Goal: Task Accomplishment & Management: Complete application form

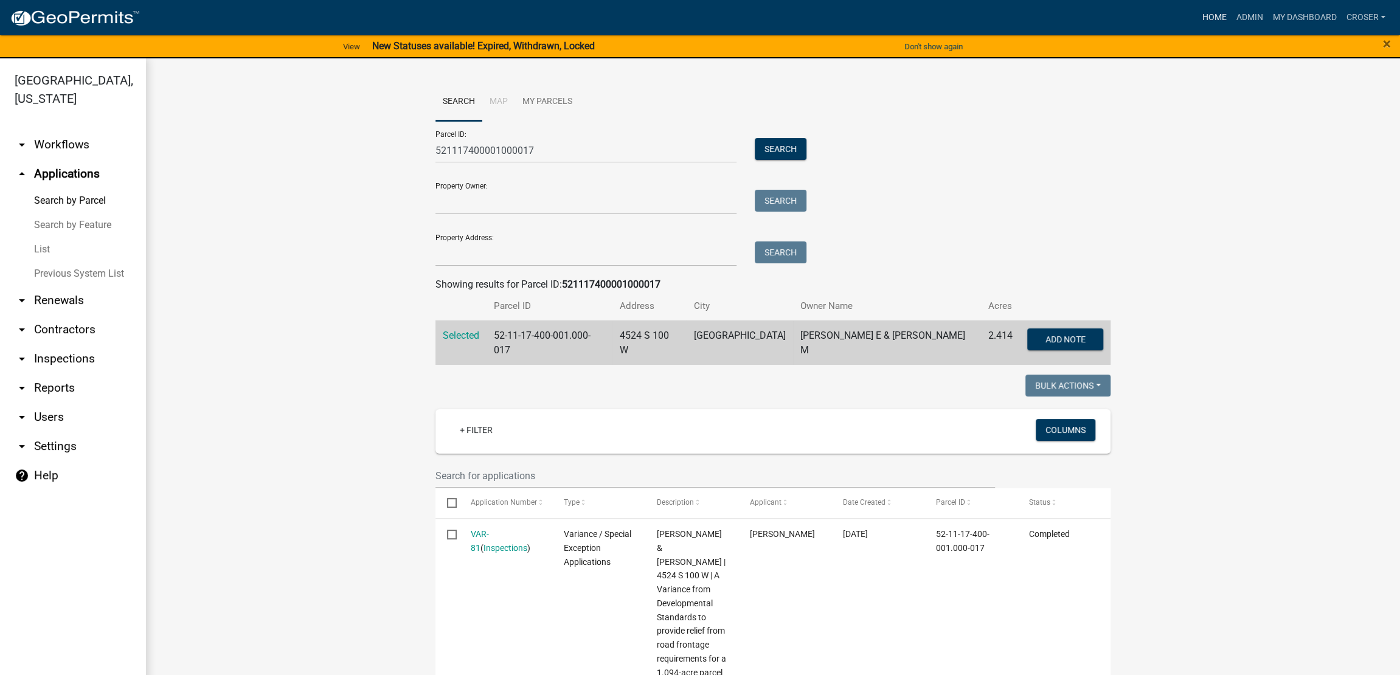
click at [1197, 27] on link "Home" at bounding box center [1214, 17] width 34 height 23
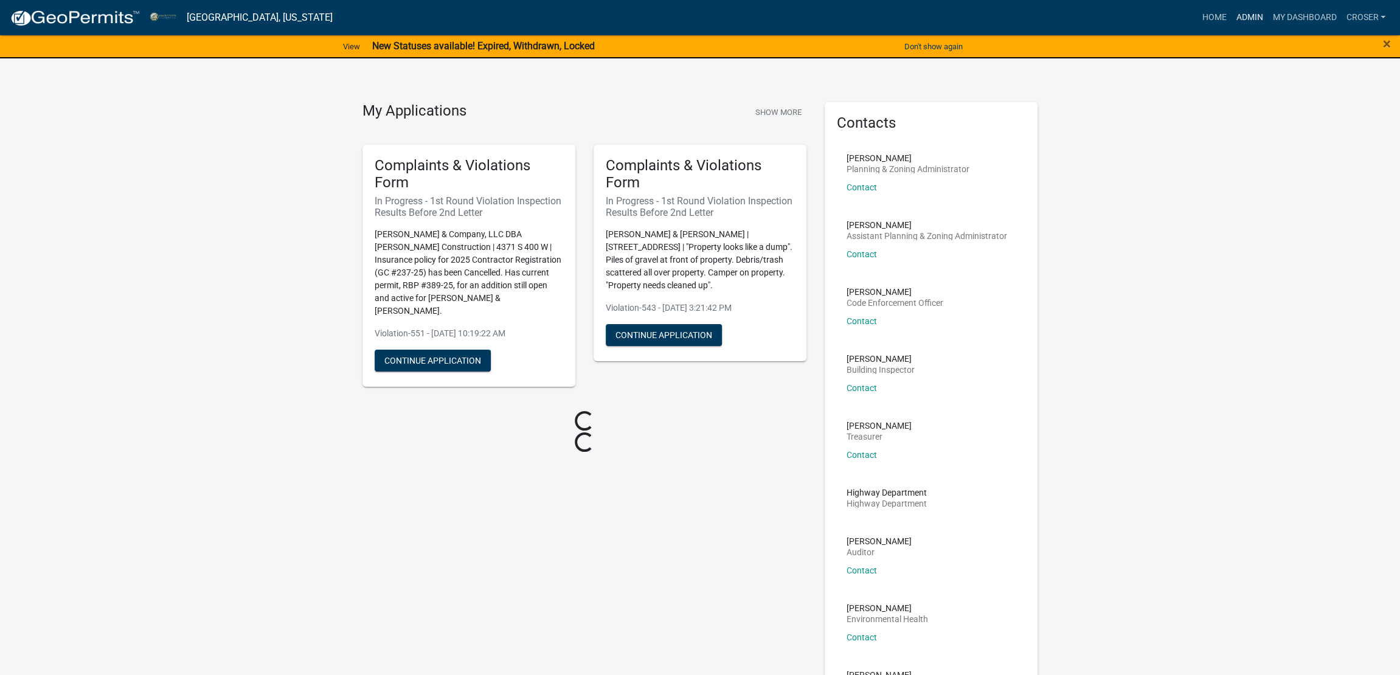
click at [1231, 21] on link "Admin" at bounding box center [1249, 17] width 36 height 23
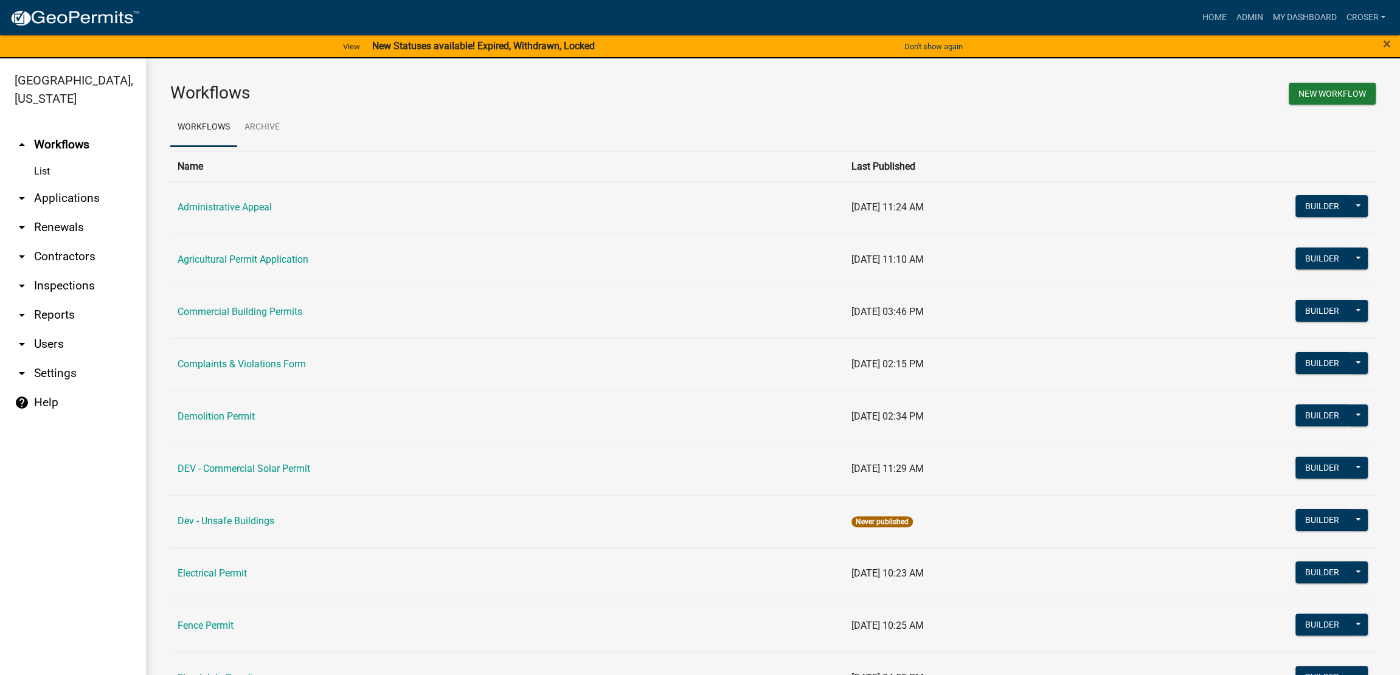
click at [94, 213] on link "arrow_drop_down Applications" at bounding box center [73, 198] width 146 height 29
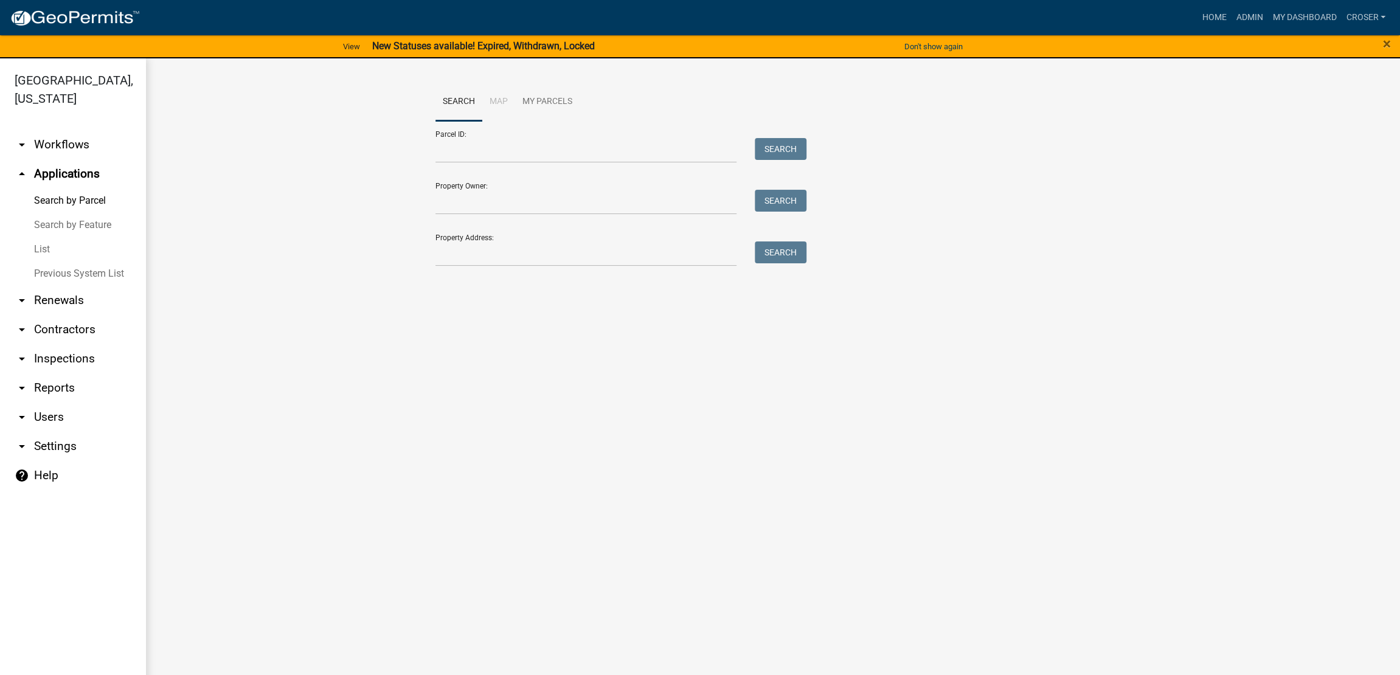
click at [51, 262] on link "List" at bounding box center [73, 249] width 146 height 24
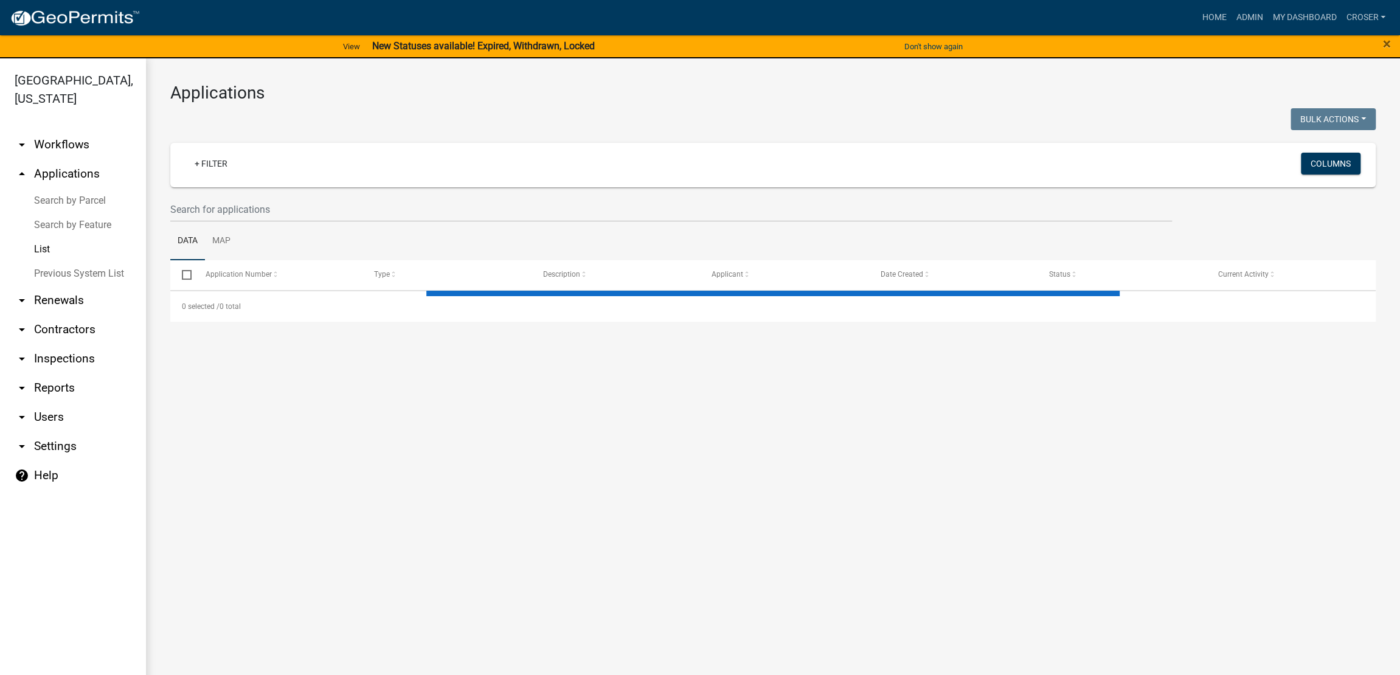
select select "3: 100"
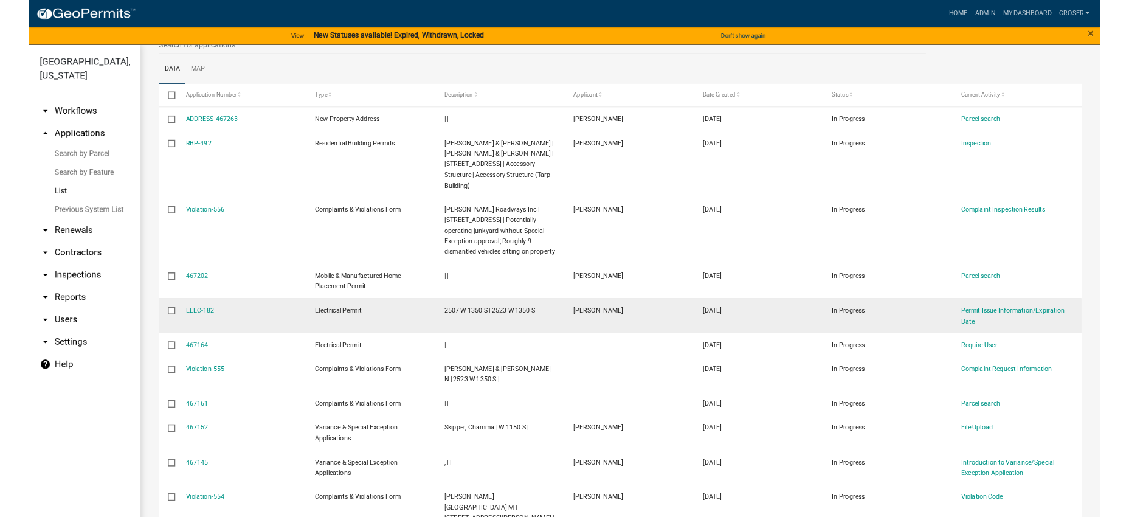
scroll to position [151, 0]
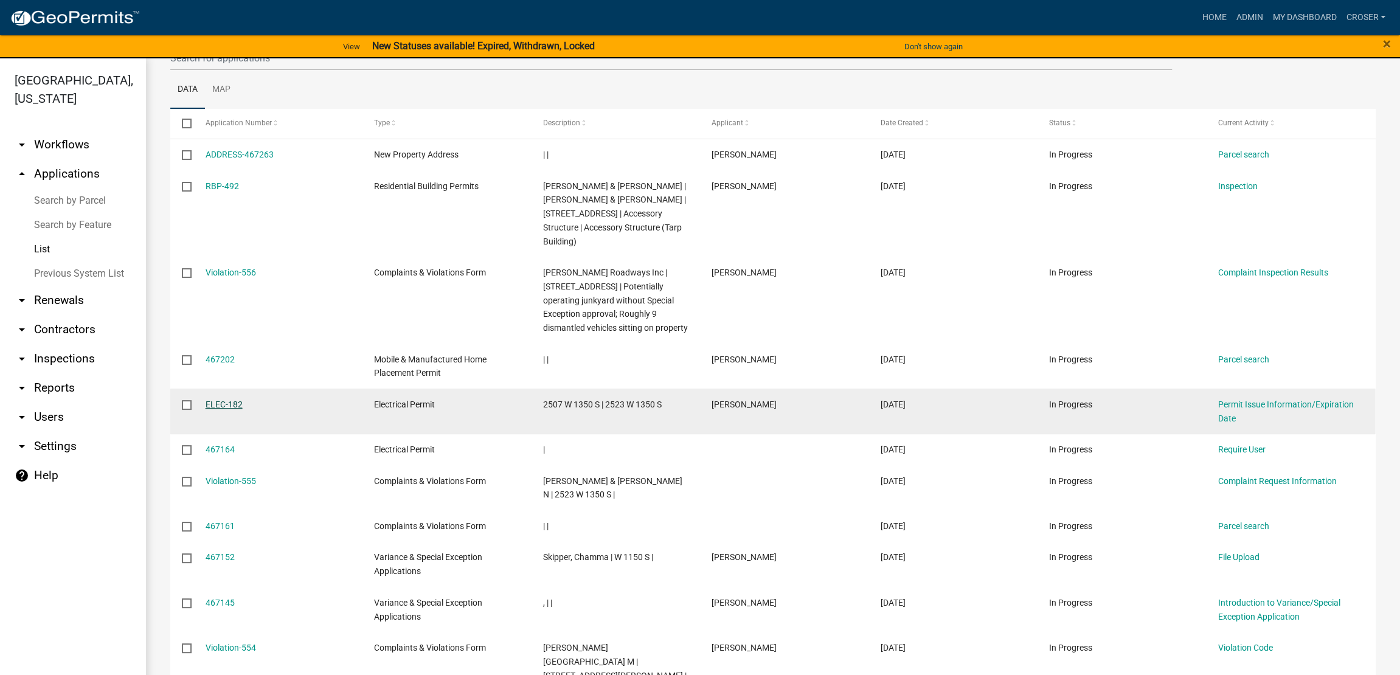
click at [235, 409] on link "ELEC-182" at bounding box center [224, 405] width 37 height 10
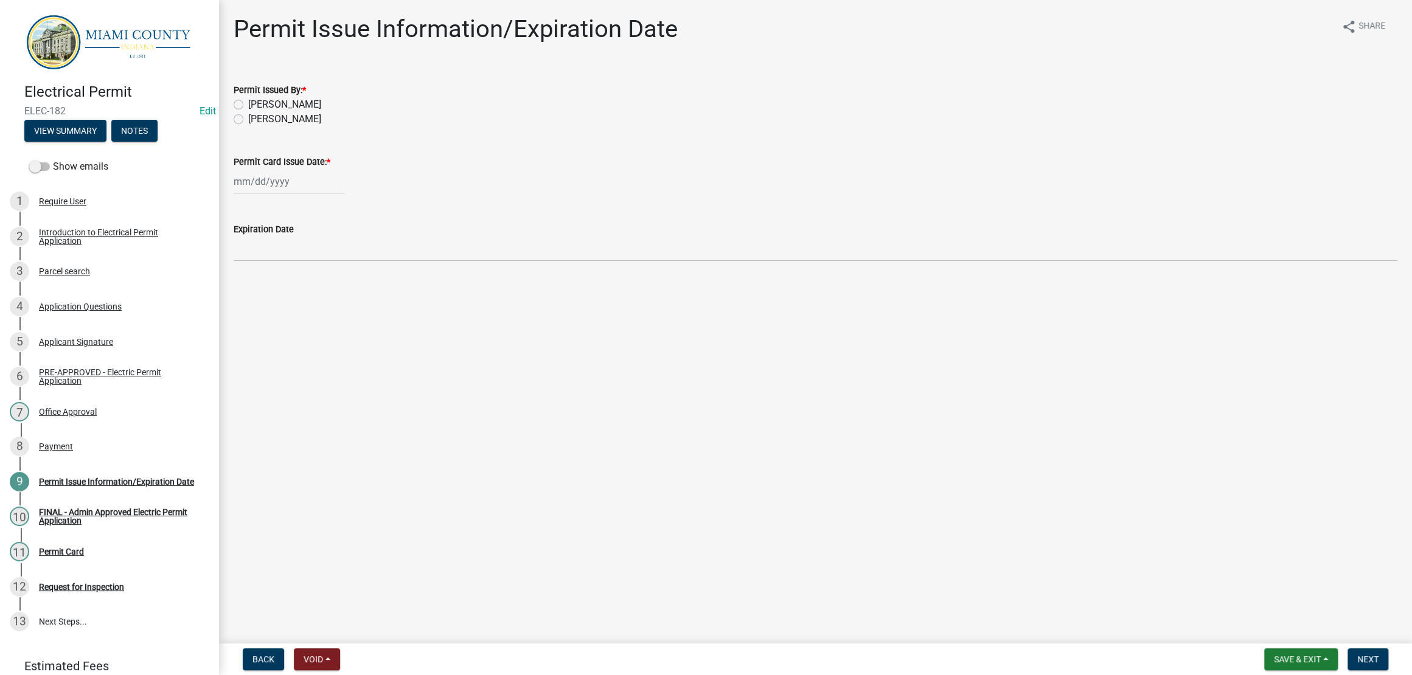
click at [297, 112] on label "[PERSON_NAME]" at bounding box center [284, 104] width 73 height 15
click at [256, 105] on input "[PERSON_NAME]" at bounding box center [252, 101] width 8 height 8
radio input "true"
click at [307, 194] on div at bounding box center [289, 181] width 111 height 25
select select "8"
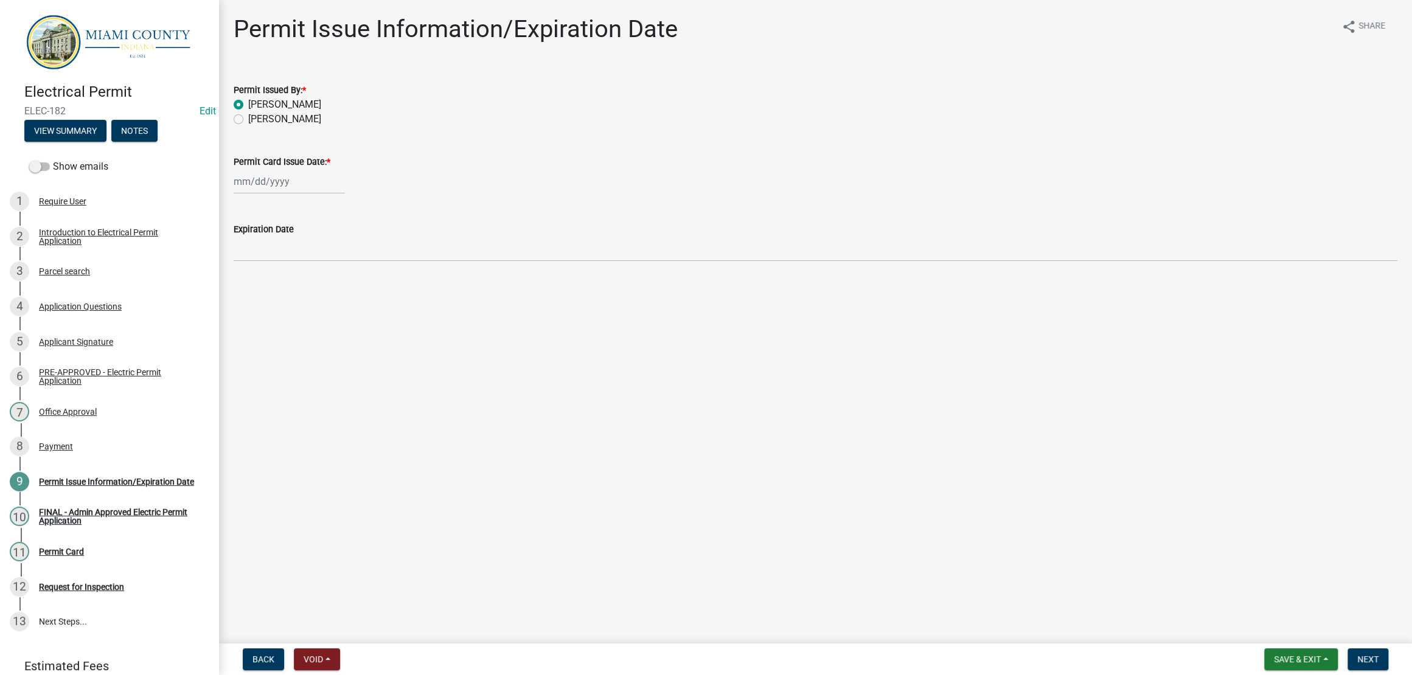
select select "2025"
click at [314, 328] on div "21" at bounding box center [303, 318] width 19 height 19
type input "[DATE]"
click at [1357, 655] on span "Next" at bounding box center [1367, 659] width 21 height 10
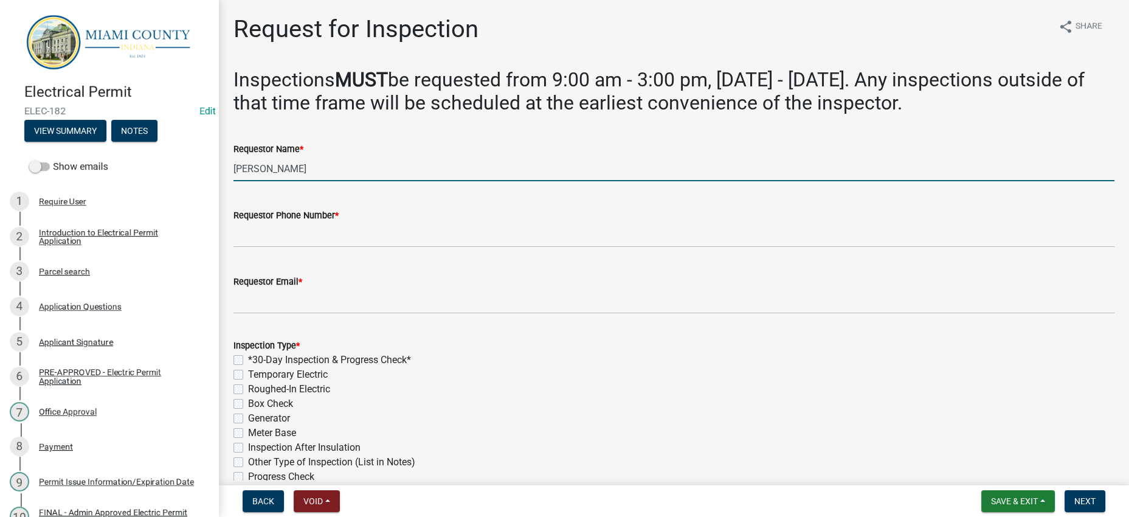
drag, startPoint x: 282, startPoint y: 237, endPoint x: 237, endPoint y: 235, distance: 45.0
click at [237, 181] on input "[PERSON_NAME]" at bounding box center [674, 168] width 881 height 25
type input "Danny Benefial"
click at [100, 136] on button "View Summary" at bounding box center [65, 131] width 82 height 22
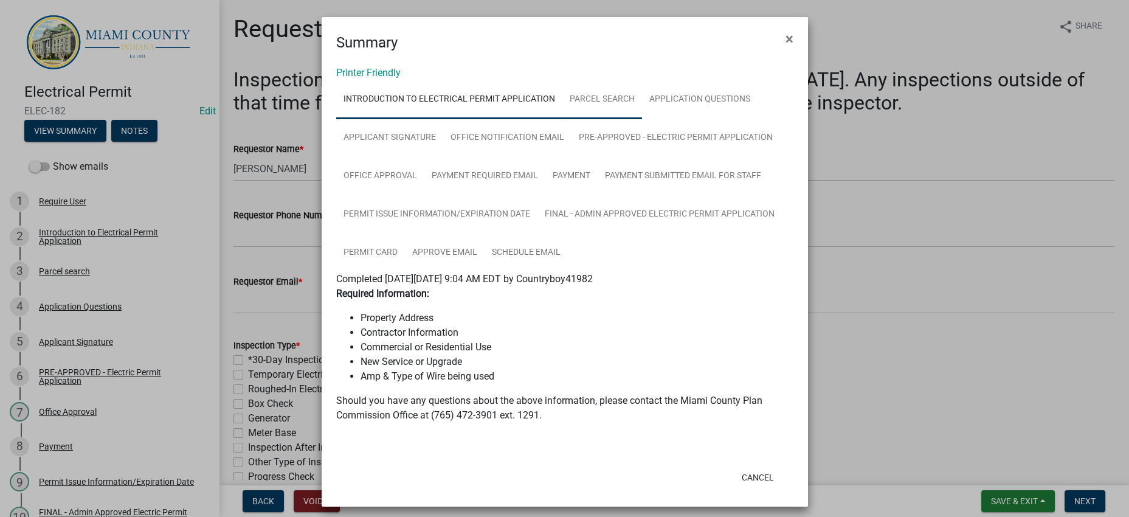
click at [642, 119] on link "Parcel search" at bounding box center [603, 99] width 80 height 39
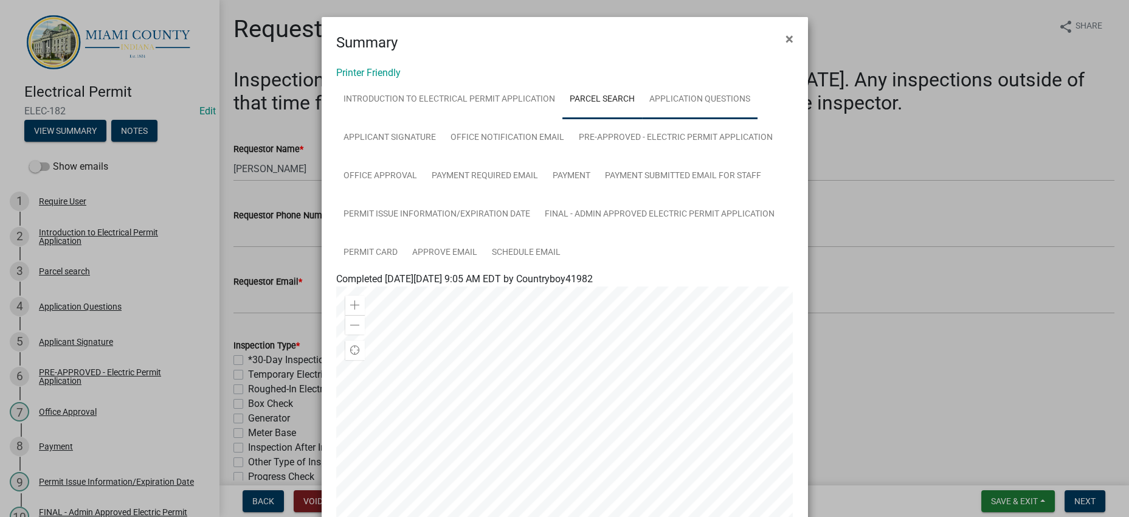
click at [642, 119] on link "Application Questions" at bounding box center [700, 99] width 116 height 39
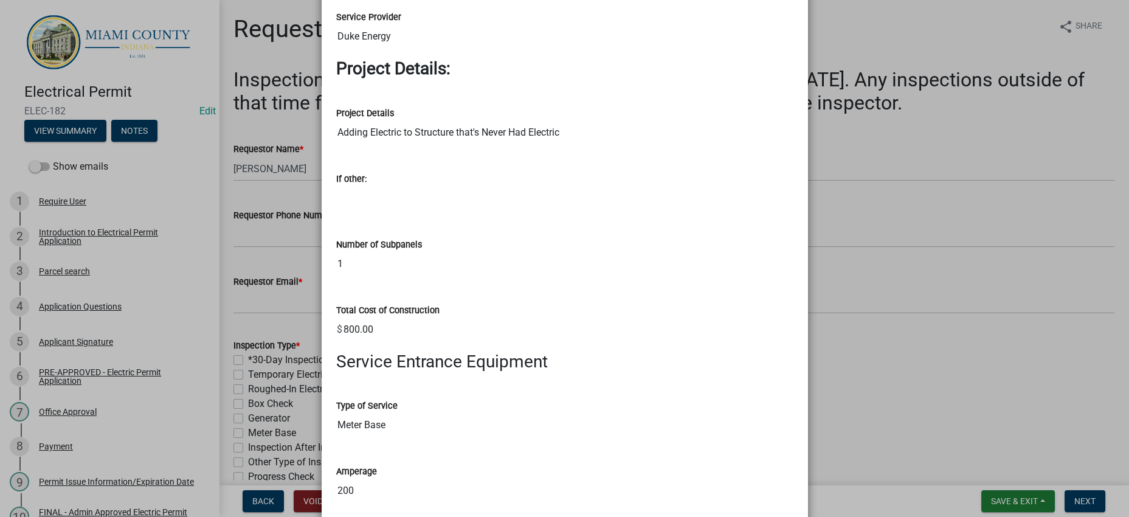
scroll to position [1596, 0]
drag, startPoint x: 509, startPoint y: 170, endPoint x: 330, endPoint y: 172, distance: 179.4
drag, startPoint x: 446, startPoint y: 85, endPoint x: 314, endPoint y: 83, distance: 132.0
click at [314, 83] on ngb-modal-window "Summary × Printer Friendly Introduction to Electrical Permit Application Parcel…" at bounding box center [564, 258] width 1129 height 517
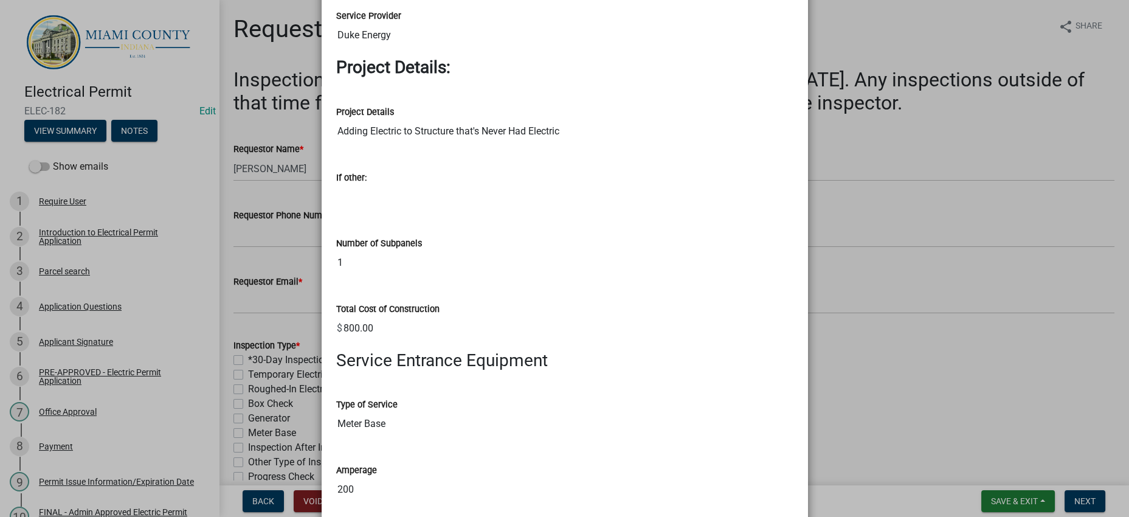
click at [875, 312] on ngb-modal-window "Summary × Printer Friendly Introduction to Electrical Permit Application Parcel…" at bounding box center [564, 258] width 1129 height 517
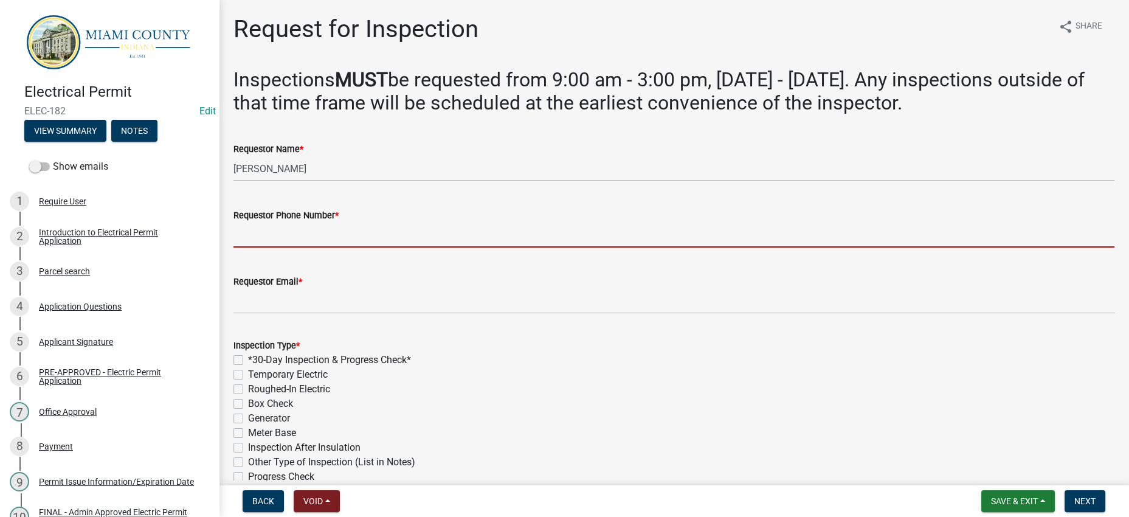
click at [867, 248] on input "Requestor Phone Number *" at bounding box center [674, 235] width 881 height 25
paste input "765-461-6156"
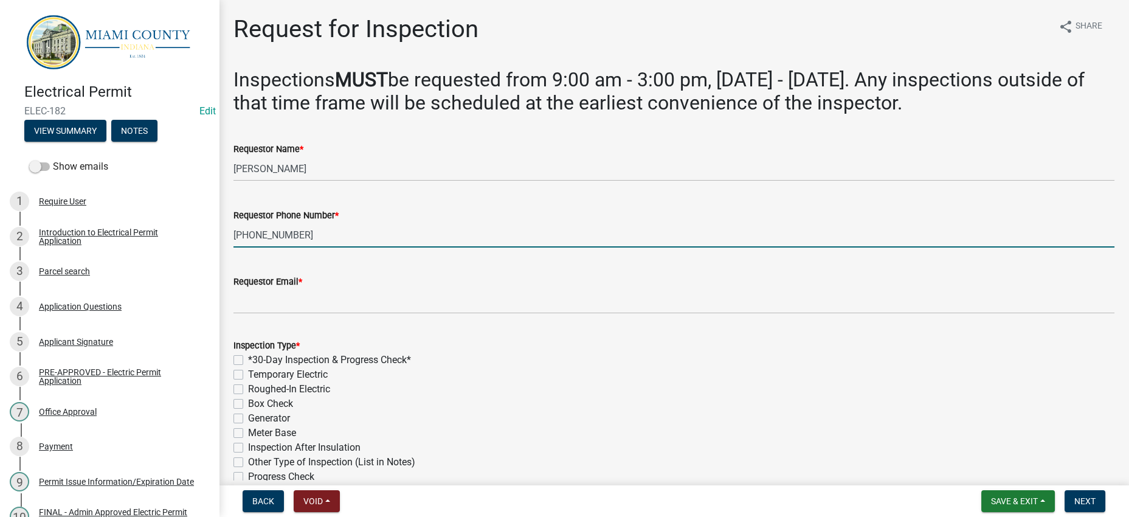
type input "765-461-6156"
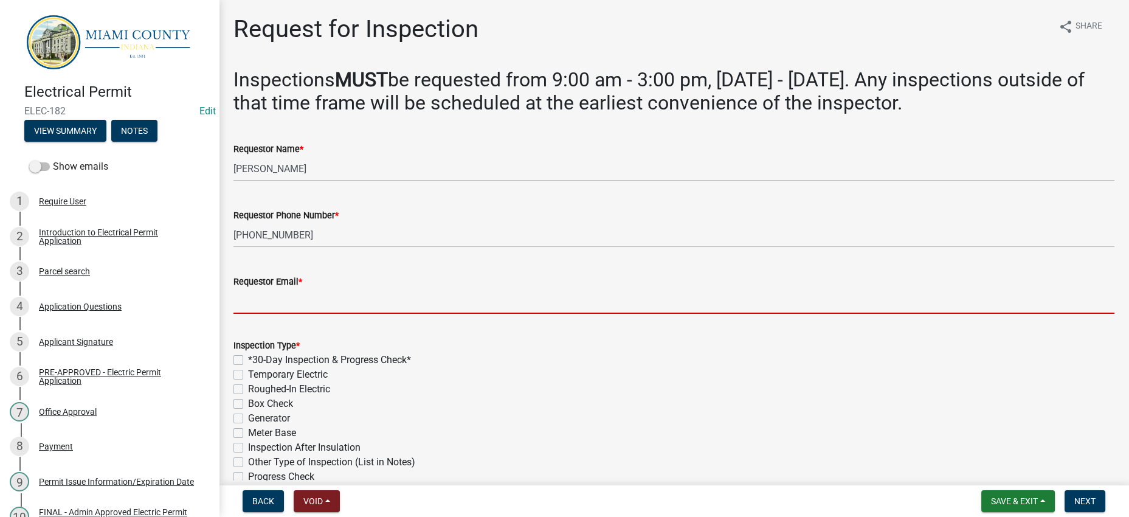
click at [336, 314] on input "Requestor Email *" at bounding box center [674, 301] width 881 height 25
paste input "Countryboy41982@yahoo.com"
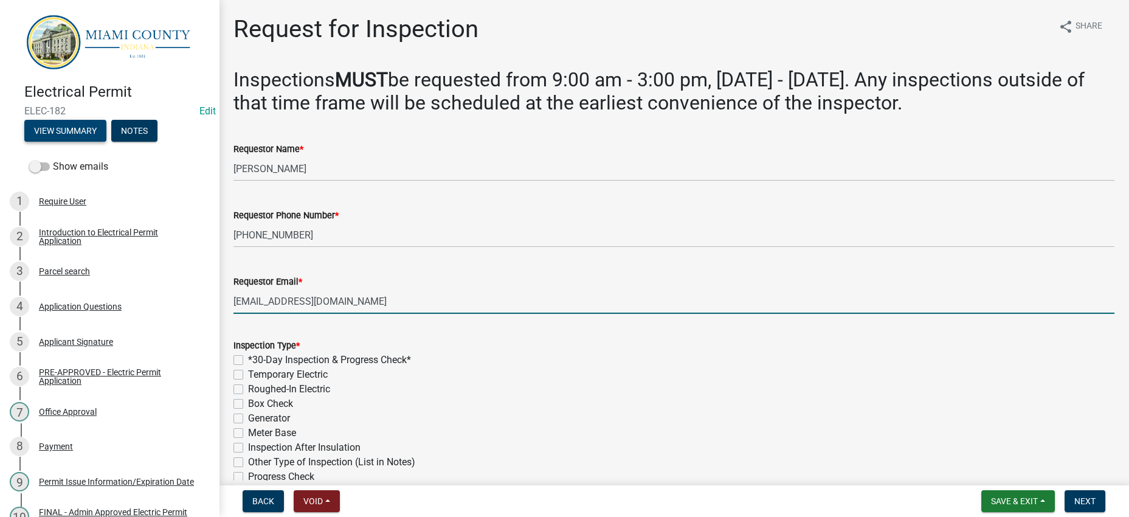
type input "Countryboy41982@yahoo.com"
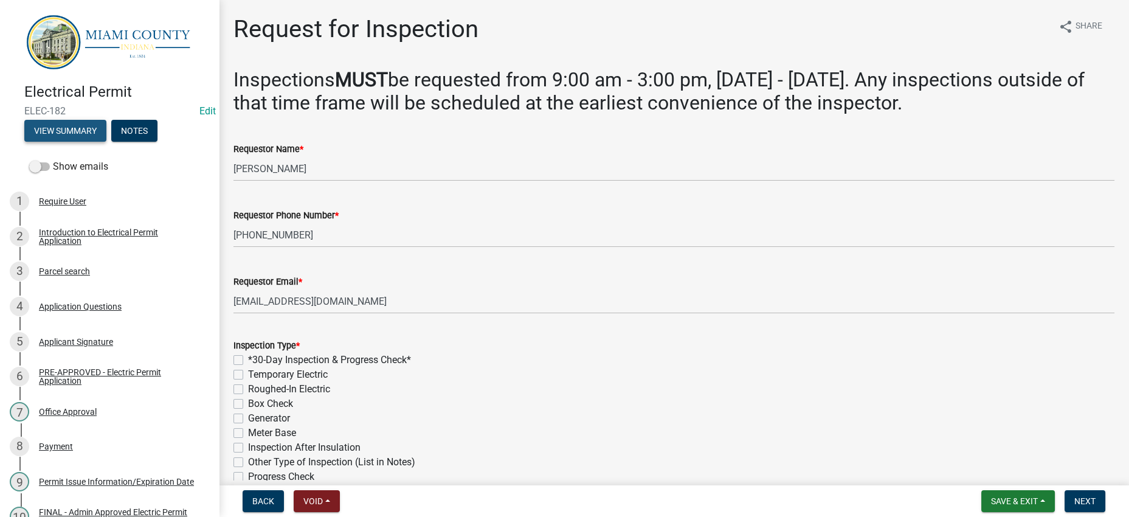
click at [75, 142] on button "View Summary" at bounding box center [65, 131] width 82 height 22
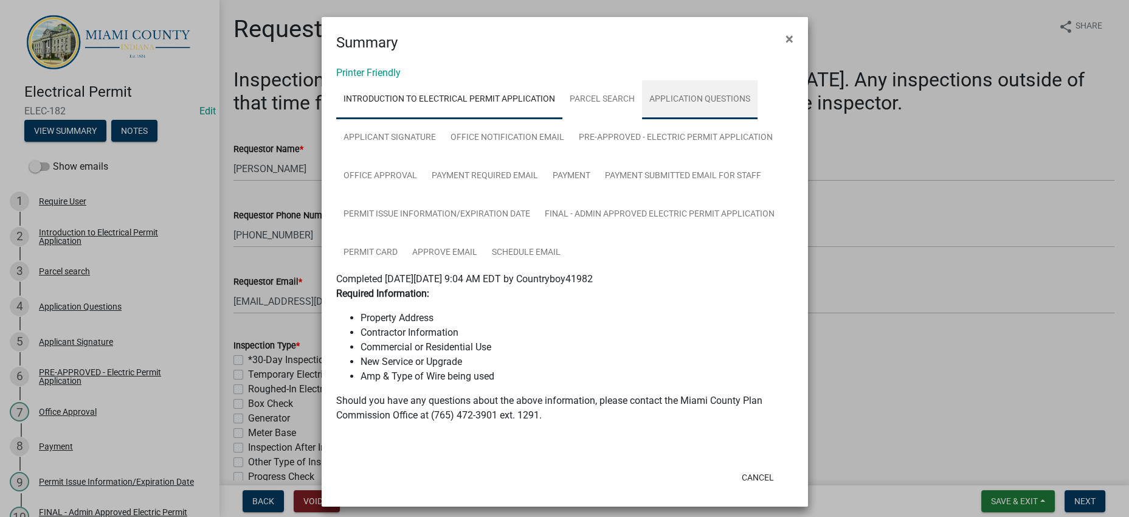
click at [642, 119] on link "Application Questions" at bounding box center [700, 99] width 116 height 39
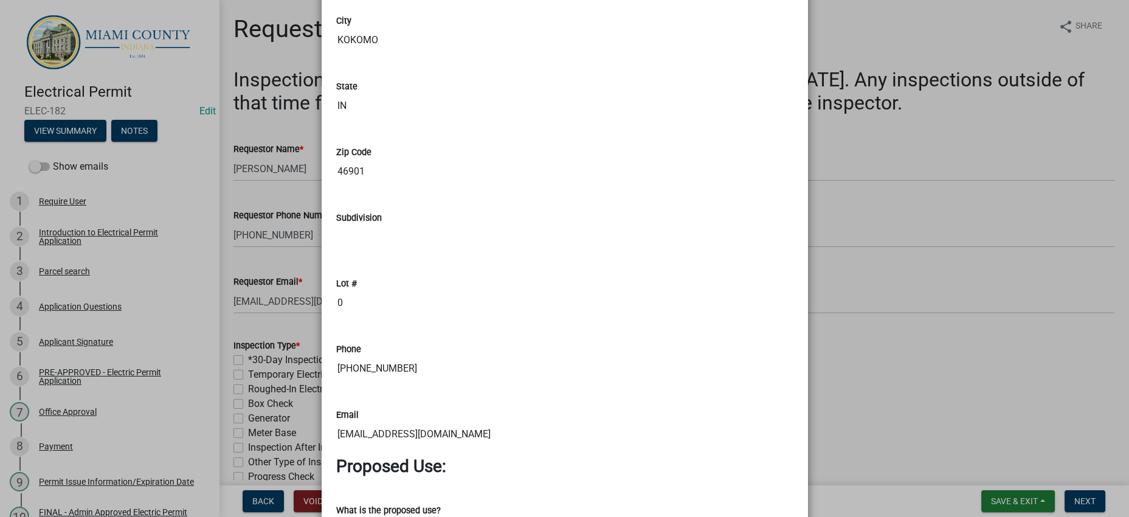
scroll to position [912, 0]
drag, startPoint x: 373, startPoint y: 199, endPoint x: 316, endPoint y: 198, distance: 57.2
click at [322, 198] on div "Printer Friendly Introduction to Electrical Permit Application Parcel search Ap…" at bounding box center [565, 314] width 487 height 2346
click at [916, 323] on ngb-modal-window "Summary × Printer Friendly Introduction to Electrical Permit Application Parcel…" at bounding box center [564, 258] width 1129 height 517
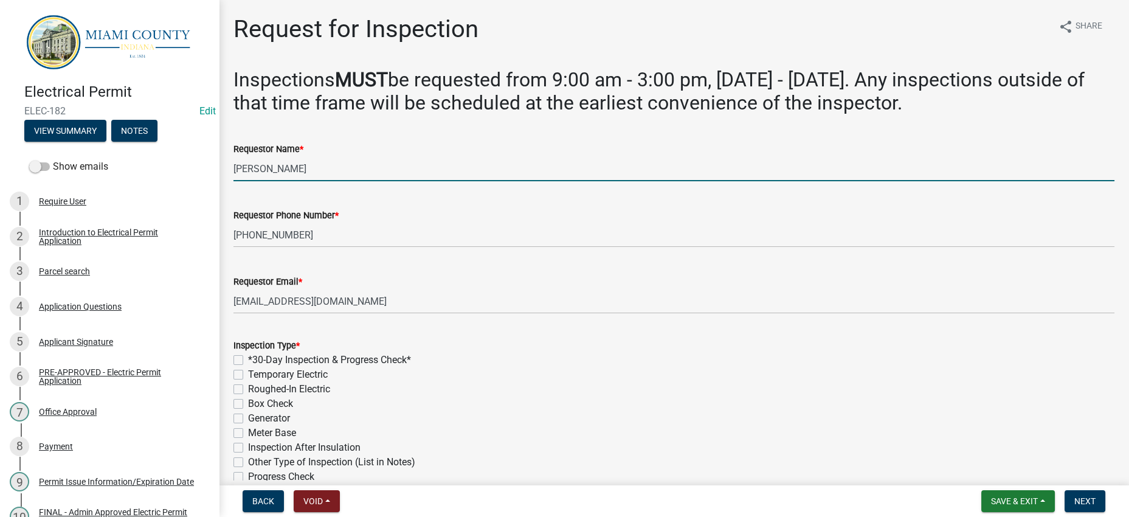
drag, startPoint x: 325, startPoint y: 244, endPoint x: 276, endPoint y: 246, distance: 49.3
click at [276, 181] on input "Danny Benefial" at bounding box center [674, 168] width 881 height 25
paste input "e"
click at [272, 181] on input "[PERSON_NAME]" at bounding box center [674, 168] width 881 height 25
type input "Danny & Kelly Benefiel"
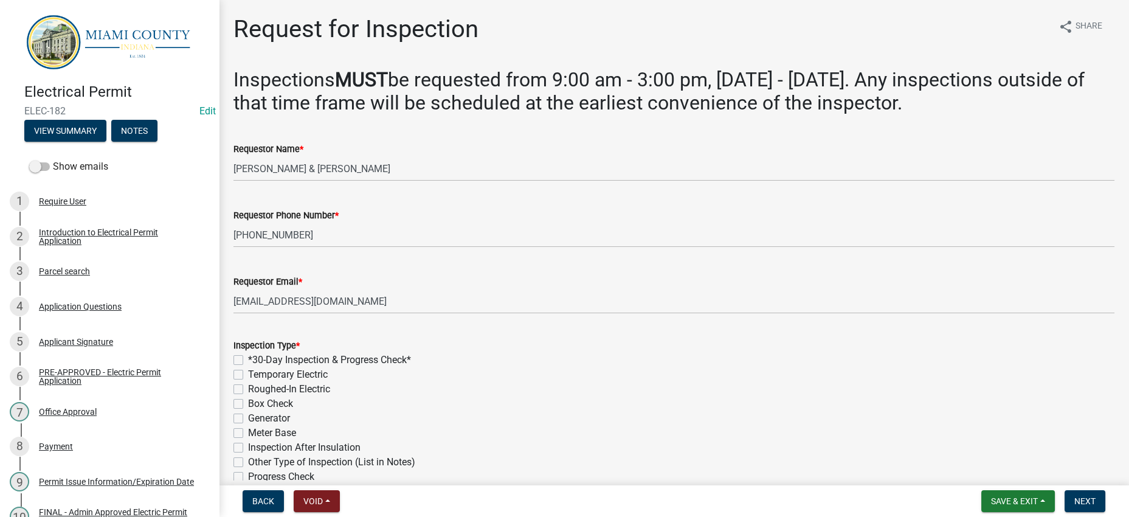
click at [309, 248] on div "Requestor Phone Number * 765-461-6156" at bounding box center [674, 219] width 881 height 57
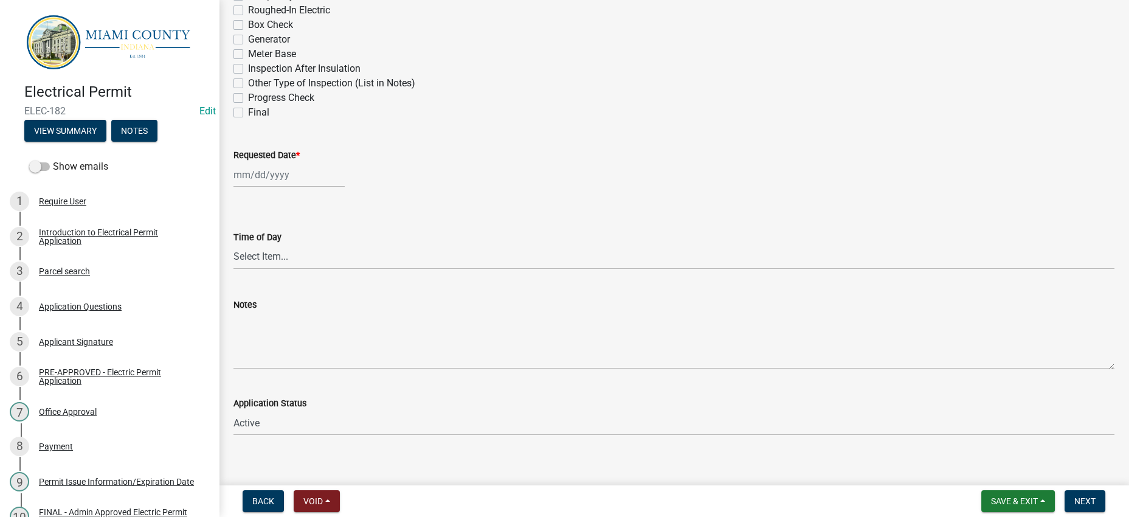
scroll to position [380, 0]
checkbox input "true"
checkbox input "false"
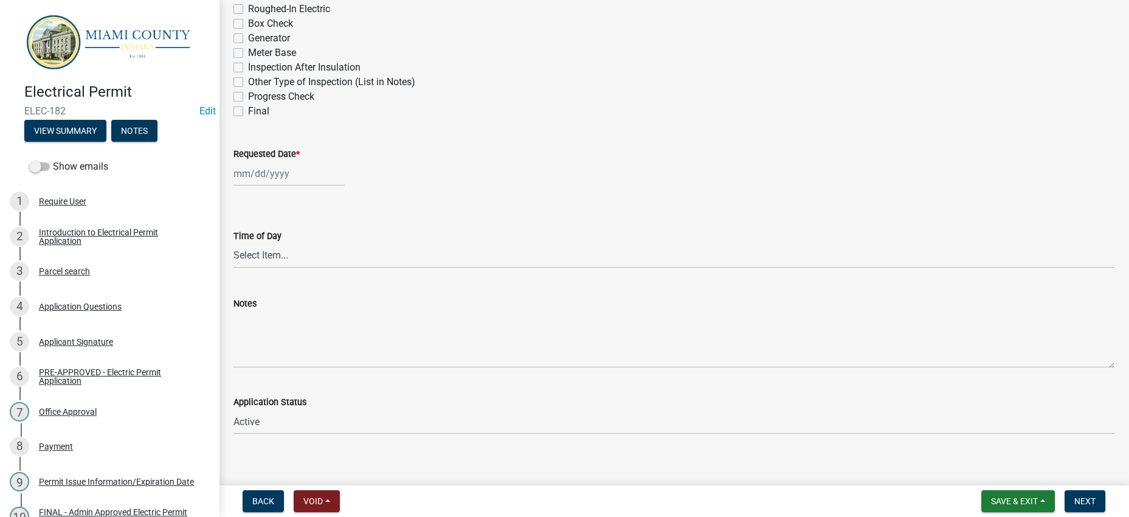
checkbox input "false"
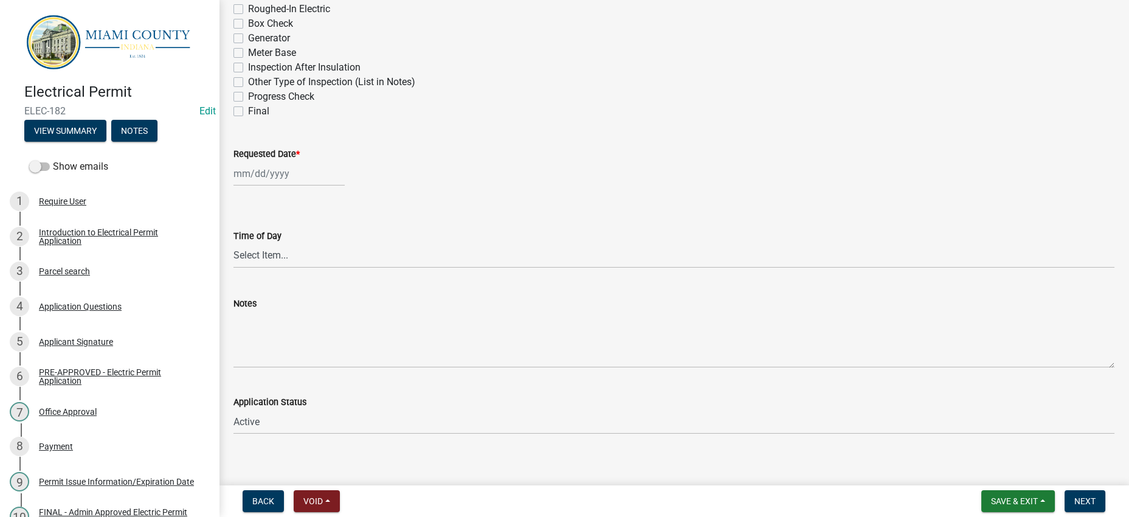
checkbox input "false"
click at [296, 60] on label "Meter Base" at bounding box center [272, 53] width 48 height 15
click at [256, 54] on input "Meter Base" at bounding box center [252, 50] width 8 height 8
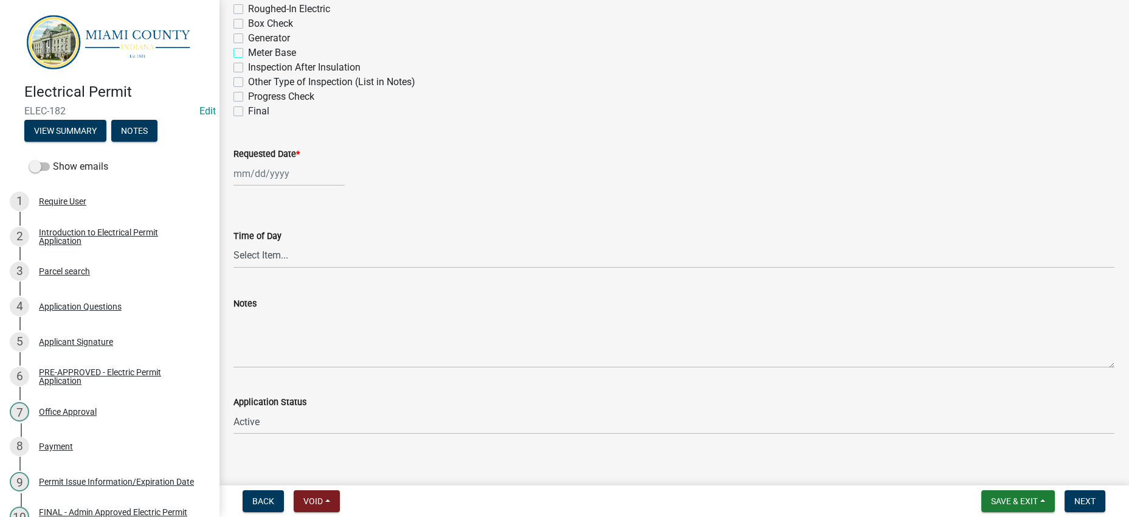
checkbox input "true"
checkbox input "false"
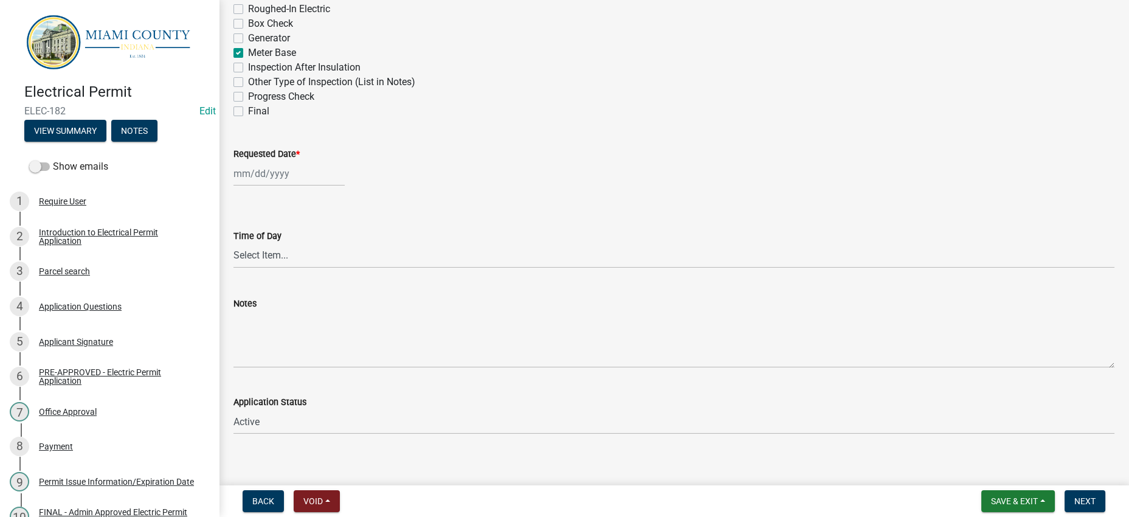
checkbox input "false"
checkbox input "true"
checkbox input "false"
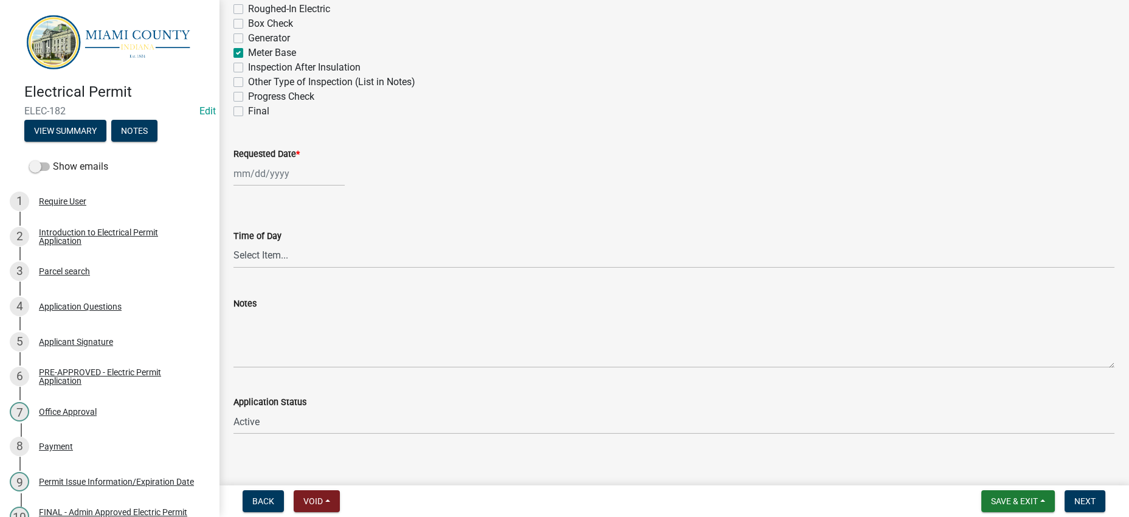
checkbox input "false"
click at [272, 31] on label "Box Check" at bounding box center [270, 23] width 45 height 15
click at [256, 24] on input "Box Check" at bounding box center [252, 20] width 8 height 8
checkbox input "true"
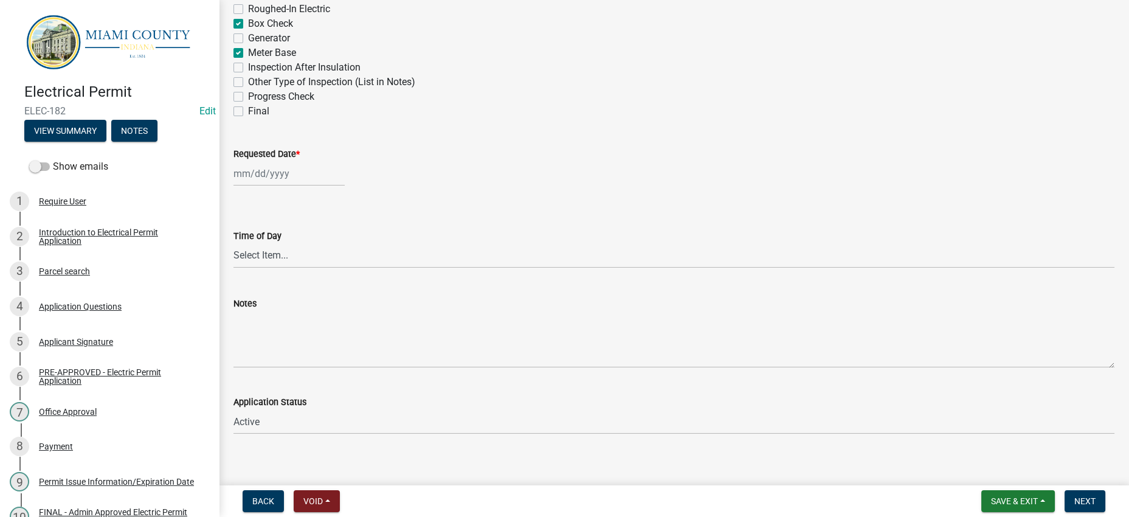
checkbox input "false"
checkbox input "true"
checkbox input "false"
checkbox input "true"
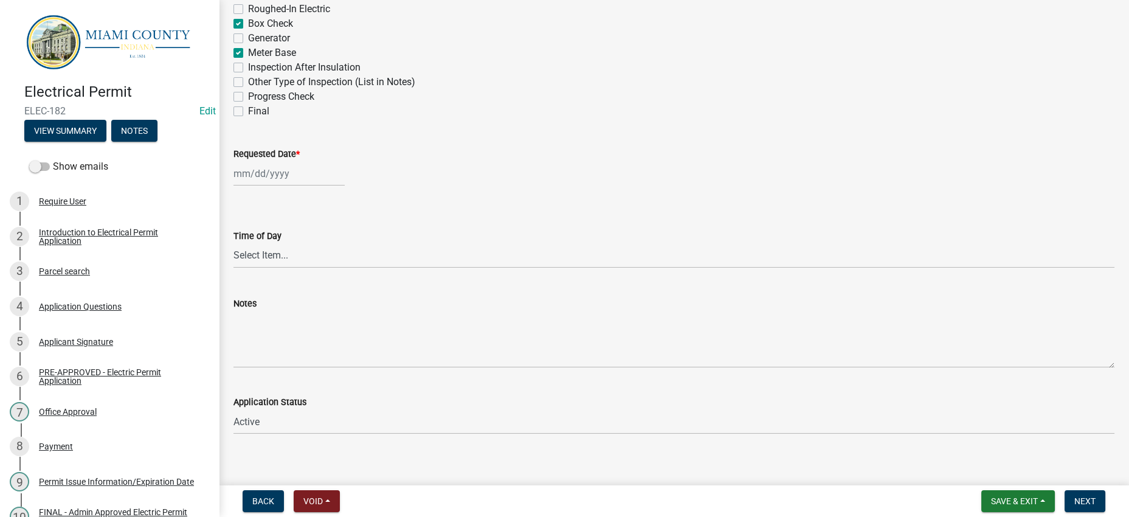
checkbox input "false"
click at [270, 186] on div at bounding box center [289, 173] width 111 height 25
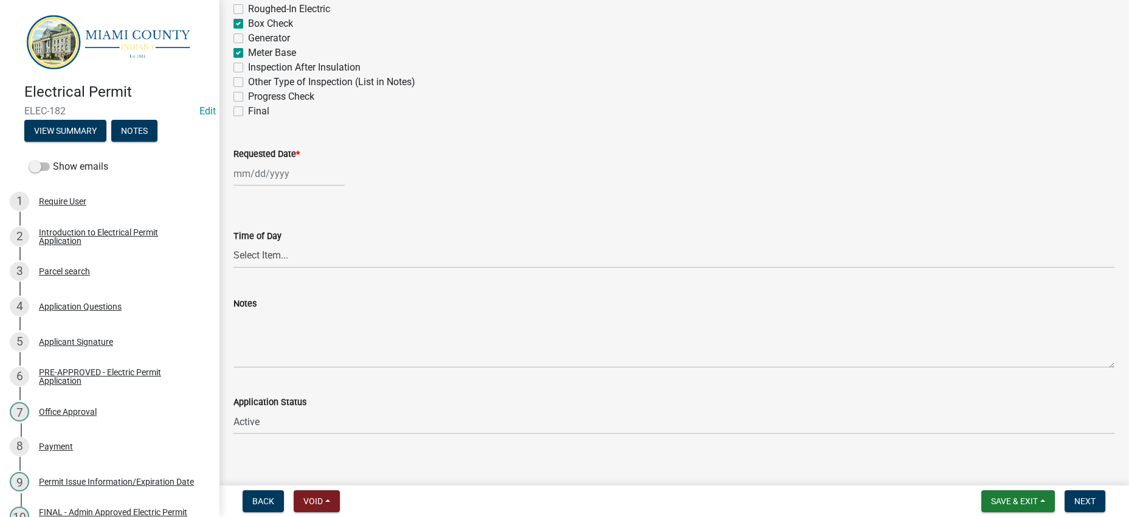
select select "8"
select select "2025"
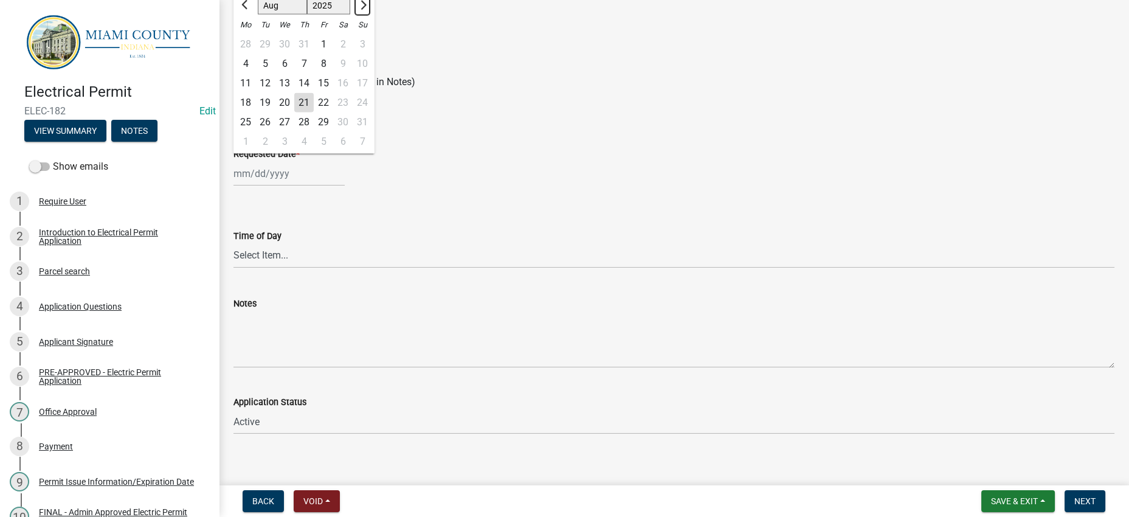
click at [370, 15] on button "Next month" at bounding box center [362, 4] width 15 height 19
select select "9"
click at [254, 112] on div "22" at bounding box center [245, 101] width 19 height 19
type input "[DATE]"
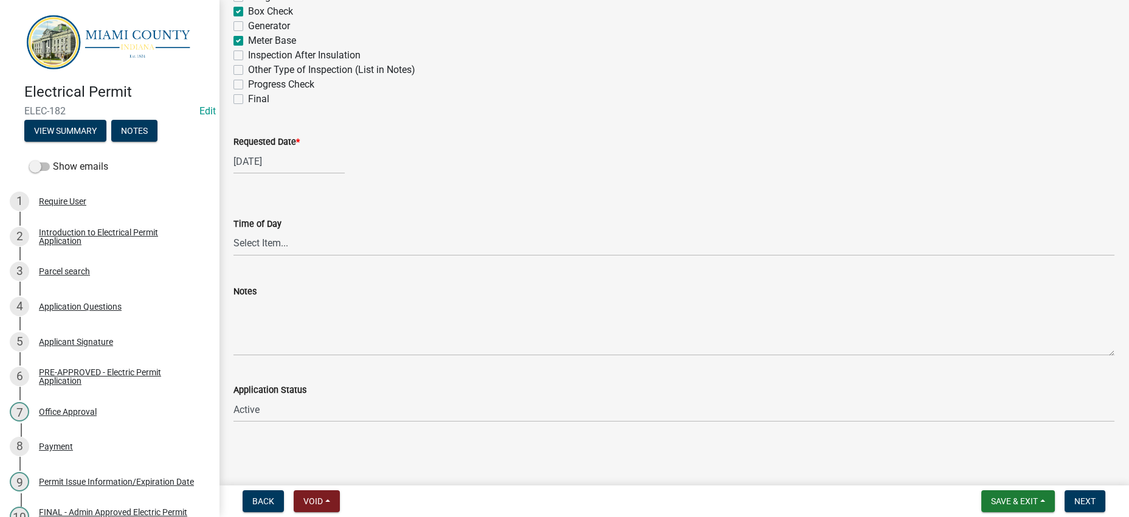
scroll to position [628, 0]
click at [1087, 498] on span "Next" at bounding box center [1085, 501] width 21 height 10
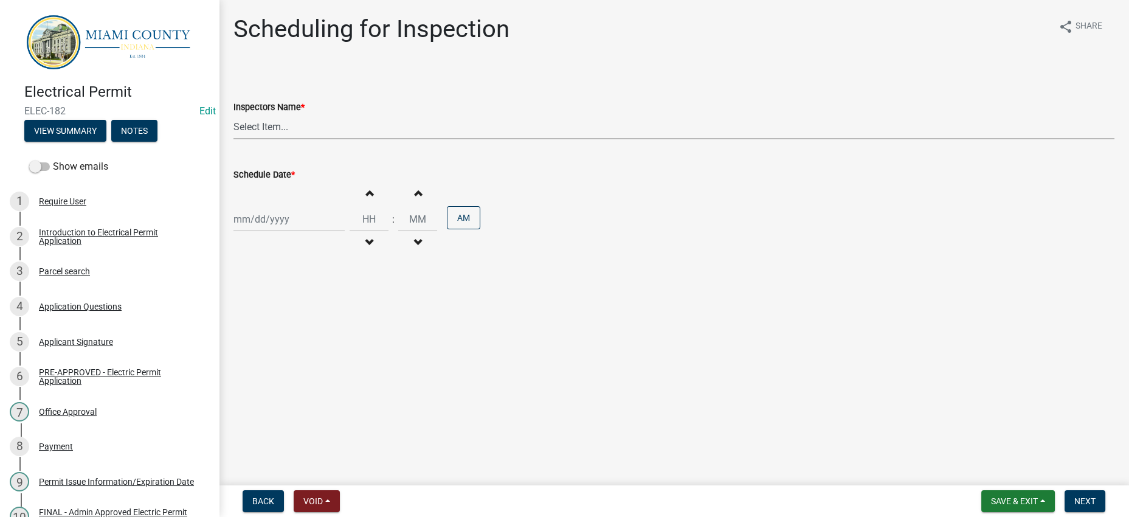
click at [414, 139] on select "Select Item... bmthomas (Brooklyn Thomas) croser (Corey) megangipson (Megan Gip…" at bounding box center [674, 126] width 881 height 25
select select "25b75ae6-03c7-4280-9b34-fcf63005d5e5"
click at [237, 139] on select "Select Item... bmthomas (Brooklyn Thomas) croser (Corey) megangipson (Megan Gip…" at bounding box center [674, 126] width 881 height 25
select select "8"
select select "2025"
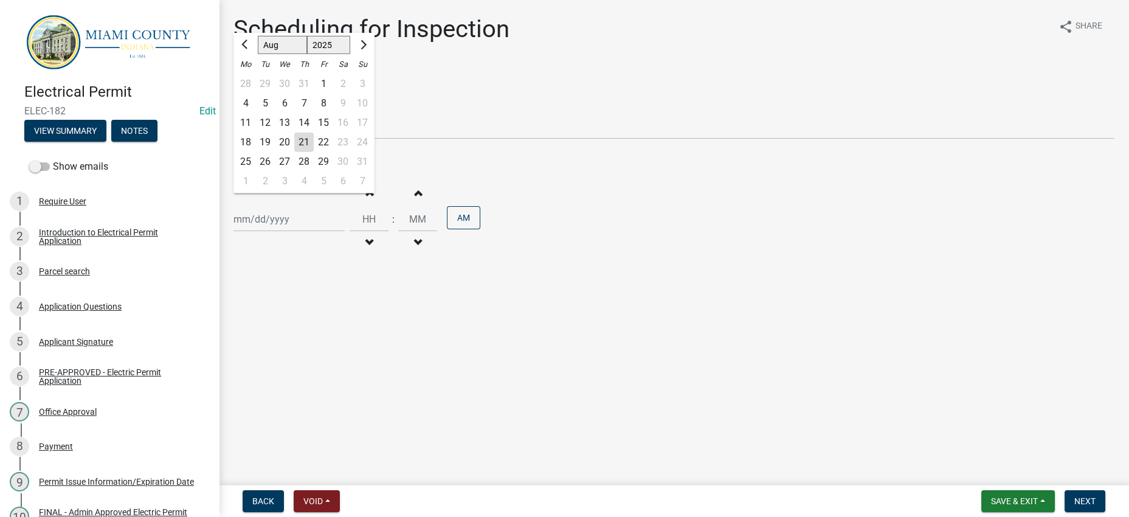
click at [318, 232] on div "Jan Feb Mar Apr May Jun Jul Aug Sep Oct Nov Dec 1525 1526 1527 1528 1529 1530 1…" at bounding box center [289, 219] width 111 height 25
click at [314, 152] on div "21" at bounding box center [303, 142] width 19 height 19
type input "[DATE]"
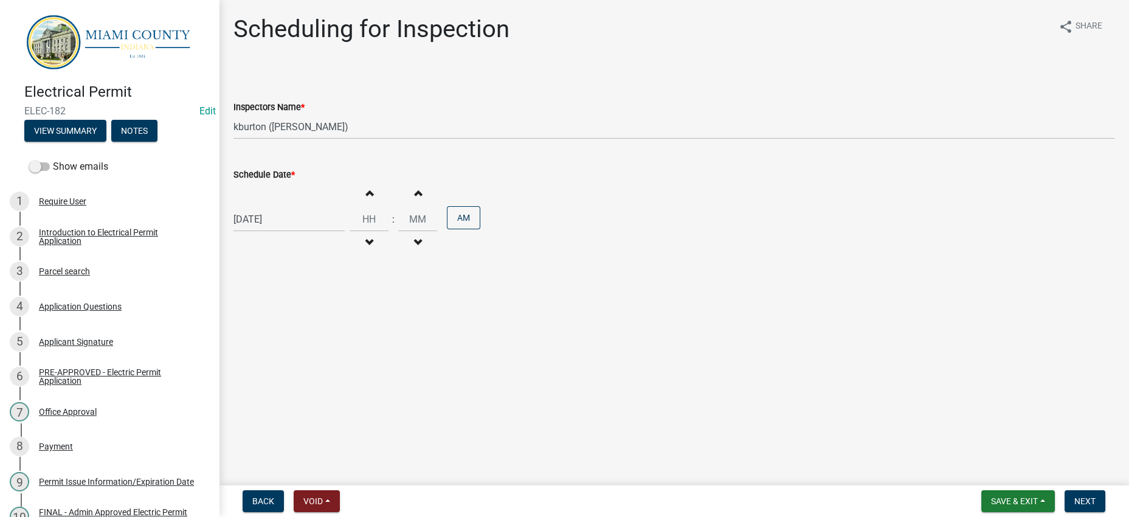
click at [299, 232] on div "[DATE]" at bounding box center [289, 219] width 111 height 25
select select "8"
select select "2025"
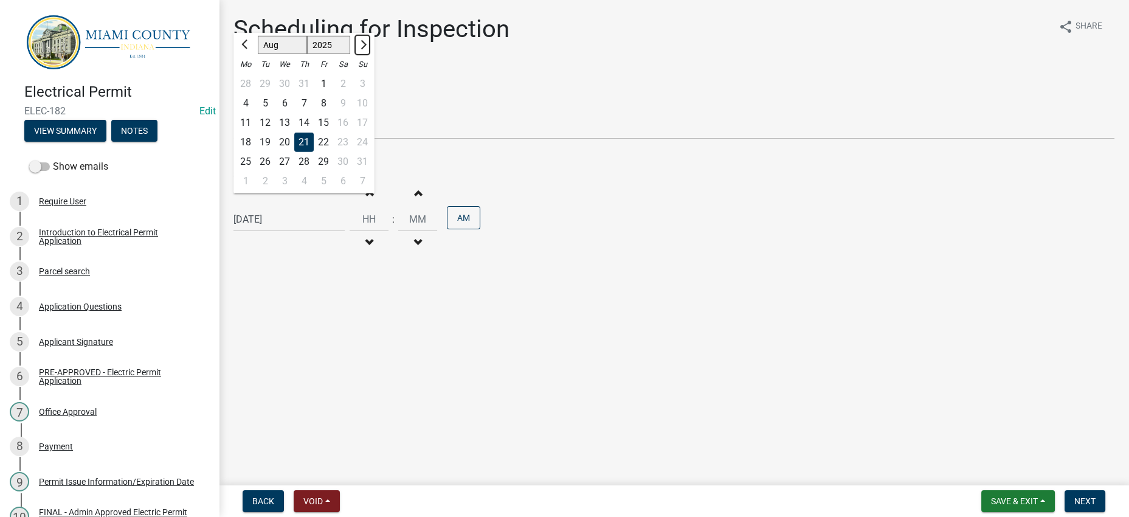
click at [370, 55] on button "Next month" at bounding box center [362, 44] width 15 height 19
select select "9"
click at [245, 152] on div "22" at bounding box center [245, 142] width 19 height 19
type input "[DATE]"
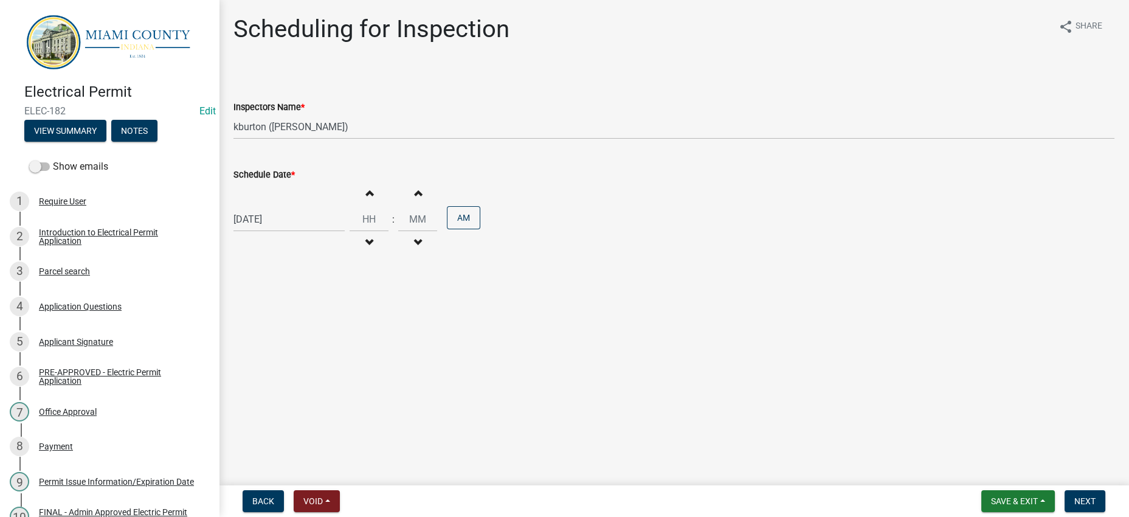
click at [825, 409] on main "Scheduling for Inspection share Share Inspectors Name * Select Item... bmthomas…" at bounding box center [674, 240] width 910 height 480
click at [1081, 496] on span "Next" at bounding box center [1085, 501] width 21 height 10
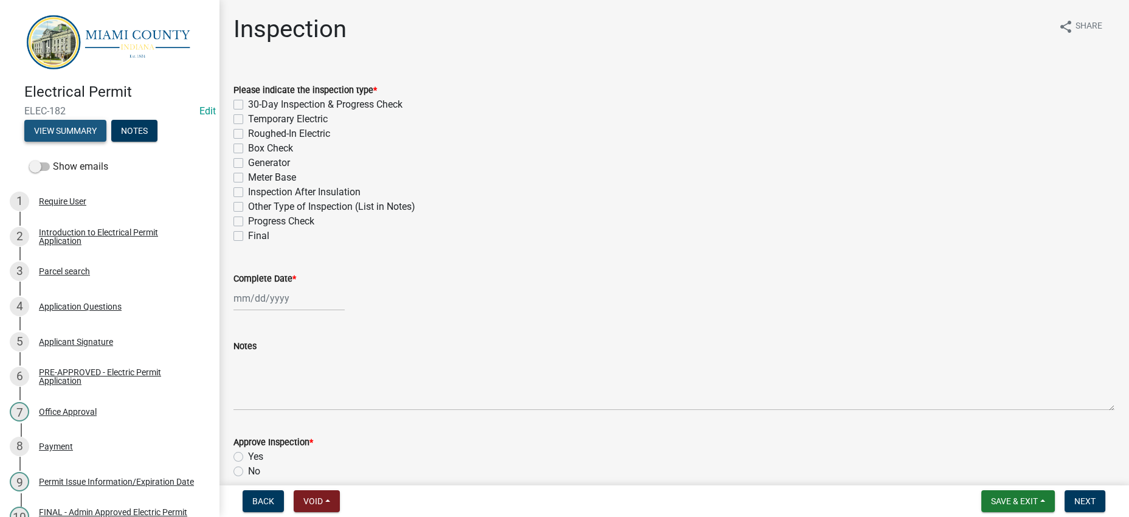
click at [106, 142] on button "View Summary" at bounding box center [65, 131] width 82 height 22
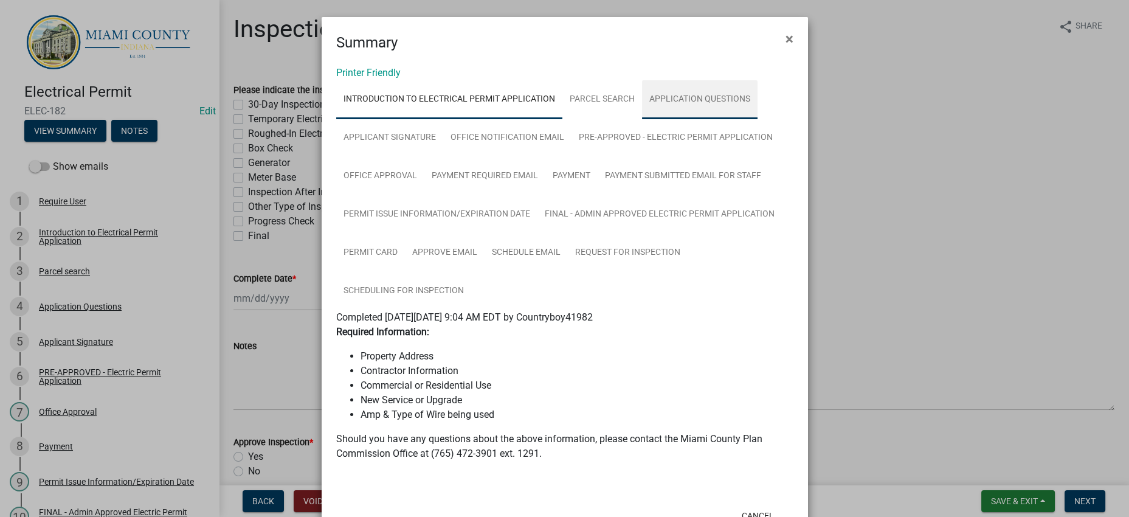
click at [642, 119] on link "Application Questions" at bounding box center [700, 99] width 116 height 39
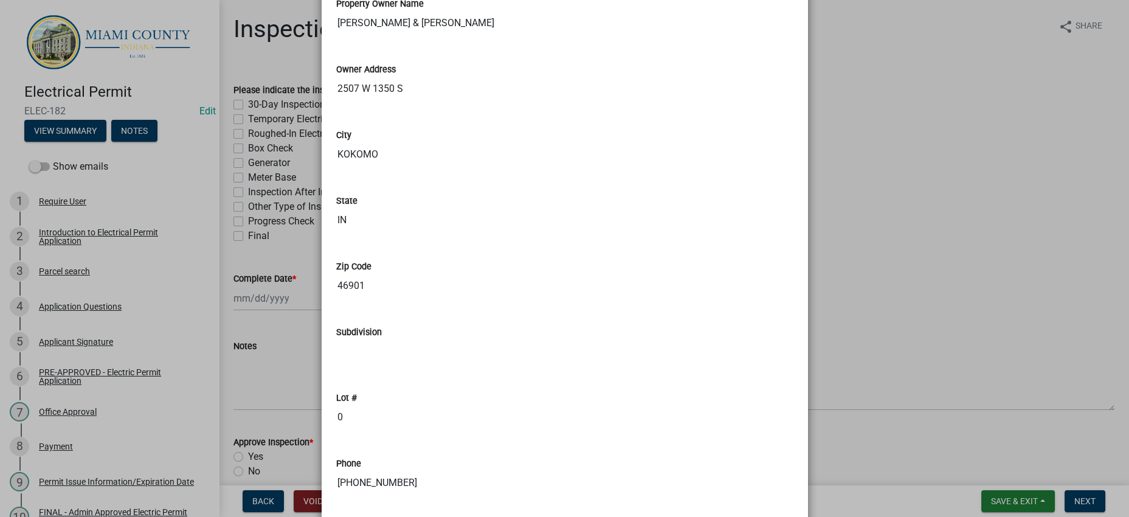
scroll to position [836, 0]
drag, startPoint x: 502, startPoint y: 326, endPoint x: 331, endPoint y: 325, distance: 170.9
click at [336, 35] on input "Benefiel, Daniel S & Kelly N" at bounding box center [564, 22] width 457 height 24
drag, startPoint x: 452, startPoint y: 409, endPoint x: 331, endPoint y: 407, distance: 121.1
click at [336, 100] on input "2507 W 1350 S" at bounding box center [564, 88] width 457 height 24
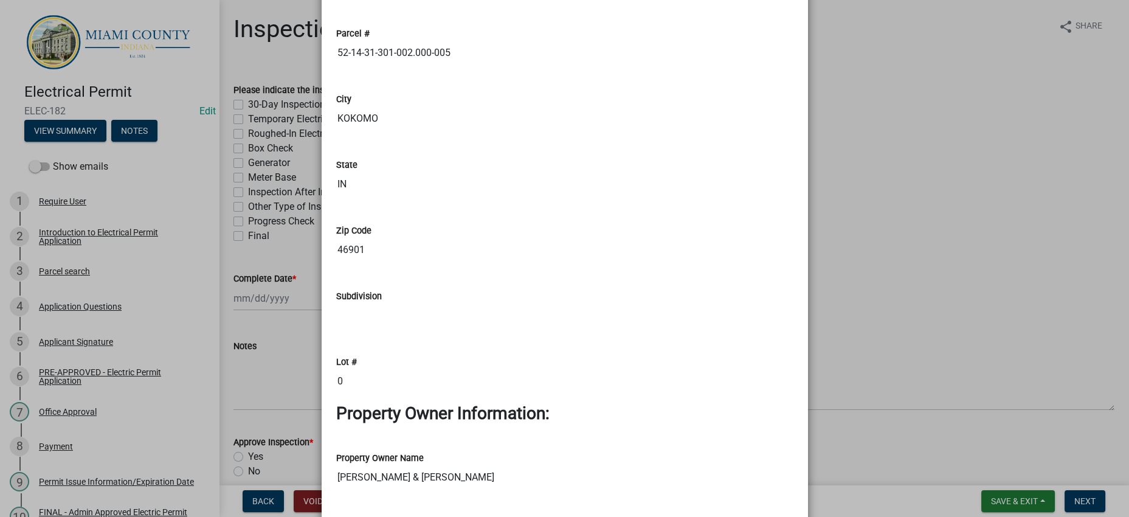
scroll to position [380, 0]
drag, startPoint x: 493, startPoint y: 257, endPoint x: 298, endPoint y: 256, distance: 194.6
click at [298, 256] on ngb-modal-window "Summary × Printer Friendly Introduction to Electrical Permit Application Parcel…" at bounding box center [564, 258] width 1129 height 517
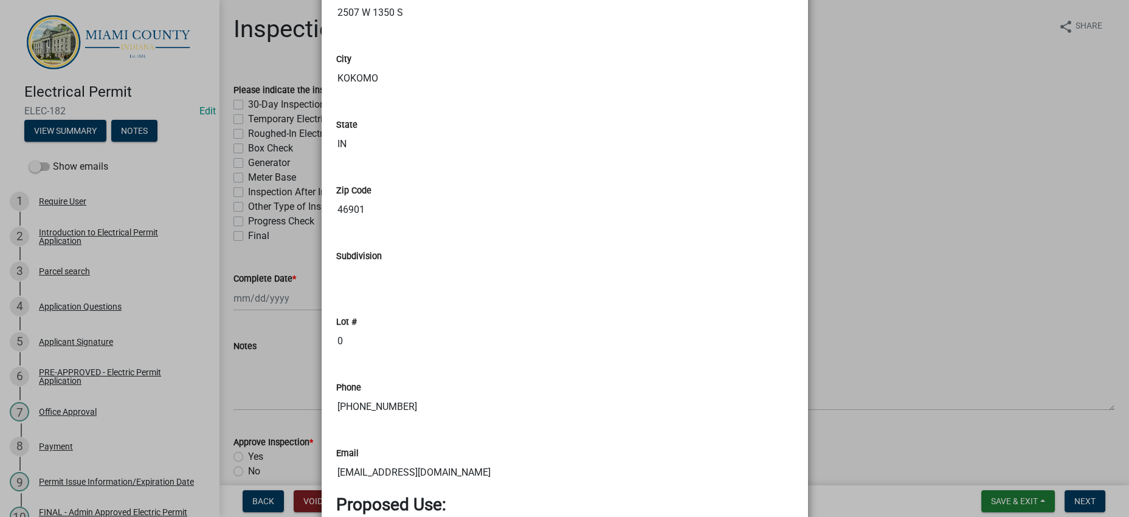
scroll to position [912, 0]
drag, startPoint x: 424, startPoint y: 331, endPoint x: 329, endPoint y: 331, distance: 94.9
click at [329, 34] on div "Owner Address 2507 W 1350 S" at bounding box center [565, 1] width 476 height 66
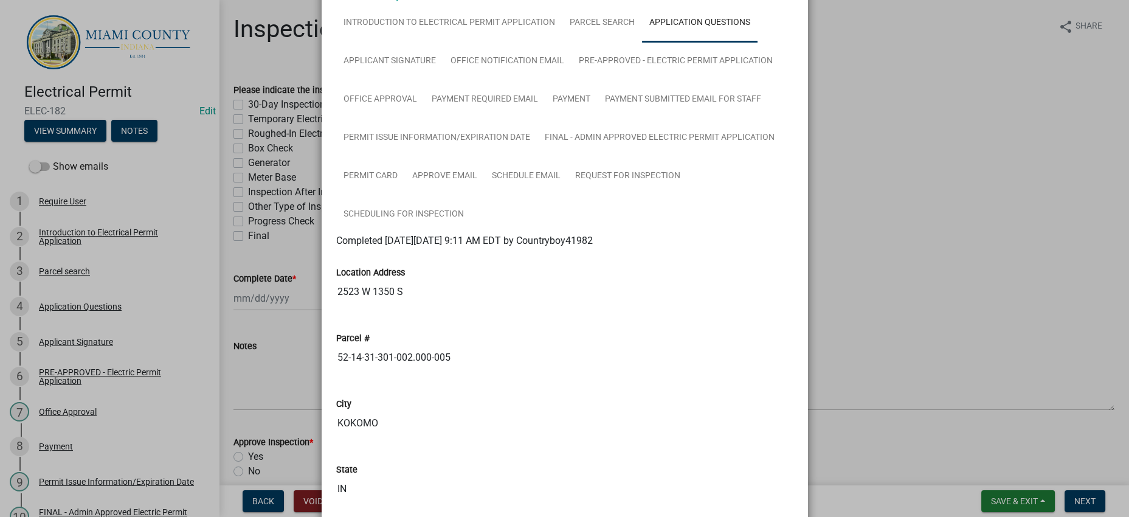
scroll to position [76, 0]
click at [538, 158] on link "FINAL - Admin Approved Electric Permit Application" at bounding box center [660, 138] width 244 height 39
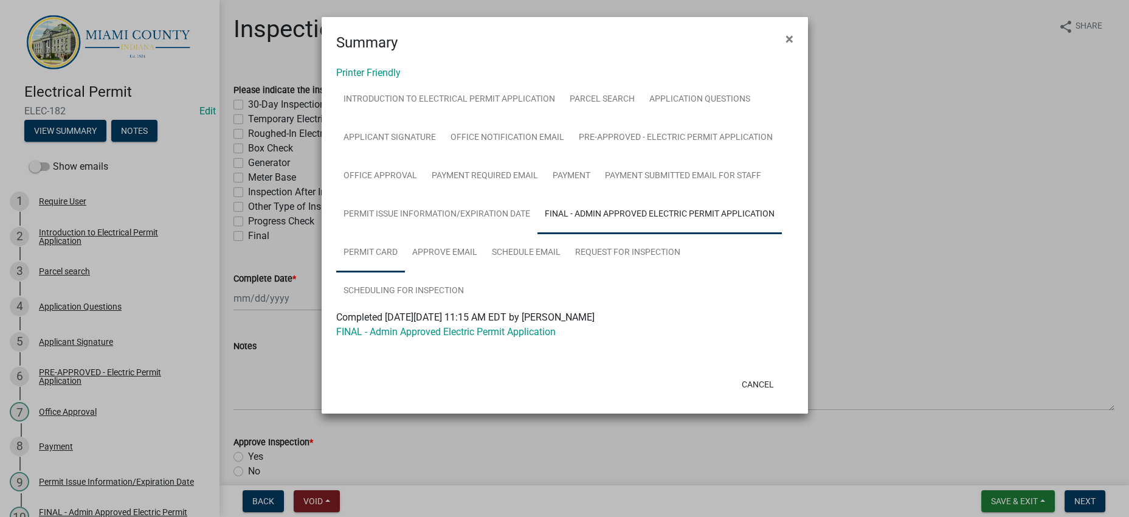
click at [405, 272] on link "Permit Card" at bounding box center [370, 253] width 69 height 39
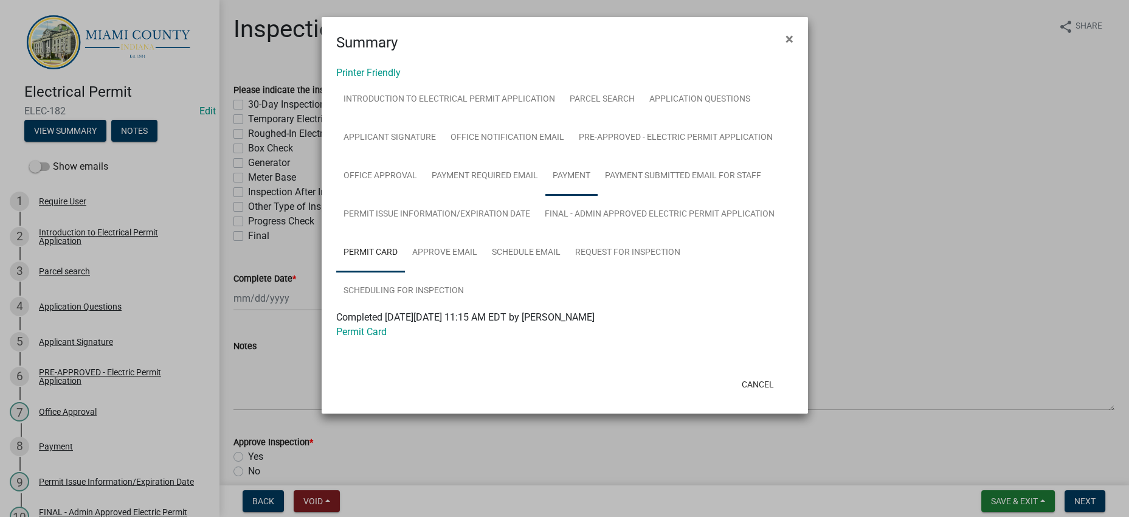
click at [546, 193] on link "Payment" at bounding box center [572, 176] width 52 height 39
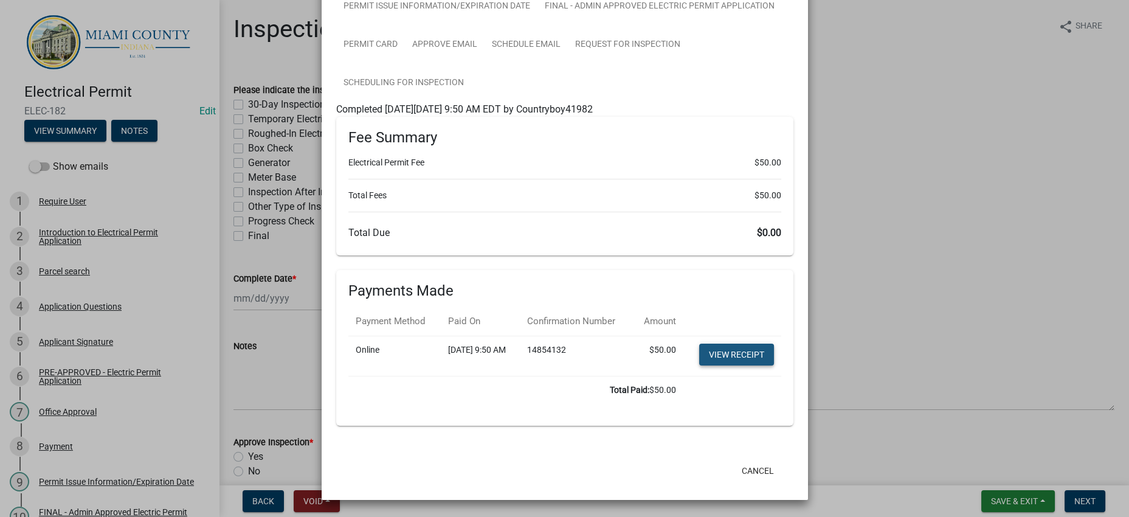
scroll to position [456, 0]
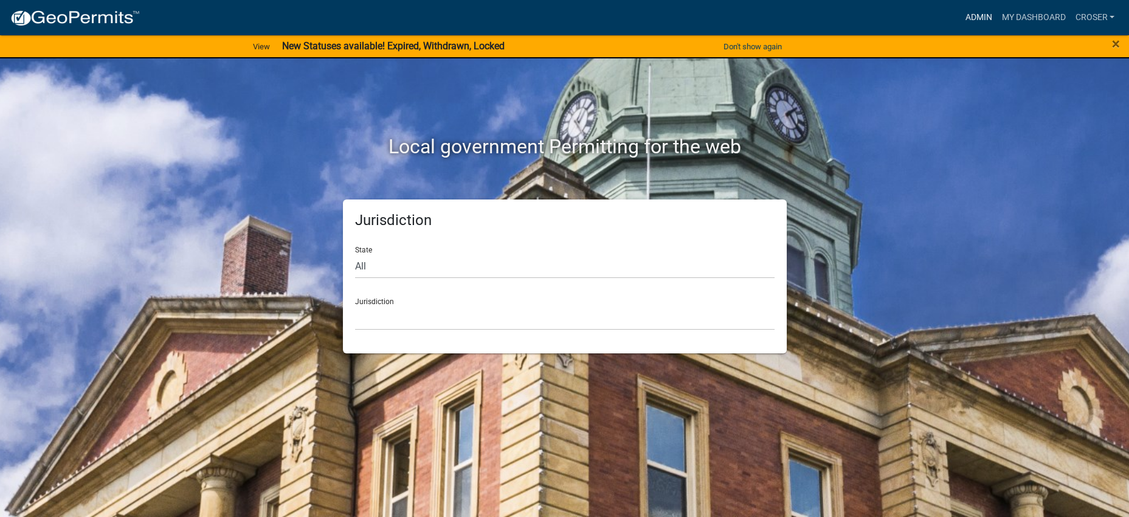
click at [960, 24] on link "Admin" at bounding box center [978, 17] width 36 height 23
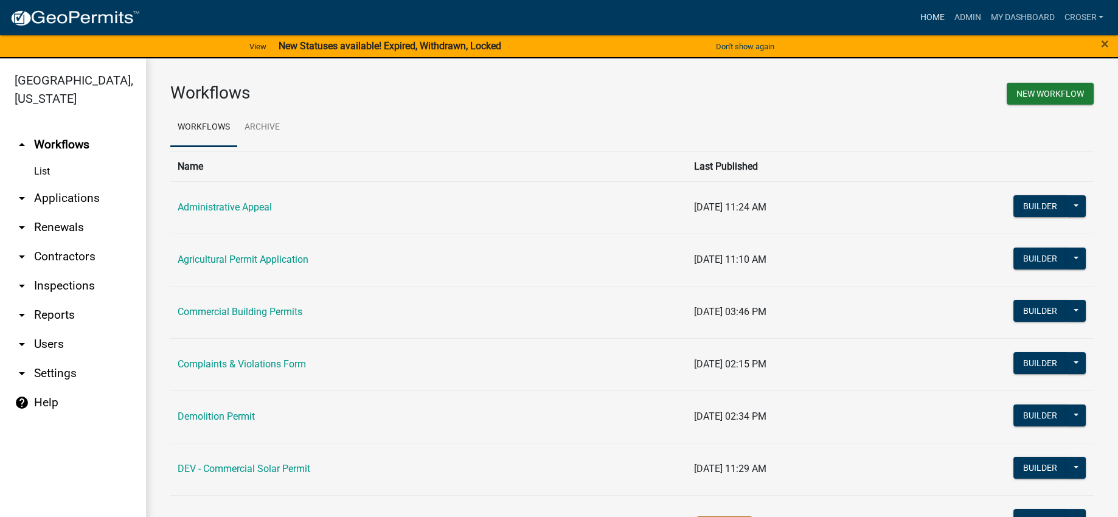
click at [915, 18] on link "Home" at bounding box center [932, 17] width 34 height 23
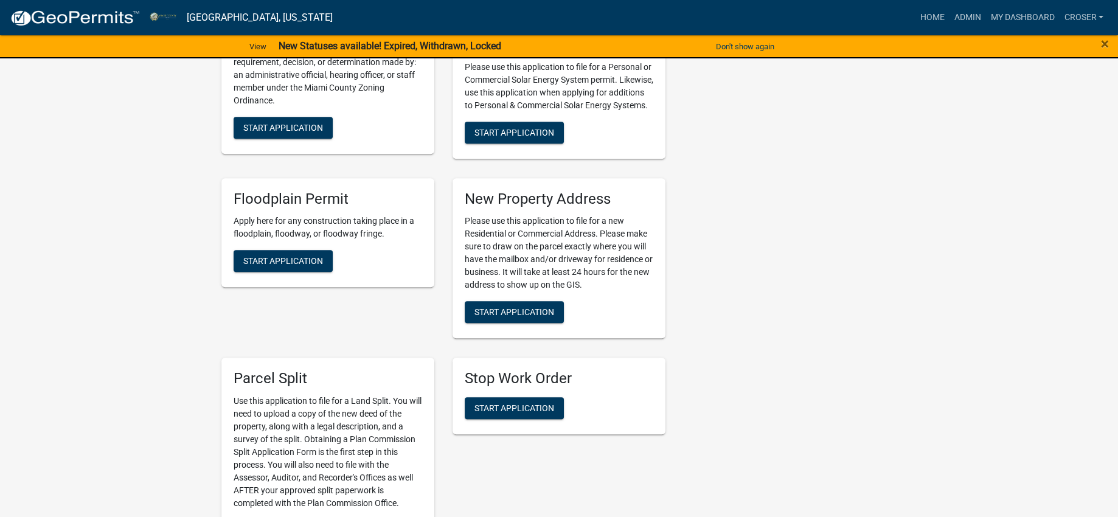
scroll to position [1747, 0]
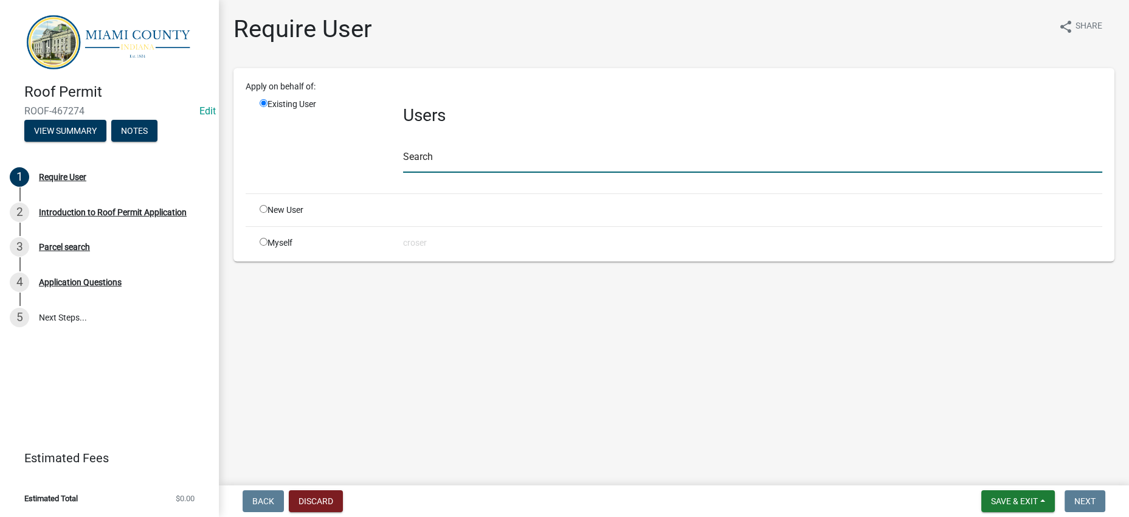
click at [524, 173] on input "text" at bounding box center [752, 160] width 699 height 25
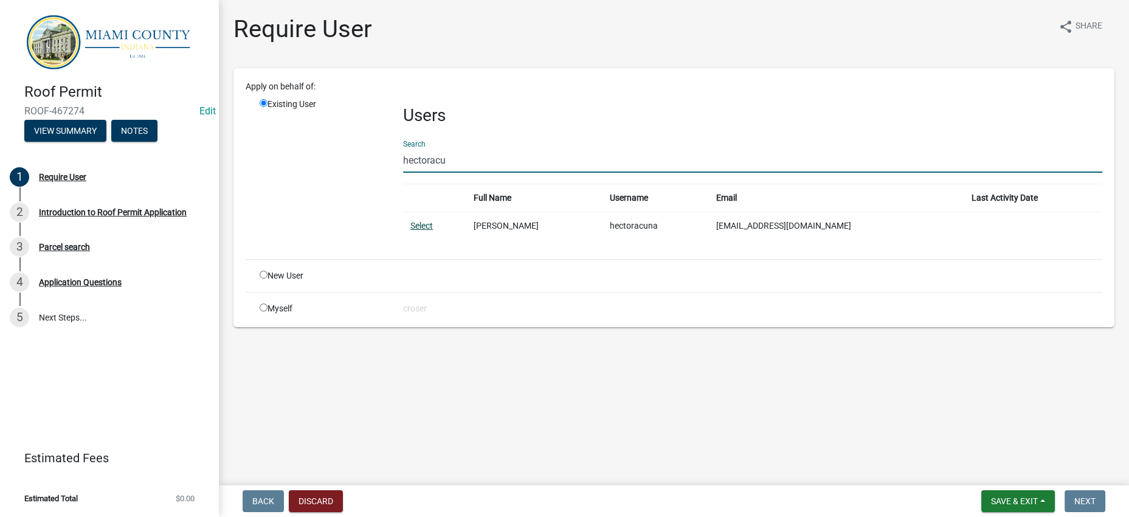
type input "hectoracu"
click at [433, 231] on link "Select" at bounding box center [422, 226] width 23 height 10
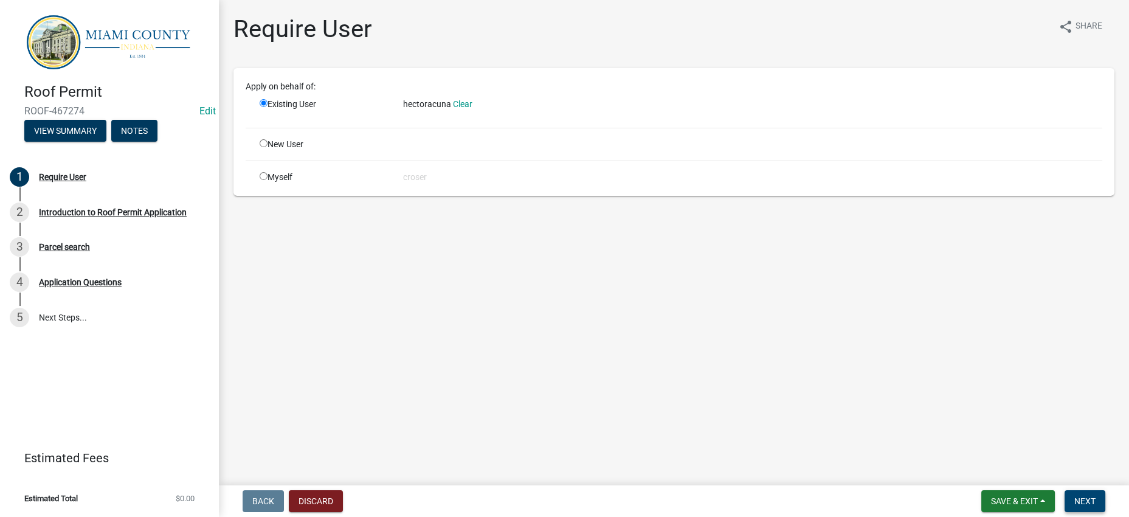
click at [1080, 496] on span "Next" at bounding box center [1085, 501] width 21 height 10
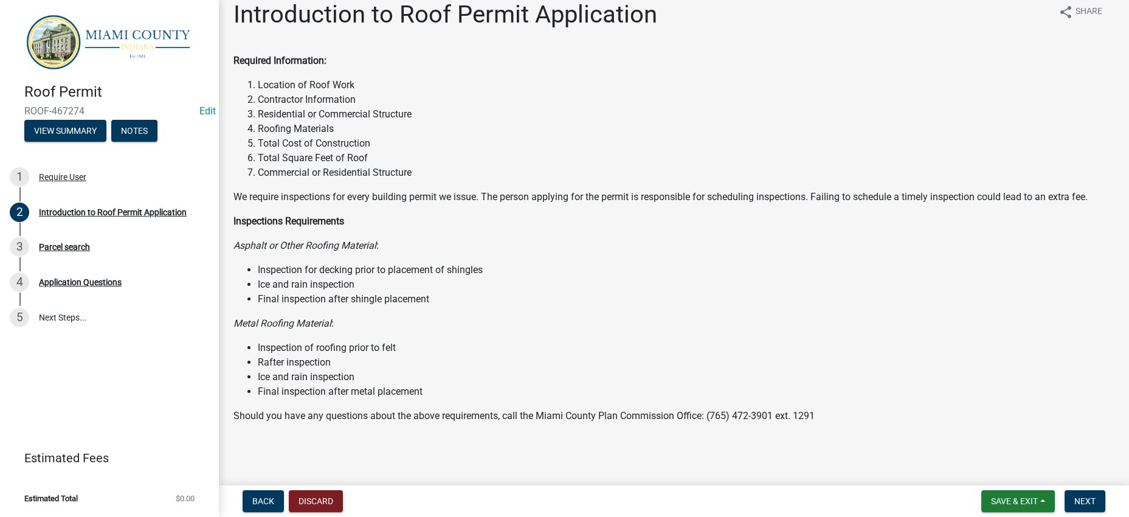
scroll to position [147, 0]
click at [1083, 502] on span "Next" at bounding box center [1085, 501] width 21 height 10
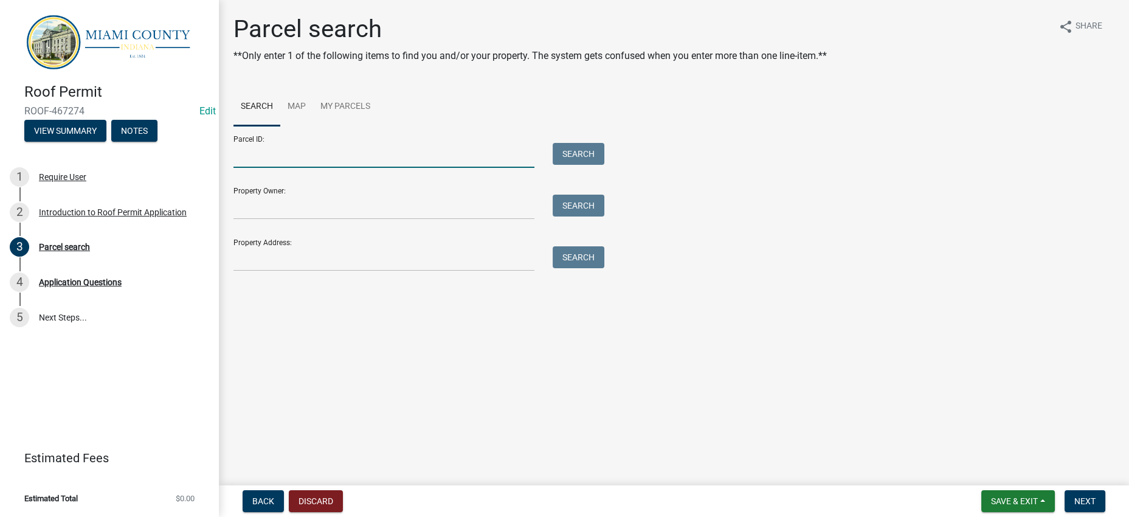
click at [314, 168] on input "Parcel ID:" at bounding box center [384, 155] width 301 height 25
click at [783, 126] on ul "Search Map My Parcels" at bounding box center [674, 107] width 881 height 38
click at [279, 168] on input "Parcel ID:" at bounding box center [384, 155] width 301 height 25
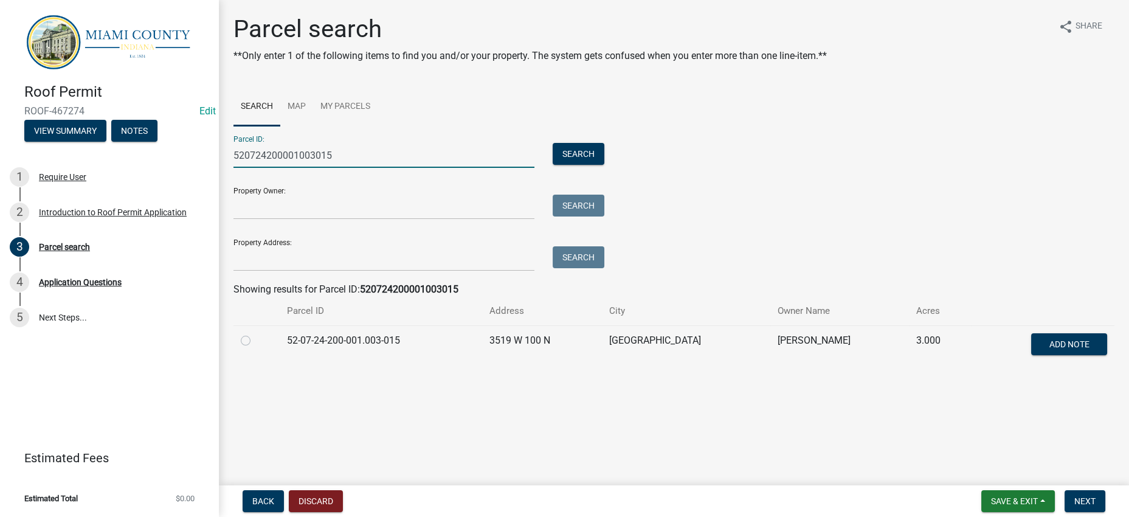
type input "520724200001003015"
click at [255, 333] on label at bounding box center [255, 333] width 0 height 0
click at [255, 341] on input "radio" at bounding box center [259, 337] width 8 height 8
radio input "true"
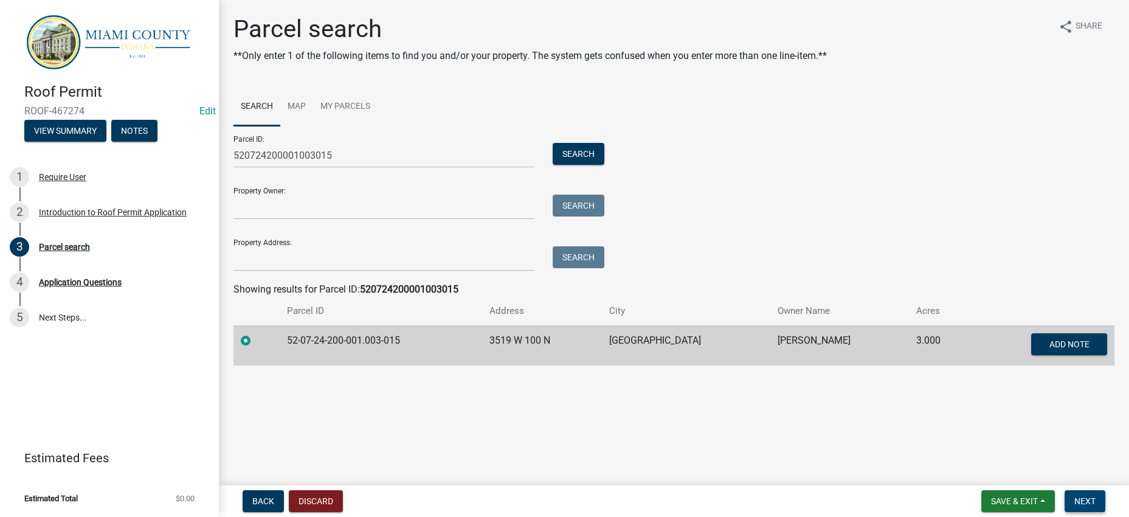
click at [1067, 504] on button "Next" at bounding box center [1085, 501] width 41 height 22
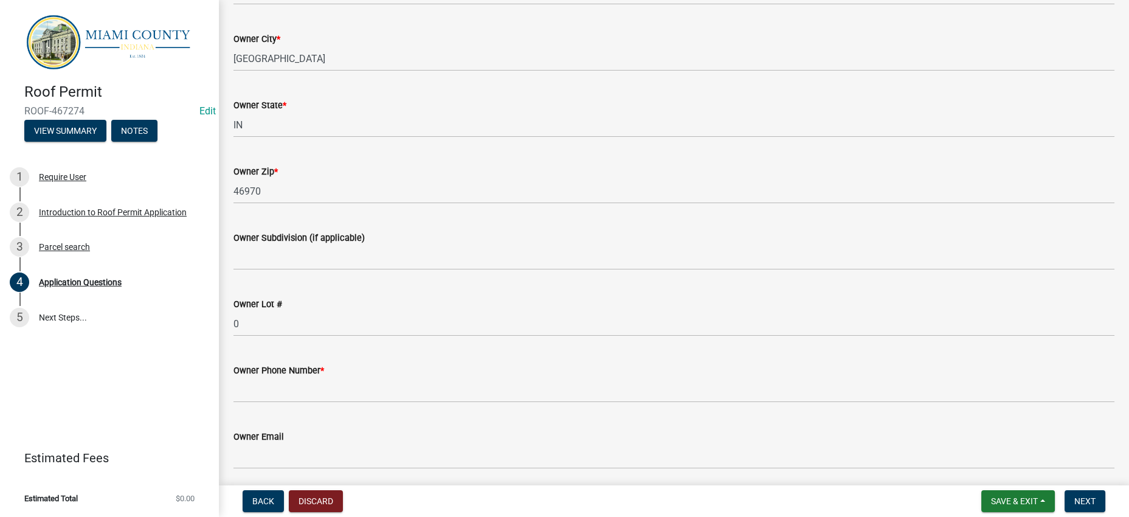
type input "[PERSON_NAME]"
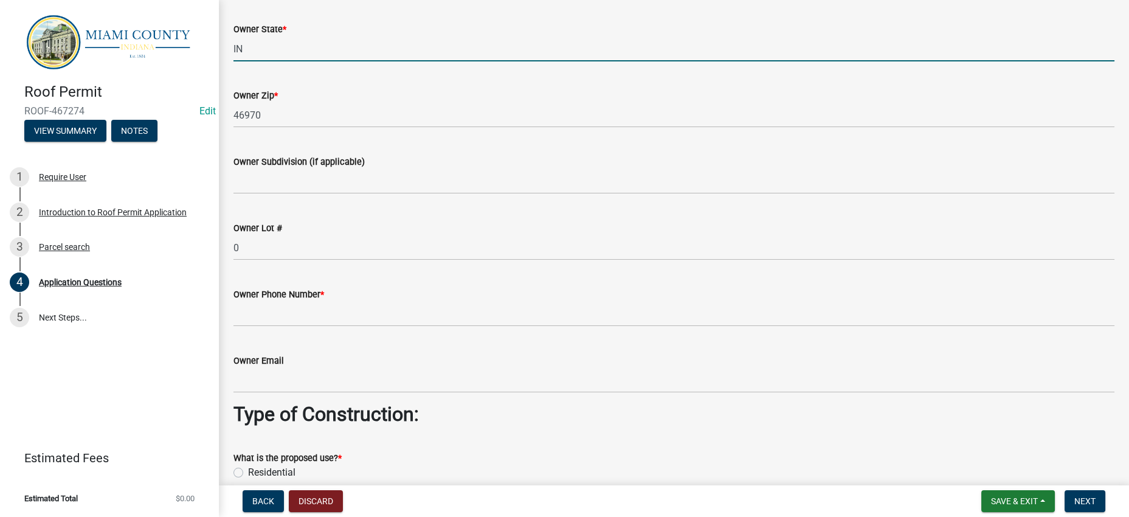
scroll to position [760, 0]
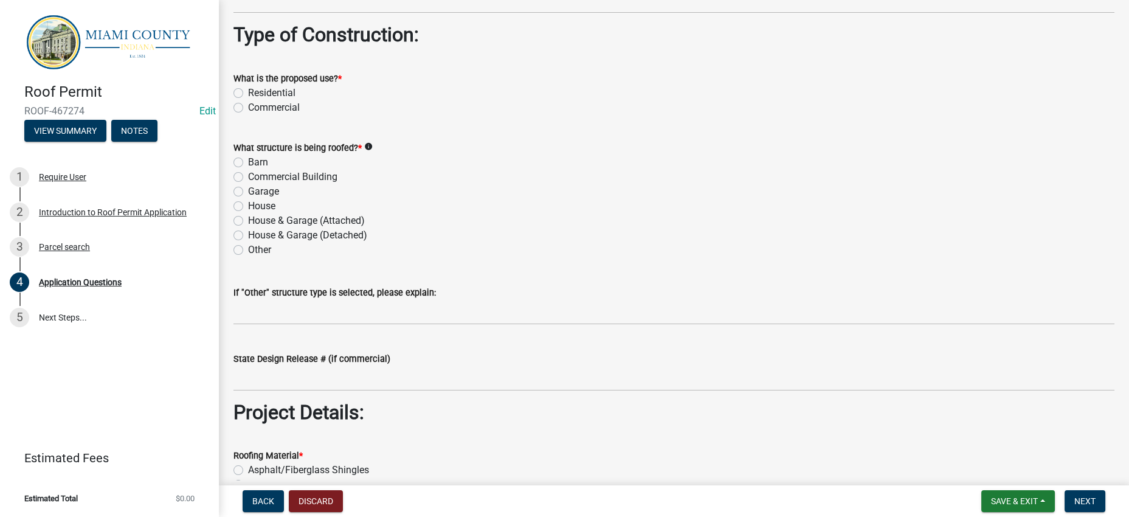
type input "[PHONE_NUMBER]"
click at [610, 55] on wm-data-entity-input "Type of Construction:" at bounding box center [674, 38] width 881 height 33
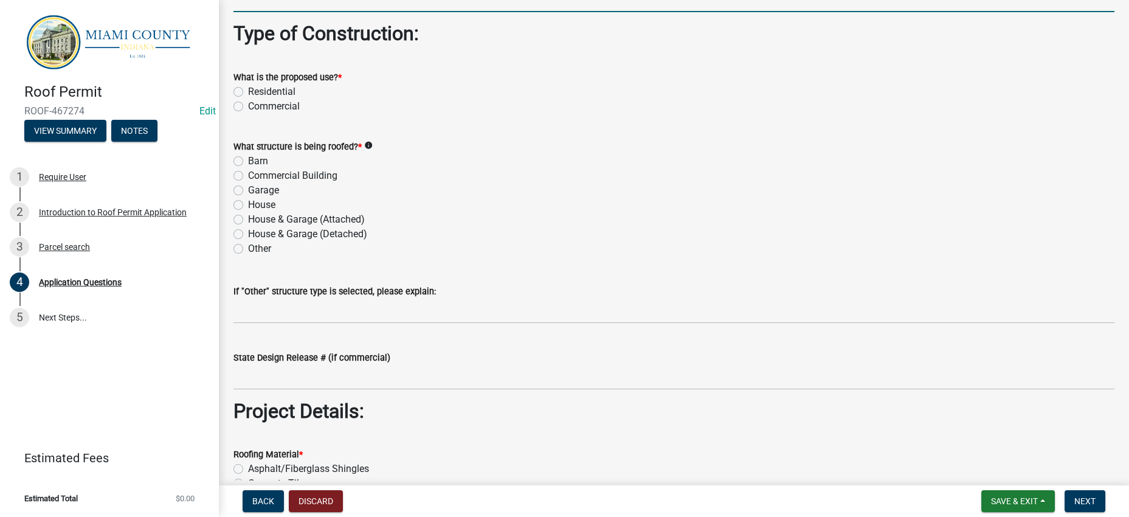
click at [348, 12] on input "Owner Email" at bounding box center [674, -1] width 881 height 25
type input "d"
type input "f"
type input "h"
type input "[EMAIL_ADDRESS][DOMAIN_NAME]"
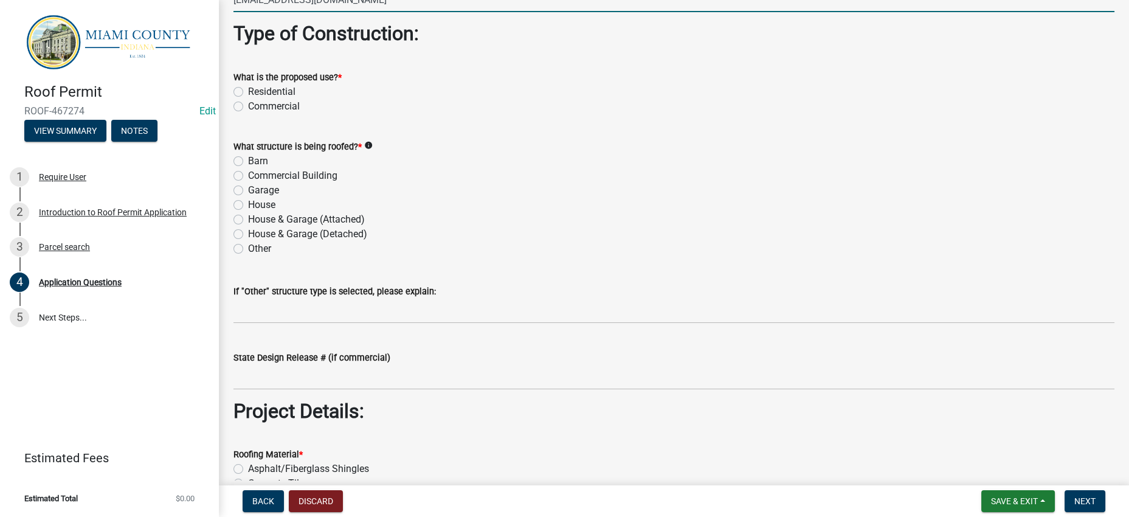
drag, startPoint x: 473, startPoint y: 359, endPoint x: 476, endPoint y: 368, distance: 9.8
click at [476, 114] on form "What is the proposed use? * Residential Commercial" at bounding box center [674, 84] width 881 height 58
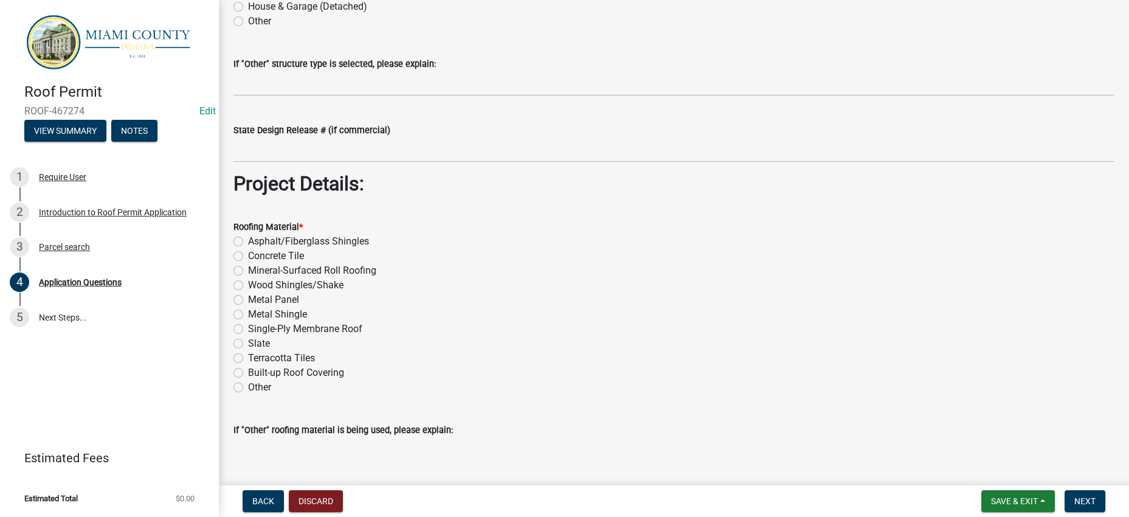
scroll to position [1368, 0]
radio input "true"
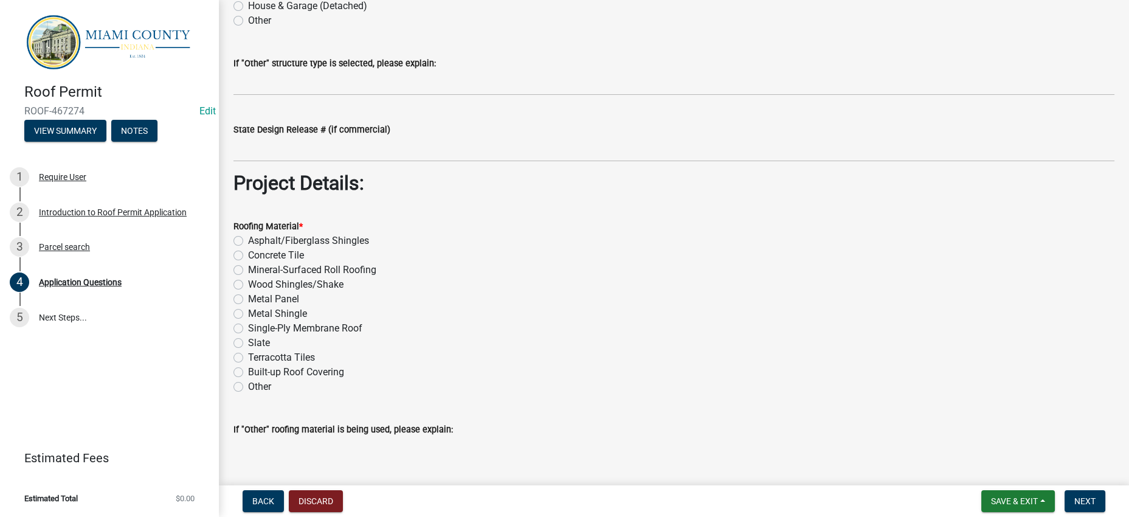
radio input "true"
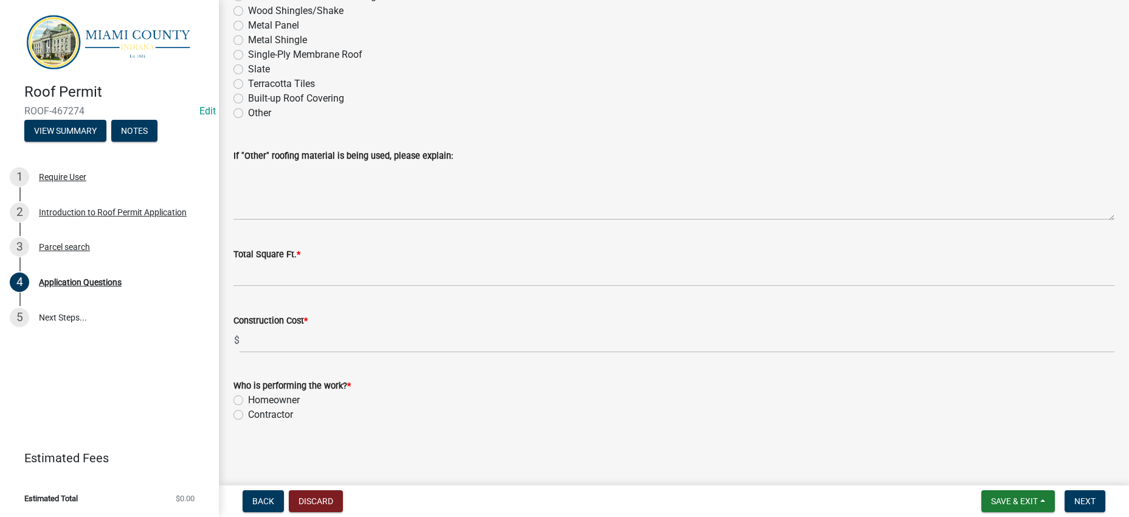
scroll to position [1747, 0]
radio input "true"
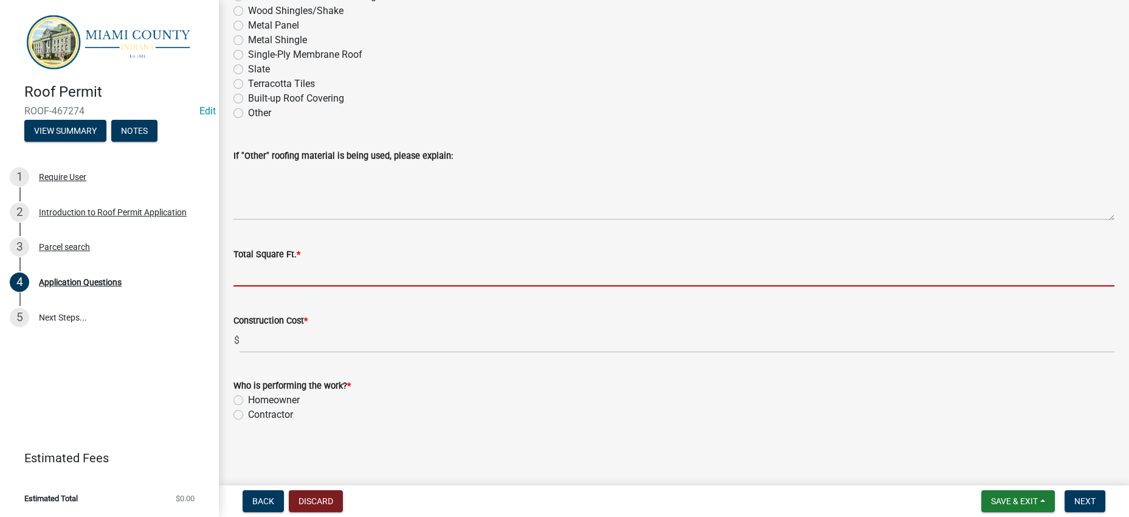
click at [347, 262] on input "Total Square Ft. *" at bounding box center [674, 274] width 881 height 25
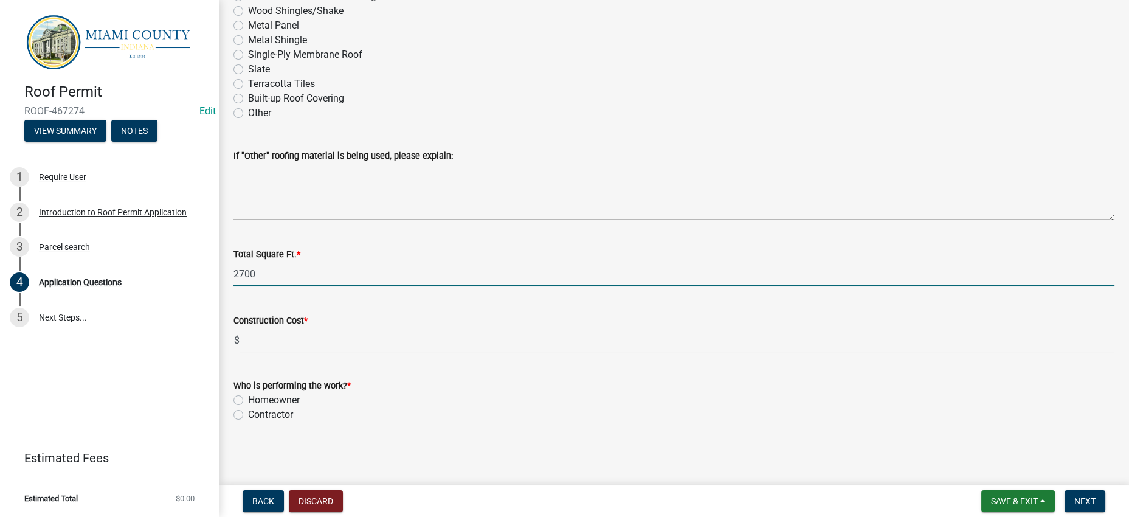
type input "2700"
click at [307, 302] on div "Construction Cost * $" at bounding box center [674, 324] width 881 height 57
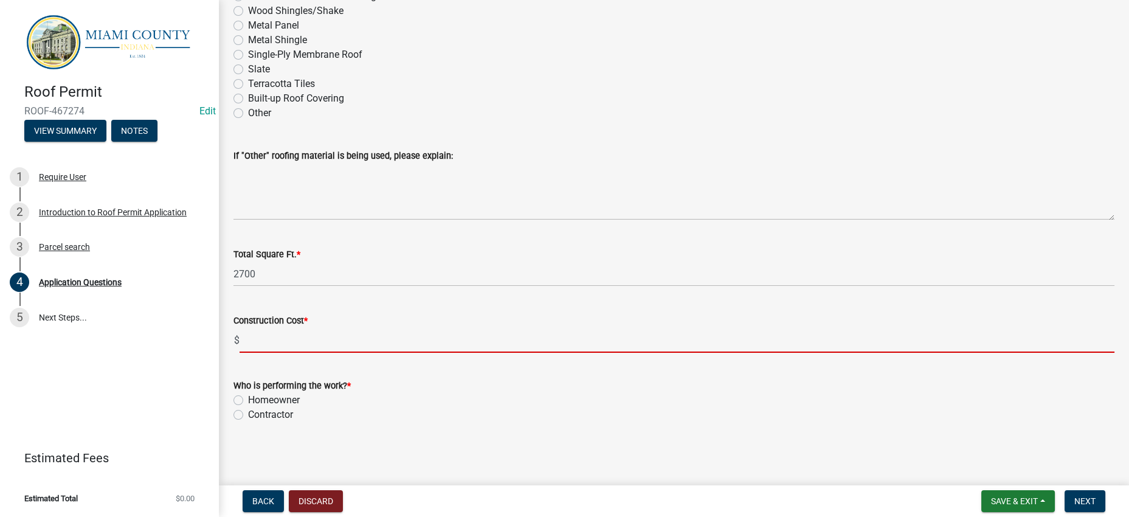
click at [303, 339] on input "text" at bounding box center [677, 340] width 875 height 25
click at [290, 422] on div "Who is performing the work? * Homeowner Contractor" at bounding box center [674, 400] width 881 height 44
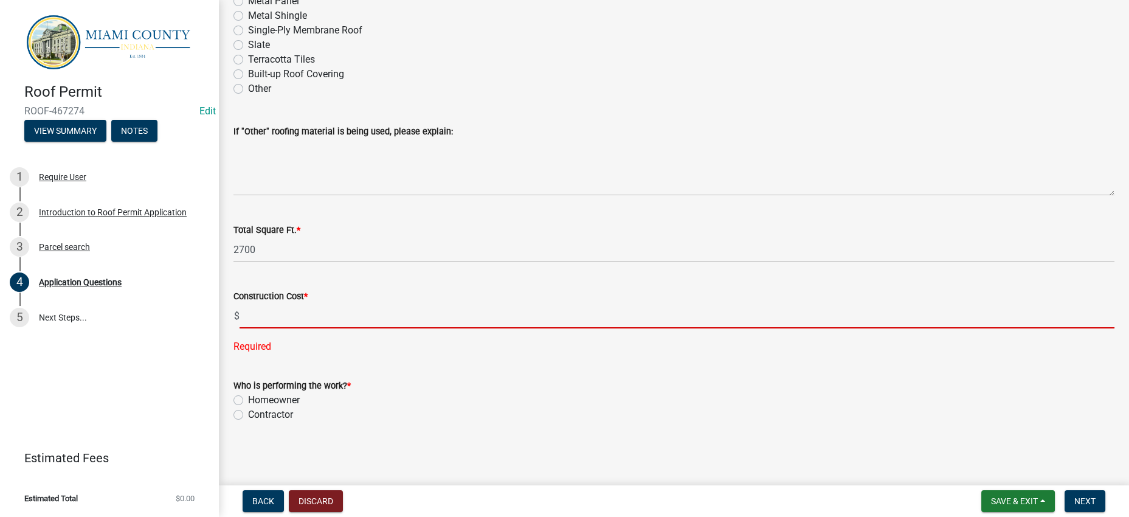
click at [297, 328] on input "text" at bounding box center [677, 315] width 875 height 25
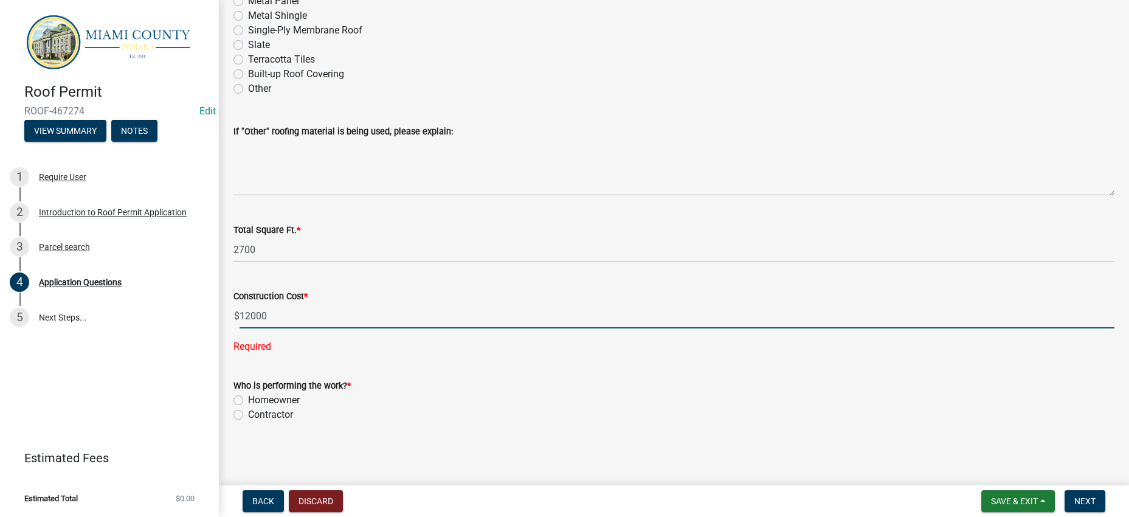
type input "12000.00"
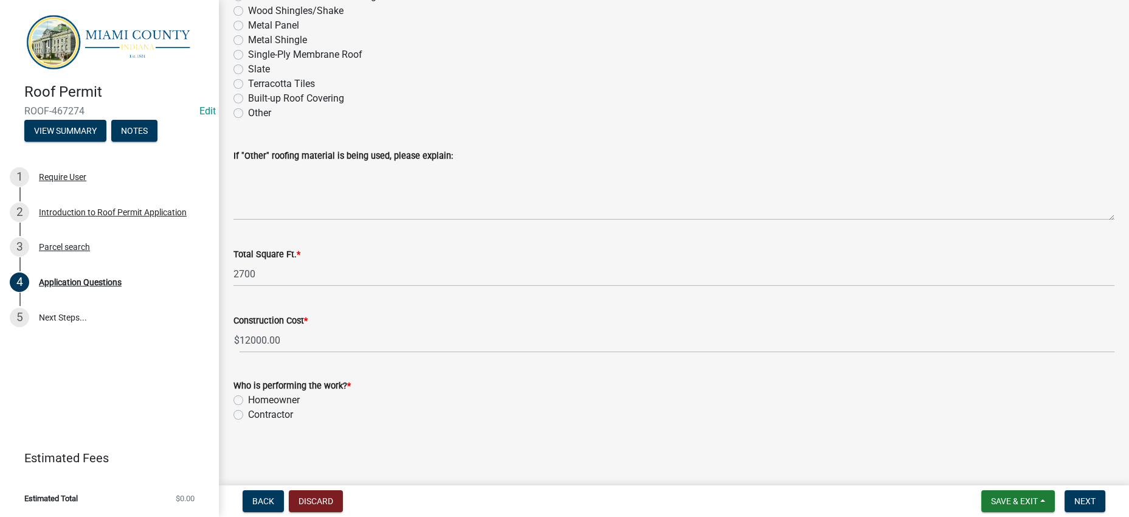
click at [356, 409] on form "Who is performing the work? * Homeowner Contractor" at bounding box center [674, 393] width 881 height 58
click at [280, 409] on label "Contractor" at bounding box center [270, 414] width 45 height 15
click at [256, 409] on input "Contractor" at bounding box center [252, 411] width 8 height 8
radio input "true"
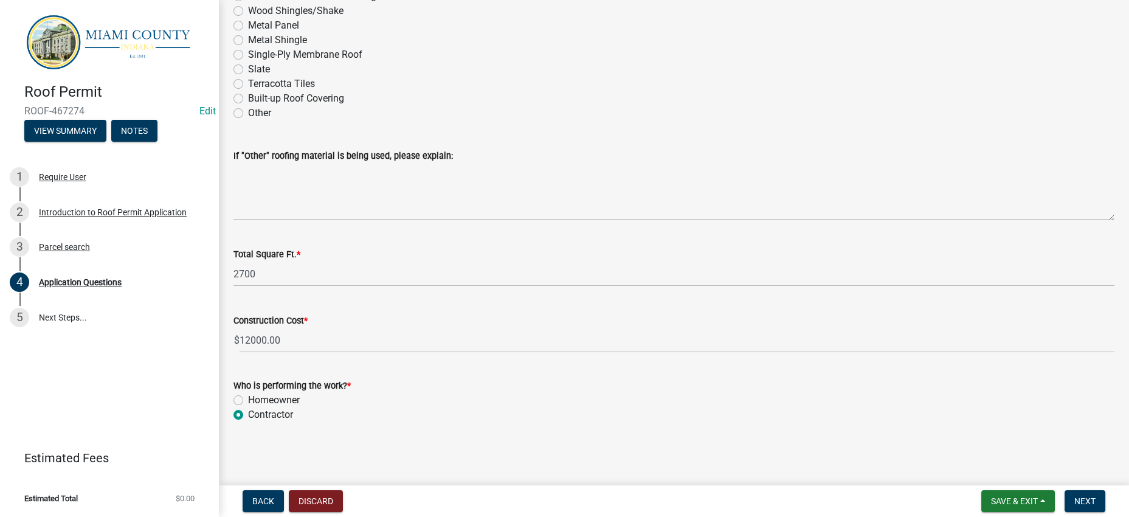
click at [578, 393] on div "Homeowner" at bounding box center [674, 400] width 881 height 15
click at [289, 393] on label "Homeowner" at bounding box center [274, 400] width 52 height 15
click at [256, 393] on input "Homeowner" at bounding box center [252, 397] width 8 height 8
radio input "true"
click at [546, 397] on div "Homeowner" at bounding box center [674, 400] width 881 height 15
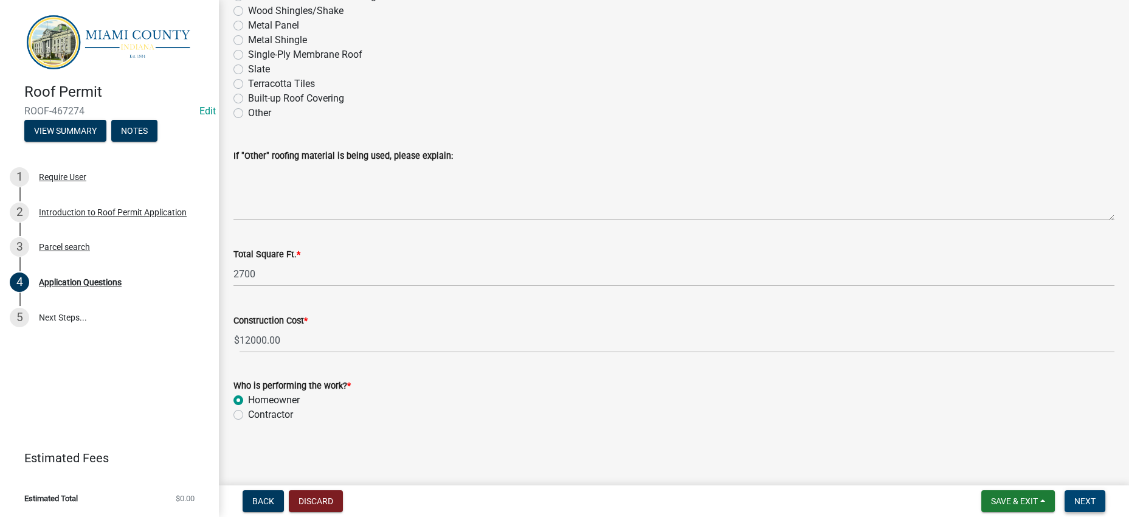
drag, startPoint x: 1083, startPoint y: 496, endPoint x: 1076, endPoint y: 493, distance: 7.9
click at [1083, 496] on span "Next" at bounding box center [1085, 501] width 21 height 10
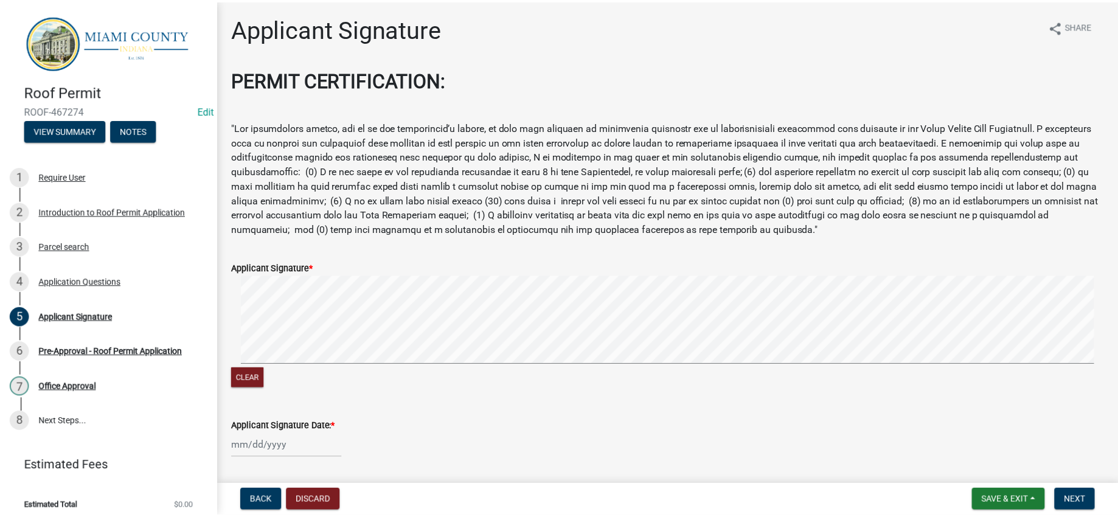
scroll to position [0, 0]
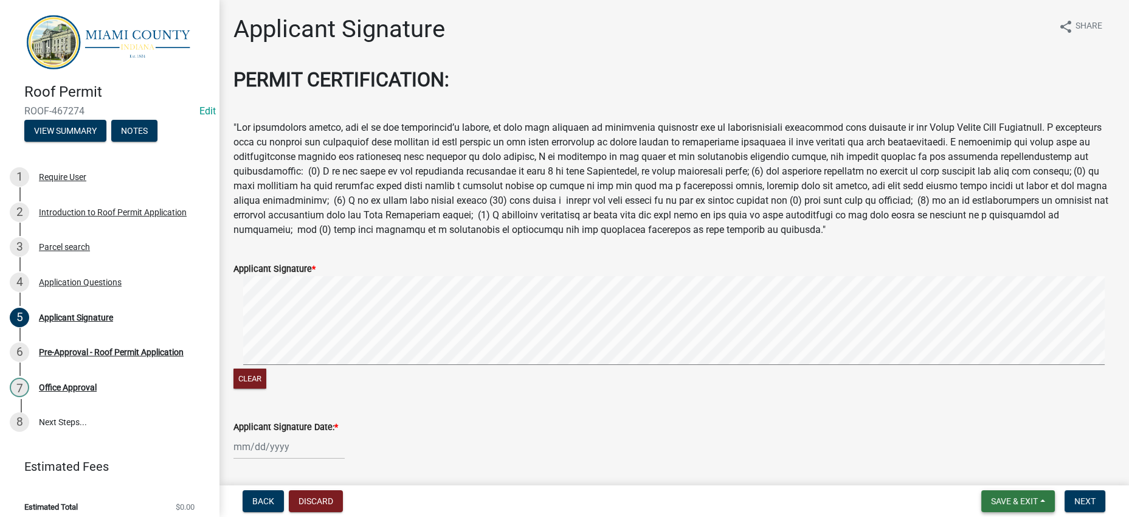
click at [994, 496] on span "Save & Exit" at bounding box center [1014, 501] width 47 height 10
click at [988, 453] on button "Save & Exit" at bounding box center [1006, 463] width 97 height 29
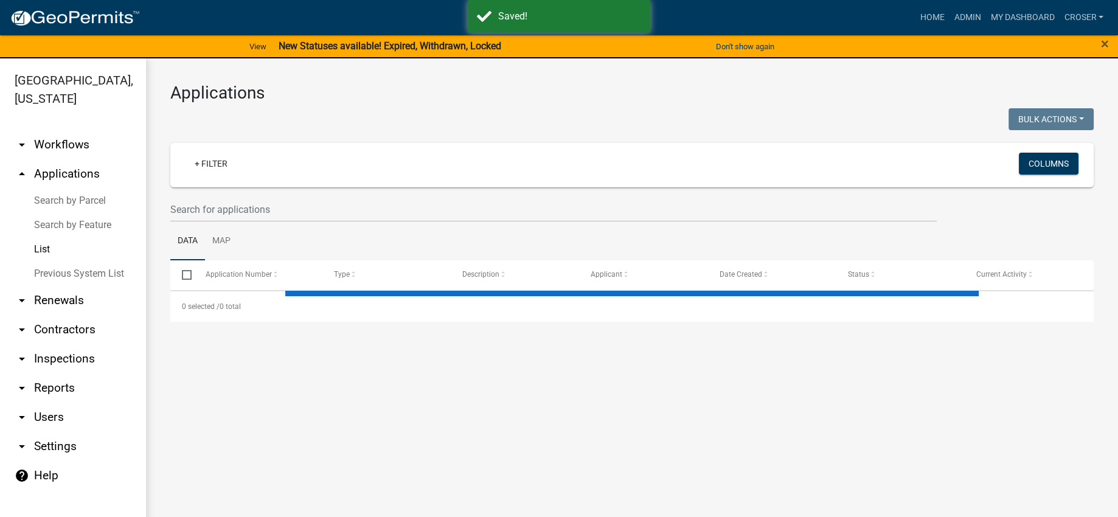
select select "3: 100"
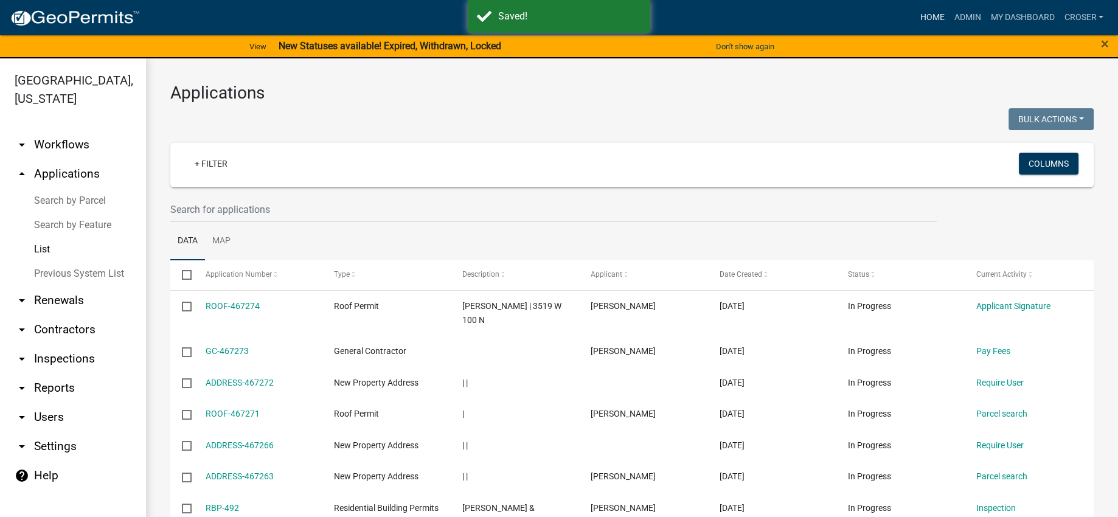
click at [915, 23] on link "Home" at bounding box center [932, 17] width 34 height 23
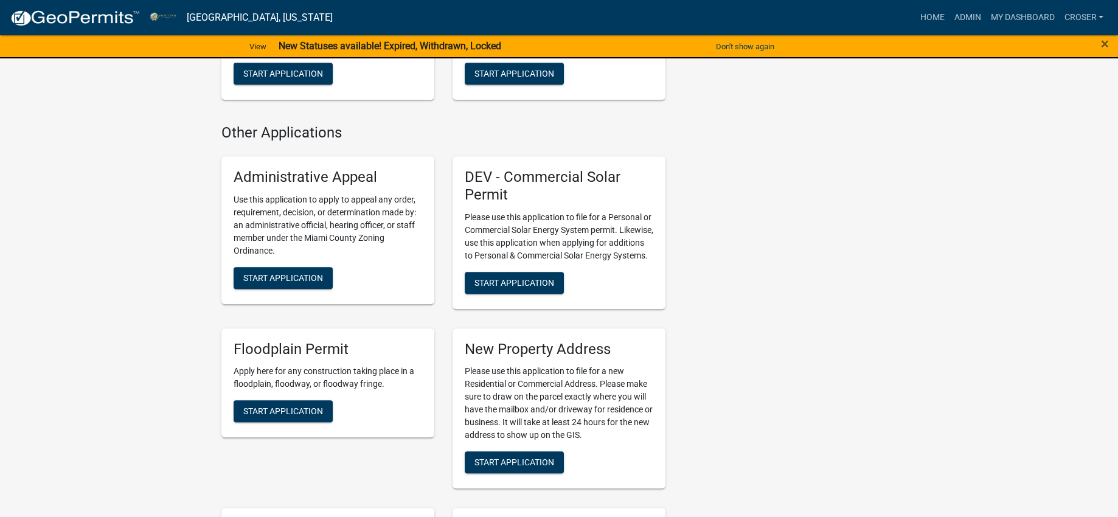
scroll to position [1596, 0]
click at [772, 238] on div "Contacts Corey Roser Planning & Zoning Administrator Contact Megan Gipson Assis…" at bounding box center [789, 306] width 231 height 3601
click at [869, 365] on div "Contacts Corey Roser Planning & Zoning Administrator Contact Megan Gipson Assis…" at bounding box center [789, 306] width 231 height 3601
click at [787, 296] on div "Contacts Corey Roser Planning & Zoning Administrator Contact Megan Gipson Assis…" at bounding box center [789, 306] width 231 height 3601
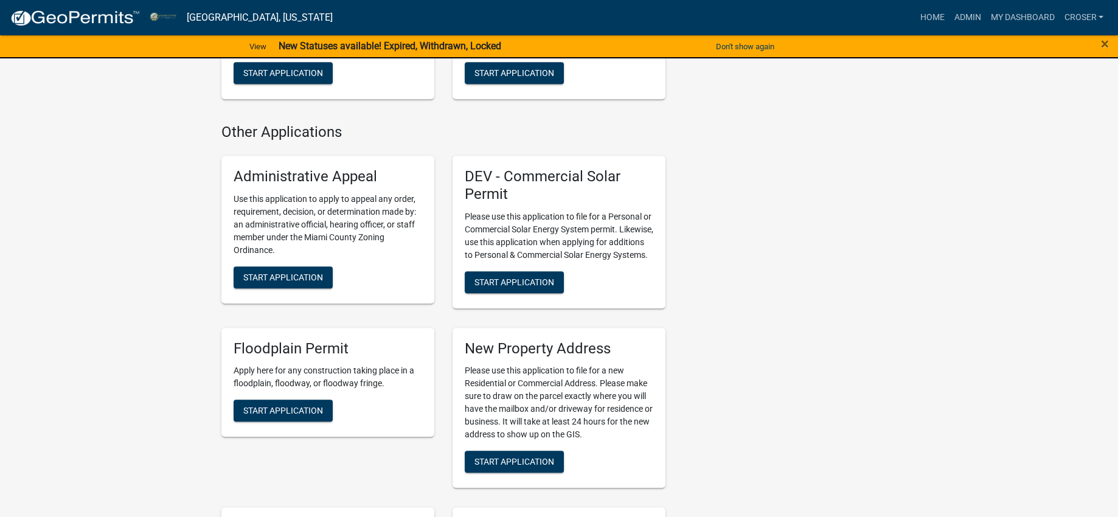
click at [787, 296] on div "Contacts Corey Roser Planning & Zoning Administrator Contact Megan Gipson Assis…" at bounding box center [789, 306] width 231 height 3601
click at [835, 280] on div "Contacts Corey Roser Planning & Zoning Administrator Contact Megan Gipson Assis…" at bounding box center [789, 306] width 231 height 3601
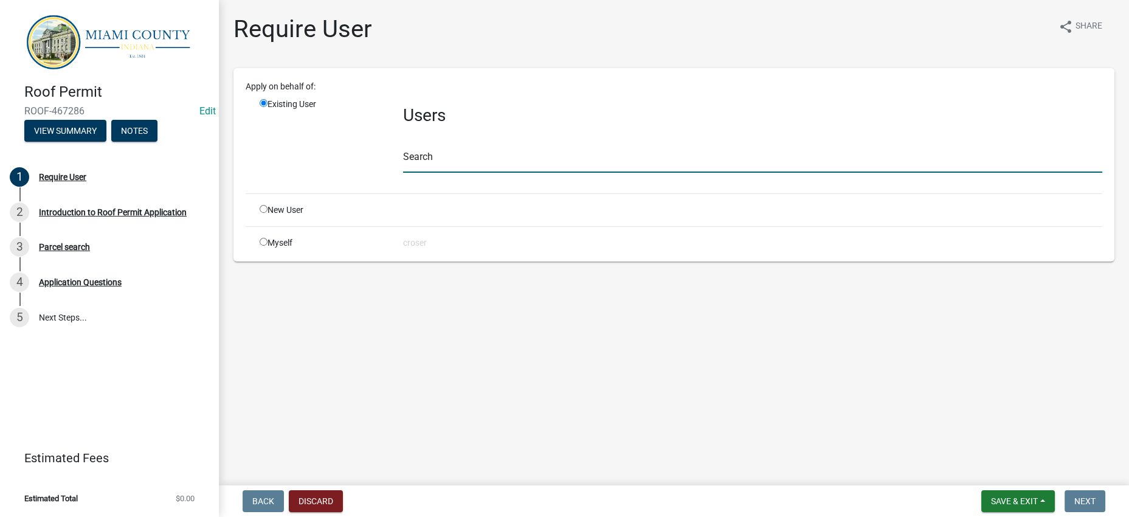
click at [466, 173] on input "text" at bounding box center [752, 160] width 699 height 25
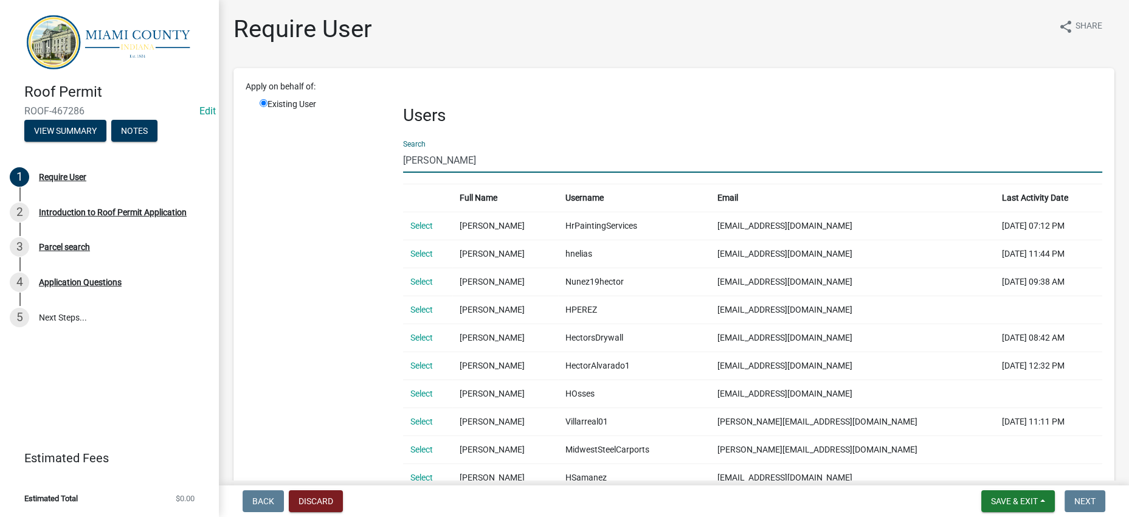
type input "hectoracu"
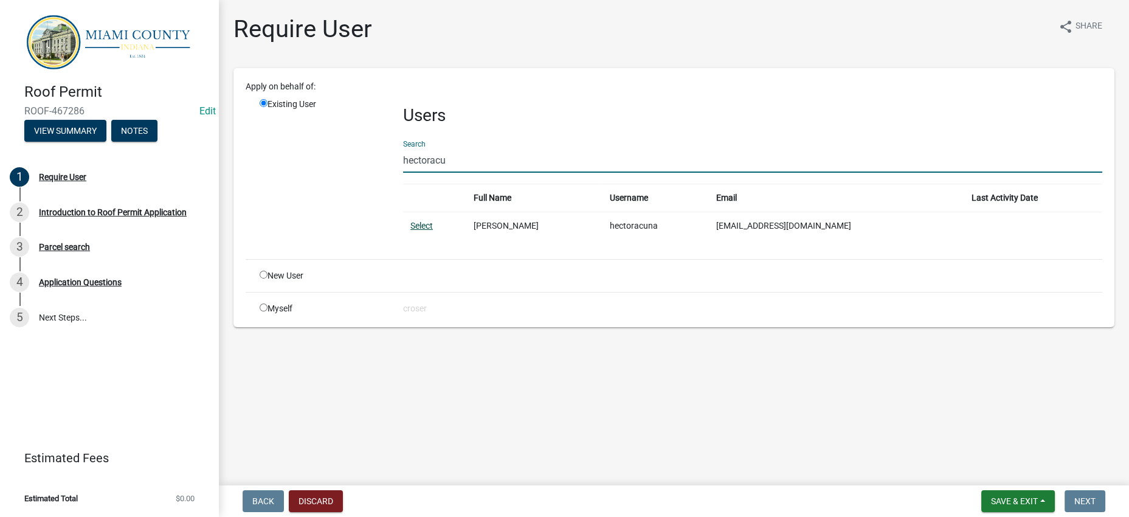
click at [433, 231] on link "Select" at bounding box center [422, 226] width 23 height 10
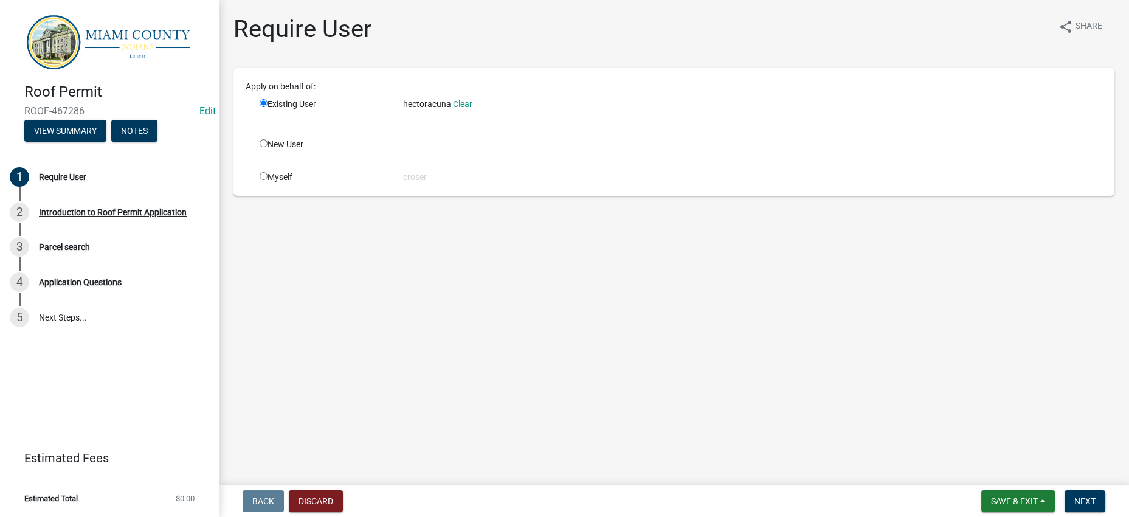
click at [889, 361] on main "Require User share Share Apply on behalf of: Existing User hectoracuna Clear Ne…" at bounding box center [674, 240] width 910 height 480
click at [1077, 497] on span "Next" at bounding box center [1085, 501] width 21 height 10
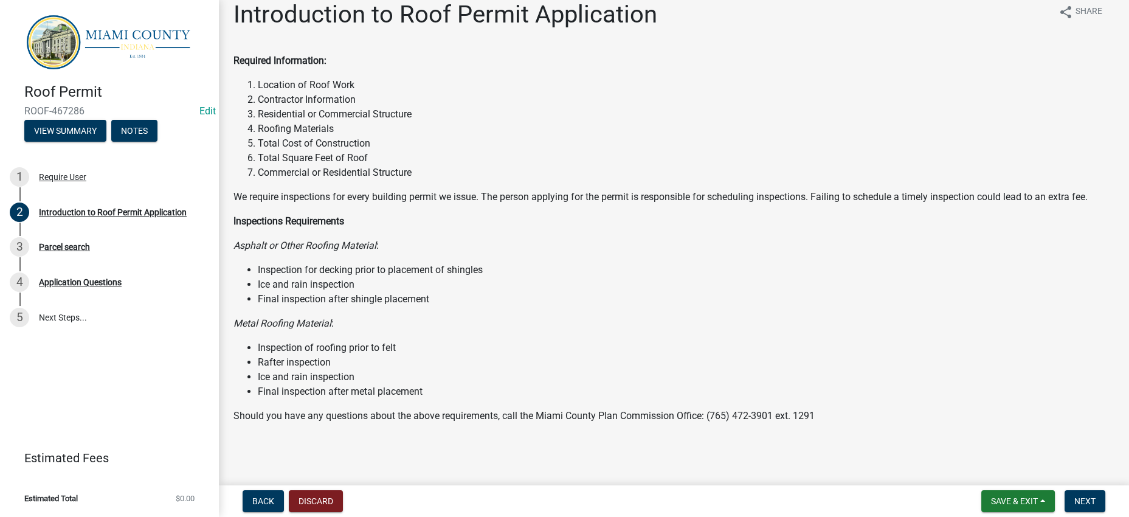
scroll to position [147, 0]
click at [1081, 505] on button "Next" at bounding box center [1085, 501] width 41 height 22
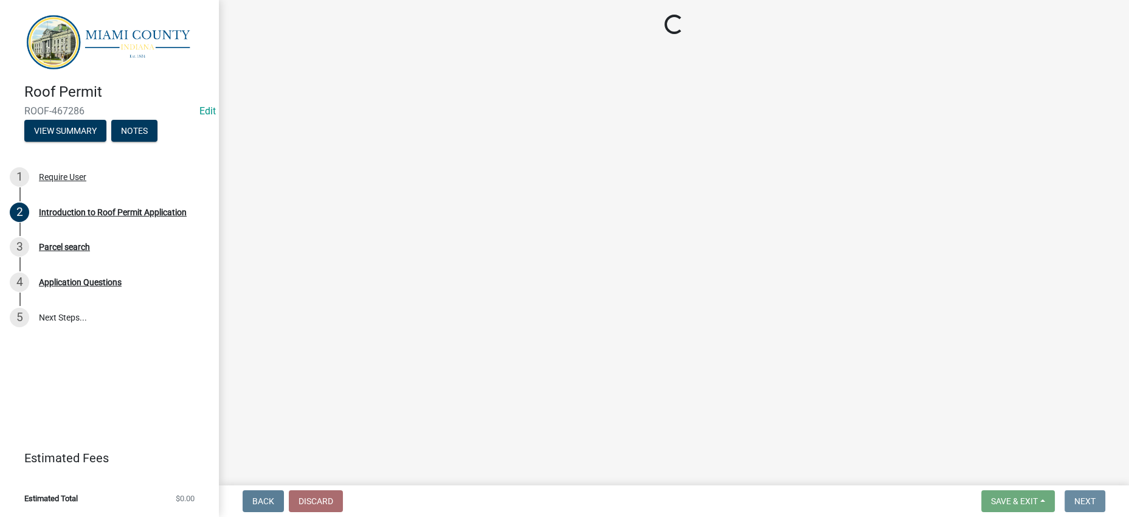
scroll to position [0, 0]
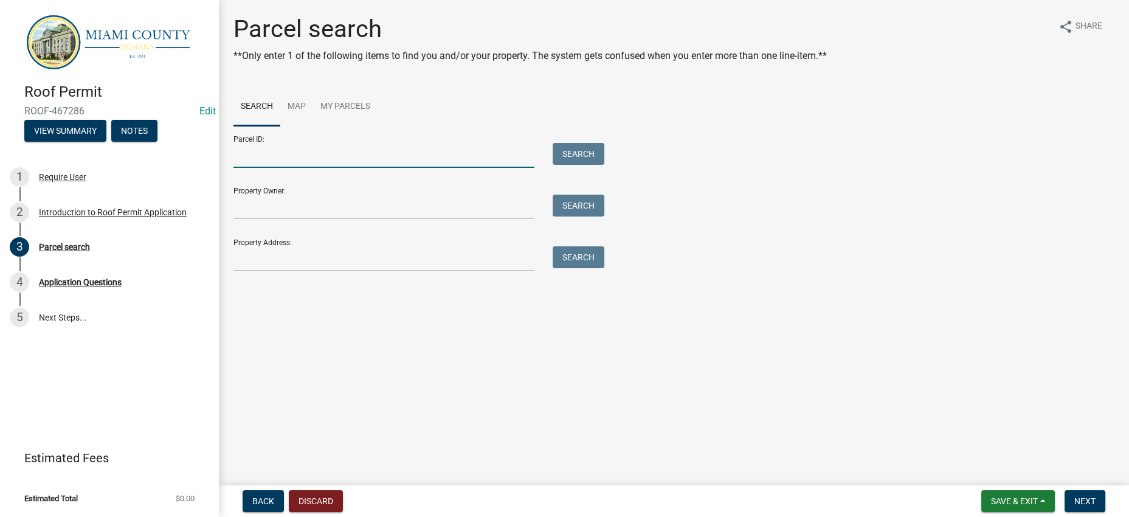
click at [311, 168] on input "Parcel ID:" at bounding box center [384, 155] width 301 height 25
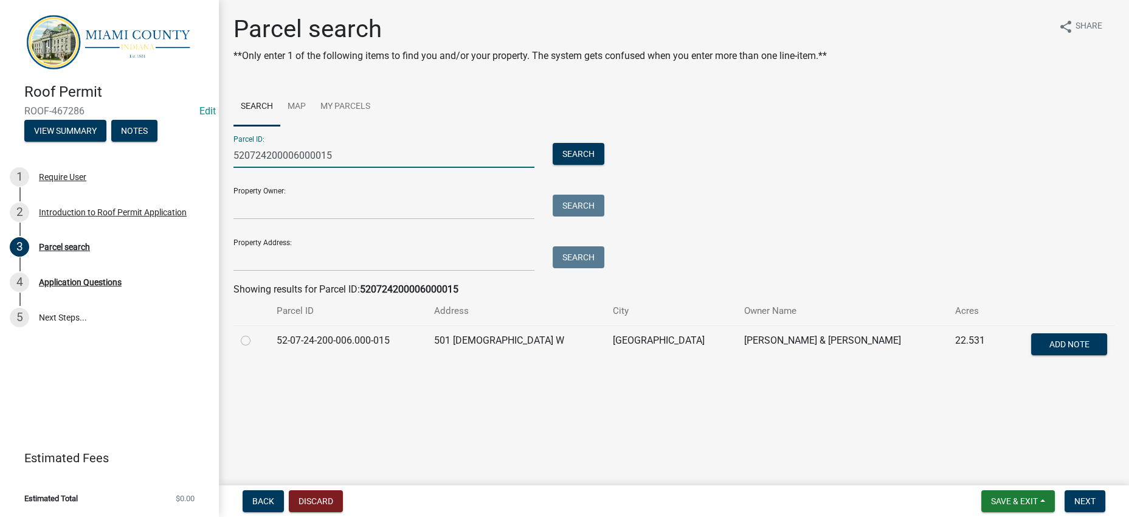
type input "520724200006000015"
drag, startPoint x: 248, startPoint y: 427, endPoint x: 257, endPoint y: 427, distance: 9.1
click at [255, 333] on label at bounding box center [255, 333] width 0 height 0
click at [255, 341] on input "radio" at bounding box center [259, 337] width 8 height 8
radio input "true"
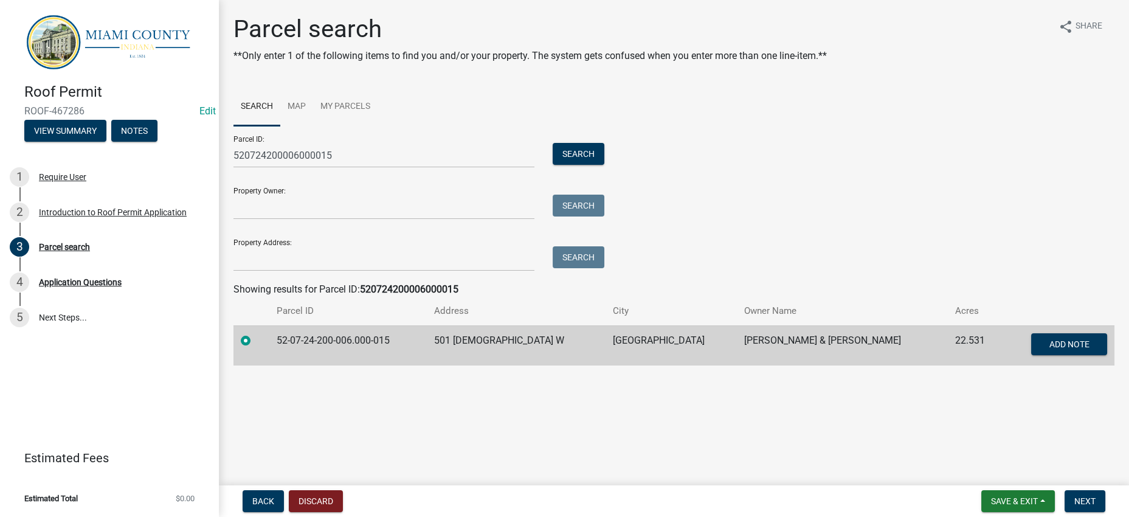
click at [713, 347] on wm-search-parcel-data-activity-input "Search Map My Parcels Parcel ID: 520724200006000015 Search Property Owner: Sear…" at bounding box center [674, 227] width 881 height 278
click at [1075, 500] on span "Next" at bounding box center [1085, 501] width 21 height 10
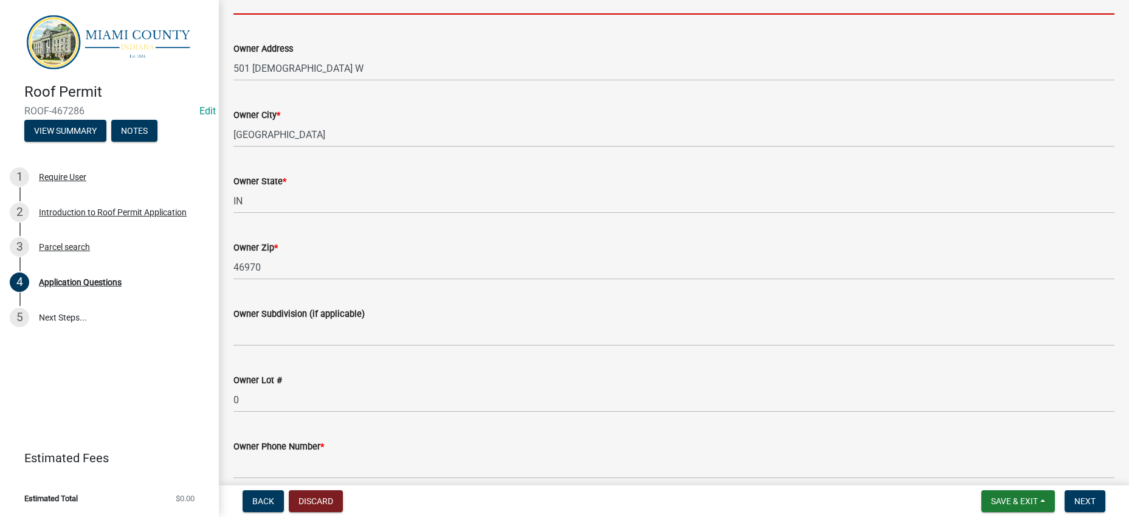
scroll to position [608, 0]
click at [417, 14] on input "Property Owner Name *" at bounding box center [674, 1] width 881 height 25
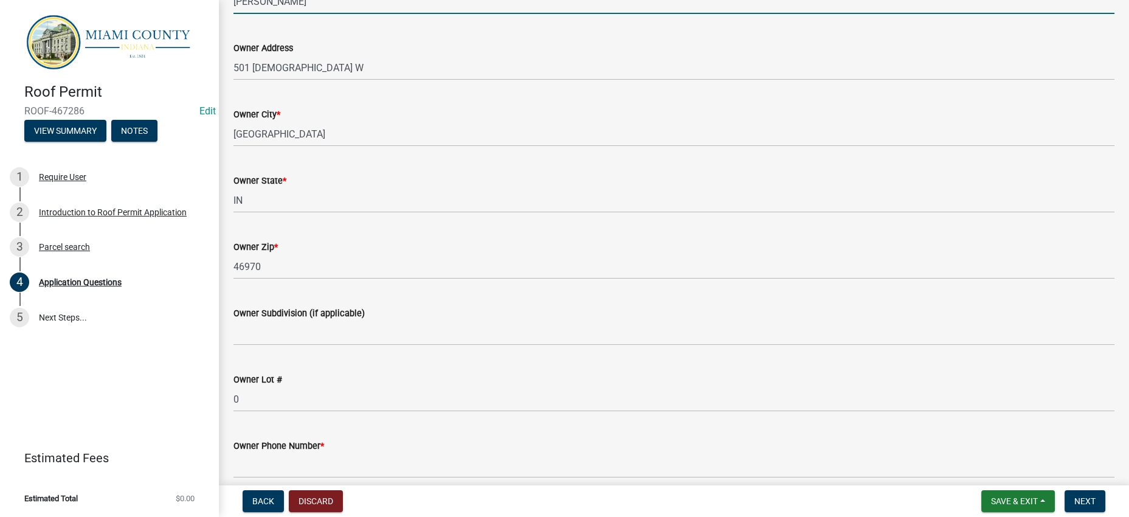
click at [375, 14] on input "Thomas Foust" at bounding box center [674, 1] width 881 height 25
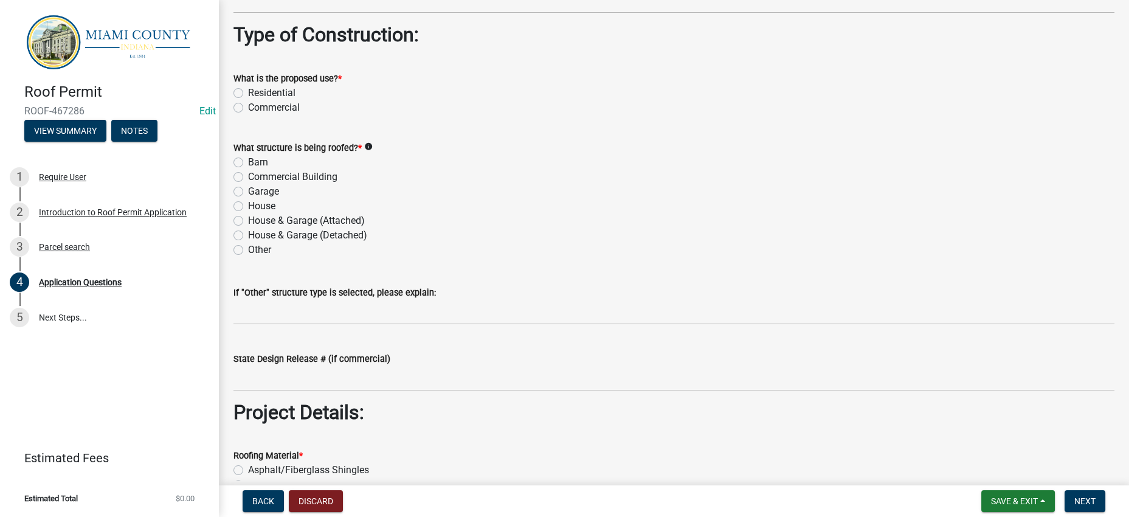
scroll to position [1140, 0]
type input "Thomas Foust & Jackie Ann Wiley"
type input "765-475-6151"
click at [296, 99] on label "Residential" at bounding box center [271, 92] width 47 height 15
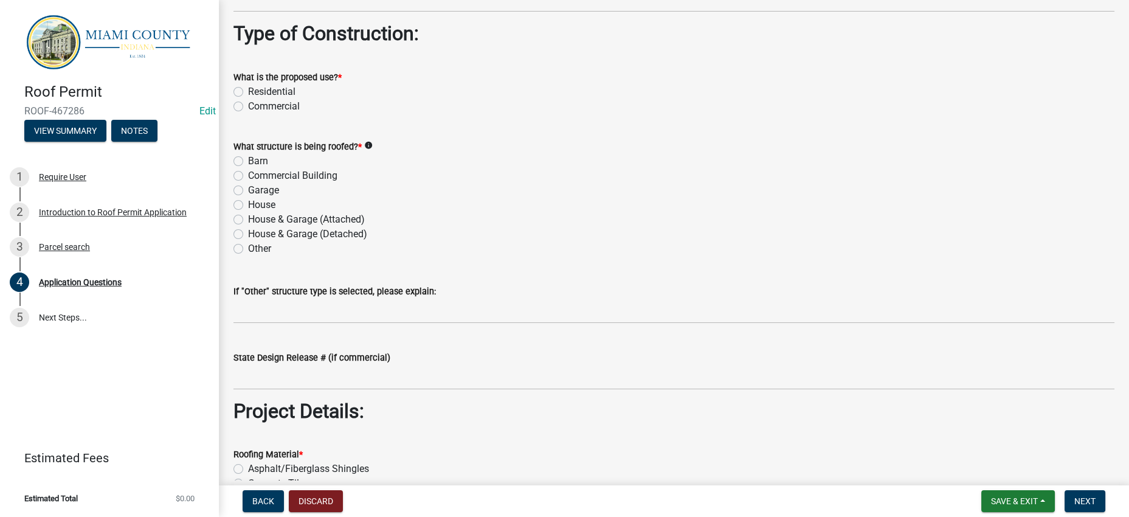
click at [256, 92] on input "Residential" at bounding box center [252, 89] width 8 height 8
radio input "true"
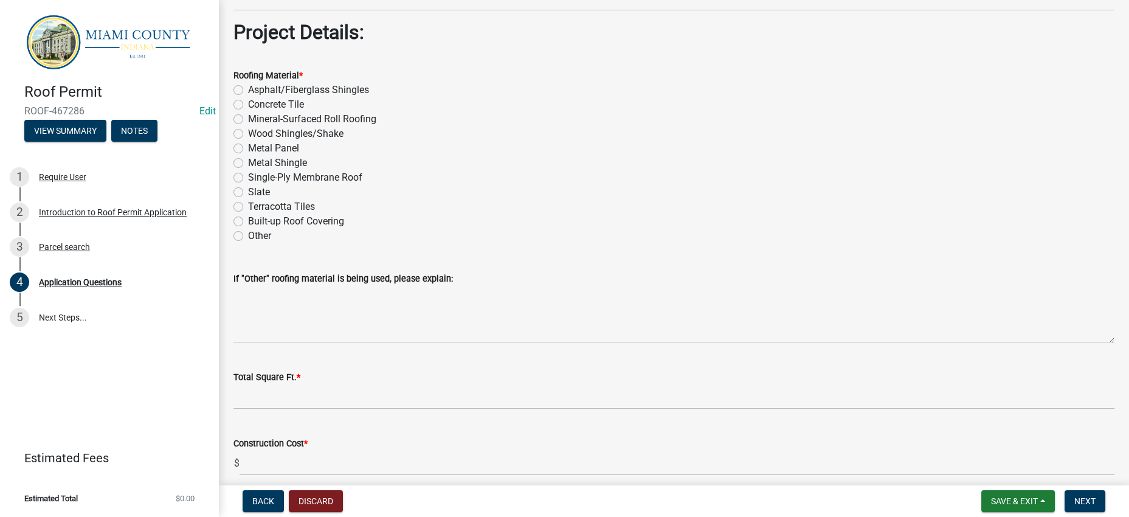
scroll to position [1520, 0]
radio input "true"
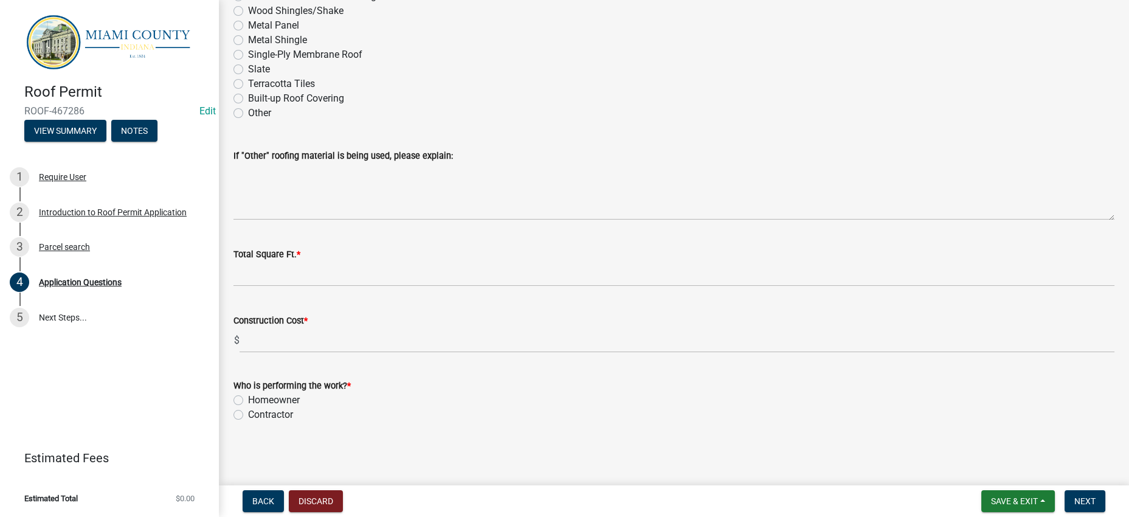
scroll to position [1748, 0]
click at [299, 33] on label "Metal Panel" at bounding box center [273, 25] width 51 height 15
click at [256, 26] on input "Metal Panel" at bounding box center [252, 22] width 8 height 8
radio input "true"
click at [591, 18] on div "Wood Shingles/Shake" at bounding box center [674, 11] width 881 height 15
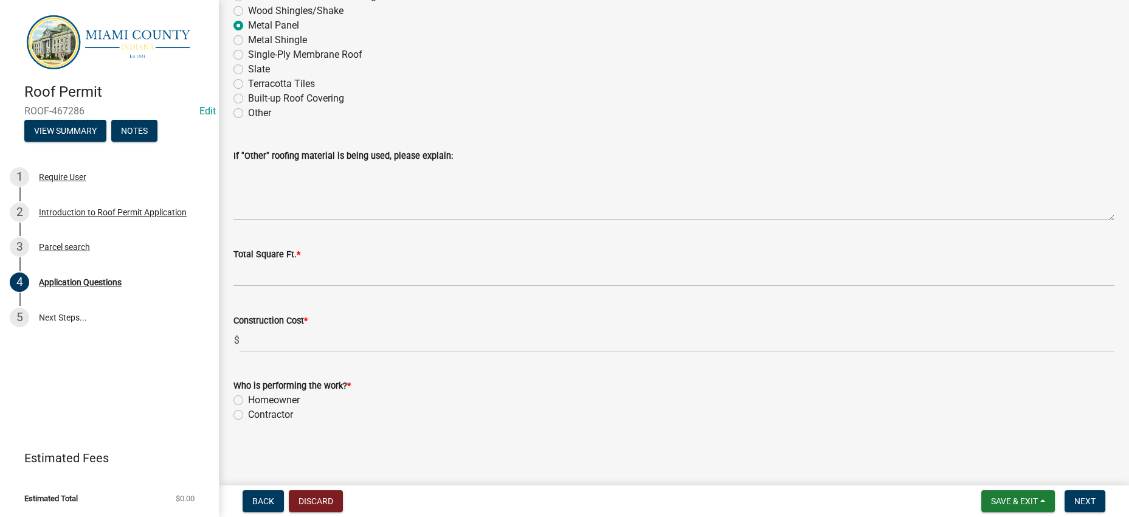
scroll to position [2156, 0]
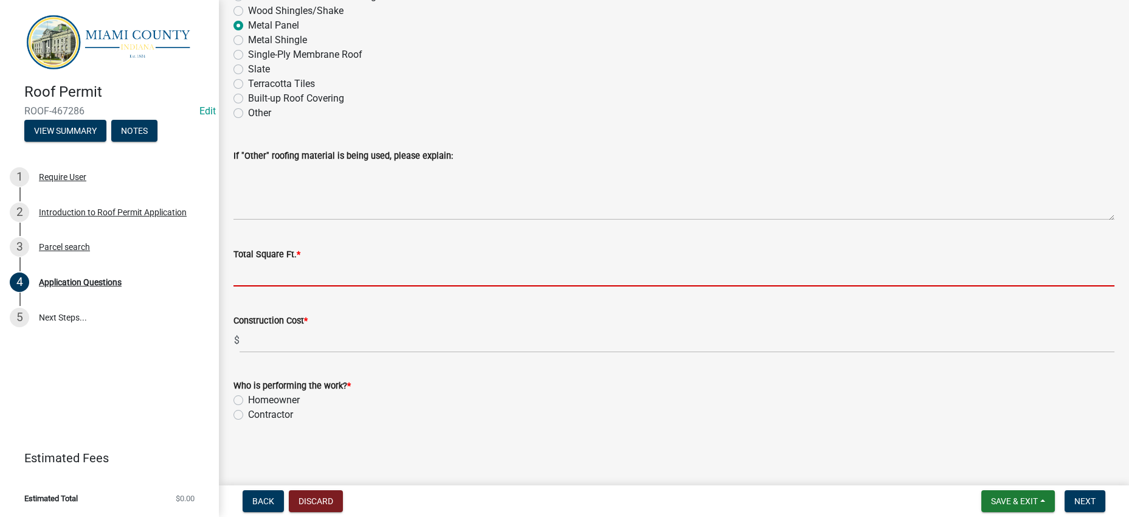
click at [277, 262] on input "Total Square Ft. *" at bounding box center [674, 274] width 881 height 25
click at [268, 230] on div "Total Square Ft. *" at bounding box center [674, 258] width 881 height 57
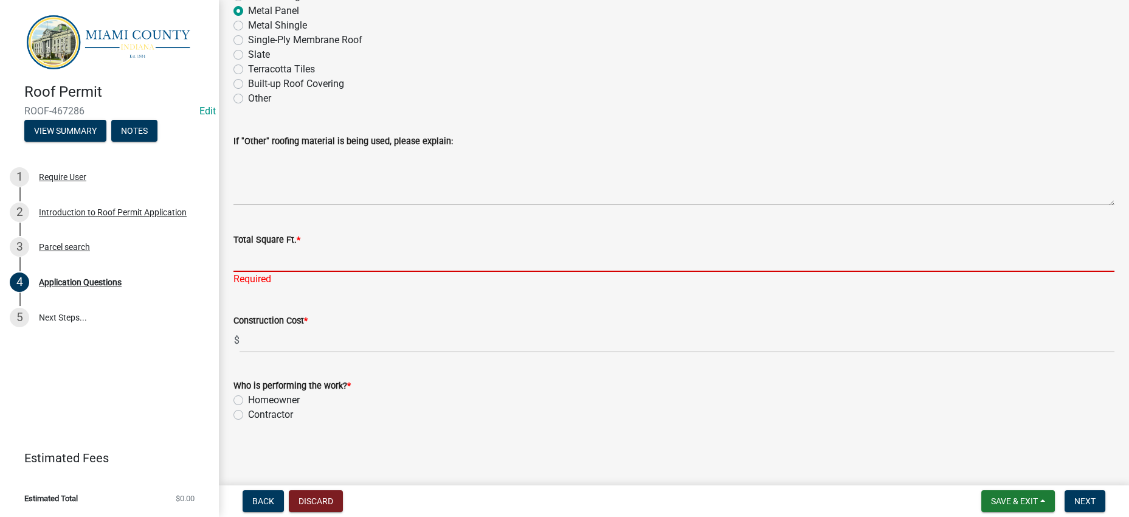
click at [281, 247] on input "Total Square Ft. *" at bounding box center [674, 259] width 881 height 25
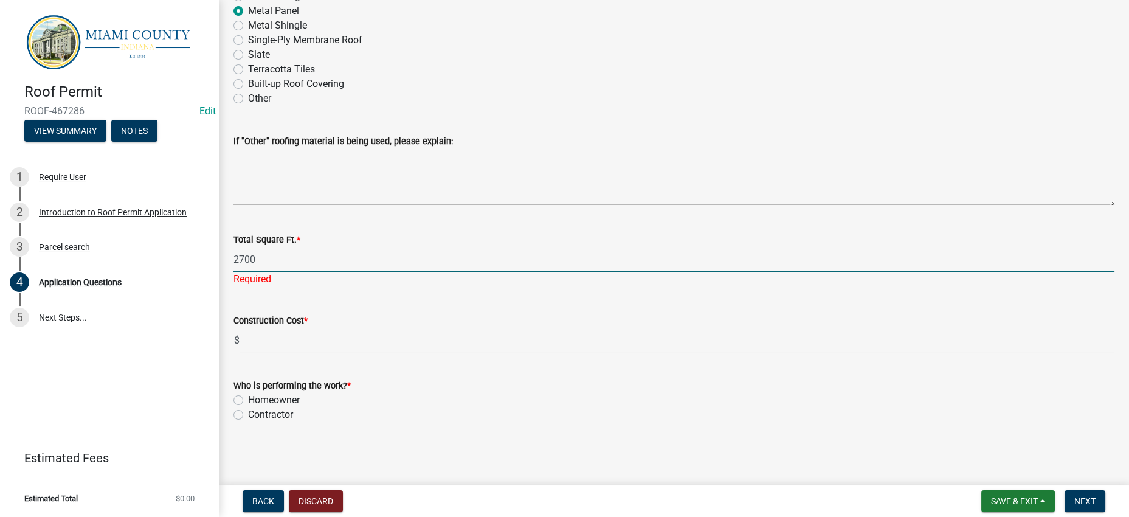
type input "2700"
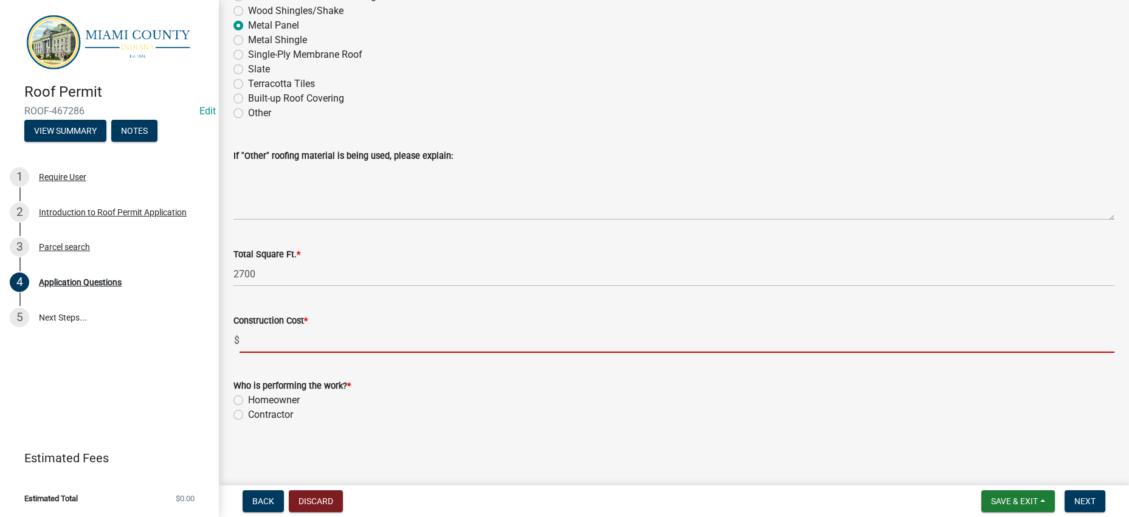
click at [325, 337] on wm-data-entity-input "Construction Cost * $" at bounding box center [674, 330] width 881 height 68
click at [301, 401] on div "Who is performing the work? * Homeowner Contractor" at bounding box center [674, 400] width 881 height 44
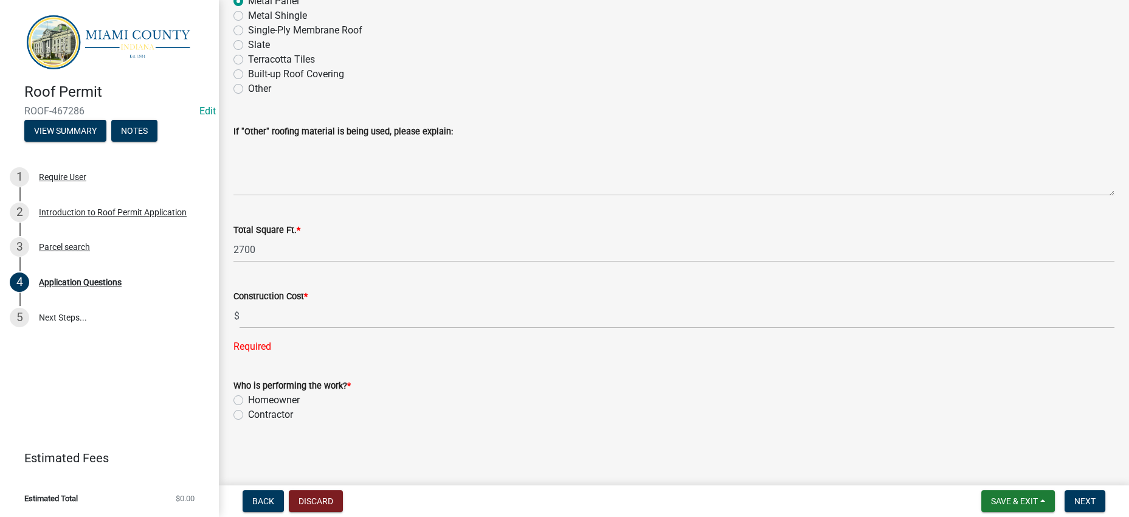
click at [288, 422] on label "Contractor" at bounding box center [270, 414] width 45 height 15
click at [256, 415] on input "Contractor" at bounding box center [252, 411] width 8 height 8
radio input "true"
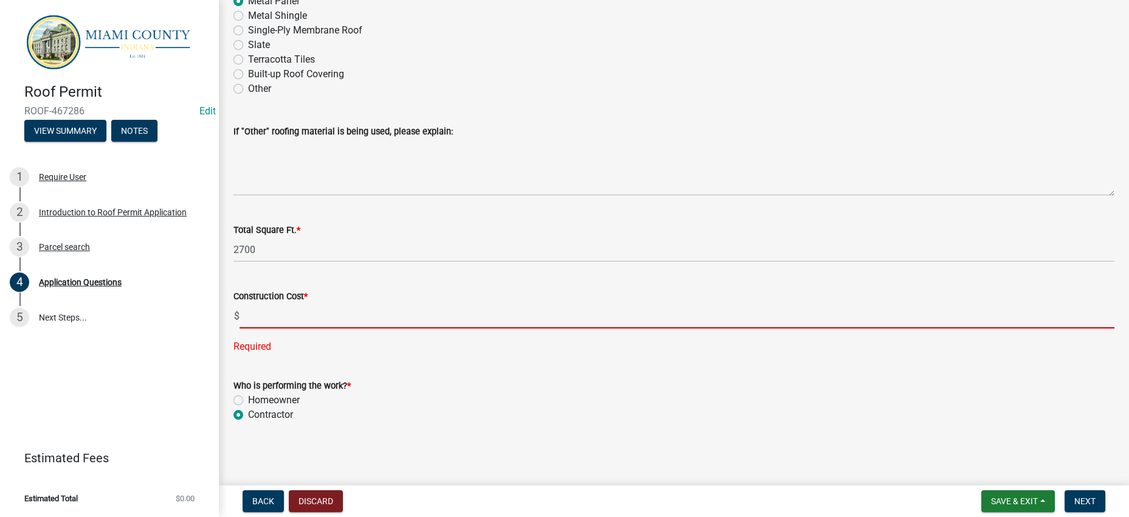
click at [283, 304] on input "text" at bounding box center [677, 315] width 875 height 25
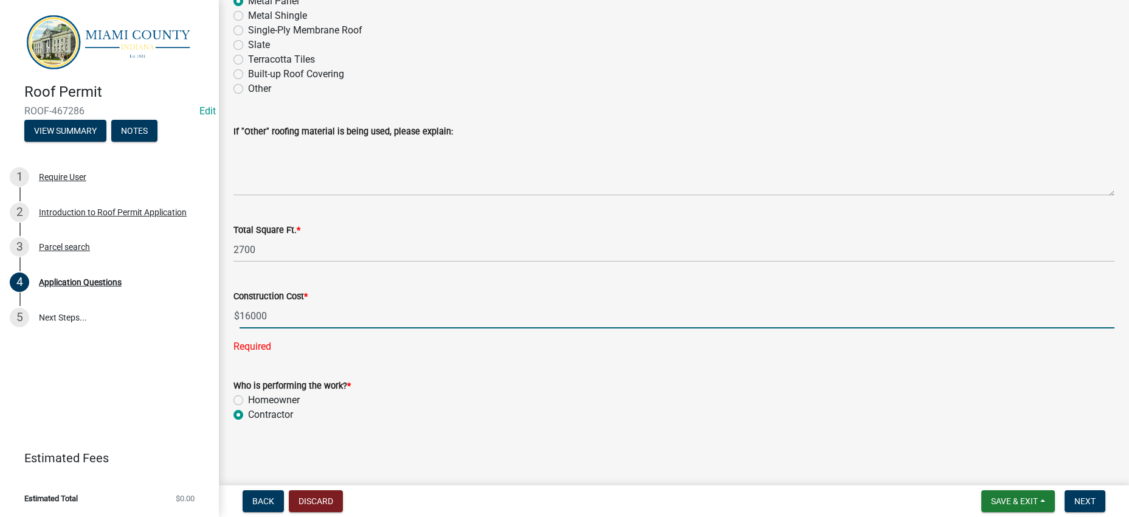
type input "16000.00"
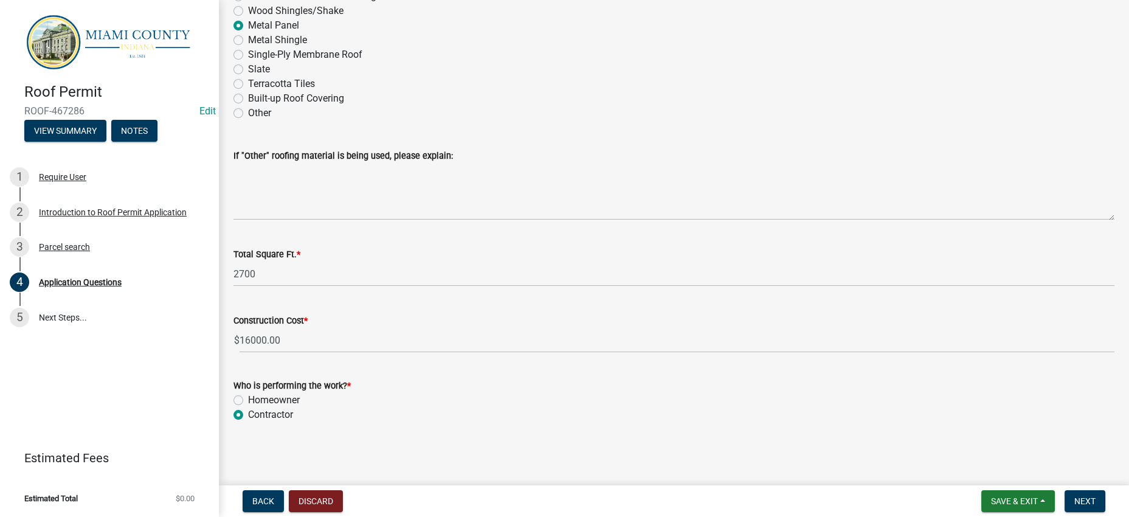
click at [1081, 497] on span "Next" at bounding box center [1085, 501] width 21 height 10
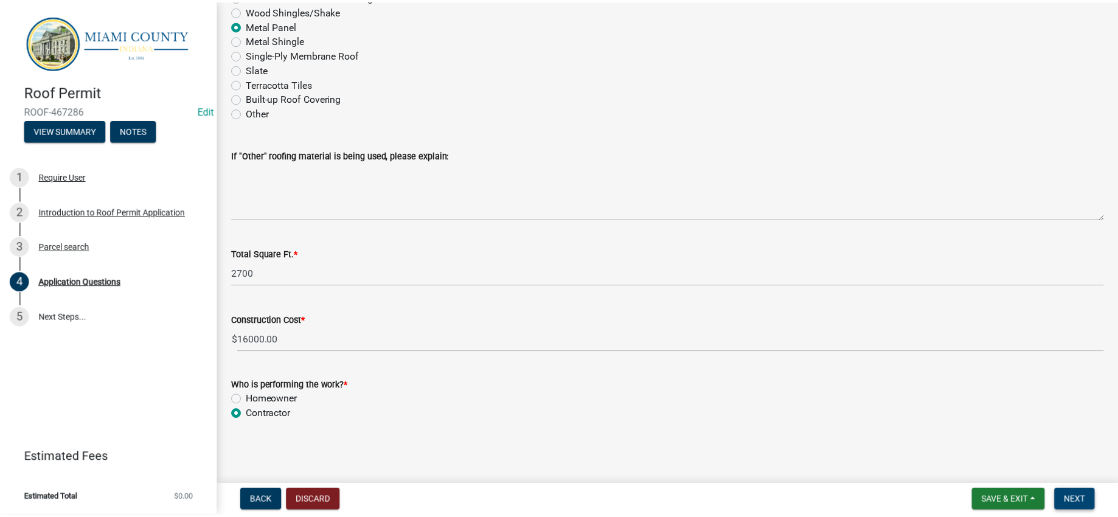
scroll to position [0, 0]
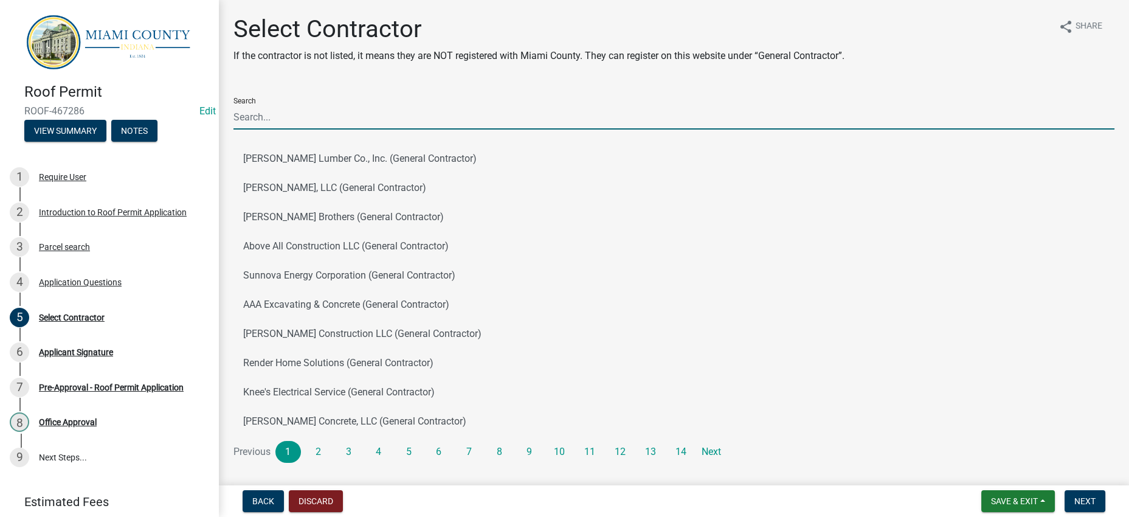
click at [397, 130] on input "Search" at bounding box center [674, 117] width 881 height 25
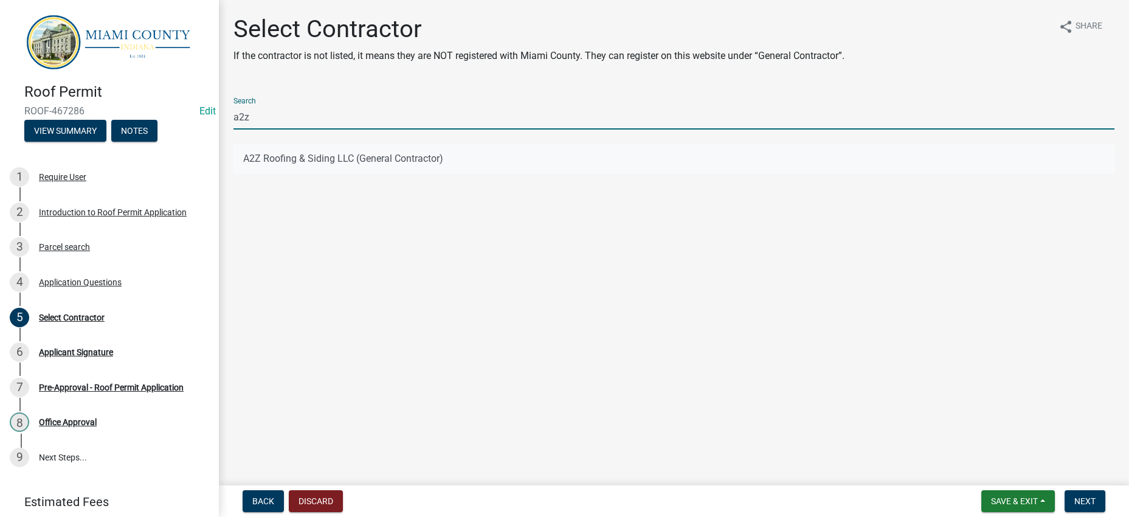
type input "a2z"
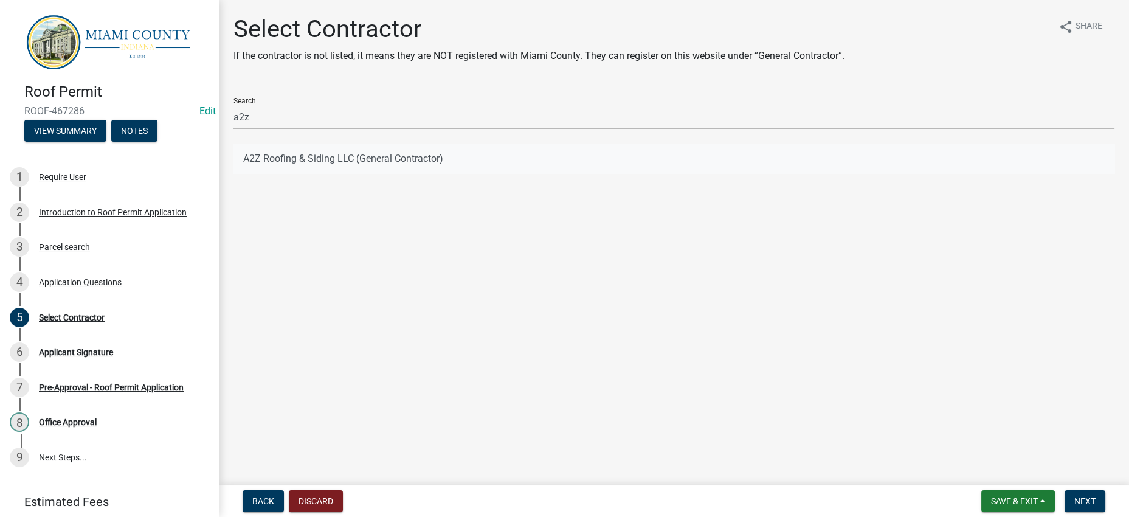
click at [419, 173] on button "A2Z Roofing & Siding LLC (General Contractor)" at bounding box center [674, 158] width 881 height 29
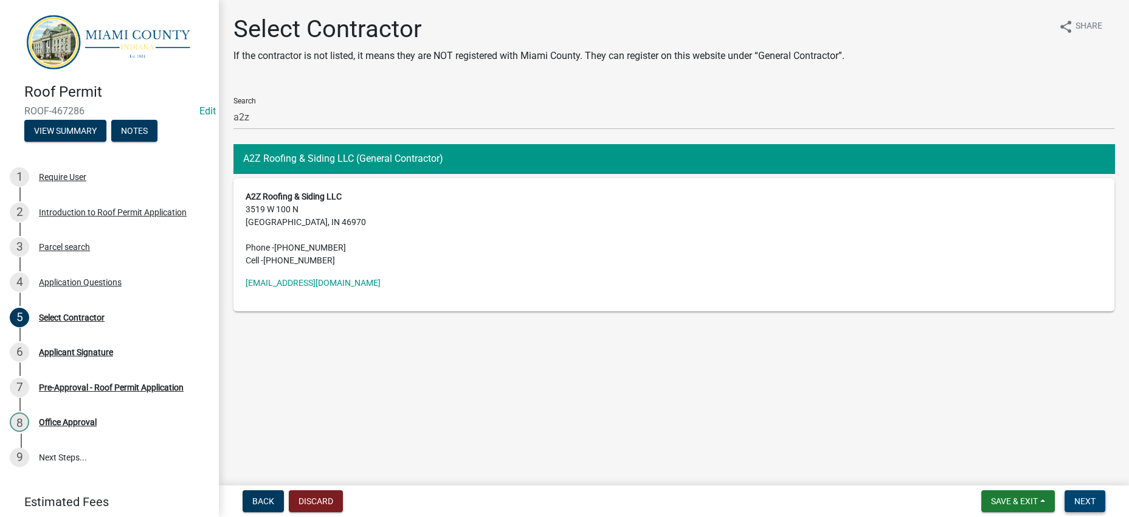
click at [1077, 490] on button "Next" at bounding box center [1085, 501] width 41 height 22
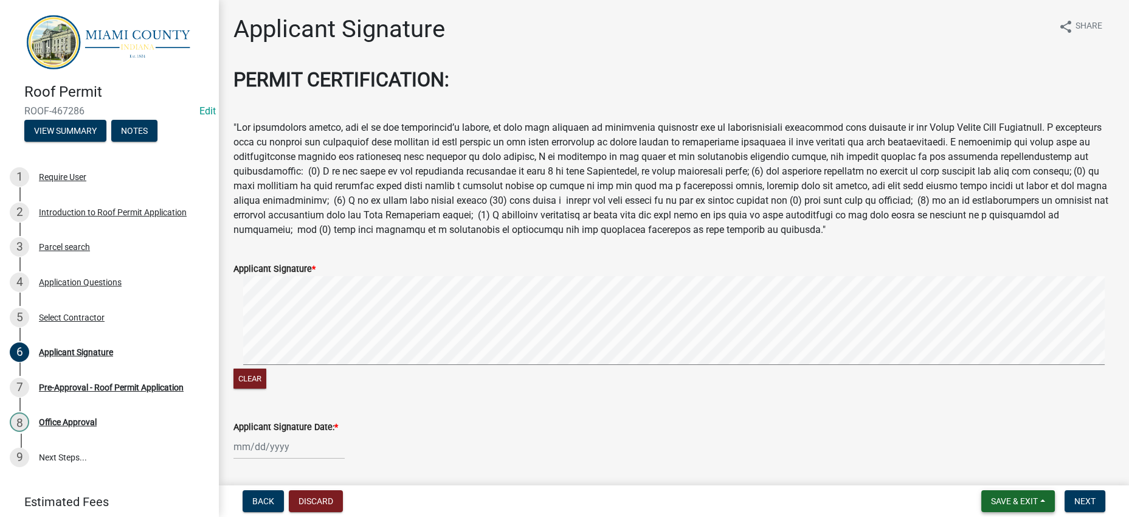
click at [991, 496] on span "Save & Exit" at bounding box center [1014, 501] width 47 height 10
click at [963, 458] on button "Save & Exit" at bounding box center [1006, 463] width 97 height 29
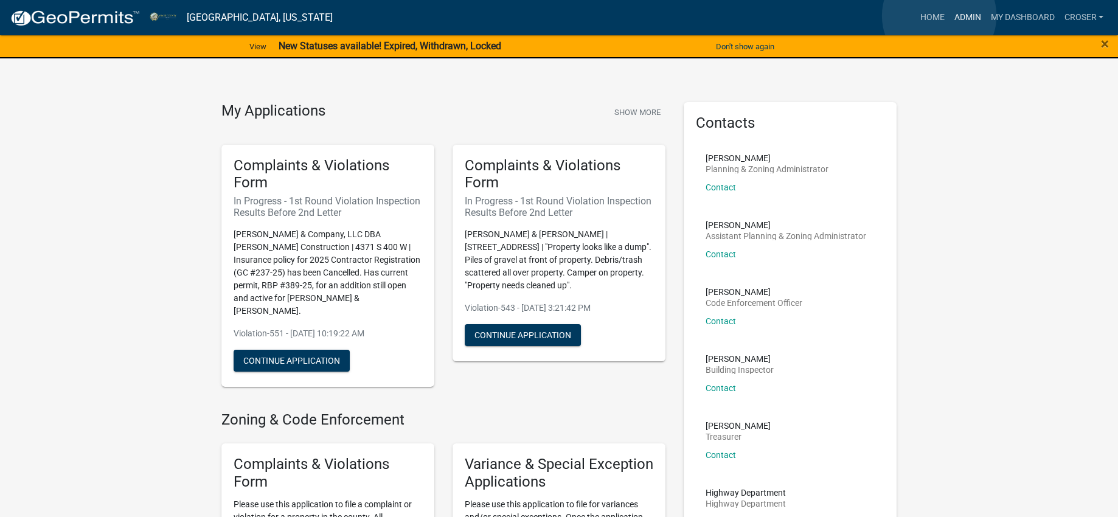
click at [949, 15] on link "Admin" at bounding box center [967, 17] width 36 height 23
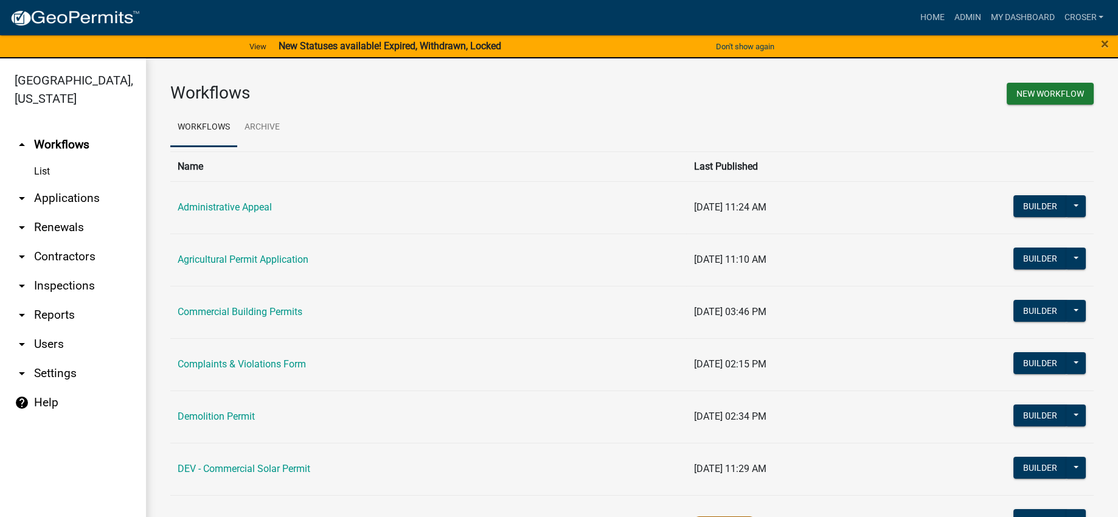
click at [77, 213] on link "arrow_drop_down Applications" at bounding box center [73, 198] width 146 height 29
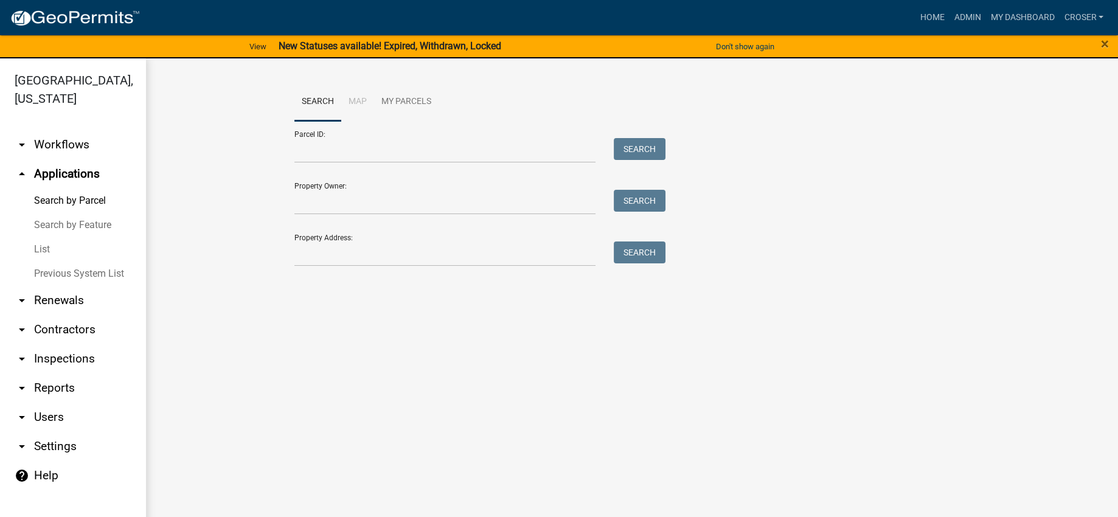
click at [56, 262] on link "List" at bounding box center [73, 249] width 146 height 24
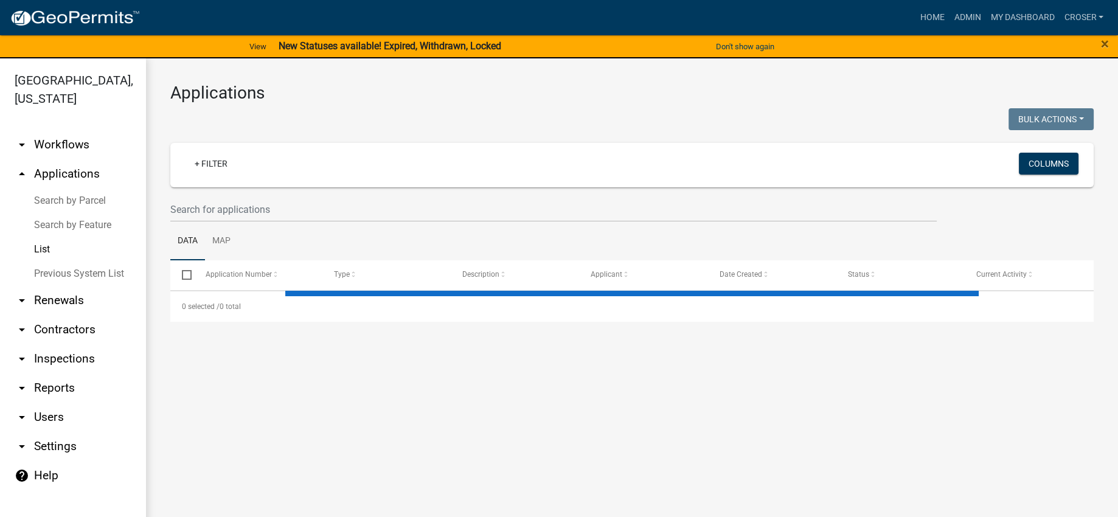
select select "3: 100"
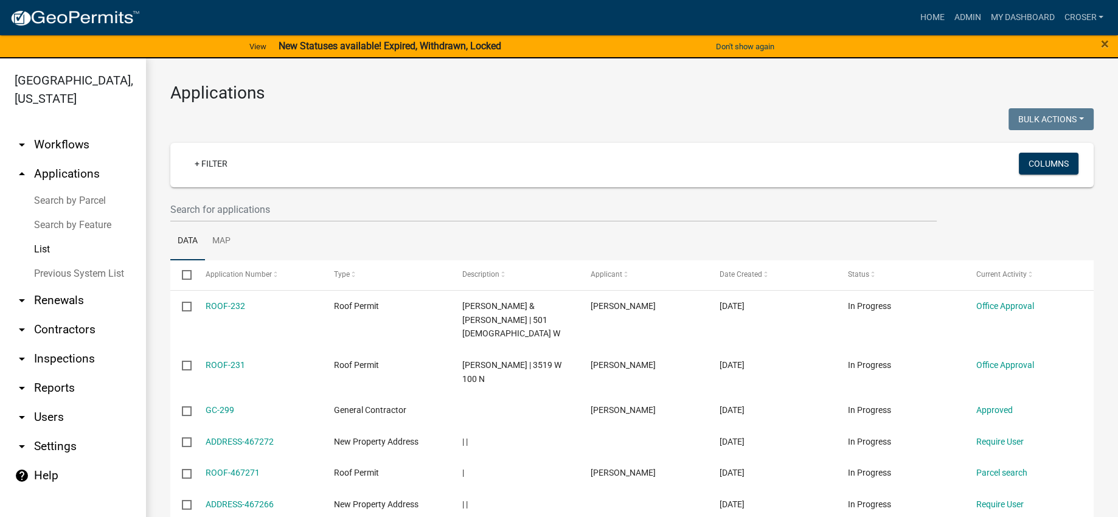
scroll to position [18, 0]
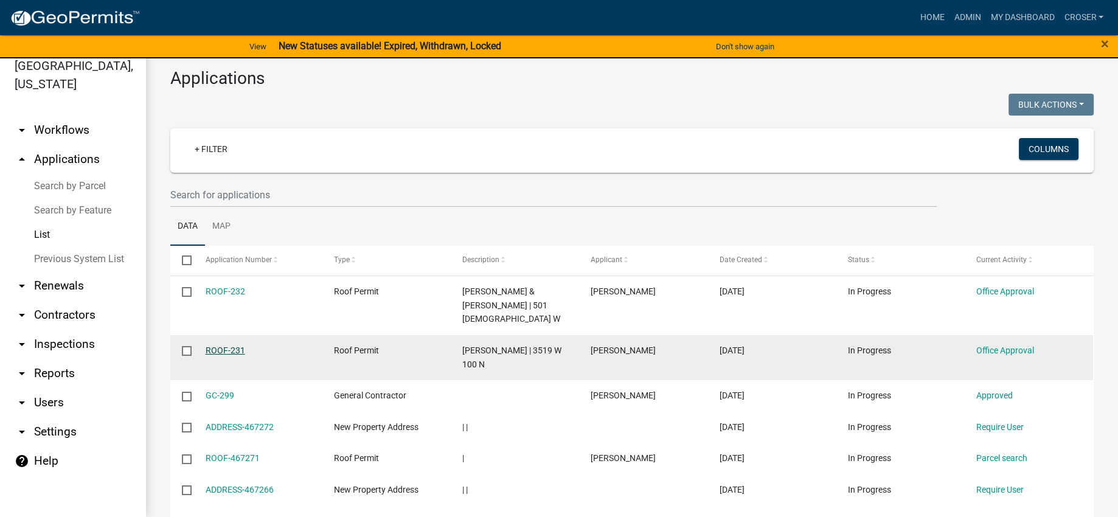
click at [220, 355] on link "ROOF-231" at bounding box center [226, 350] width 40 height 10
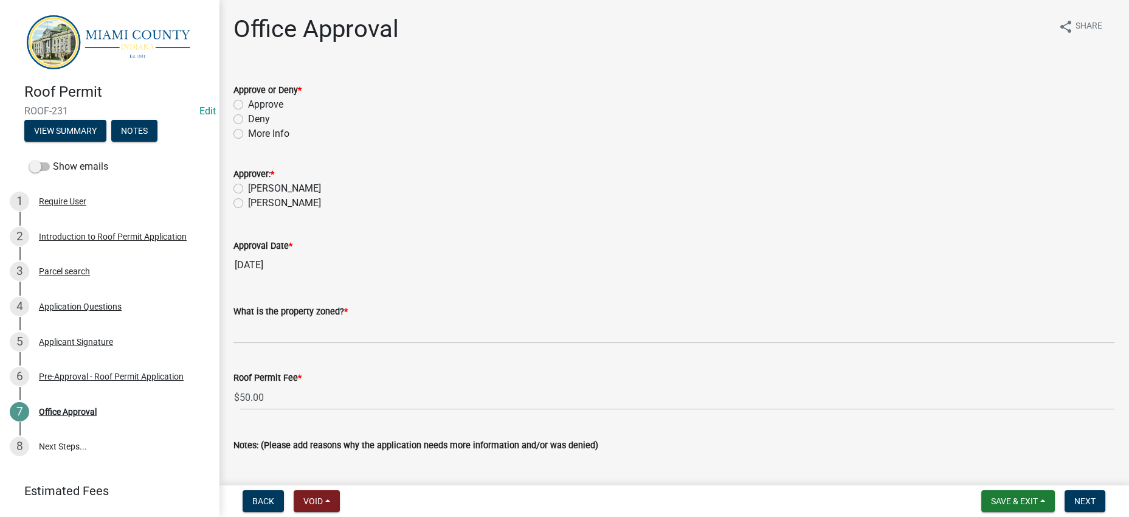
click at [283, 112] on label "Approve" at bounding box center [265, 104] width 35 height 15
click at [256, 105] on input "Approve" at bounding box center [252, 101] width 8 height 8
radio input "true"
click at [311, 196] on label "[PERSON_NAME]" at bounding box center [284, 188] width 73 height 15
click at [256, 189] on input "[PERSON_NAME]" at bounding box center [252, 185] width 8 height 8
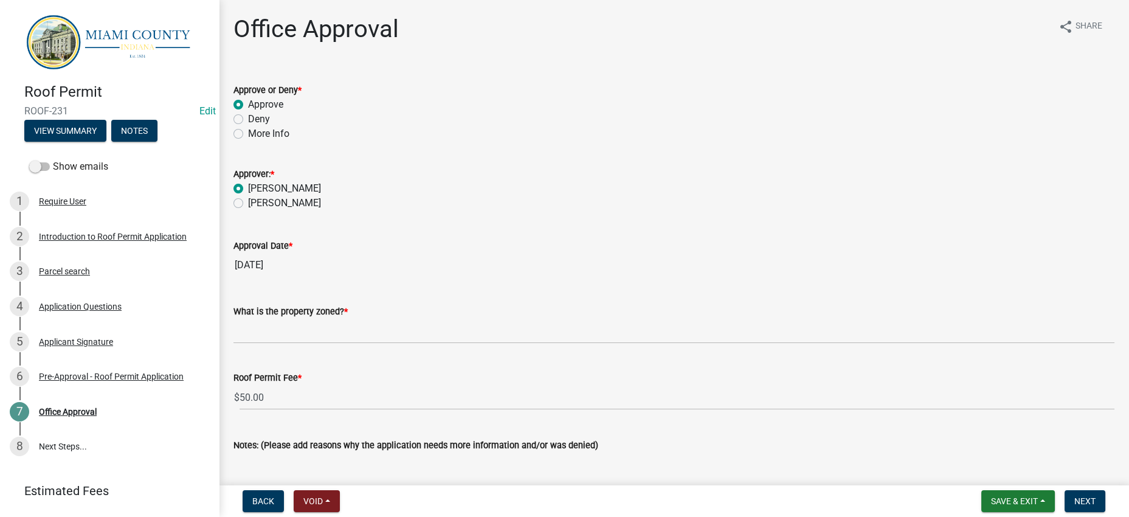
radio input "true"
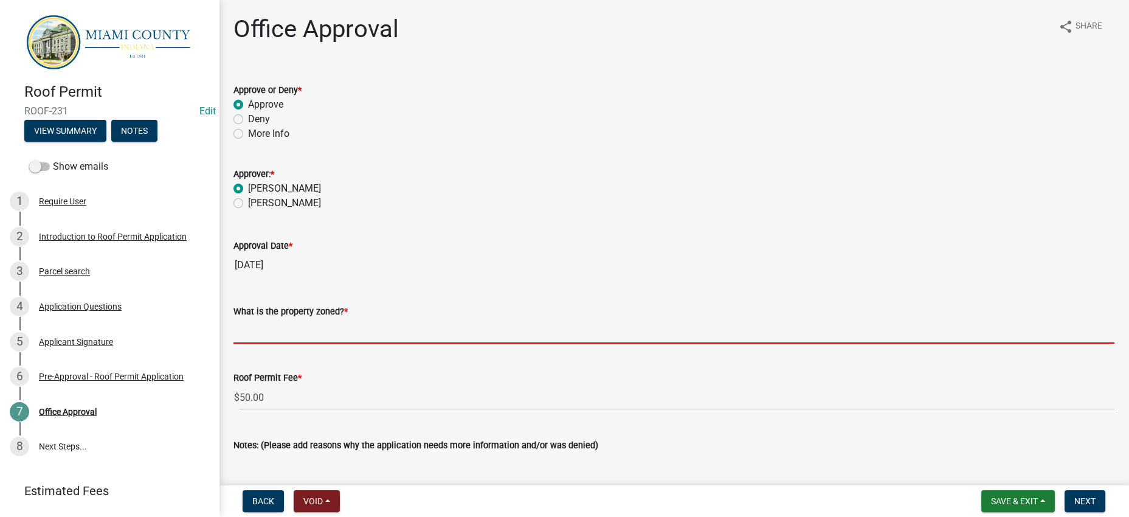
click at [339, 344] on input "What is the property zoned? *" at bounding box center [674, 331] width 881 height 25
click at [99, 128] on button "View Summary" at bounding box center [65, 131] width 82 height 22
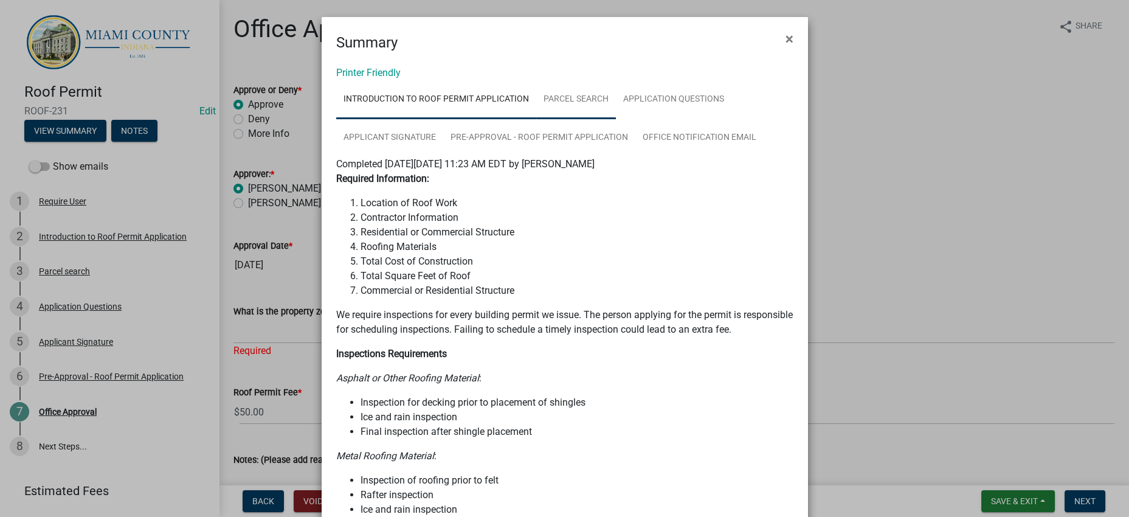
click at [614, 119] on link "Parcel search" at bounding box center [576, 99] width 80 height 39
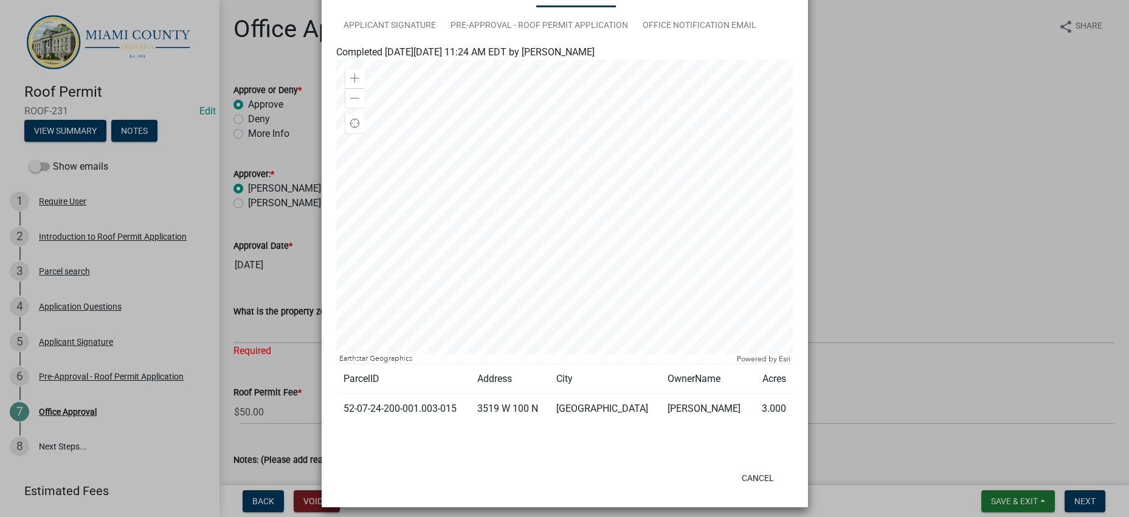
scroll to position [237, 0]
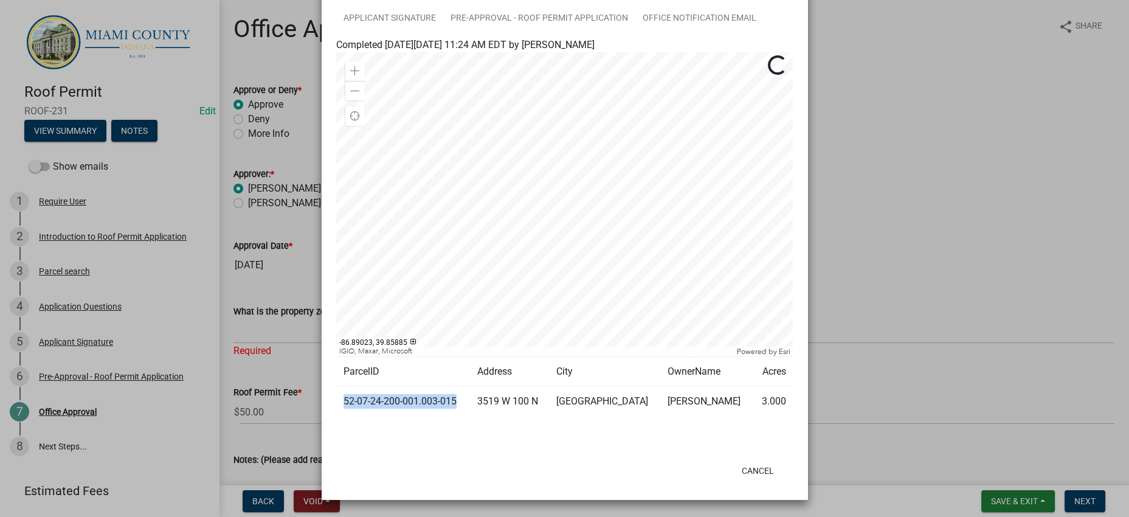
drag, startPoint x: 487, startPoint y: 378, endPoint x: 341, endPoint y: 377, distance: 145.4
click at [341, 387] on td "52-07-24-200-001.003-015" at bounding box center [403, 402] width 134 height 30
copy td "52-07-24-200-001.003-015"
drag, startPoint x: 926, startPoint y: 300, endPoint x: 828, endPoint y: 293, distance: 98.1
click at [924, 299] on ngb-modal-window "Summary × Printer Friendly Introduction to Roof Permit Application Parcel searc…" at bounding box center [564, 258] width 1129 height 517
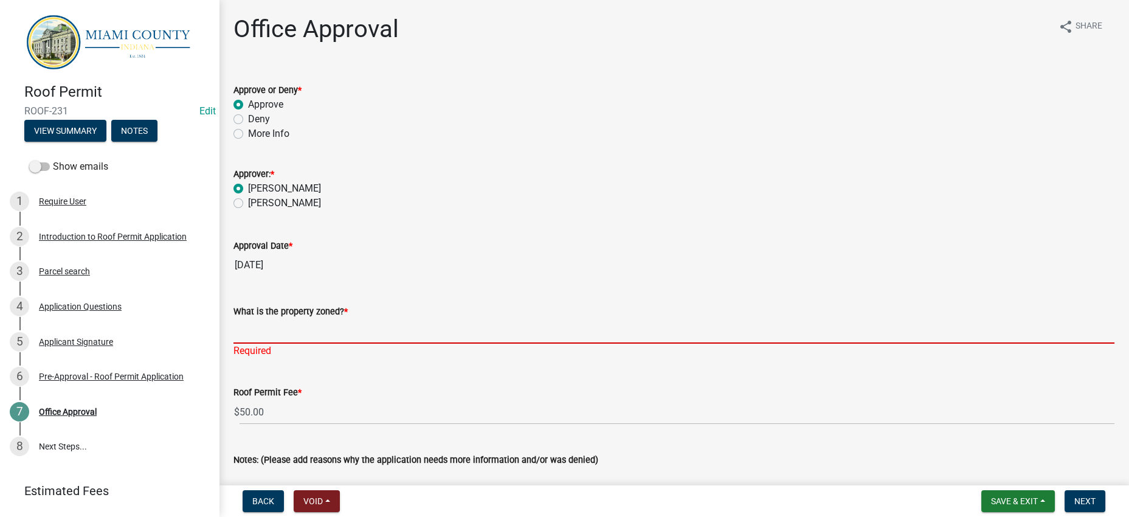
click at [284, 344] on input "What is the property zoned? *" at bounding box center [674, 331] width 881 height 25
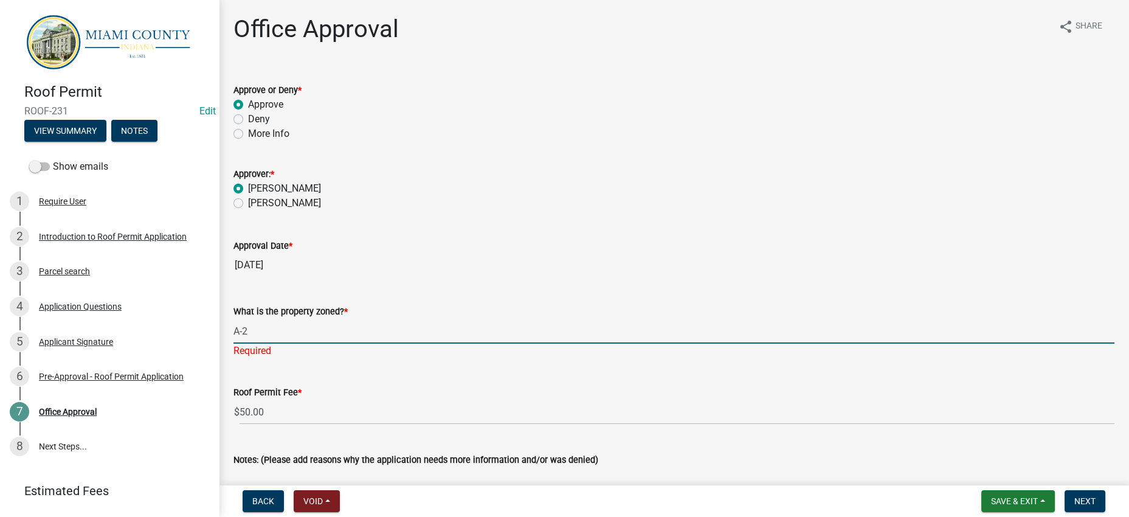
type input "A-2"
click at [494, 277] on input "[DATE]" at bounding box center [674, 265] width 881 height 24
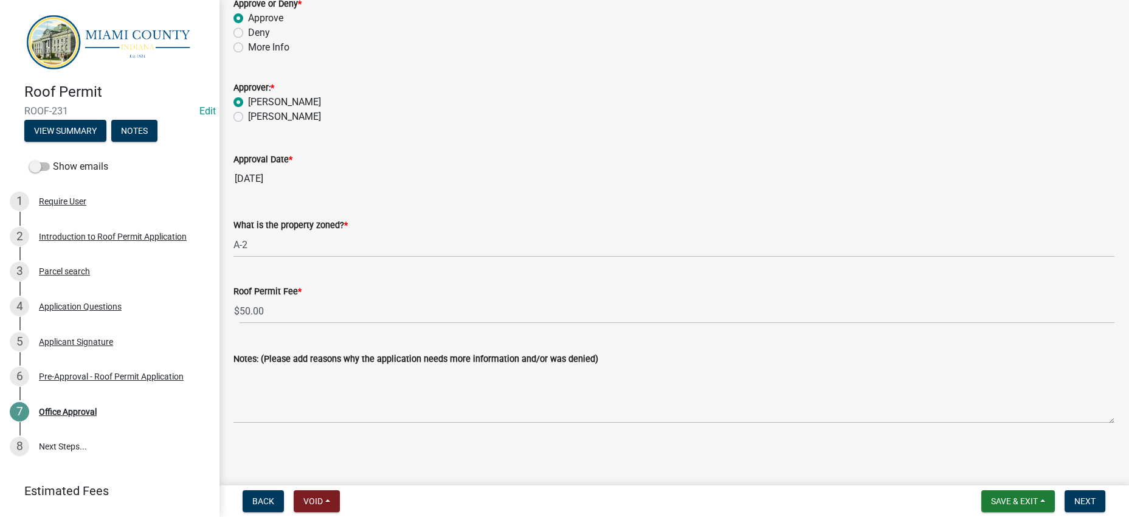
scroll to position [217, 0]
click at [1085, 504] on button "Next" at bounding box center [1085, 501] width 41 height 22
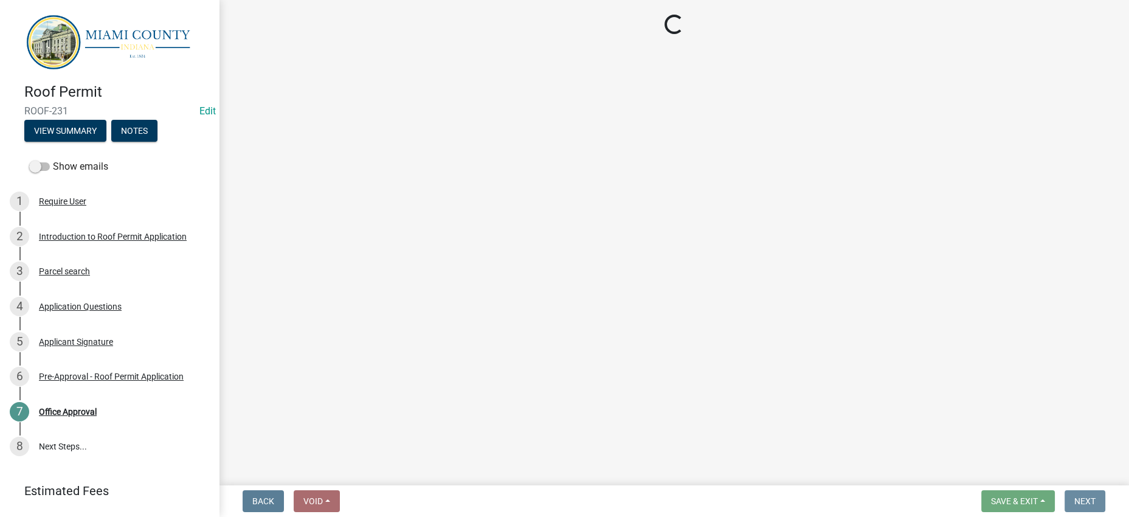
scroll to position [0, 0]
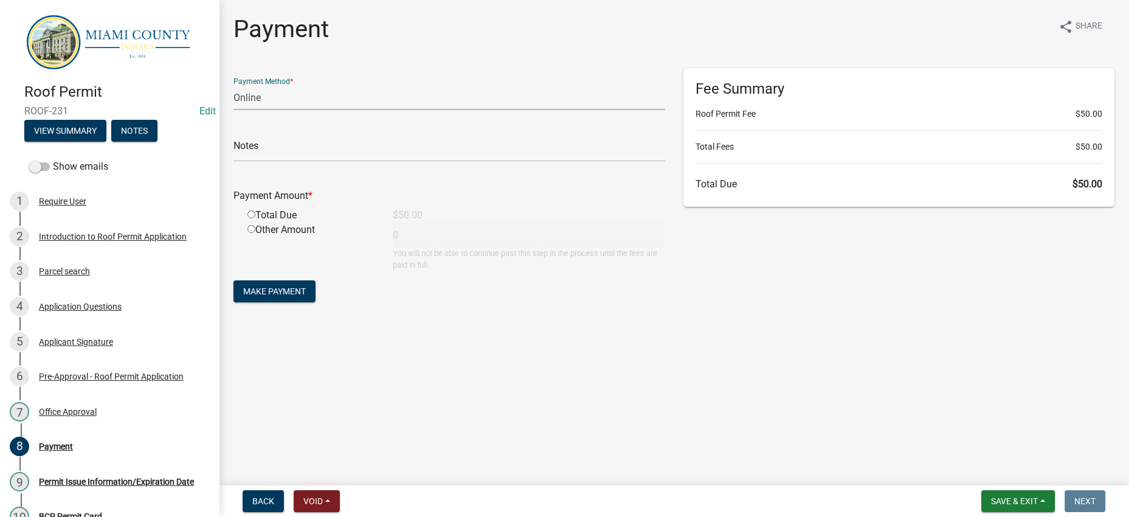
click at [317, 110] on select "Credit Card POS Check Cash Online" at bounding box center [450, 97] width 432 height 25
select select "0: 2"
click at [237, 106] on select "Credit Card POS Check Cash Online" at bounding box center [450, 97] width 432 height 25
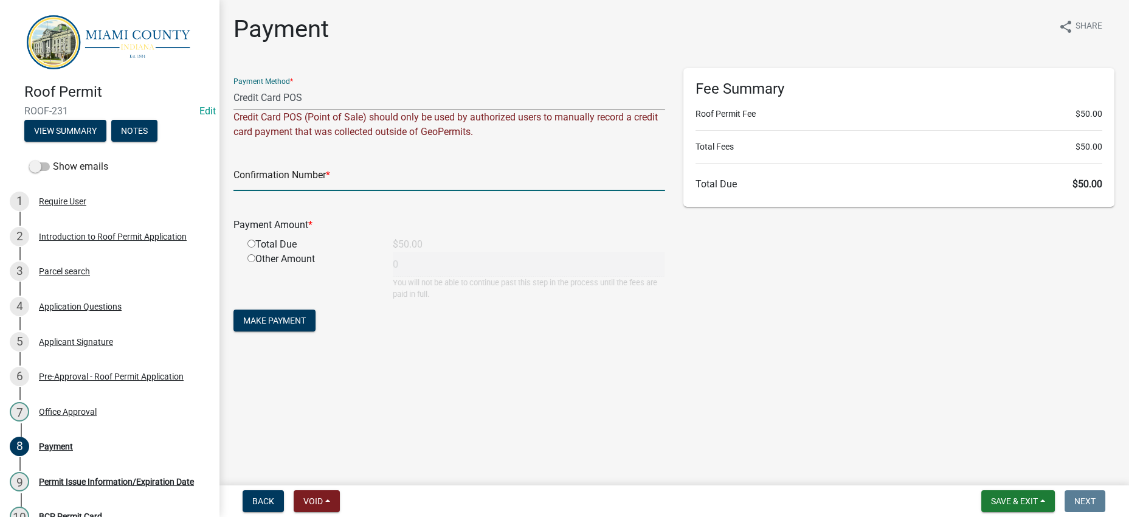
click at [342, 191] on input "text" at bounding box center [450, 178] width 432 height 25
type input "14855222"
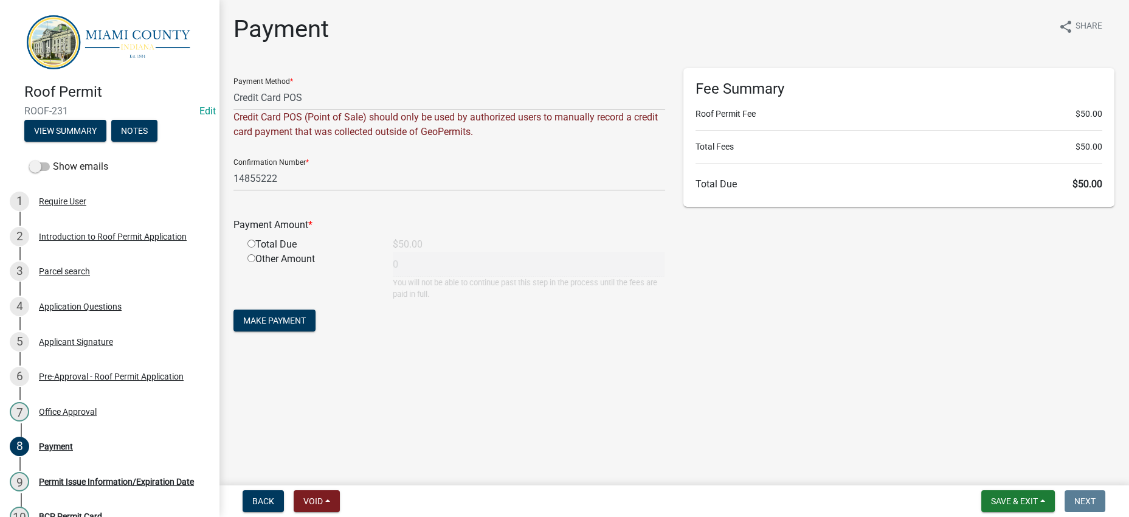
click at [301, 252] on div "Total Due" at bounding box center [310, 244] width 145 height 15
click at [255, 248] on input "radio" at bounding box center [252, 244] width 8 height 8
radio input "true"
type input "50"
click at [304, 331] on button "Make Payment" at bounding box center [275, 321] width 82 height 22
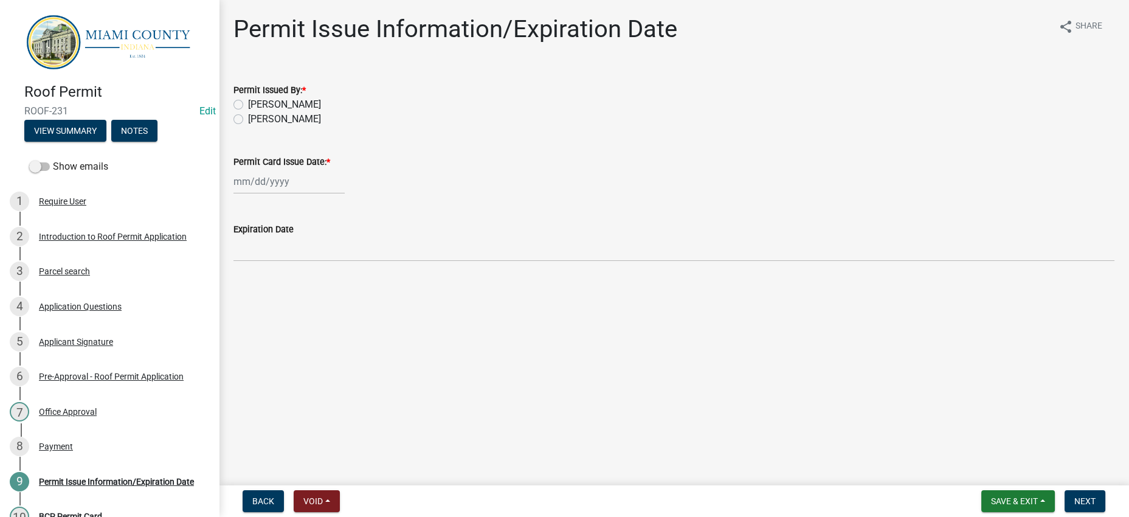
click at [307, 112] on label "[PERSON_NAME]" at bounding box center [284, 104] width 73 height 15
click at [256, 105] on input "[PERSON_NAME]" at bounding box center [252, 101] width 8 height 8
radio input "true"
click at [297, 205] on wm-data-entity-input "Permit Card Issue Date: *" at bounding box center [674, 171] width 881 height 68
click at [298, 194] on div at bounding box center [289, 181] width 111 height 25
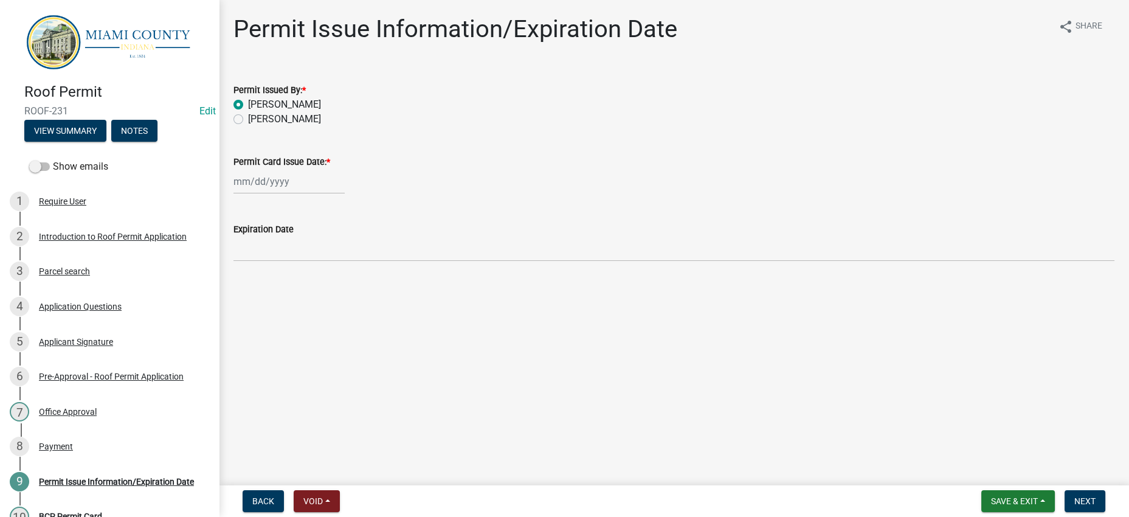
select select "8"
select select "2025"
click at [314, 328] on div "21" at bounding box center [303, 318] width 19 height 19
type input "[DATE]"
click at [858, 127] on div "[PERSON_NAME]" at bounding box center [674, 119] width 881 height 15
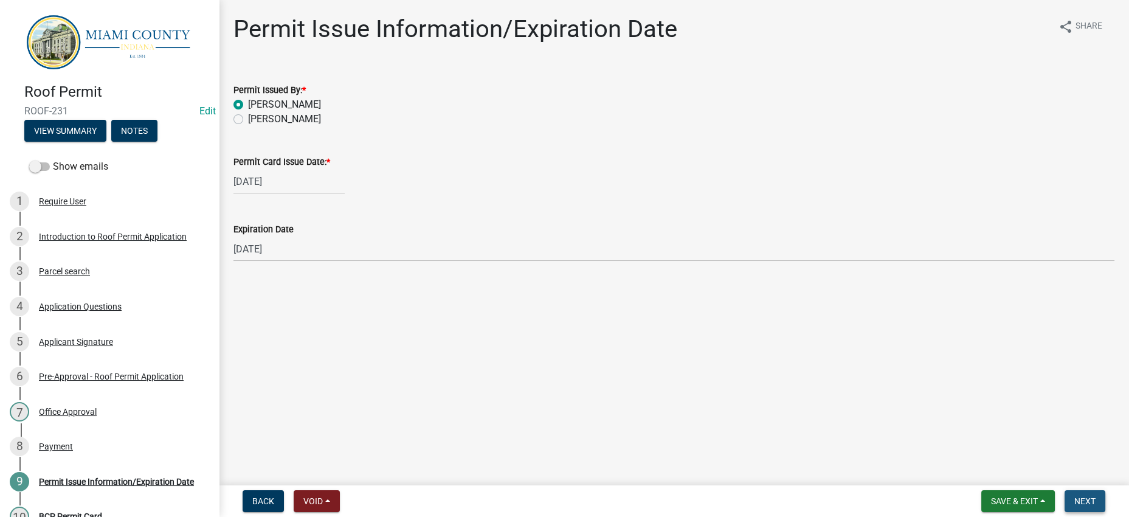
click at [1082, 506] on button "Next" at bounding box center [1085, 501] width 41 height 22
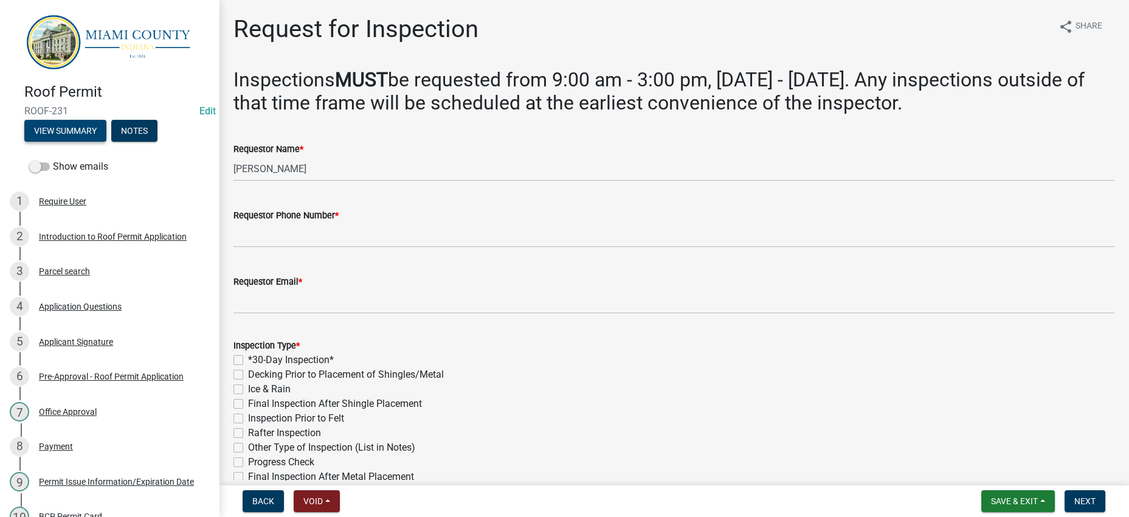
click at [97, 134] on button "View Summary" at bounding box center [65, 131] width 82 height 22
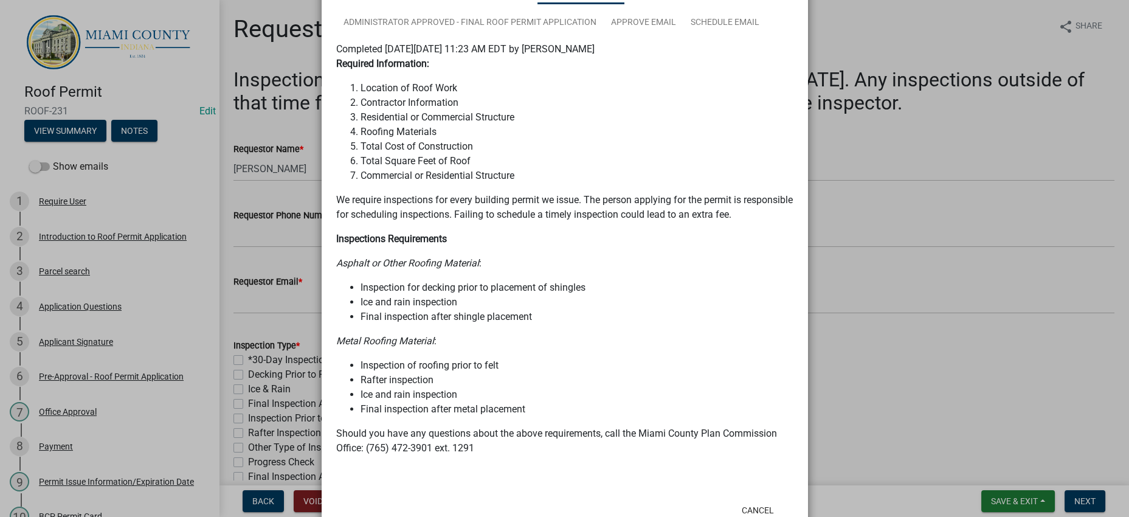
scroll to position [229, 0]
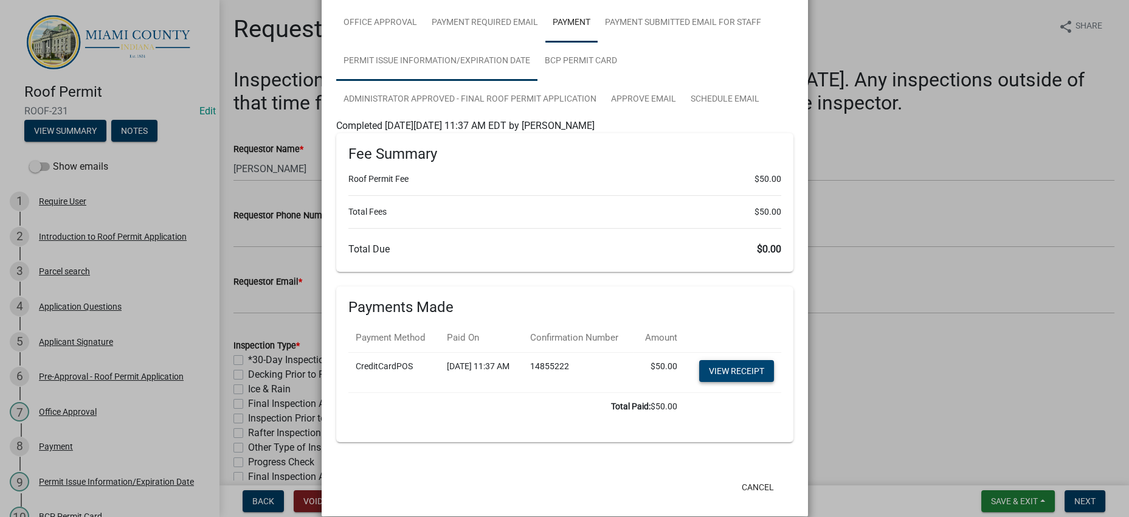
scroll to position [153, 0]
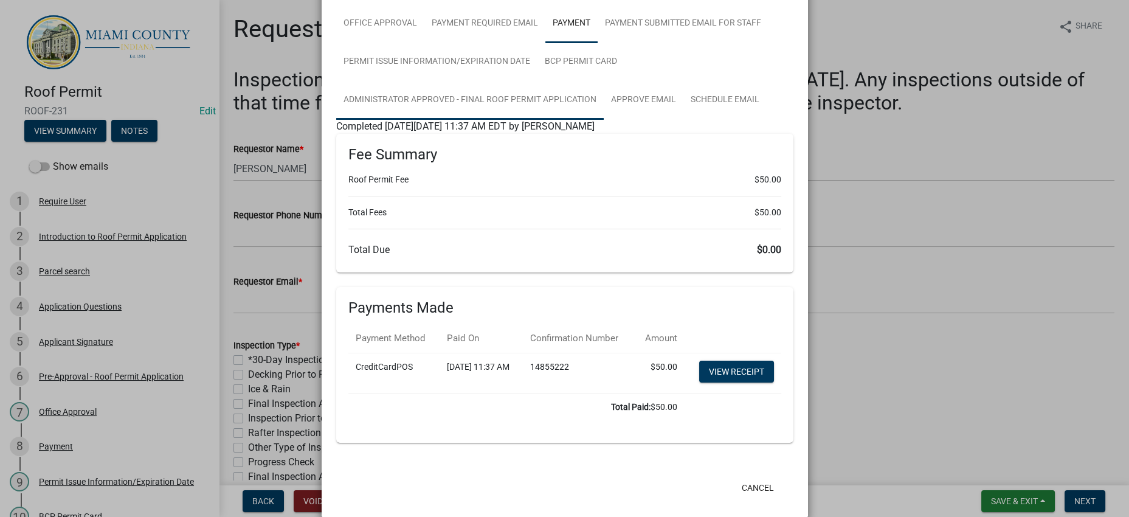
click at [468, 120] on link "Administrator Approved - Final Roof Permit Application" at bounding box center [470, 100] width 268 height 39
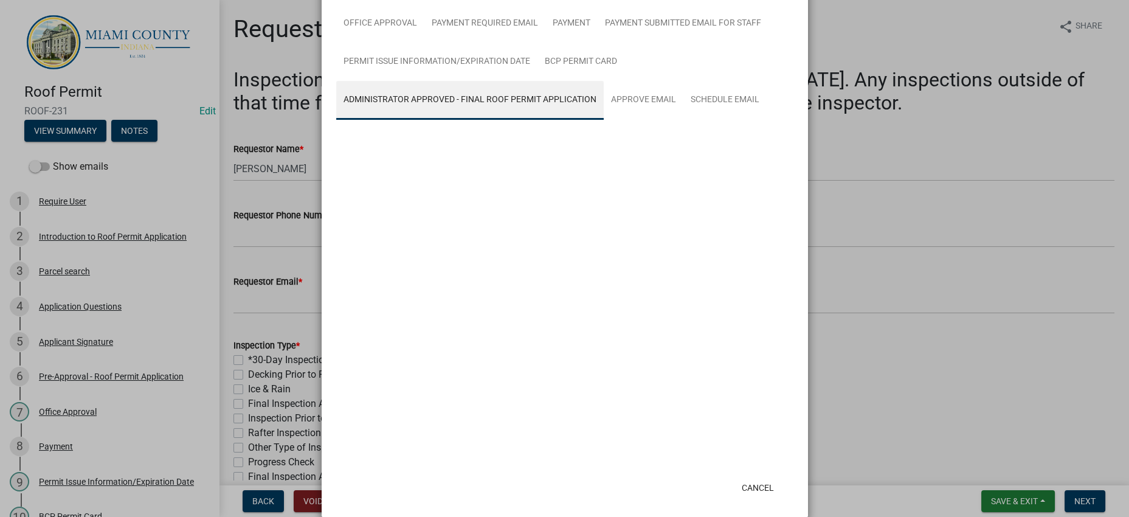
scroll to position [105, 0]
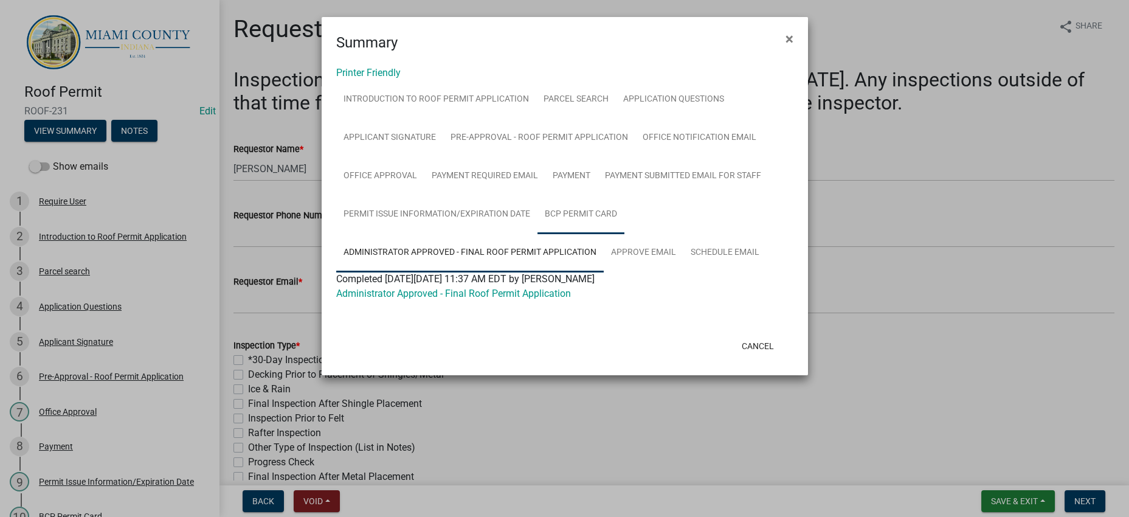
click at [625, 234] on link "BCP Permit Card" at bounding box center [581, 214] width 87 height 39
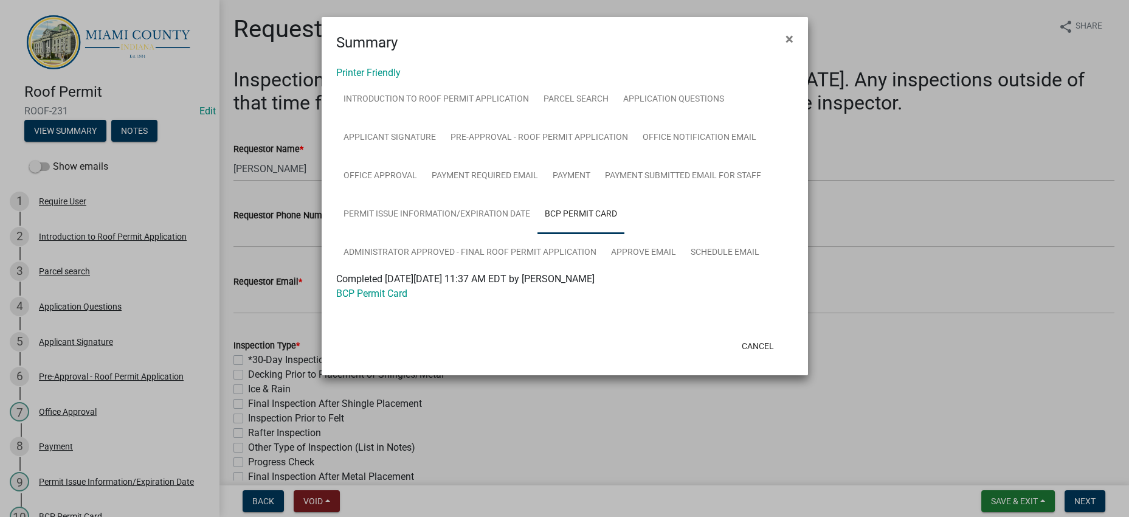
drag, startPoint x: 386, startPoint y: 408, endPoint x: 356, endPoint y: 428, distance: 35.6
click at [344, 362] on div at bounding box center [406, 346] width 159 height 32
click at [371, 299] on link "BCP Permit Card" at bounding box center [371, 294] width 71 height 12
drag, startPoint x: 358, startPoint y: 164, endPoint x: 364, endPoint y: 167, distance: 6.8
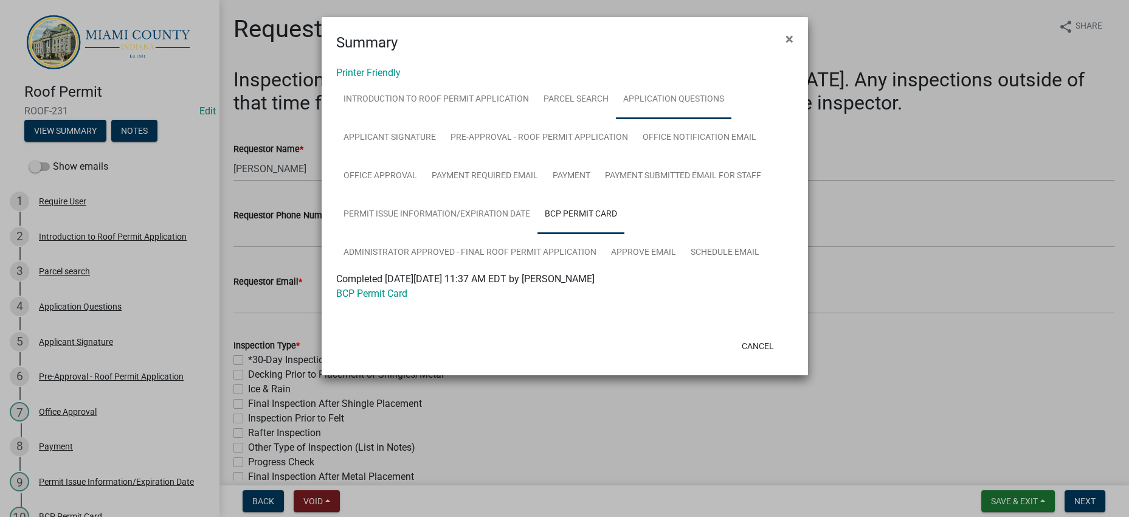
click at [616, 119] on link "Application Questions" at bounding box center [674, 99] width 116 height 39
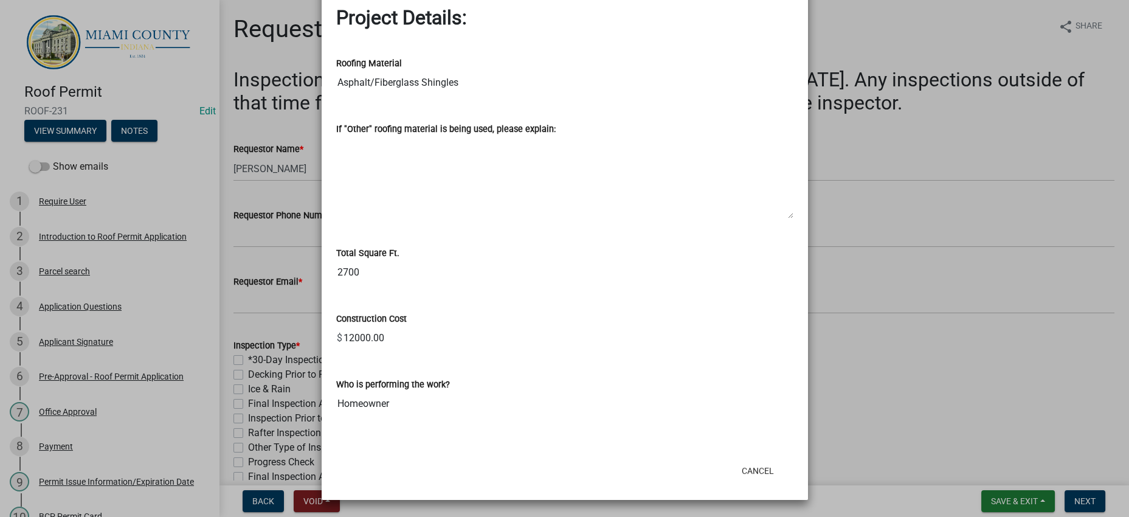
scroll to position [1671, 0]
drag, startPoint x: 502, startPoint y: 144, endPoint x: 309, endPoint y: 151, distance: 193.5
click at [309, 151] on ngb-modal-window "Summary × Printer Friendly Introduction to Roof Permit Application Parcel searc…" at bounding box center [564, 258] width 1129 height 517
drag, startPoint x: 423, startPoint y: 70, endPoint x: 328, endPoint y: 63, distance: 95.8
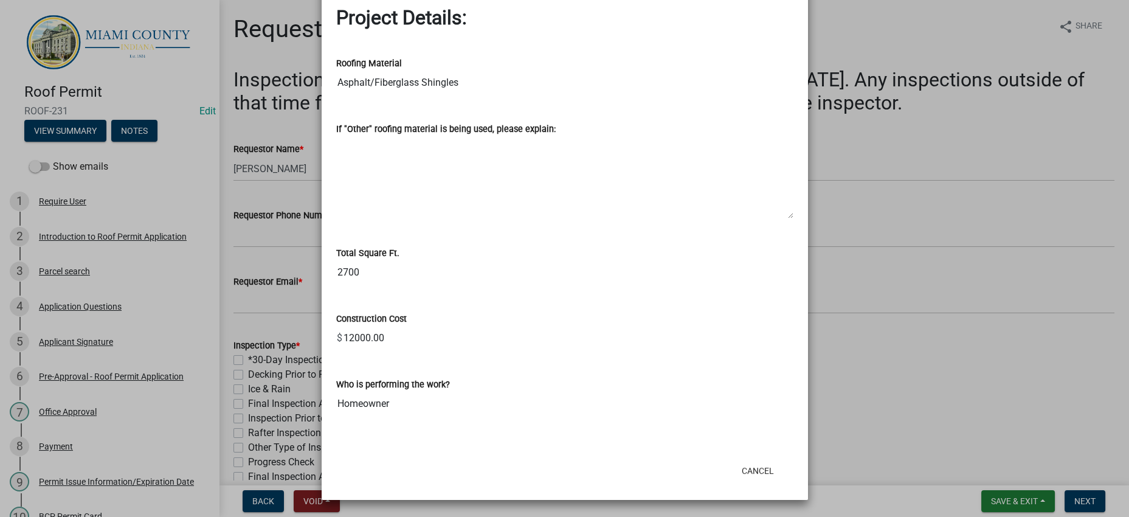
click at [971, 386] on ngb-modal-window "Summary × Printer Friendly Introduction to Roof Permit Application Parcel searc…" at bounding box center [564, 258] width 1129 height 517
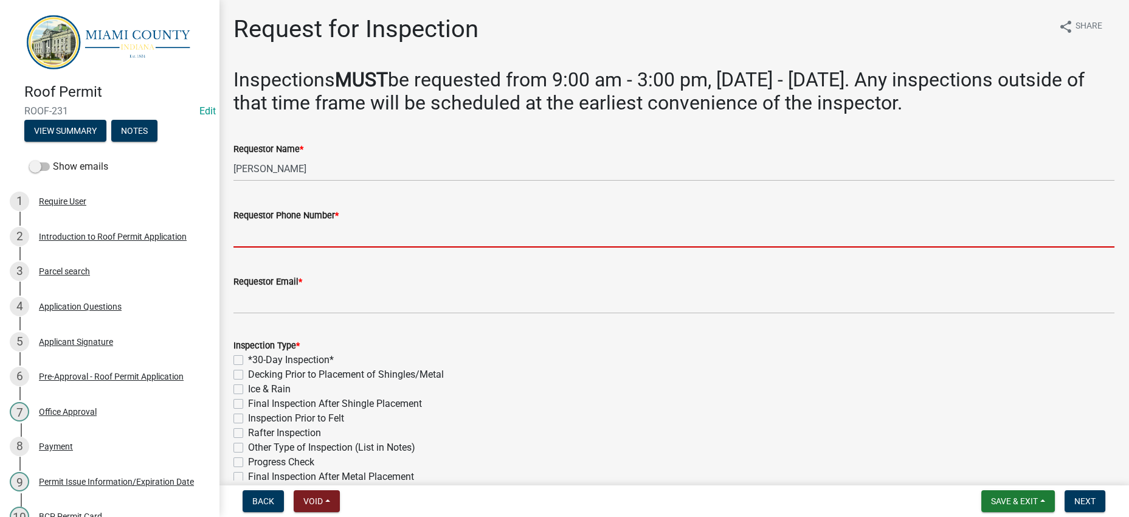
click at [369, 248] on input "Requestor Phone Number *" at bounding box center [674, 235] width 881 height 25
paste input "[PHONE_NUMBER]"
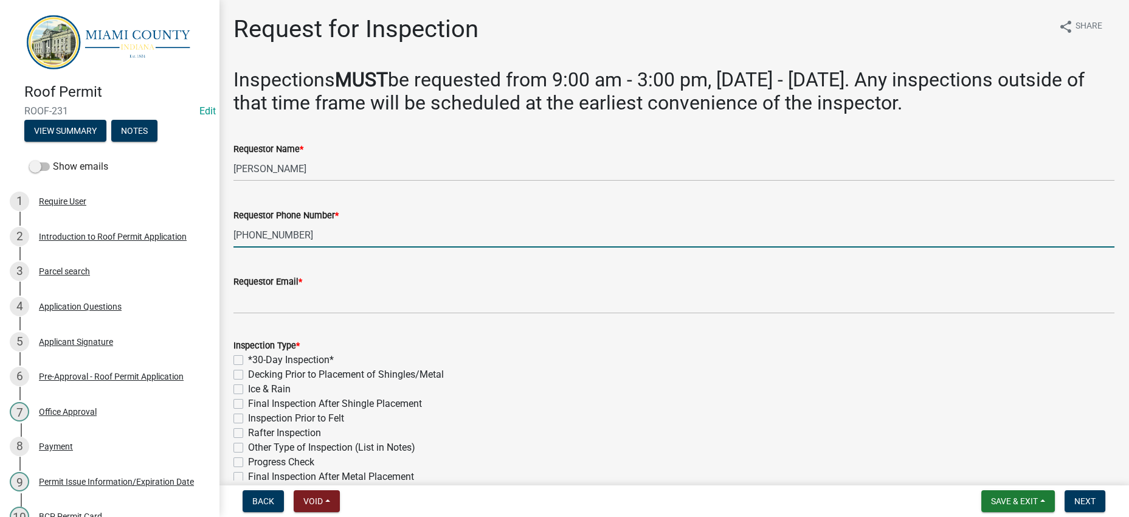
type input "[PHONE_NUMBER]"
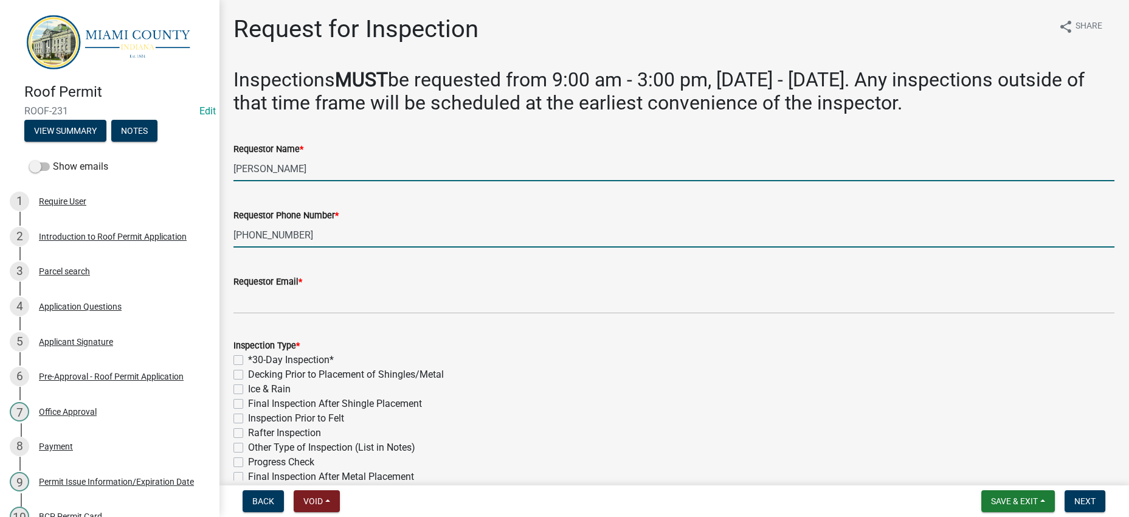
drag, startPoint x: 339, startPoint y: 247, endPoint x: 188, endPoint y: 232, distance: 151.5
click at [188, 232] on div "Roof Permit ROOF-231 Edit View Summary Notes Show emails 1 Require User 2 Intro…" at bounding box center [564, 258] width 1129 height 517
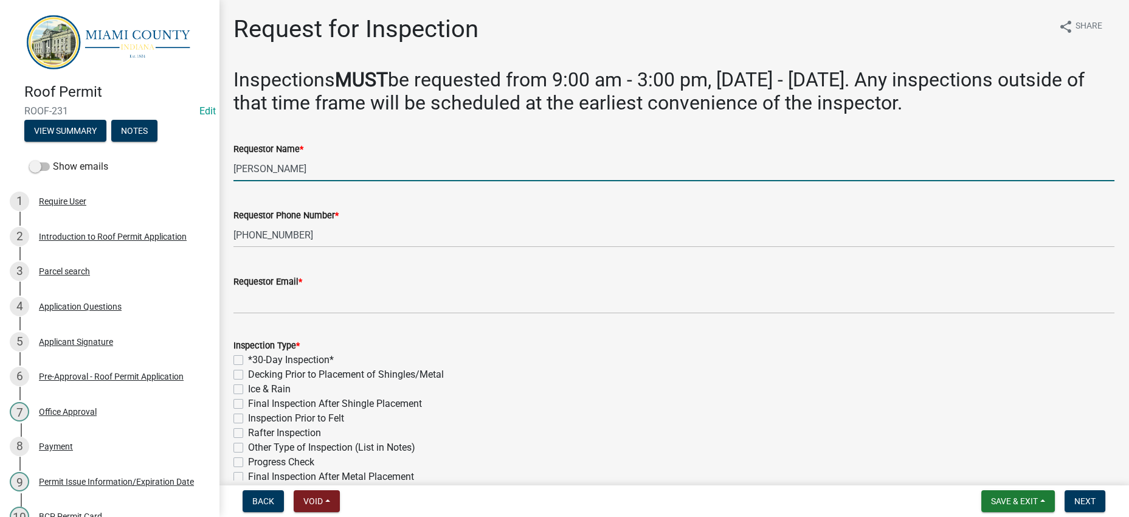
type input "[PERSON_NAME]"
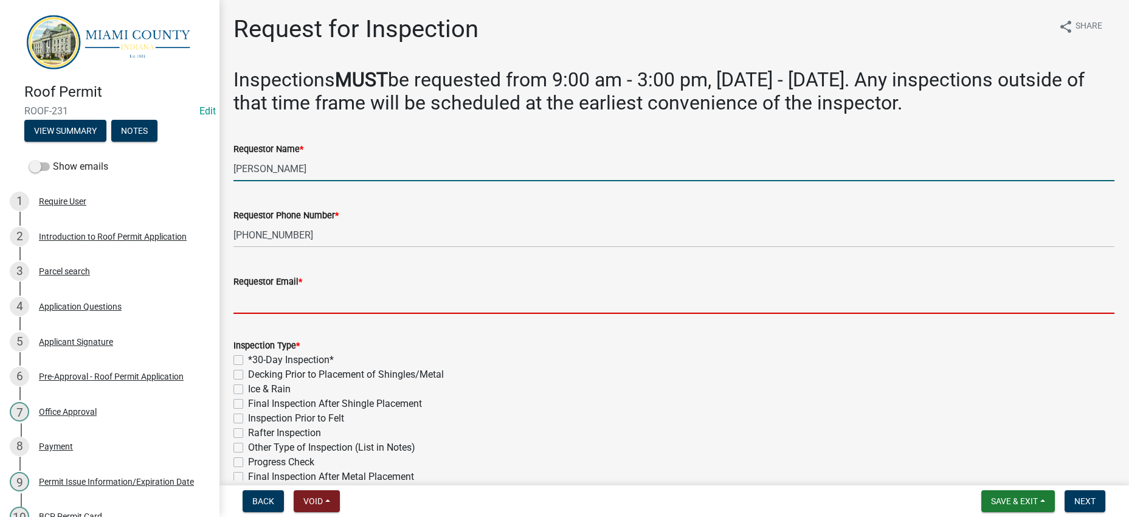
click at [325, 314] on input "Requestor Email *" at bounding box center [674, 301] width 881 height 25
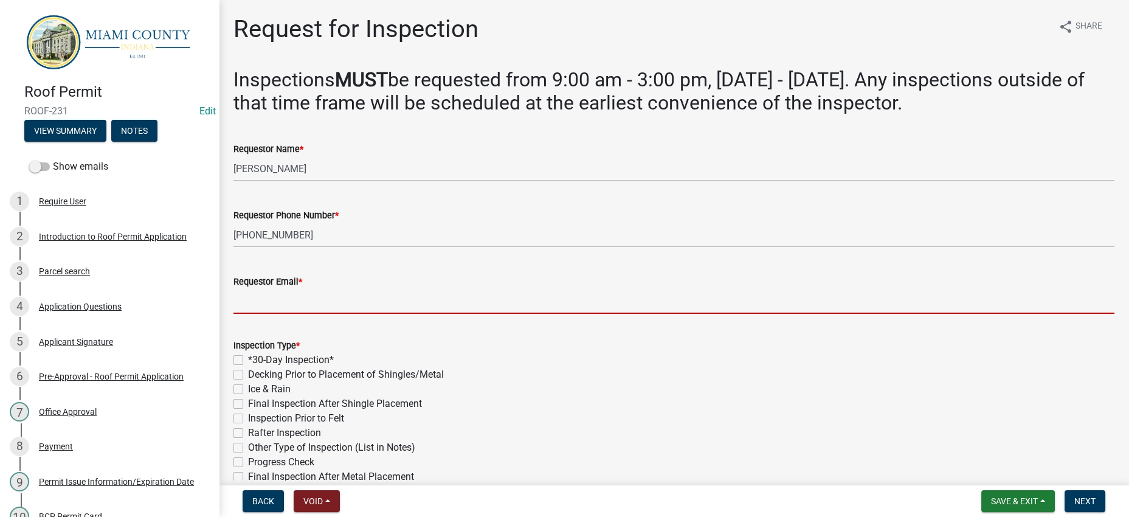
paste input "[EMAIL_ADDRESS][DOMAIN_NAME]"
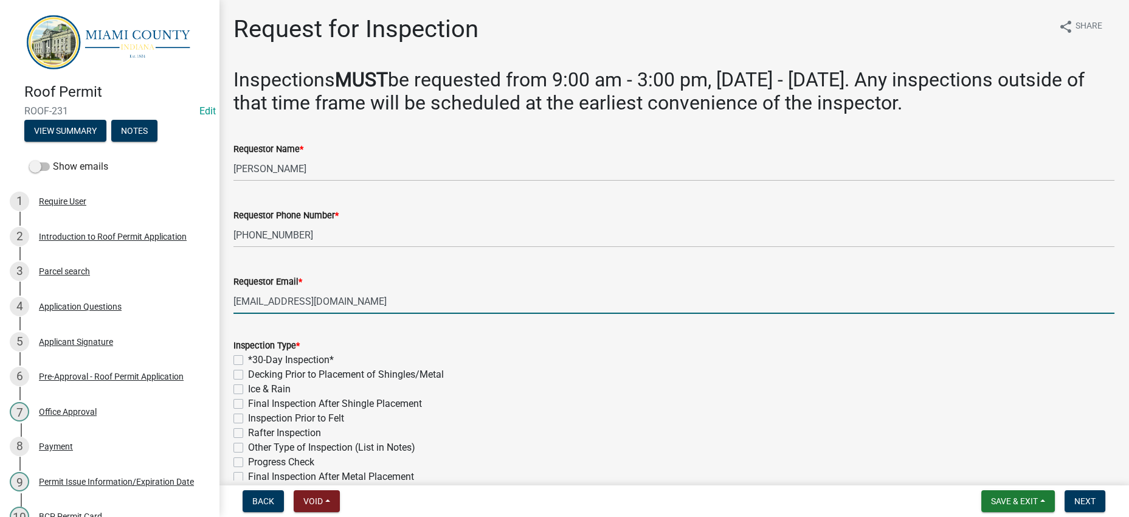
type input "[EMAIL_ADDRESS][DOMAIN_NAME]"
click at [530, 353] on div "Inspection Type *" at bounding box center [674, 345] width 881 height 15
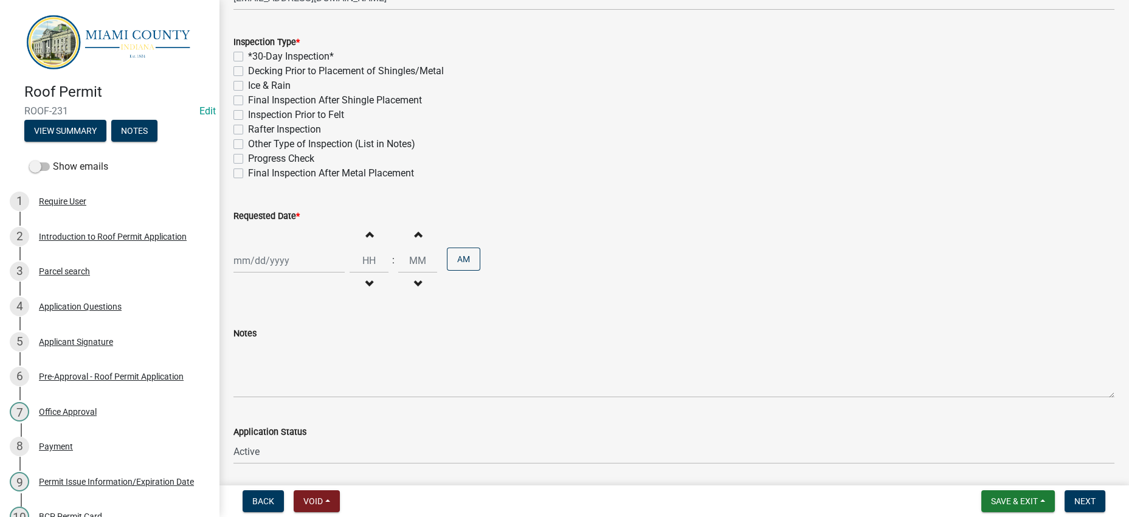
scroll to position [304, 0]
click at [334, 63] on label "*30-Day Inspection*" at bounding box center [291, 56] width 86 height 15
click at [256, 57] on input "*30-Day Inspection*" at bounding box center [252, 53] width 8 height 8
checkbox input "true"
checkbox input "false"
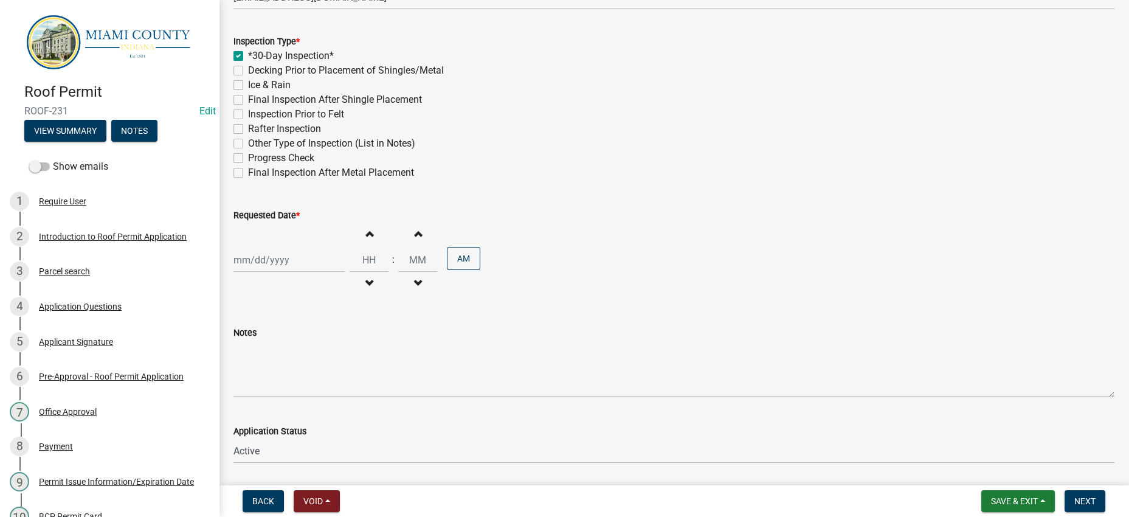
checkbox input "false"
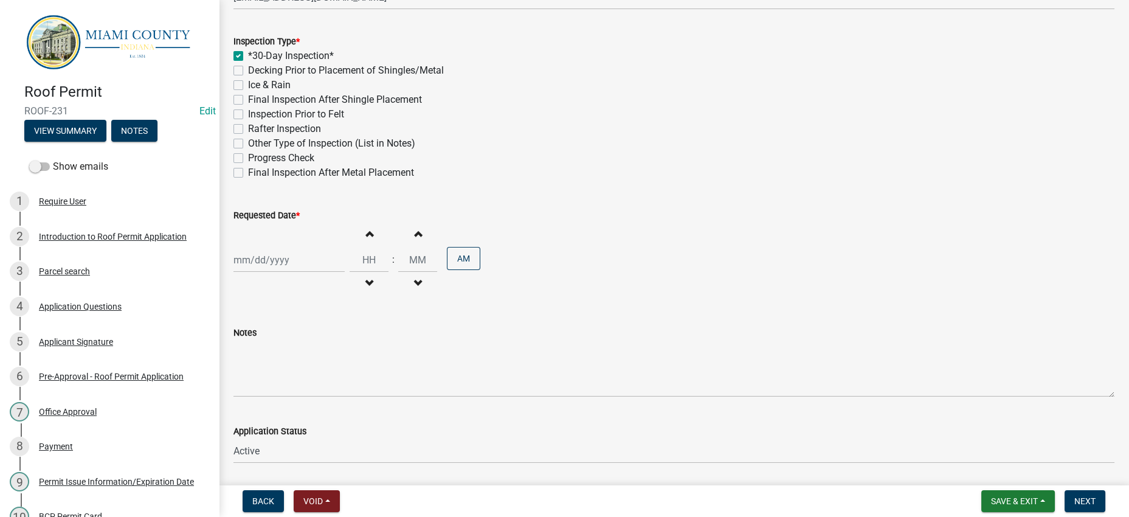
checkbox input "false"
click at [338, 78] on label "Decking Prior to Placement of Shingles/Metal" at bounding box center [346, 70] width 196 height 15
click at [256, 71] on input "Decking Prior to Placement of Shingles/Metal" at bounding box center [252, 67] width 8 height 8
checkbox input "true"
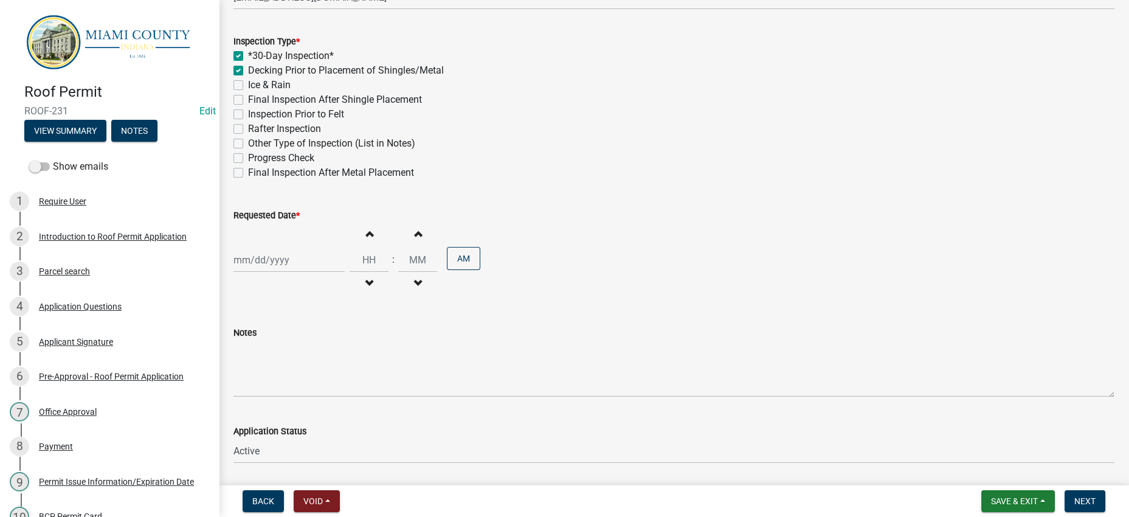
checkbox input "true"
checkbox input "false"
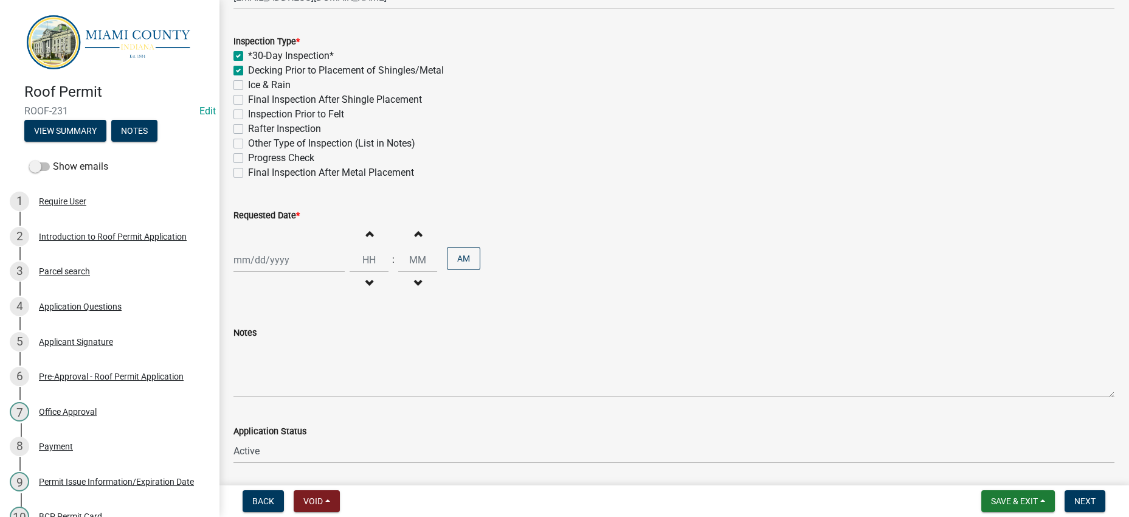
checkbox input "false"
click at [316, 272] on div at bounding box center [289, 260] width 111 height 25
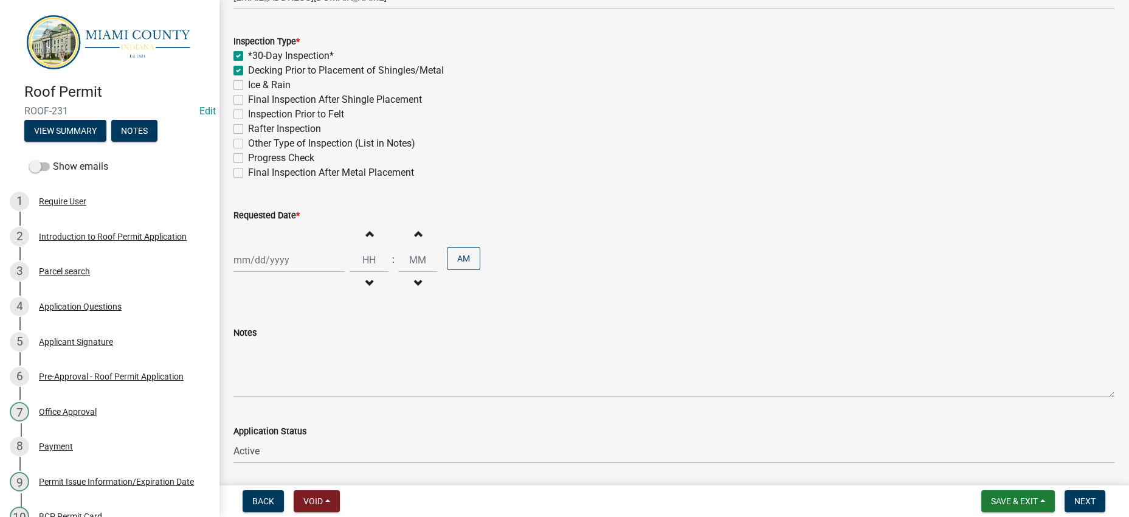
select select "8"
select select "2025"
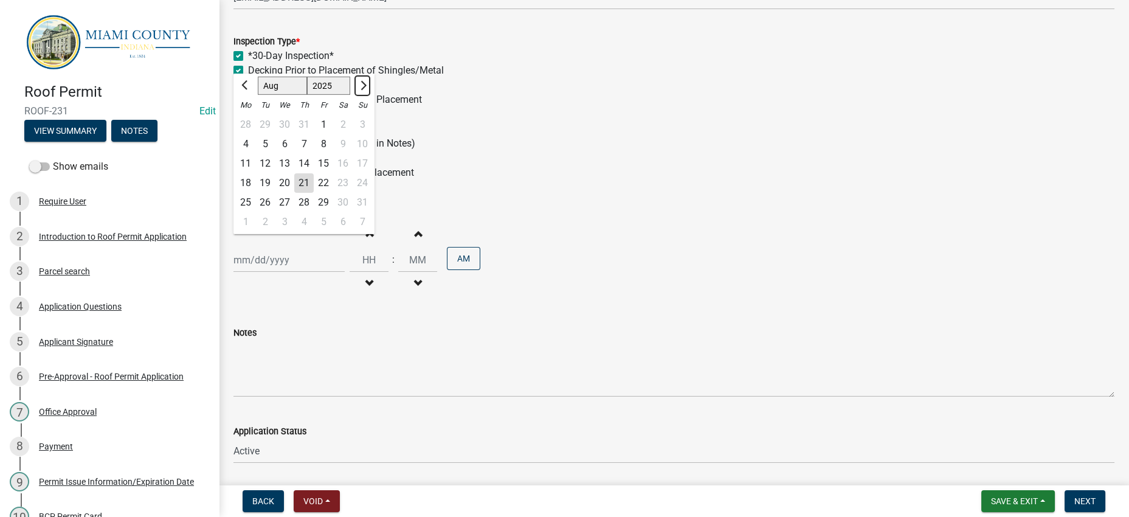
click at [370, 95] on button "Next month" at bounding box center [362, 85] width 15 height 19
select select "9"
click at [253, 193] on div "22" at bounding box center [245, 182] width 19 height 19
type input "[DATE]"
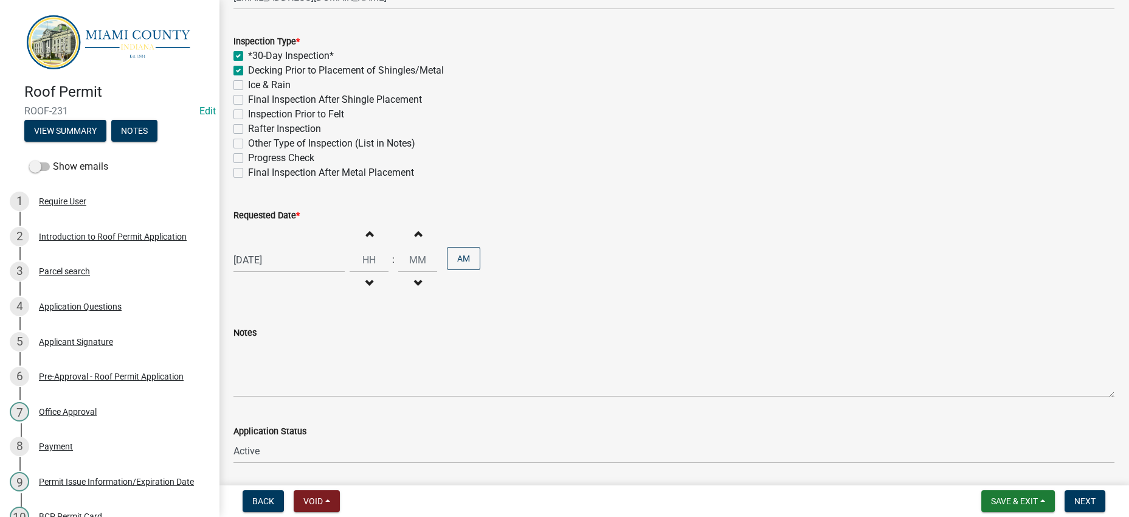
click at [643, 165] on div "Progress Check" at bounding box center [674, 158] width 881 height 15
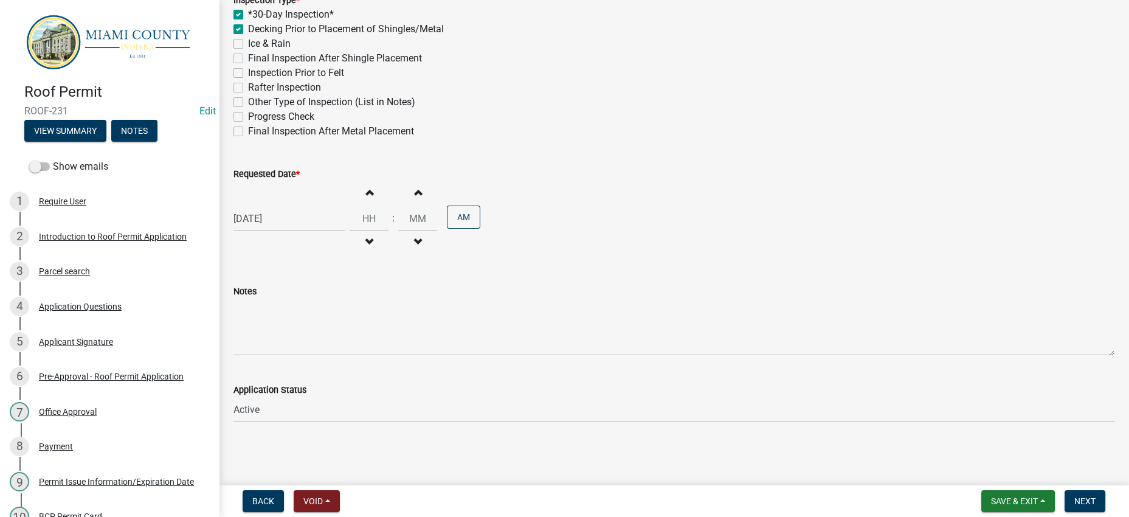
scroll to position [570, 0]
click at [1091, 491] on button "Next" at bounding box center [1085, 501] width 41 height 22
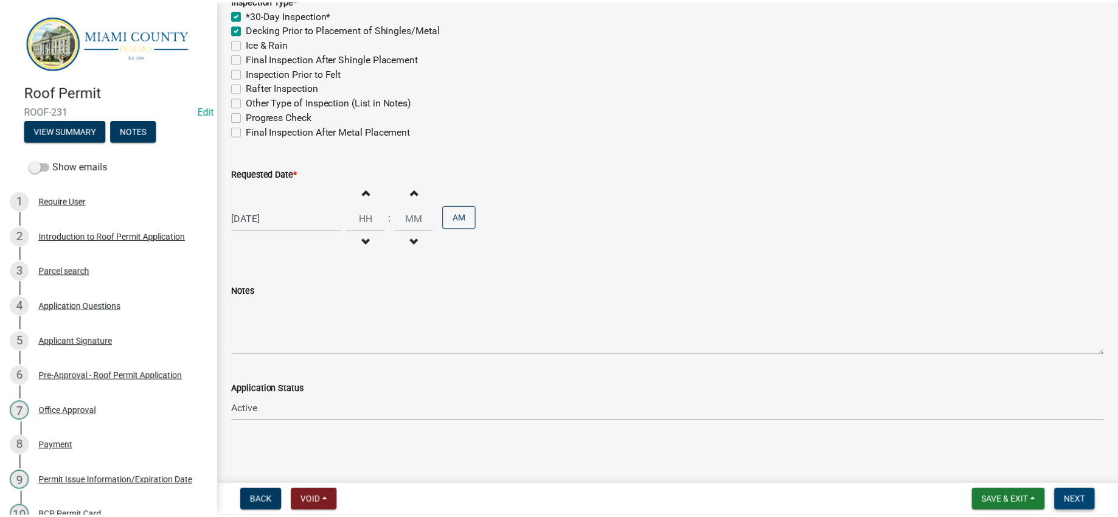
scroll to position [0, 0]
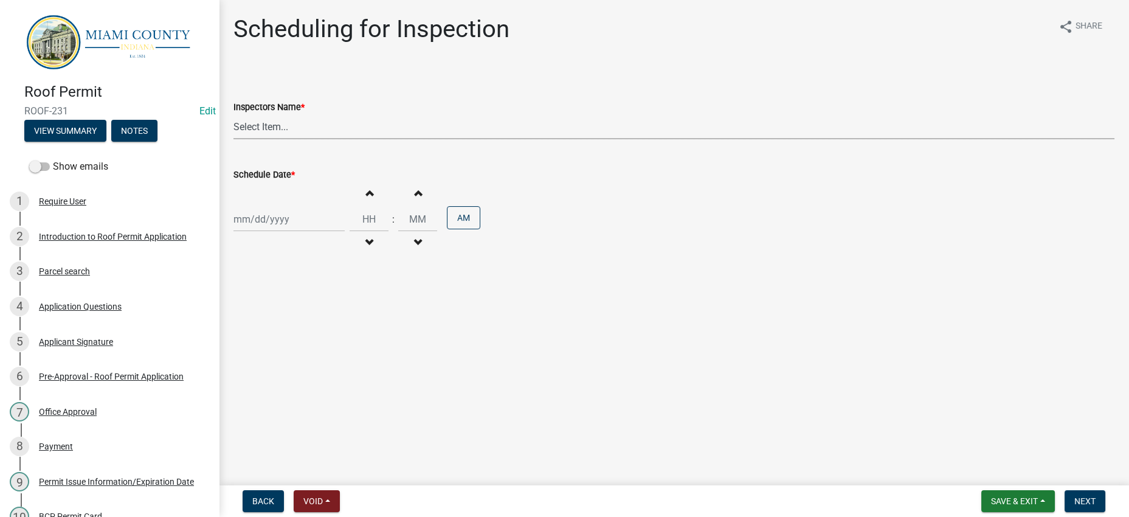
click at [518, 139] on select "Select Item... bmthomas (Brooklyn Thomas) croser (Corey) megangipson (Megan Gip…" at bounding box center [674, 126] width 881 height 25
select select "25b75ae6-03c7-4280-9b34-fcf63005d5e5"
click at [237, 139] on select "Select Item... bmthomas (Brooklyn Thomas) croser (Corey) megangipson (Megan Gip…" at bounding box center [674, 126] width 881 height 25
click at [328, 232] on div at bounding box center [289, 219] width 111 height 25
select select "8"
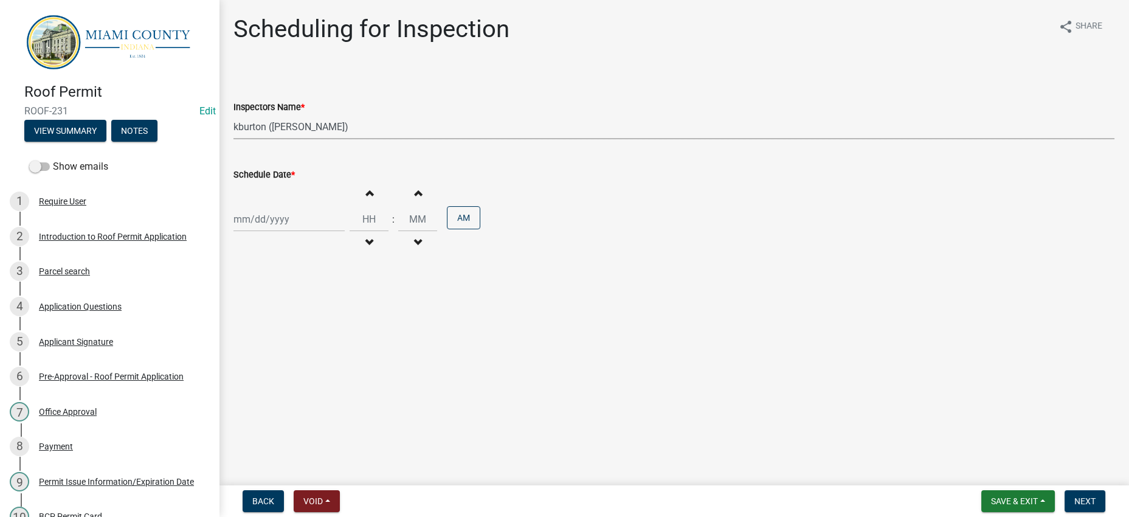
select select "2025"
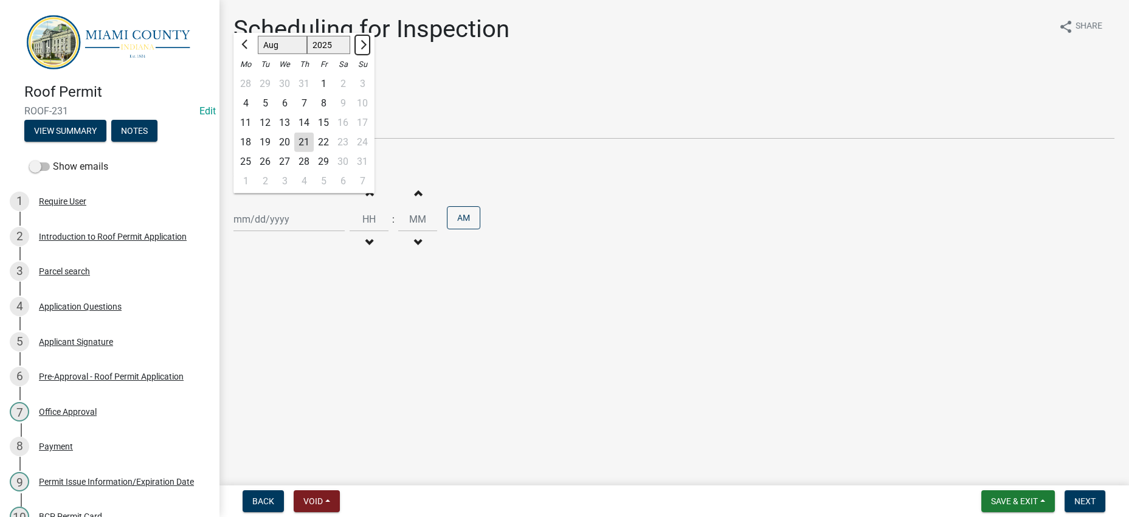
click at [367, 49] on span "Next month" at bounding box center [362, 44] width 9 height 9
select select "9"
click at [255, 152] on div "22" at bounding box center [245, 142] width 19 height 19
type input "[DATE]"
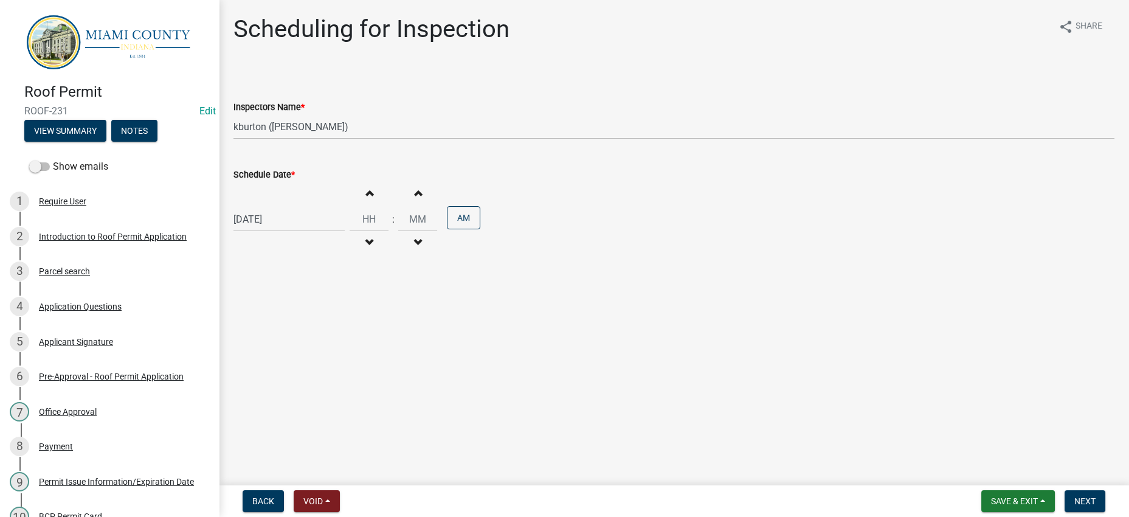
click at [653, 373] on main "Scheduling for Inspection share Share Inspectors Name * Select Item... bmthomas…" at bounding box center [674, 240] width 910 height 480
click at [1075, 496] on span "Next" at bounding box center [1085, 501] width 21 height 10
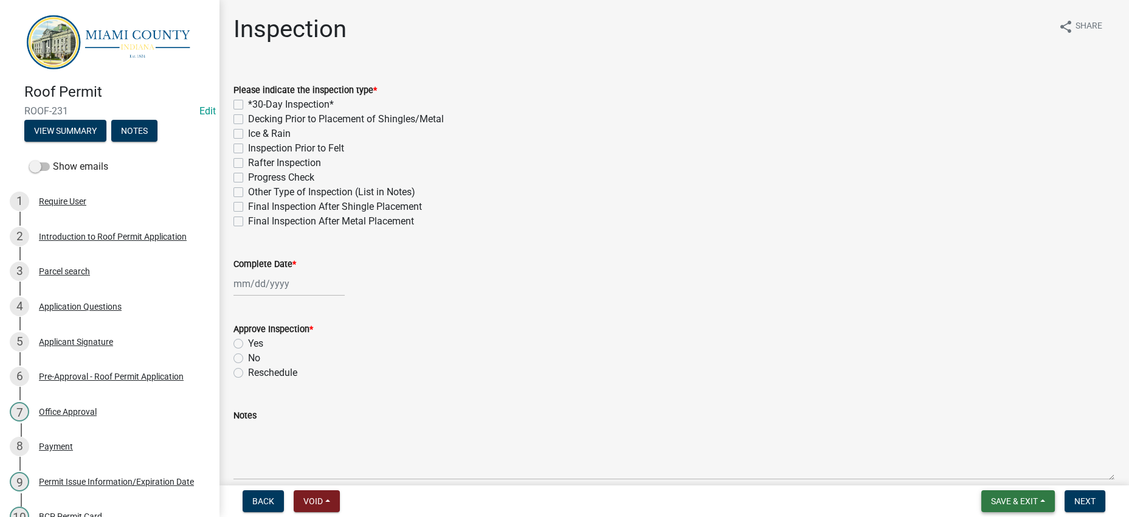
click at [991, 496] on span "Save & Exit" at bounding box center [1014, 501] width 47 height 10
click at [1000, 457] on button "Save & Exit" at bounding box center [1006, 463] width 97 height 29
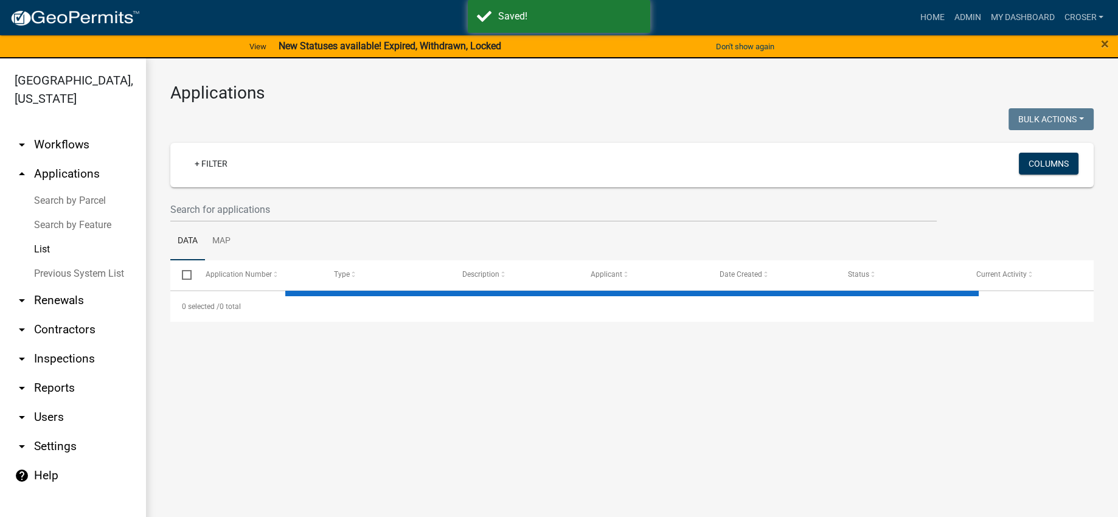
select select "3: 100"
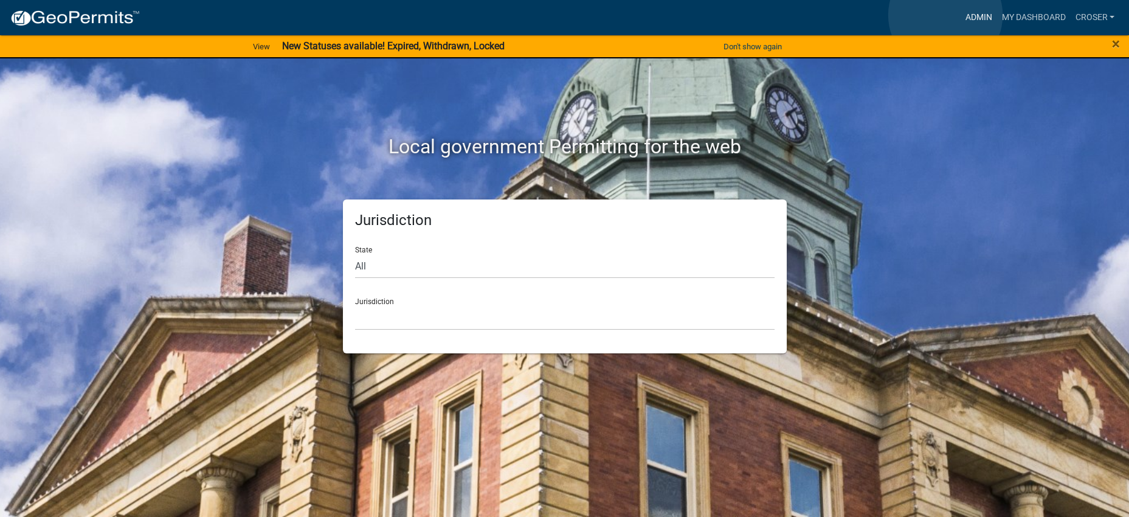
click at [960, 15] on link "Admin" at bounding box center [978, 17] width 36 height 23
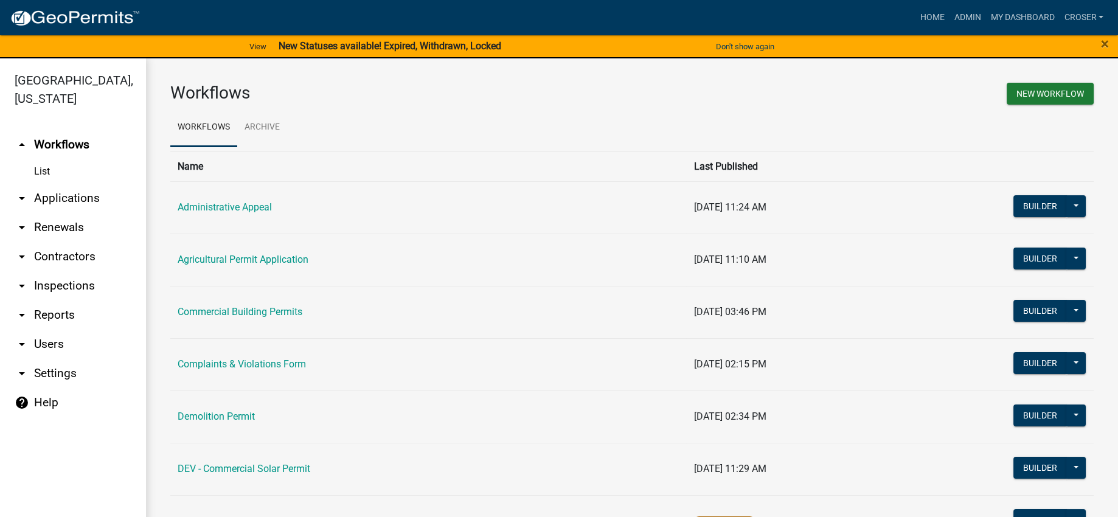
click at [99, 213] on link "arrow_drop_down Applications" at bounding box center [73, 198] width 146 height 29
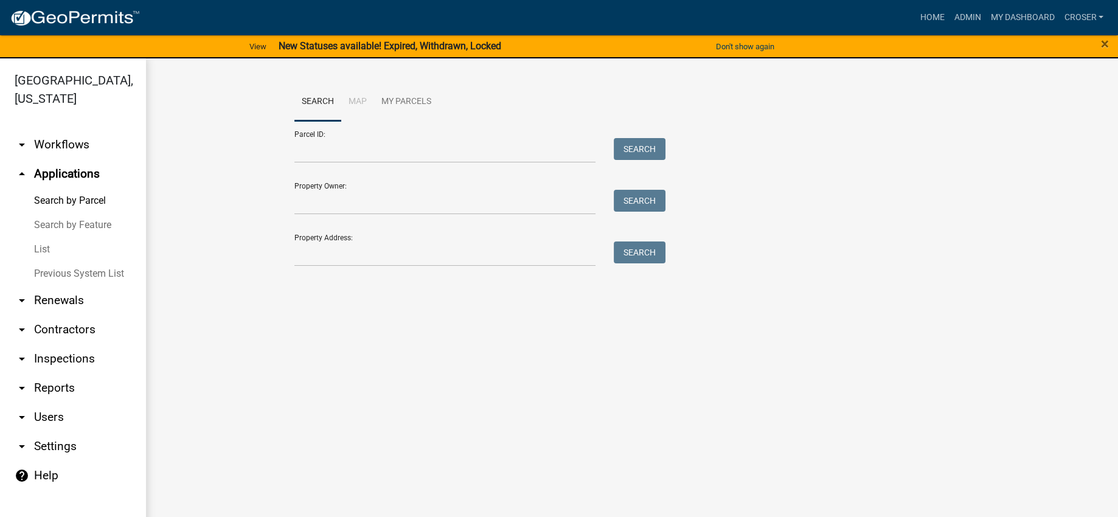
click at [58, 262] on link "List" at bounding box center [73, 249] width 146 height 24
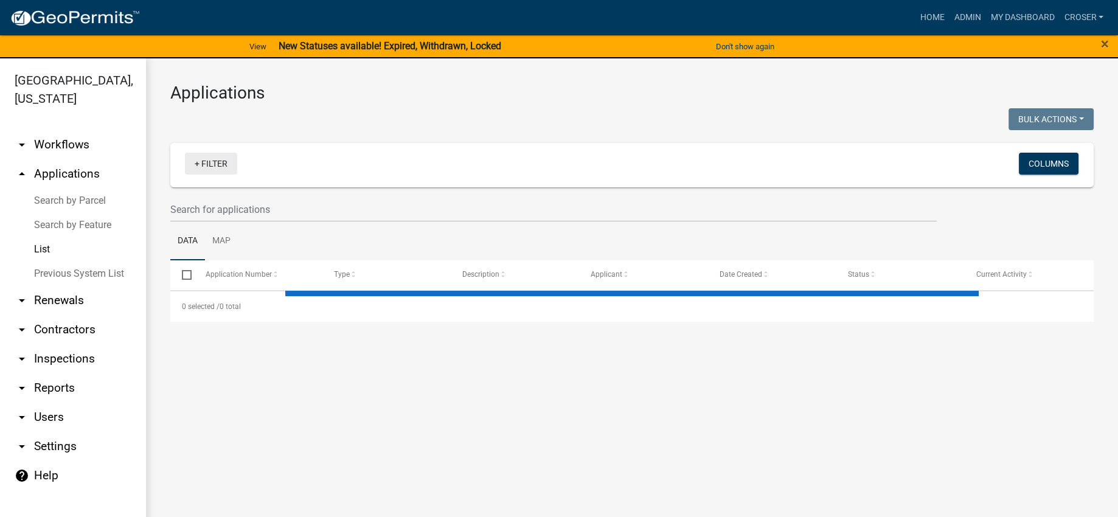
select select "3: 100"
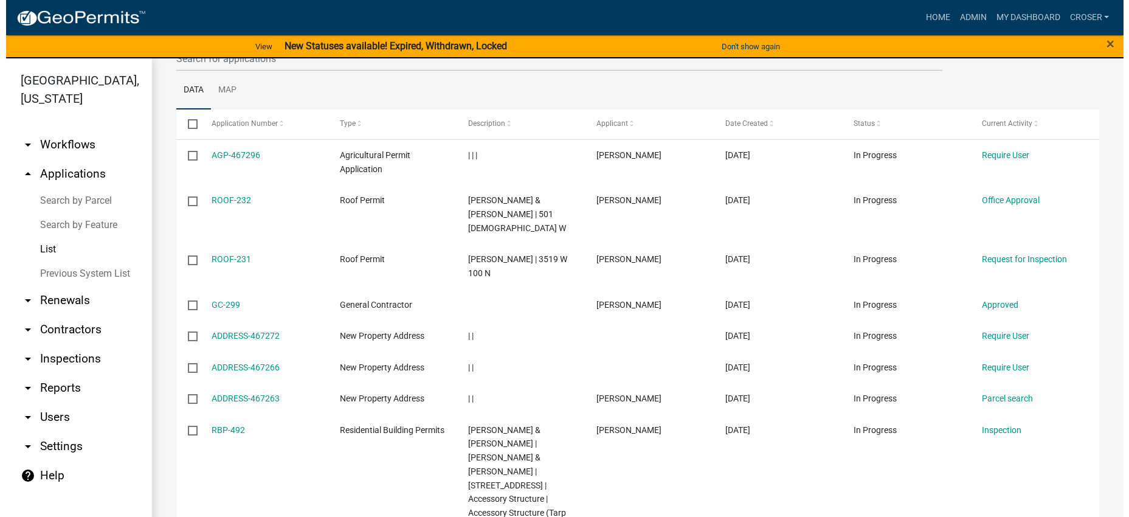
scroll to position [151, 0]
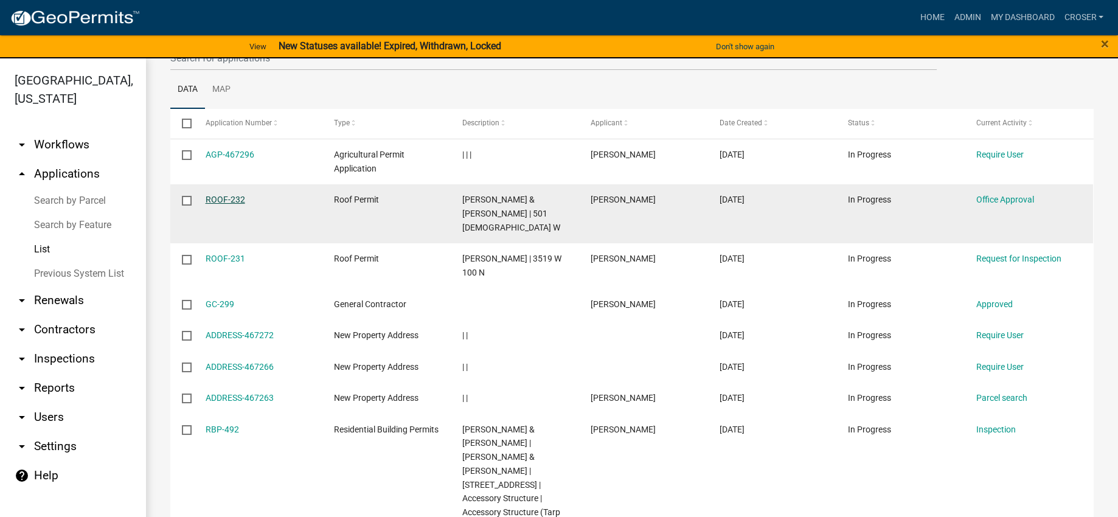
click at [234, 204] on link "ROOF-232" at bounding box center [226, 200] width 40 height 10
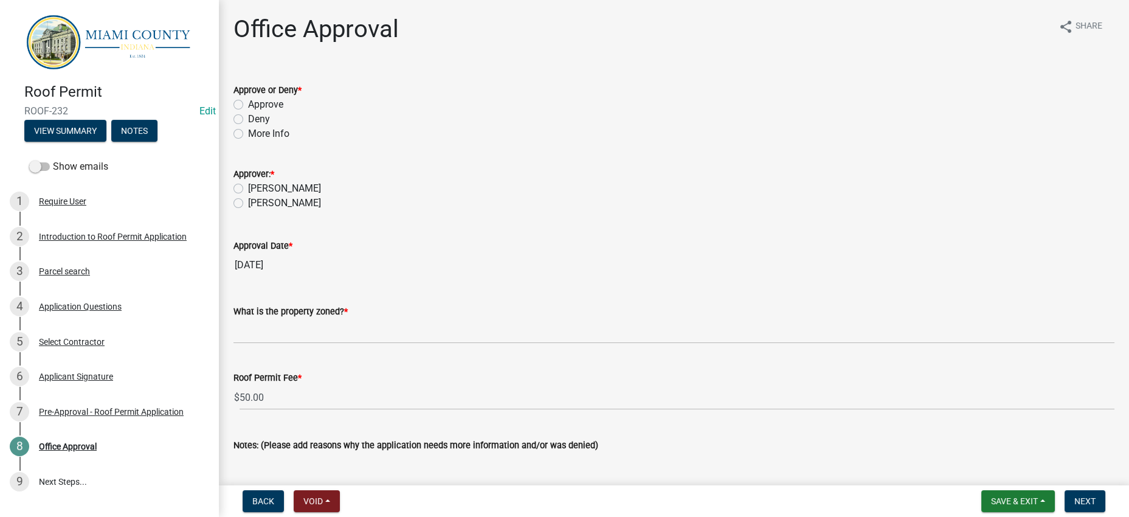
click at [248, 112] on label "Approve" at bounding box center [265, 104] width 35 height 15
click at [248, 105] on input "Approve" at bounding box center [252, 101] width 8 height 8
radio input "true"
click at [248, 196] on label "[PERSON_NAME]" at bounding box center [284, 188] width 73 height 15
click at [248, 189] on input "[PERSON_NAME]" at bounding box center [252, 185] width 8 height 8
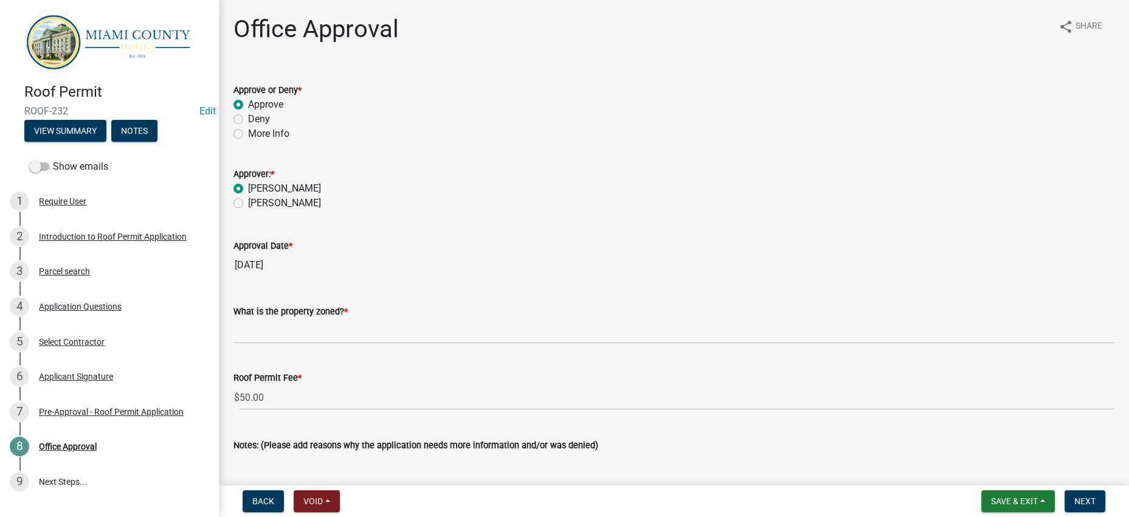
radio input "true"
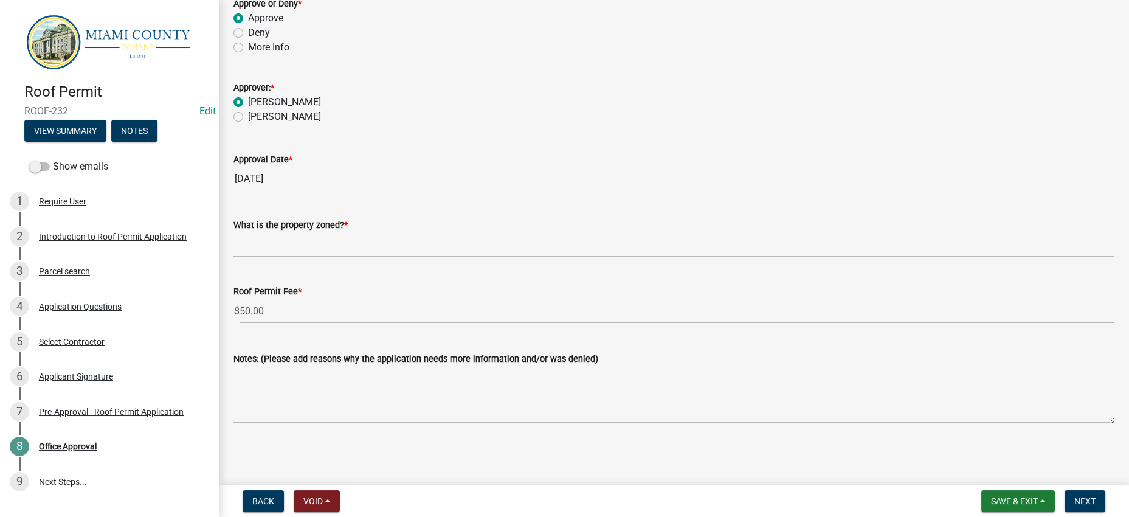
scroll to position [217, 0]
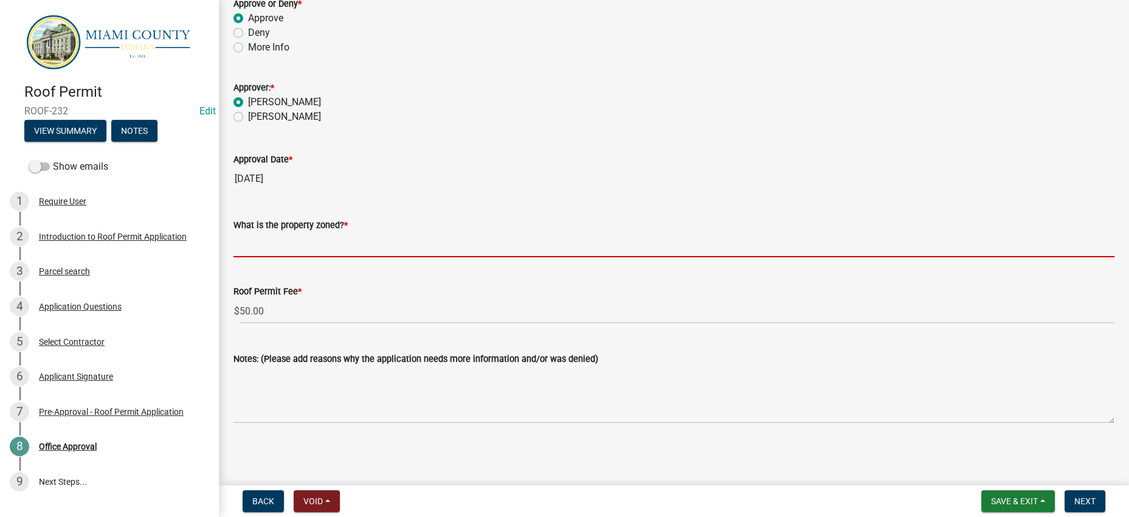
click at [436, 232] on input "What is the property zoned? *" at bounding box center [674, 244] width 881 height 25
click at [106, 141] on button "View Summary" at bounding box center [65, 131] width 82 height 22
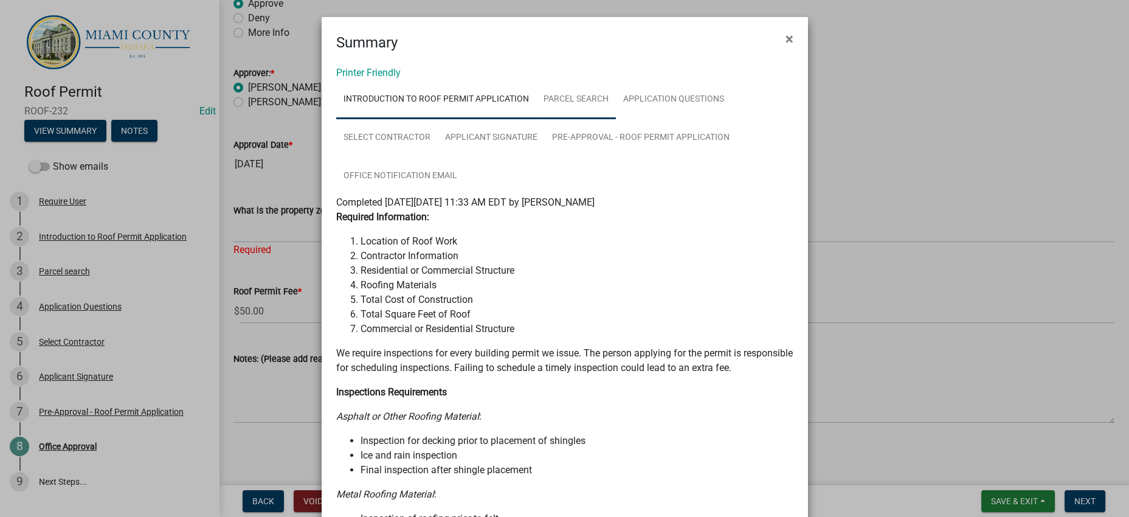
click at [616, 119] on link "Parcel search" at bounding box center [576, 99] width 80 height 39
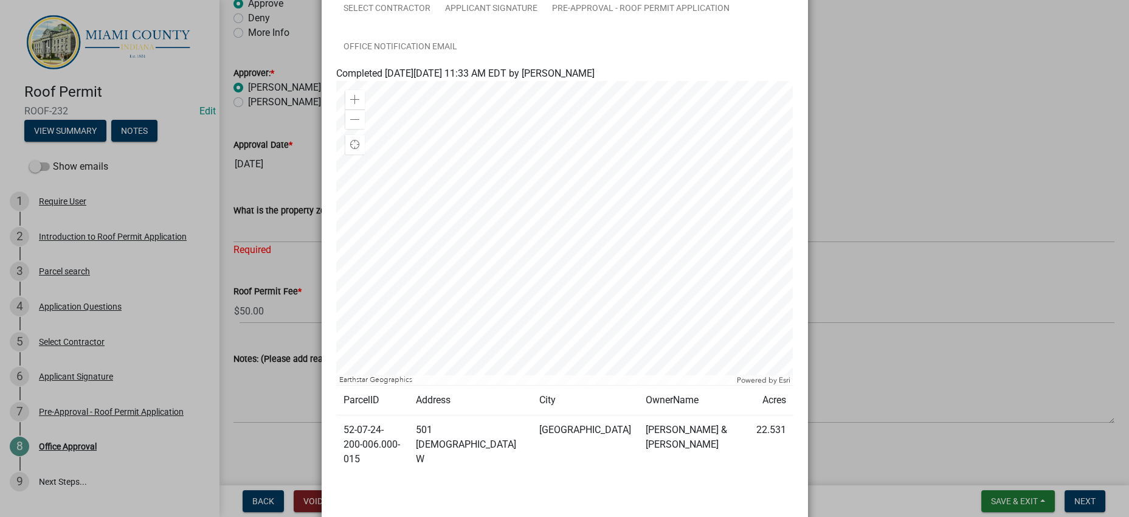
scroll to position [255, 0]
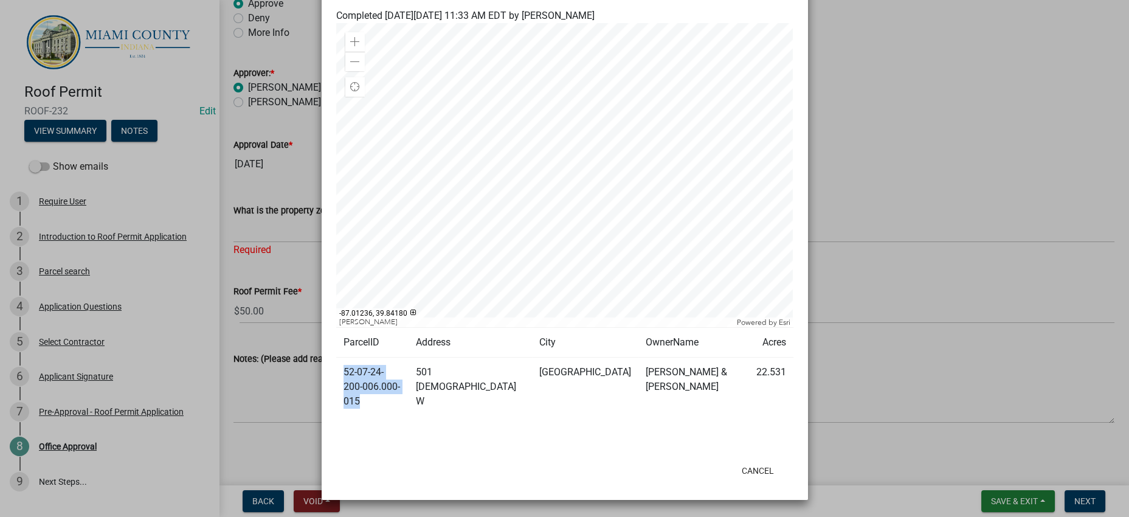
drag, startPoint x: 420, startPoint y: 373, endPoint x: 339, endPoint y: 356, distance: 81.9
click at [339, 358] on td "52-07-24-200-006.000-015" at bounding box center [372, 387] width 73 height 59
copy td "52-07-24-200-006.000-015"
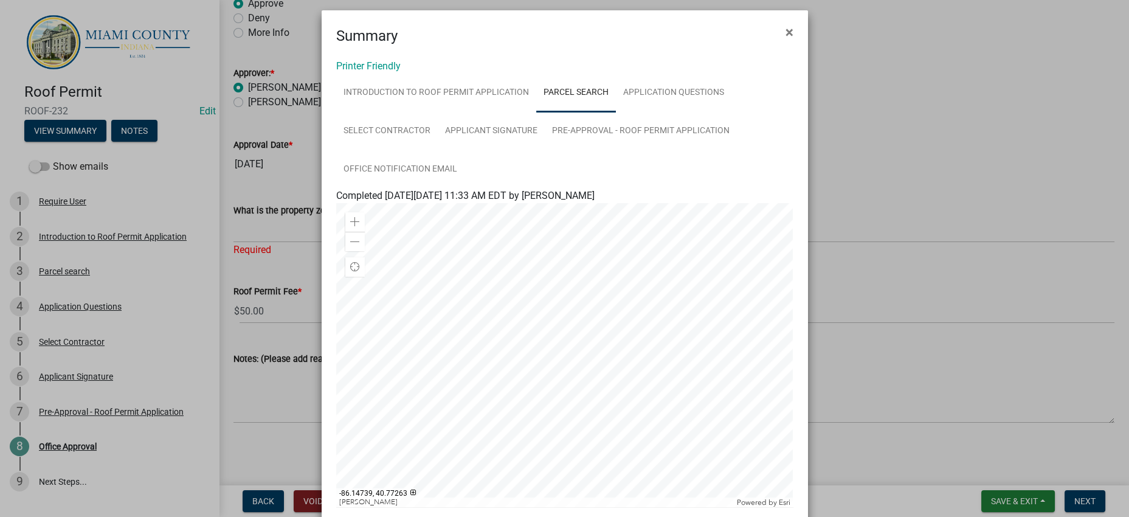
scroll to position [0, 0]
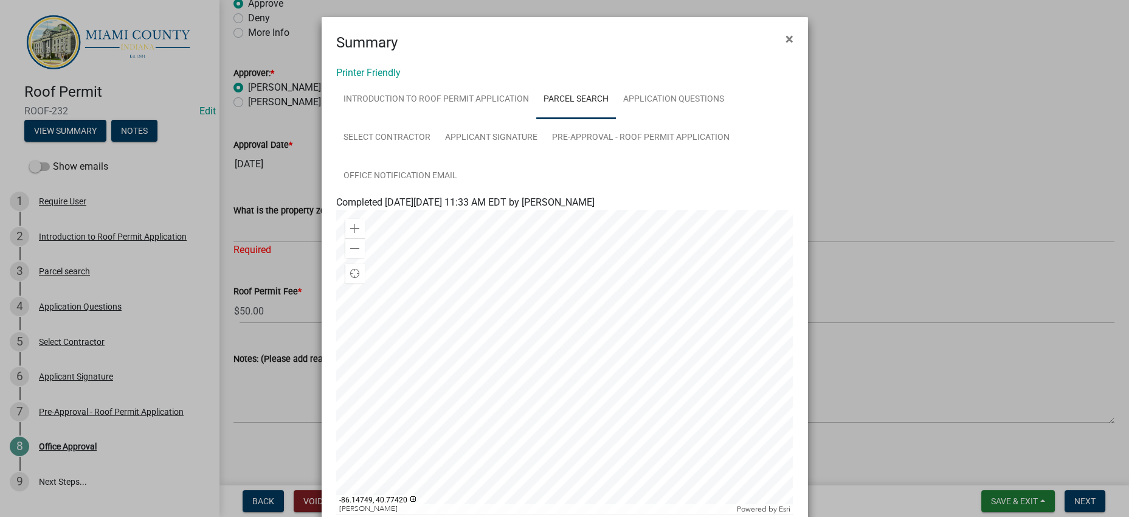
drag, startPoint x: 965, startPoint y: 140, endPoint x: 934, endPoint y: 143, distance: 30.5
click at [965, 140] on ngb-modal-window "Summary × Printer Friendly Introduction to Roof Permit Application Parcel searc…" at bounding box center [564, 258] width 1129 height 517
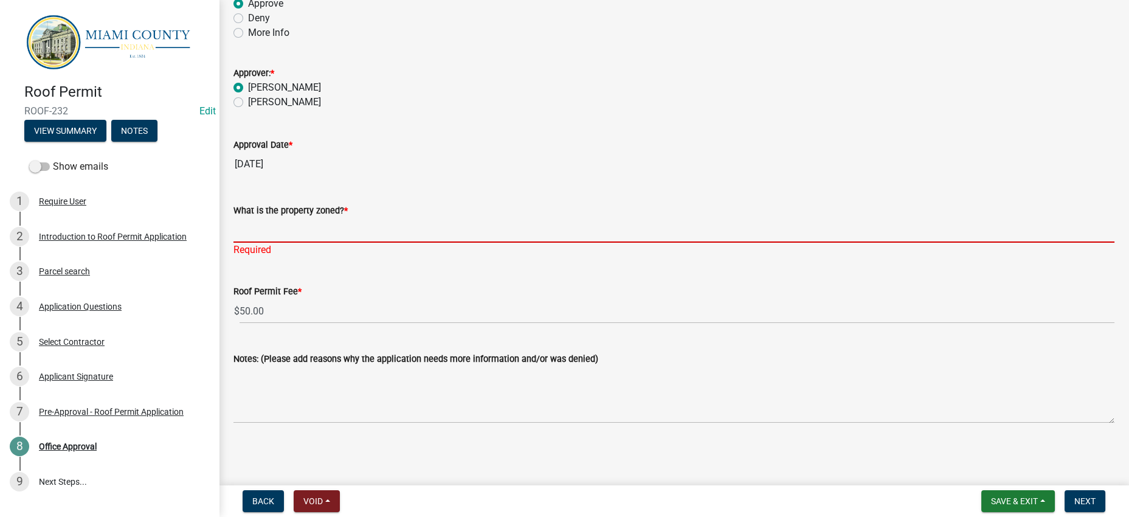
click at [373, 218] on input "What is the property zoned? *" at bounding box center [674, 230] width 881 height 25
click at [300, 218] on input "What is the property zoned? *" at bounding box center [674, 230] width 881 height 25
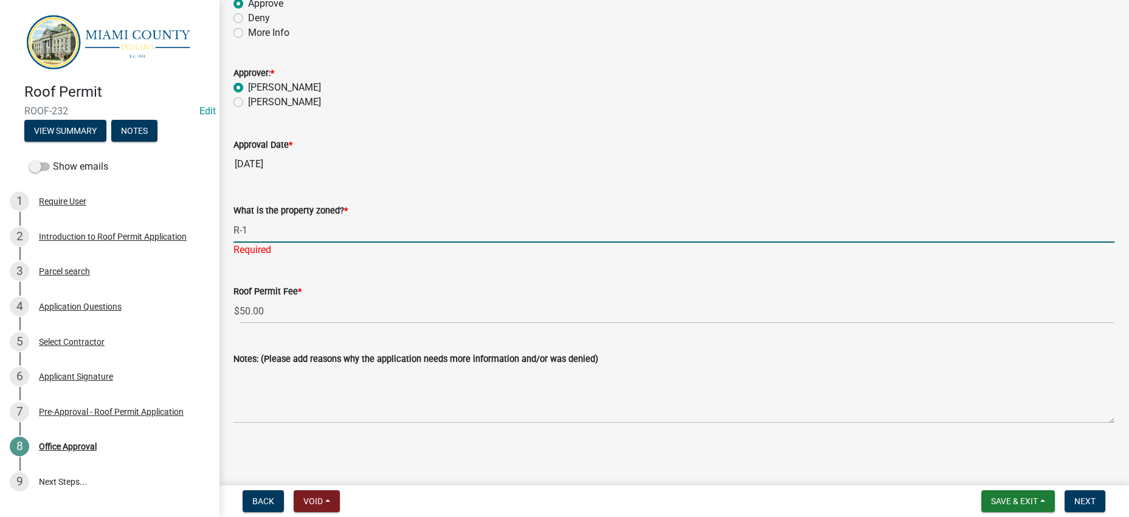
type input "R-1"
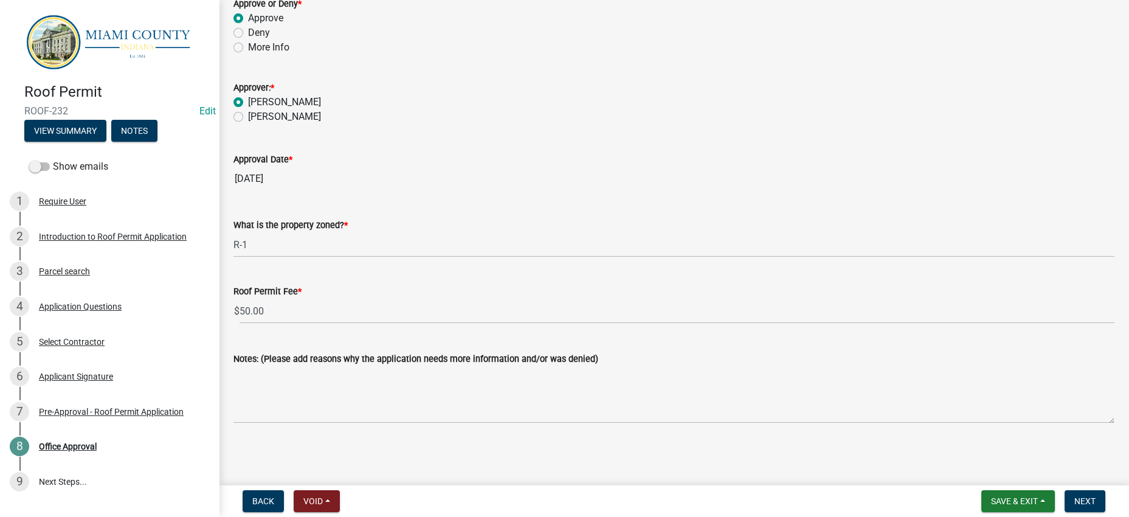
click at [591, 167] on input "[DATE]" at bounding box center [674, 179] width 881 height 24
click at [617, 218] on div "What is the property zoned? *" at bounding box center [674, 225] width 881 height 15
click at [1097, 492] on button "Next" at bounding box center [1085, 501] width 41 height 22
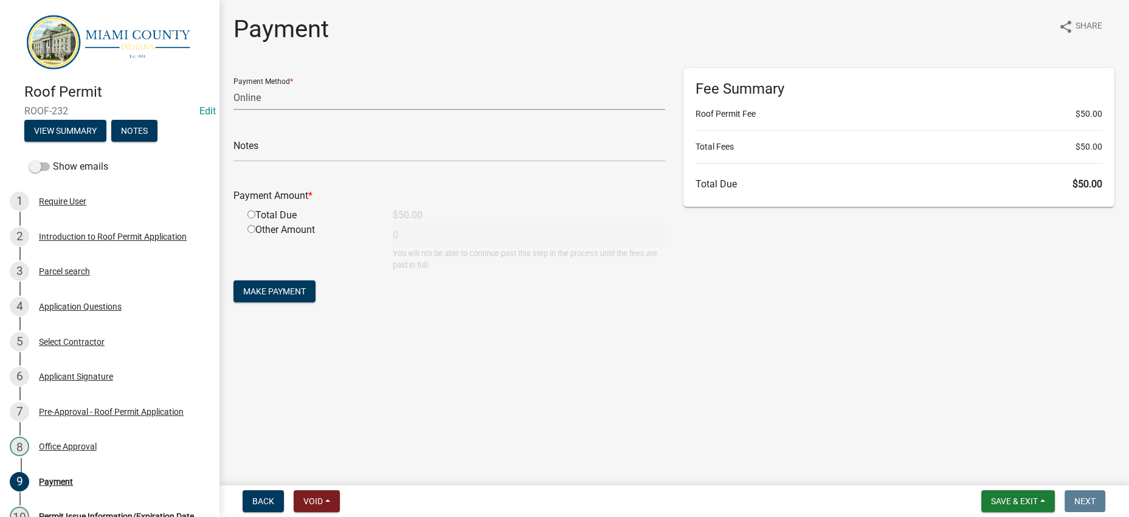
click at [408, 110] on select "Credit Card POS Check Cash Online" at bounding box center [450, 97] width 432 height 25
select select "0: 2"
click at [237, 106] on select "Credit Card POS Check Cash Online" at bounding box center [450, 97] width 432 height 25
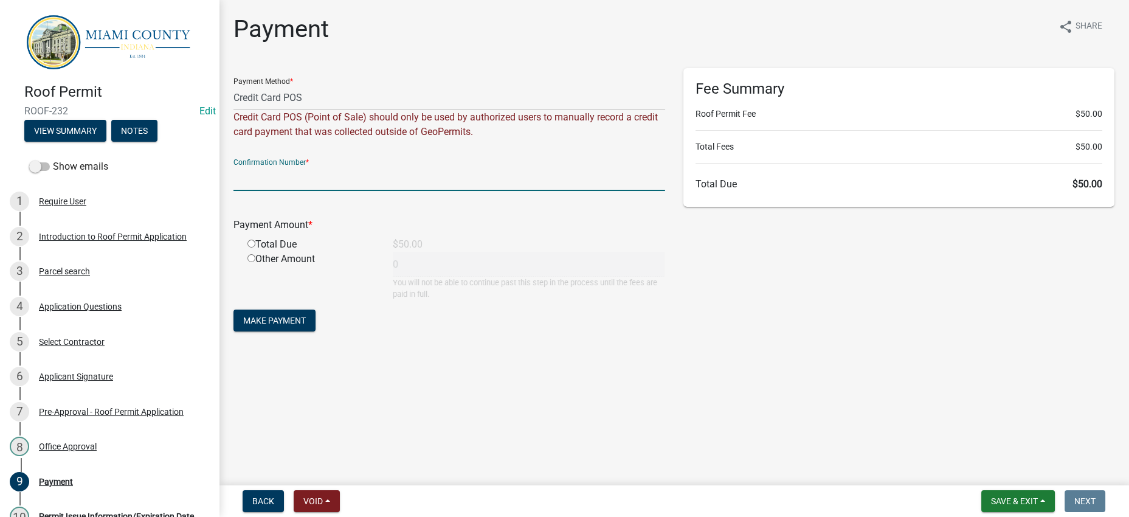
click at [398, 191] on input "text" at bounding box center [450, 178] width 432 height 25
type input "14855222"
click at [255, 248] on input "radio" at bounding box center [252, 244] width 8 height 8
radio input "true"
type input "50"
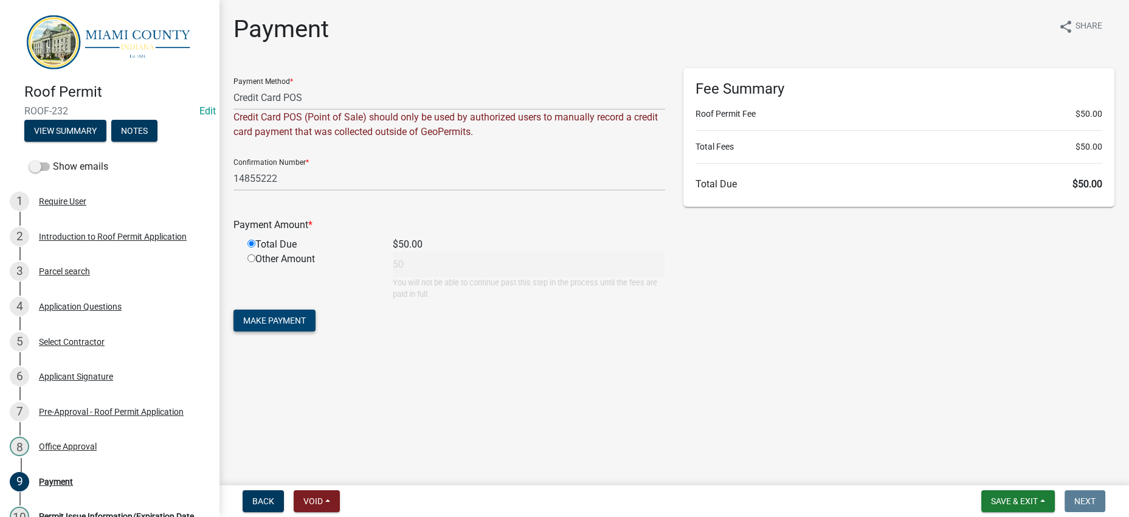
click at [281, 325] on span "Make Payment" at bounding box center [274, 321] width 63 height 10
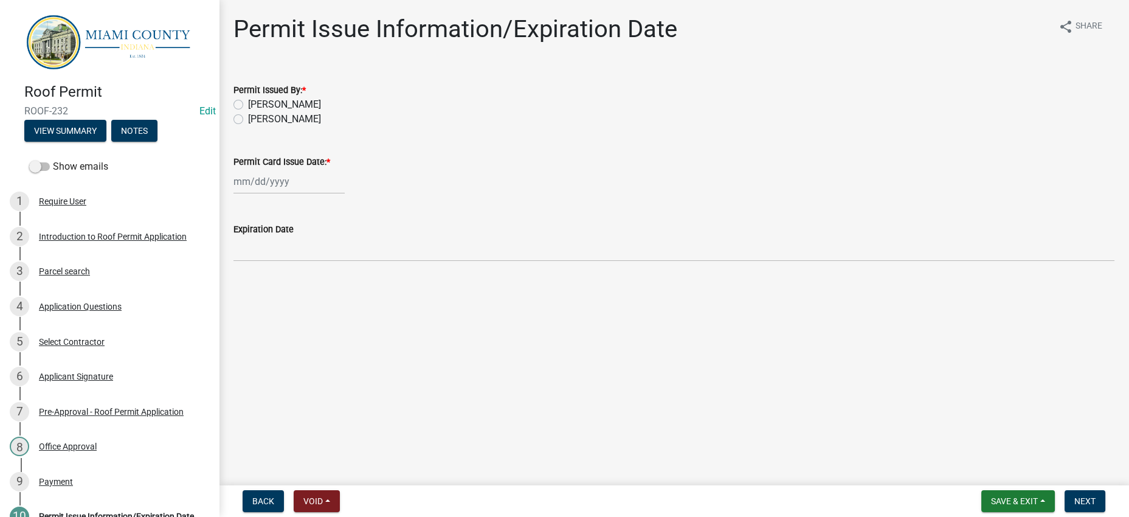
click at [314, 112] on label "[PERSON_NAME]" at bounding box center [284, 104] width 73 height 15
click at [256, 105] on input "[PERSON_NAME]" at bounding box center [252, 101] width 8 height 8
radio input "true"
click at [308, 194] on div at bounding box center [289, 181] width 111 height 25
select select "8"
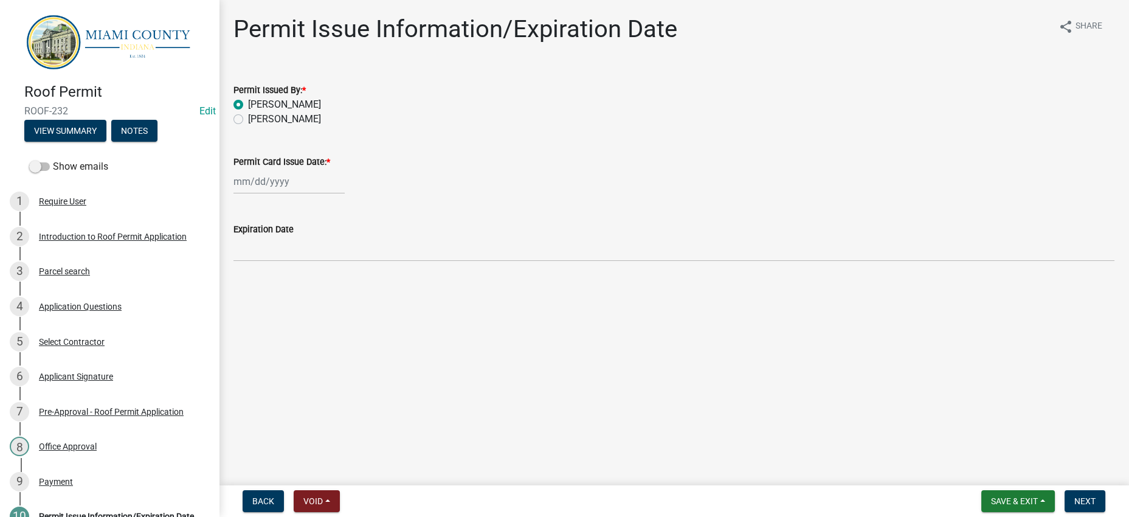
select select "2025"
click at [314, 328] on div "21" at bounding box center [303, 318] width 19 height 19
type input "[DATE]"
click at [808, 421] on main "Permit Issue Information/Expiration Date share Share Permit Issued By: * Corey …" at bounding box center [674, 240] width 910 height 480
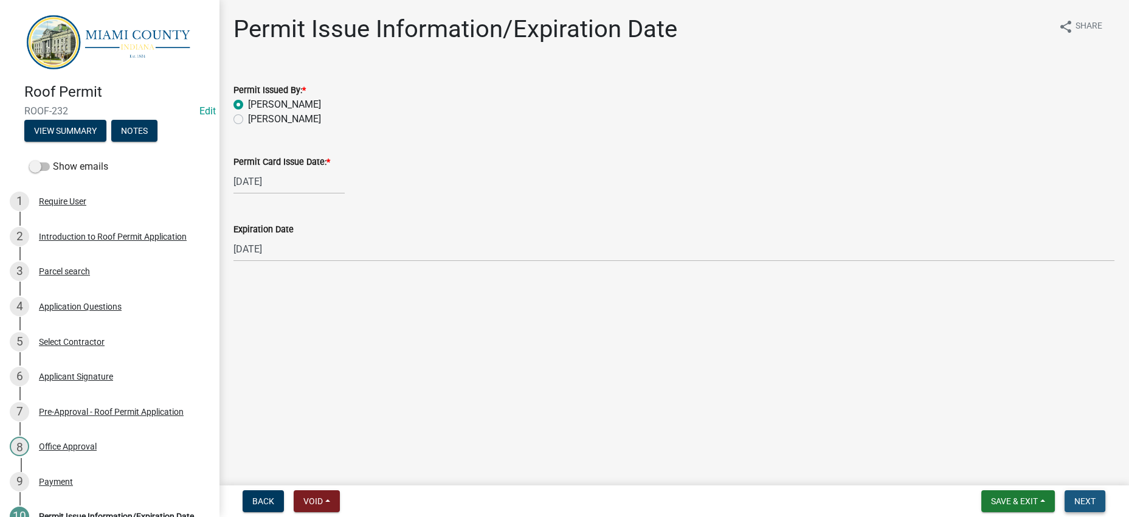
click at [1075, 496] on span "Next" at bounding box center [1085, 501] width 21 height 10
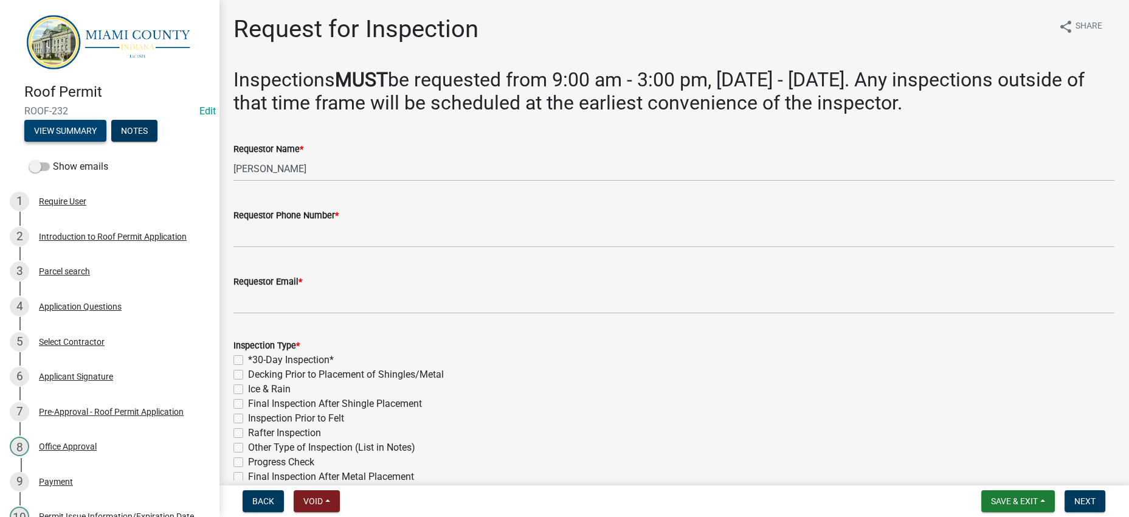
click at [91, 140] on button "View Summary" at bounding box center [65, 131] width 82 height 22
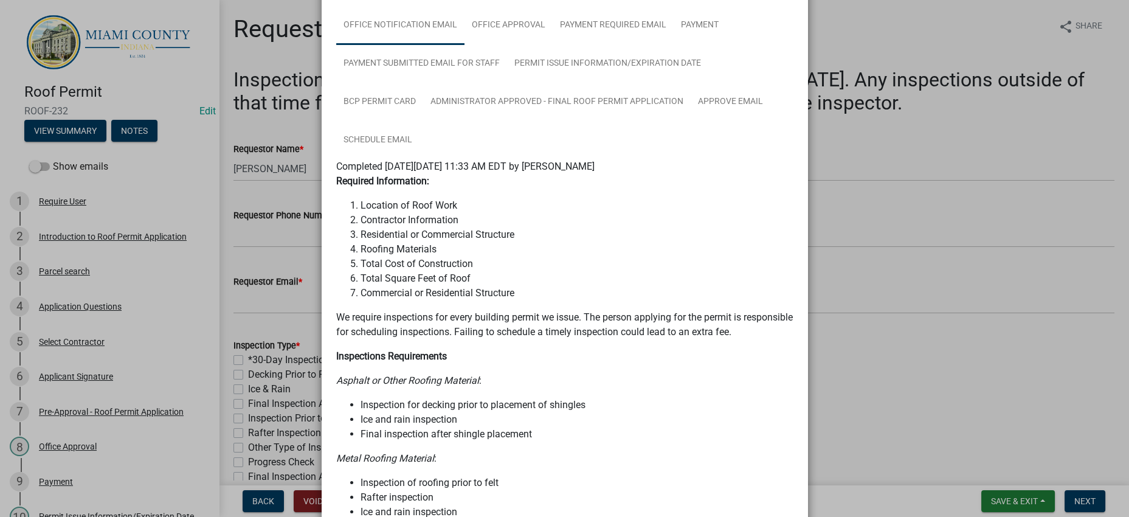
scroll to position [152, 0]
click at [423, 120] on link "BCP Permit Card" at bounding box center [379, 100] width 87 height 39
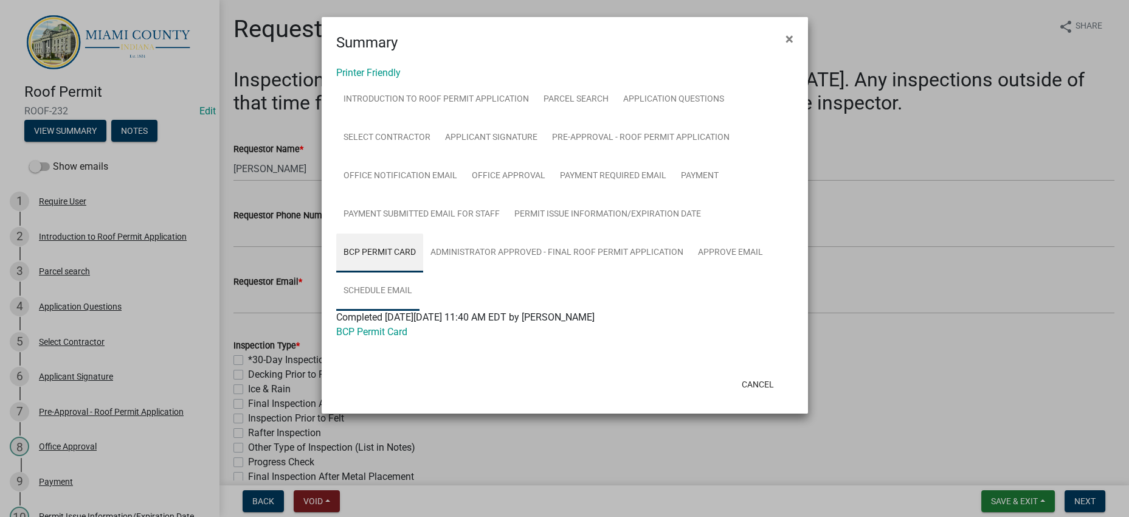
scroll to position [105, 0]
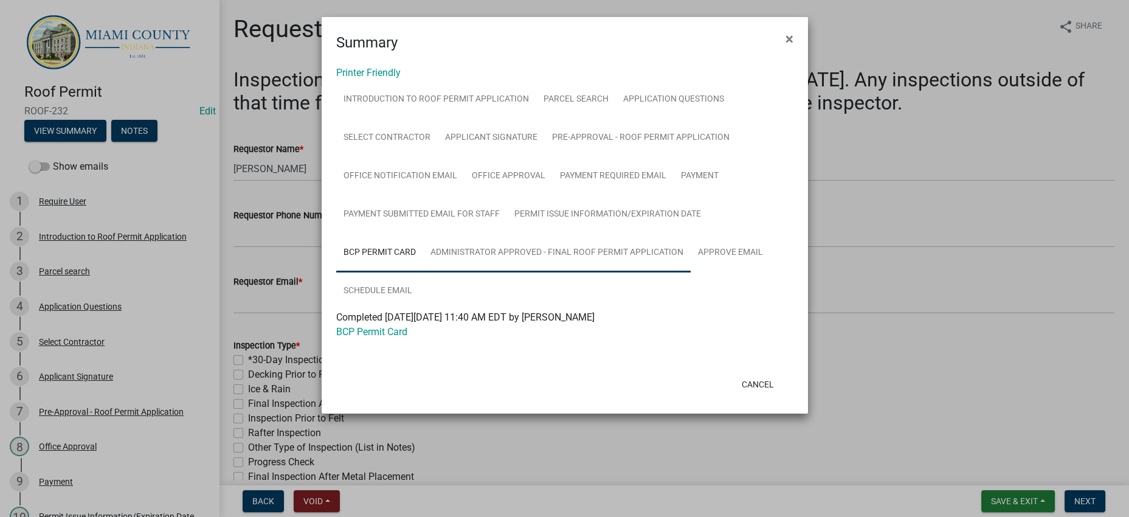
click at [436, 272] on link "Administrator Approved - Final Roof Permit Application" at bounding box center [557, 253] width 268 height 39
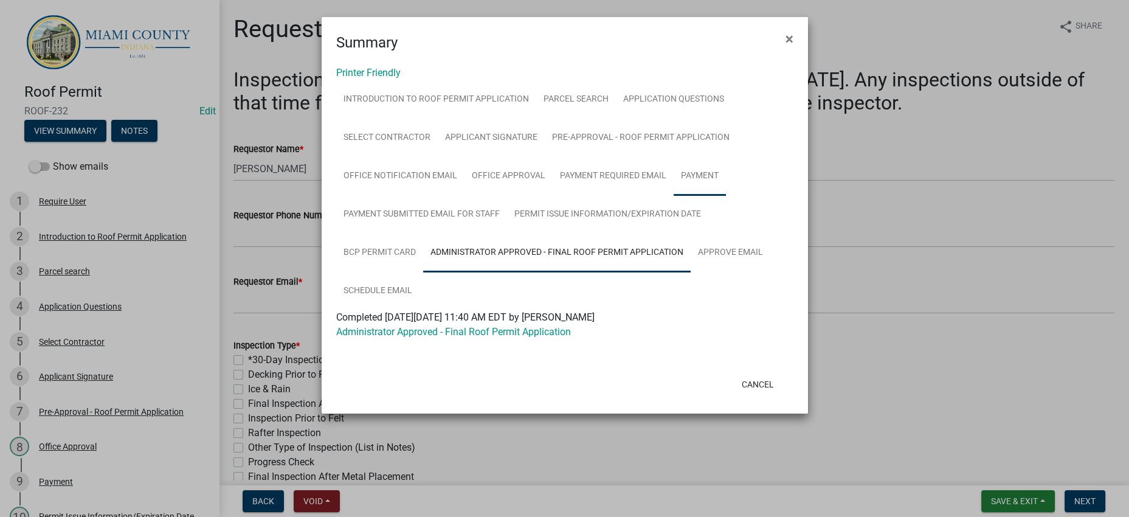
click at [674, 157] on link "Payment" at bounding box center [700, 176] width 52 height 39
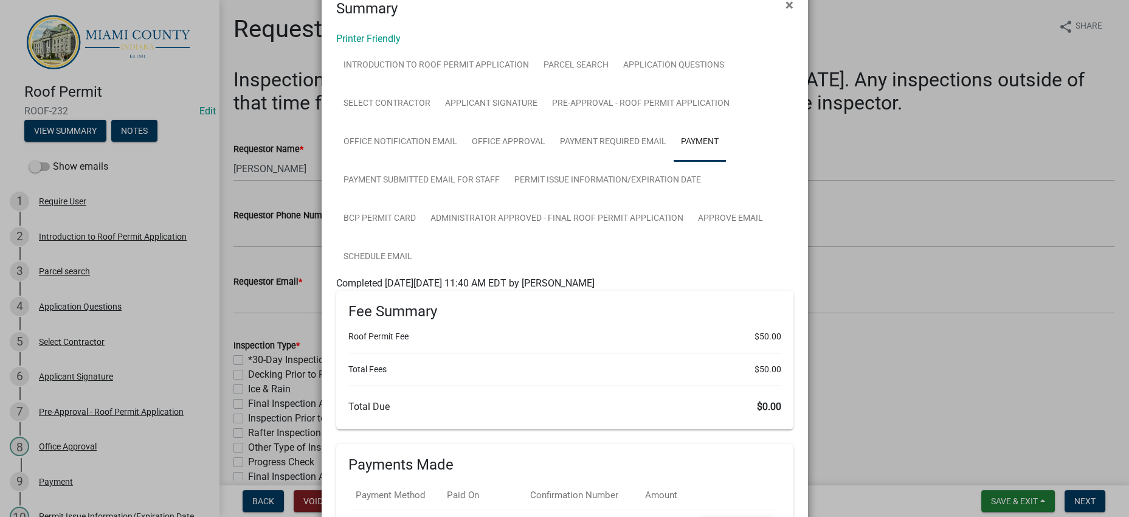
scroll to position [0, 0]
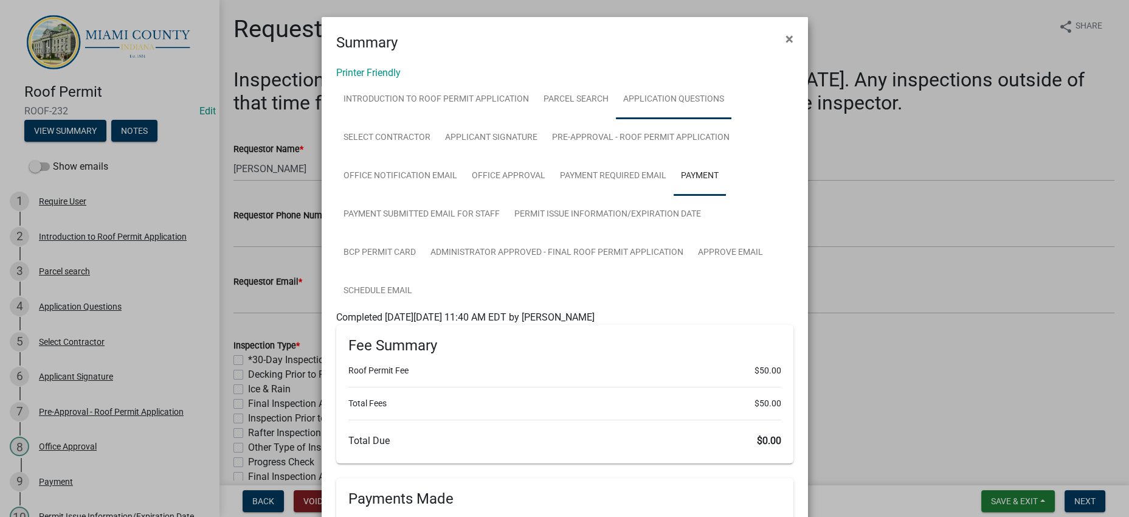
click at [616, 119] on link "Application Questions" at bounding box center [674, 99] width 116 height 39
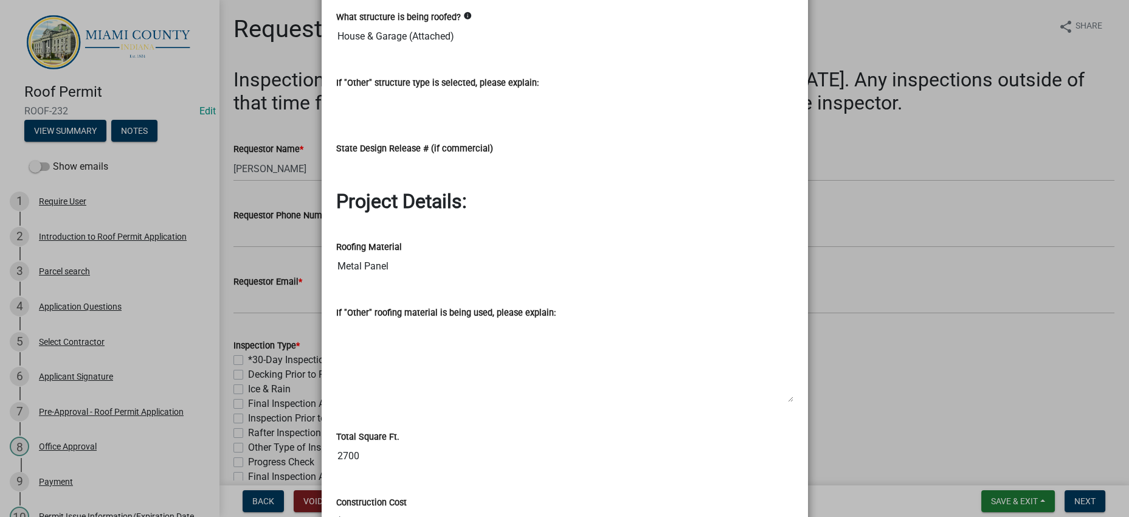
scroll to position [1519, 0]
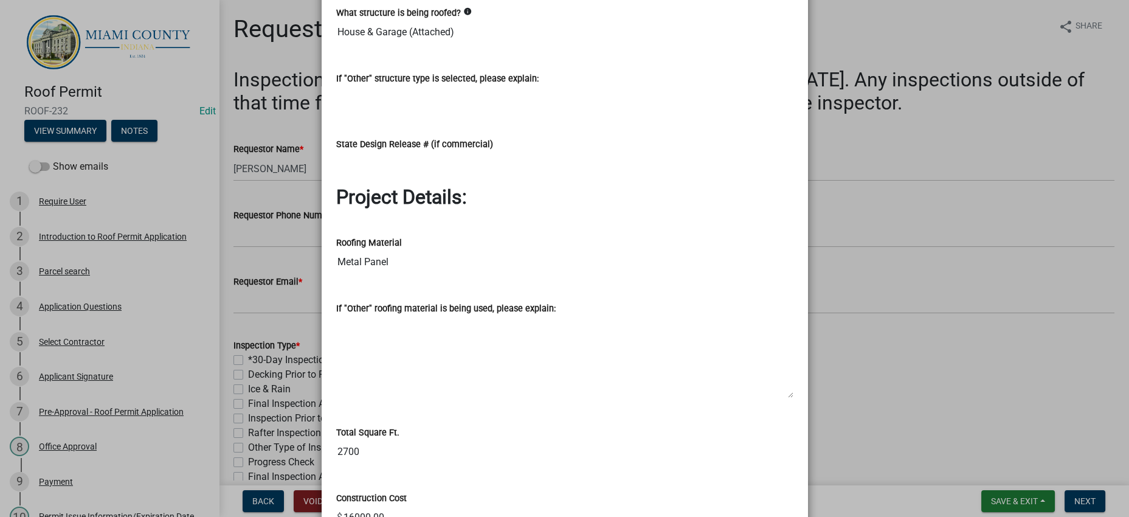
drag, startPoint x: 420, startPoint y: 221, endPoint x: 322, endPoint y: 220, distance: 97.9
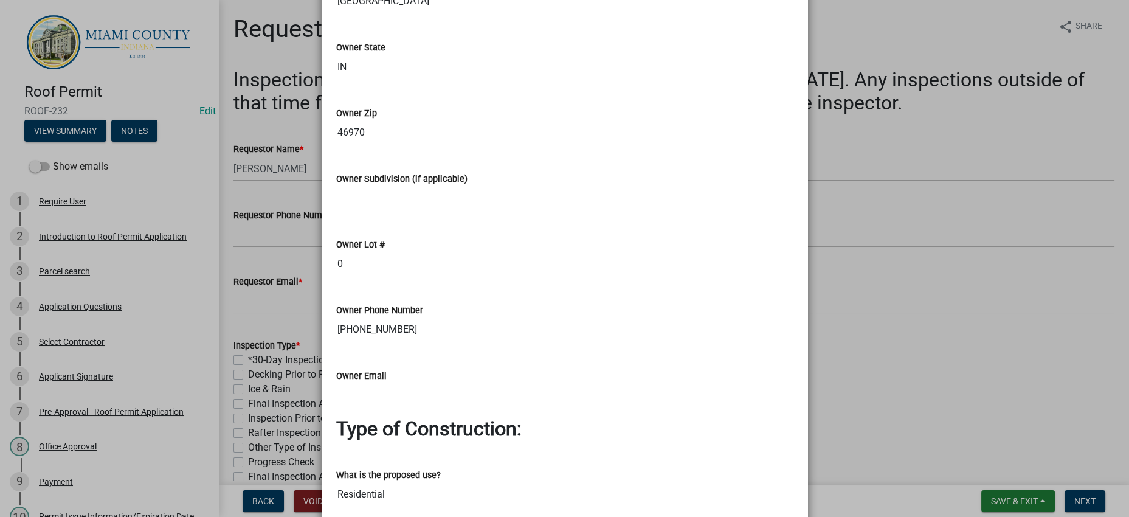
drag, startPoint x: 532, startPoint y: 145, endPoint x: 527, endPoint y: 152, distance: 8.3
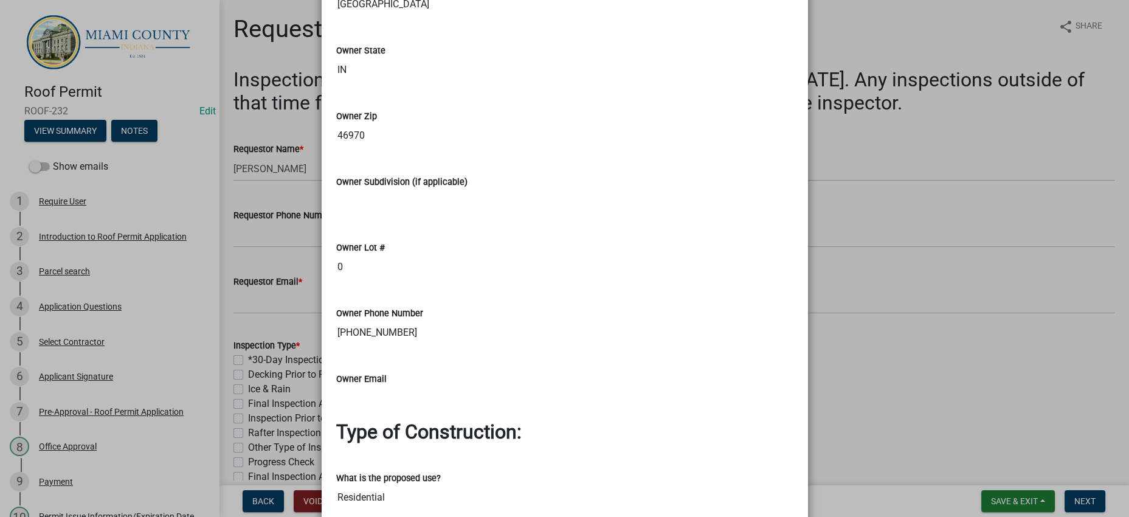
scroll to position [988, 0]
drag, startPoint x: 542, startPoint y: 175, endPoint x: 317, endPoint y: 181, distance: 224.5
click at [322, 181] on div "Printer Friendly Introduction to Roof Permit Application Parcel search Applicat…" at bounding box center [565, 115] width 487 height 2100
click at [980, 186] on ngb-modal-window "Summary × Printer Friendly Introduction to Roof Permit Application Parcel searc…" at bounding box center [564, 258] width 1129 height 517
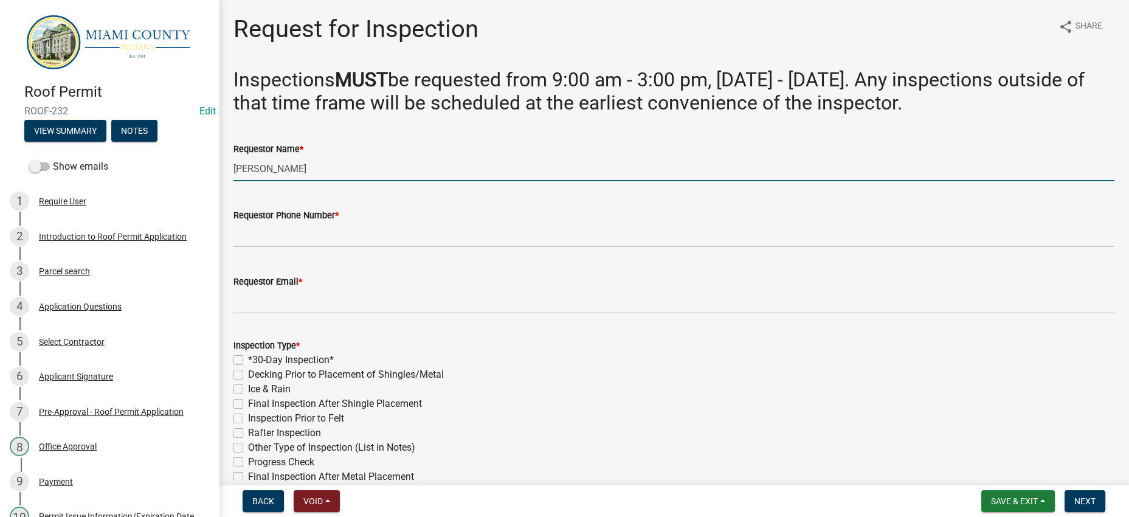
click at [424, 181] on input "[PERSON_NAME]" at bounding box center [674, 168] width 881 height 25
drag, startPoint x: 424, startPoint y: 238, endPoint x: 231, endPoint y: 237, distance: 192.8
click at [231, 181] on div "Requestor Name * Corey" at bounding box center [674, 153] width 900 height 57
paste input "Thomas Foust & Jackie Ann Wil"
type input "Thomas Foust & Jackie Ann Wiley"
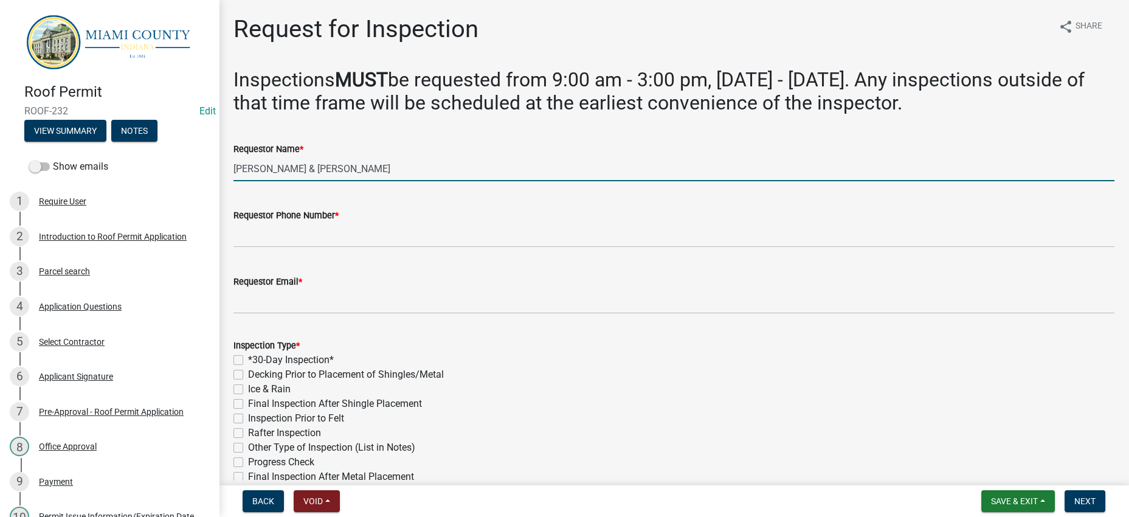
click at [298, 220] on label "Requestor Phone Number *" at bounding box center [286, 216] width 105 height 9
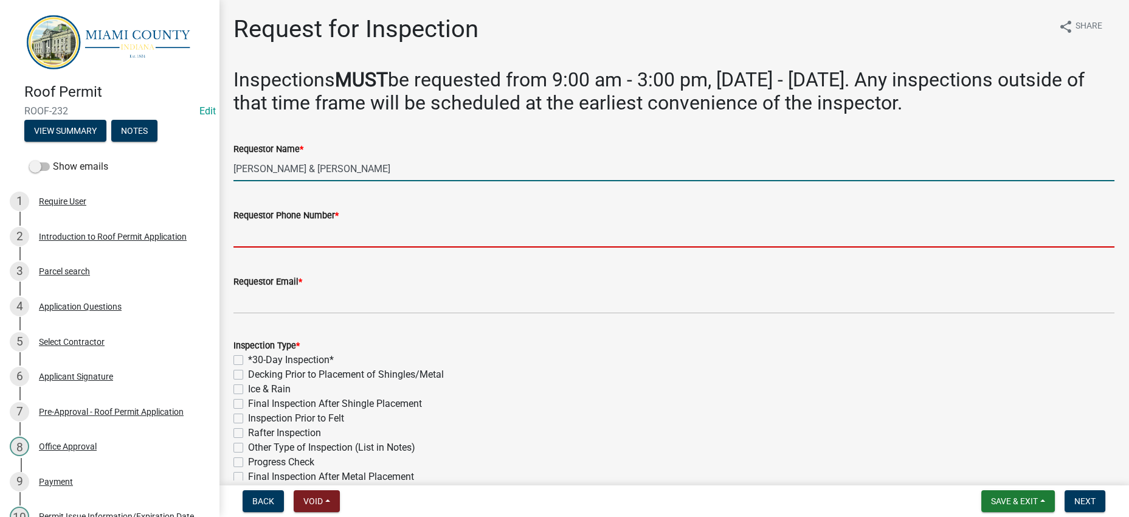
click at [298, 248] on input "Requestor Phone Number *" at bounding box center [674, 235] width 881 height 25
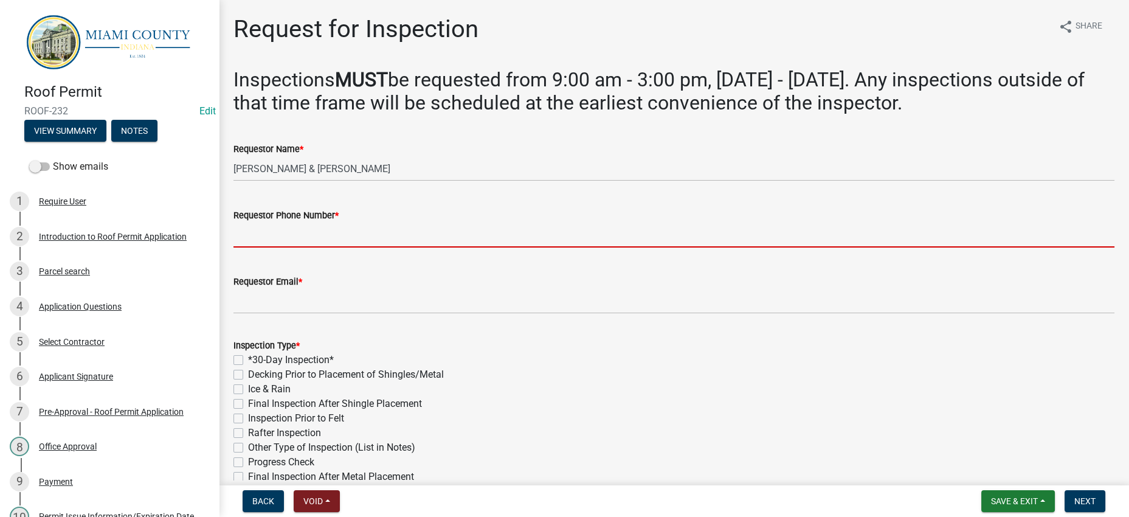
paste input "765-475-6151"
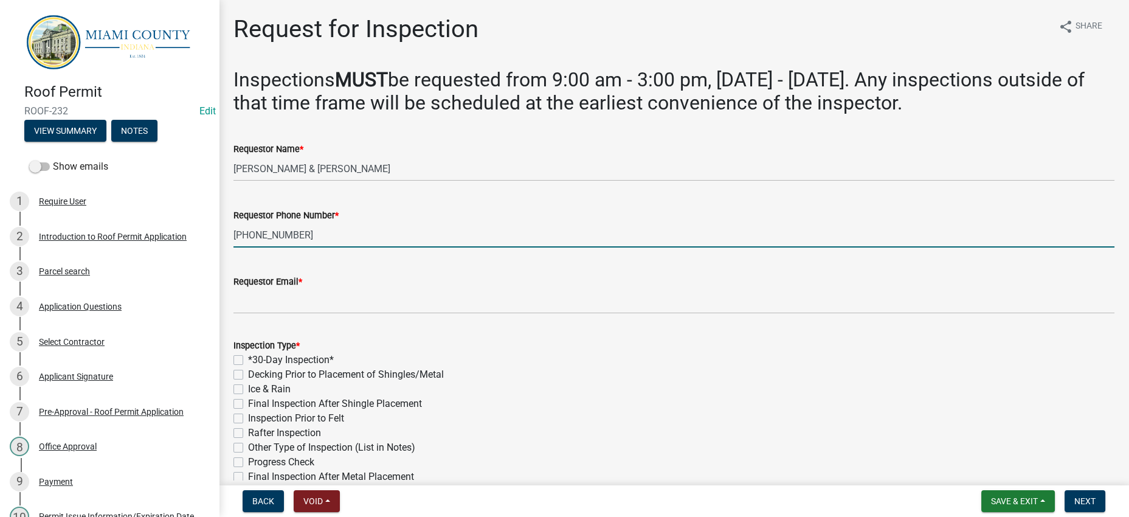
type input "765-475-6151"
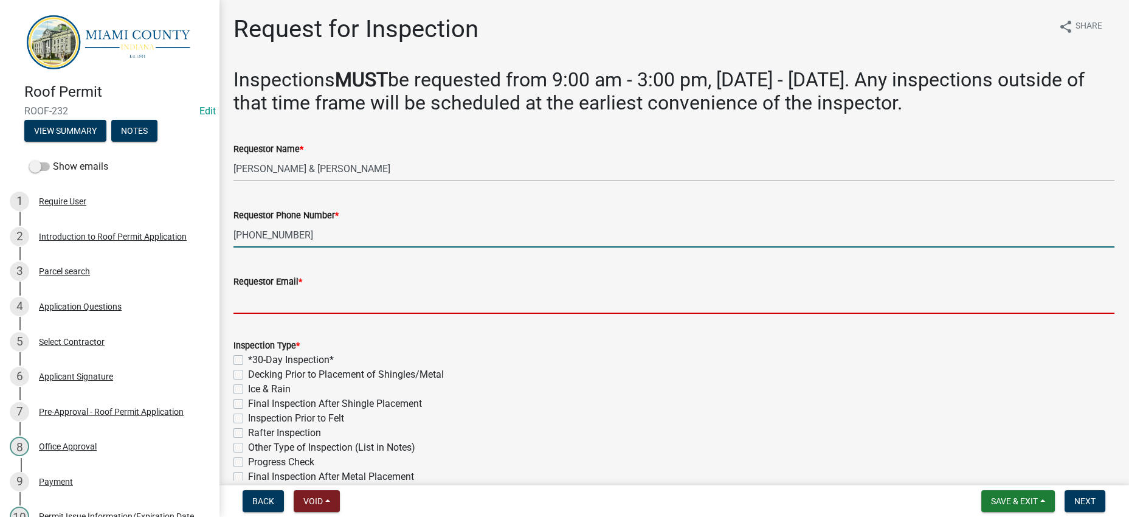
click at [324, 314] on input "Requestor Email *" at bounding box center [674, 301] width 881 height 25
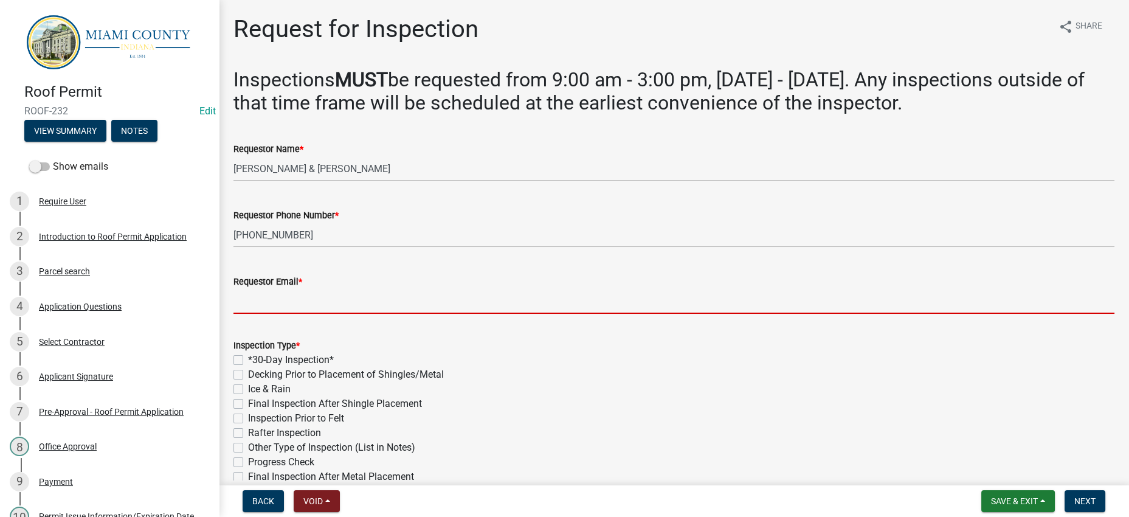
type input "n"
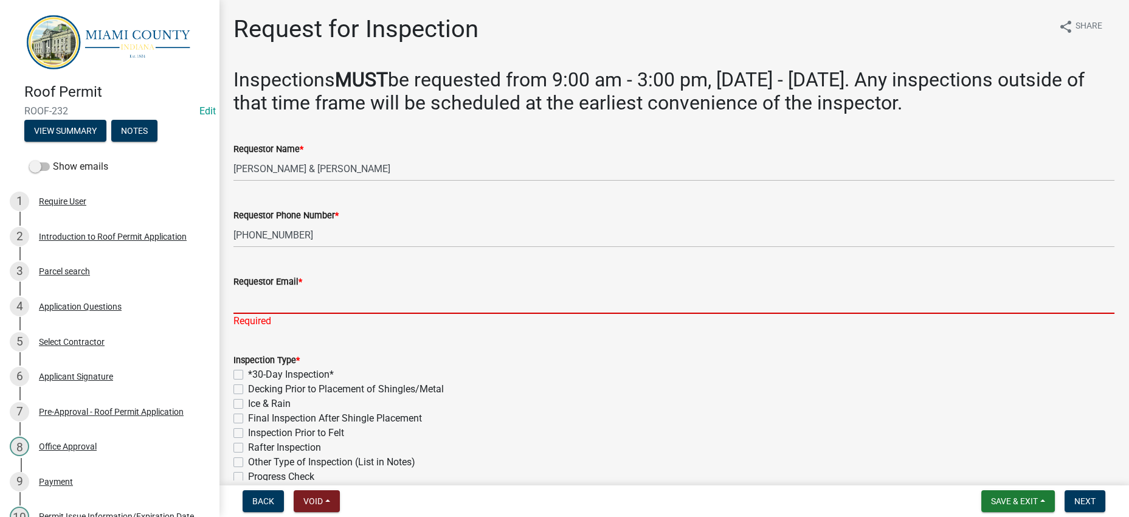
click at [364, 314] on input "Requestor Email *" at bounding box center [674, 301] width 881 height 25
paste input "[EMAIL_ADDRESS][DOMAIN_NAME]"
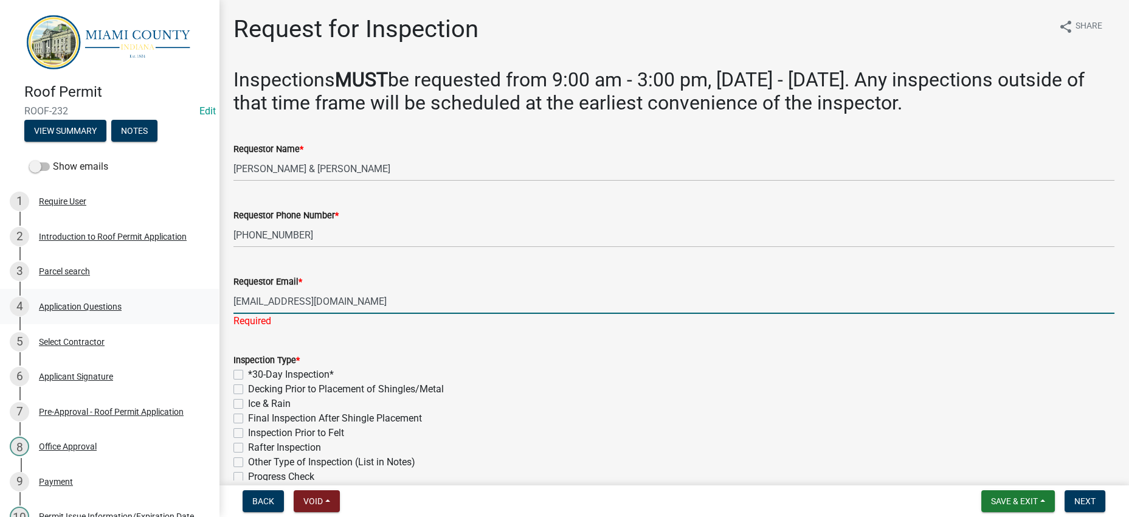
type input "[EMAIL_ADDRESS][DOMAIN_NAME]"
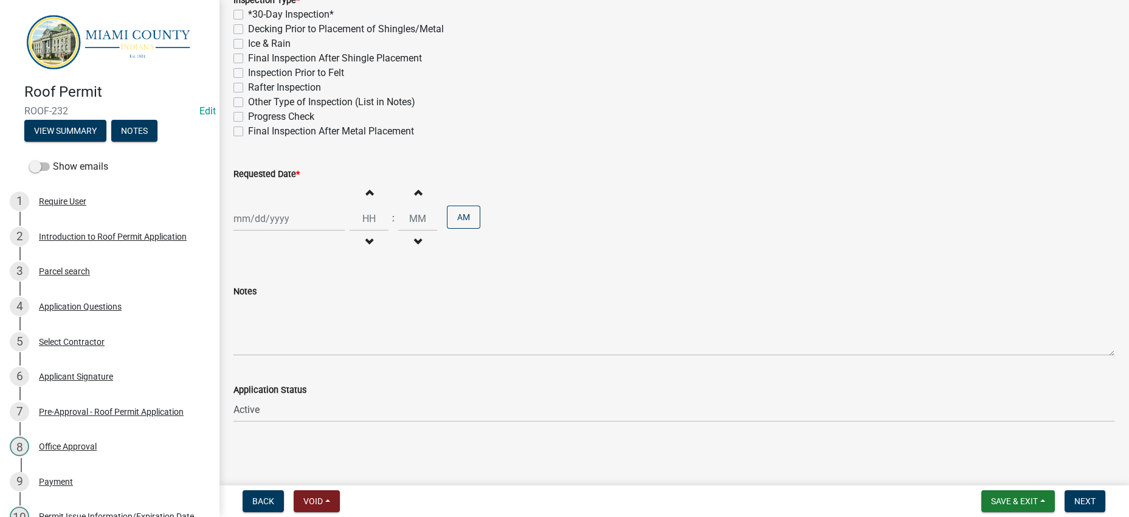
scroll to position [380, 0]
click at [284, 22] on label "*30-Day Inspection*" at bounding box center [291, 14] width 86 height 15
click at [256, 15] on input "*30-Day Inspection*" at bounding box center [252, 11] width 8 height 8
checkbox input "true"
checkbox input "false"
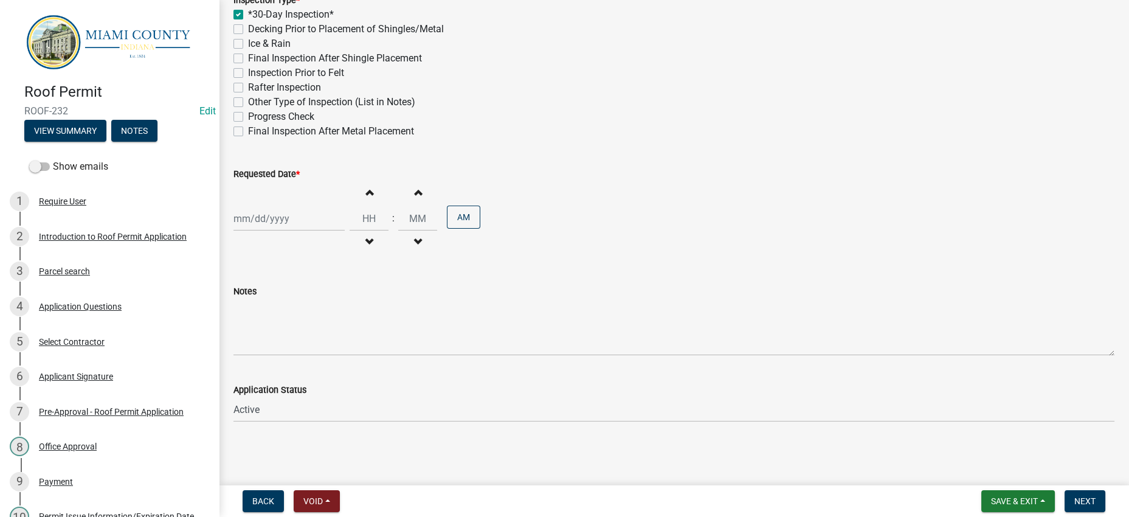
checkbox input "false"
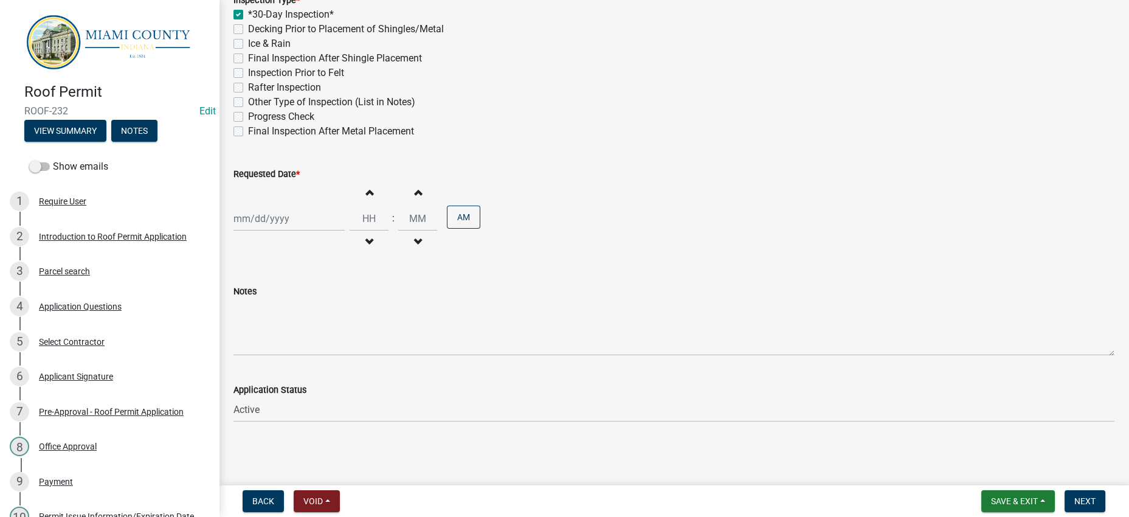
checkbox input "false"
click at [290, 36] on label "Decking Prior to Placement of Shingles/Metal" at bounding box center [346, 29] width 196 height 15
click at [256, 30] on input "Decking Prior to Placement of Shingles/Metal" at bounding box center [252, 26] width 8 height 8
checkbox input "true"
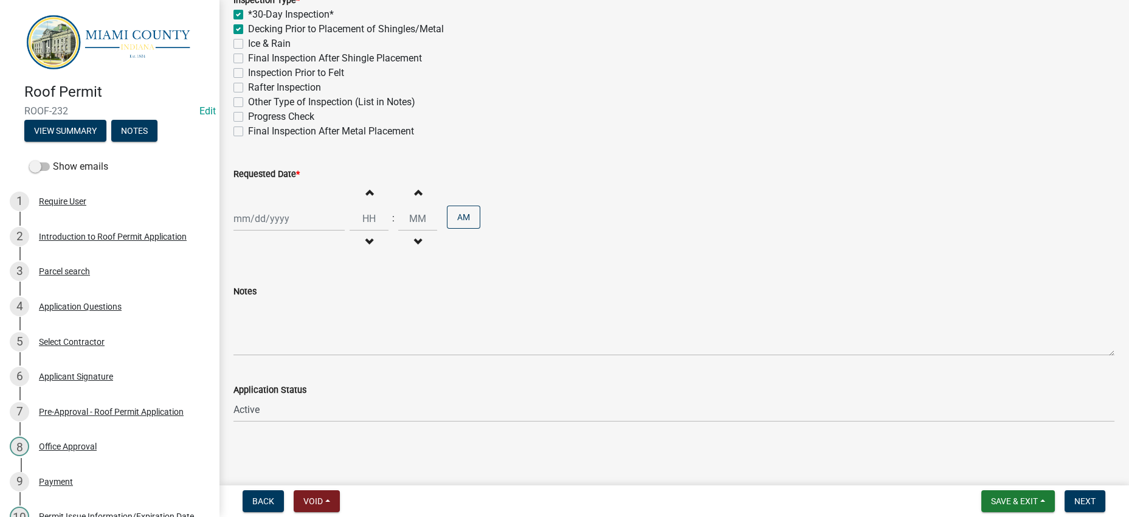
checkbox input "true"
checkbox input "false"
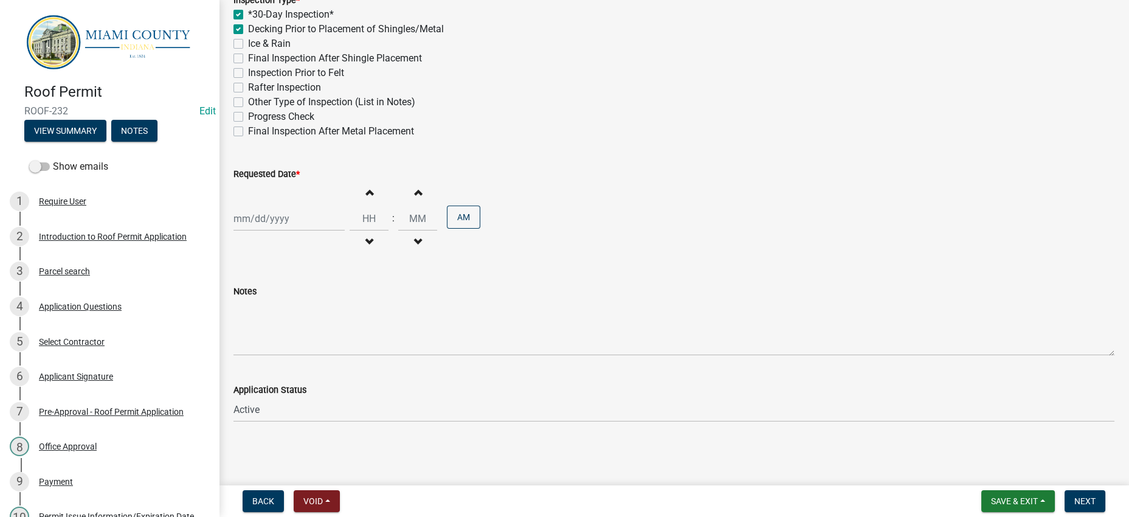
checkbox input "false"
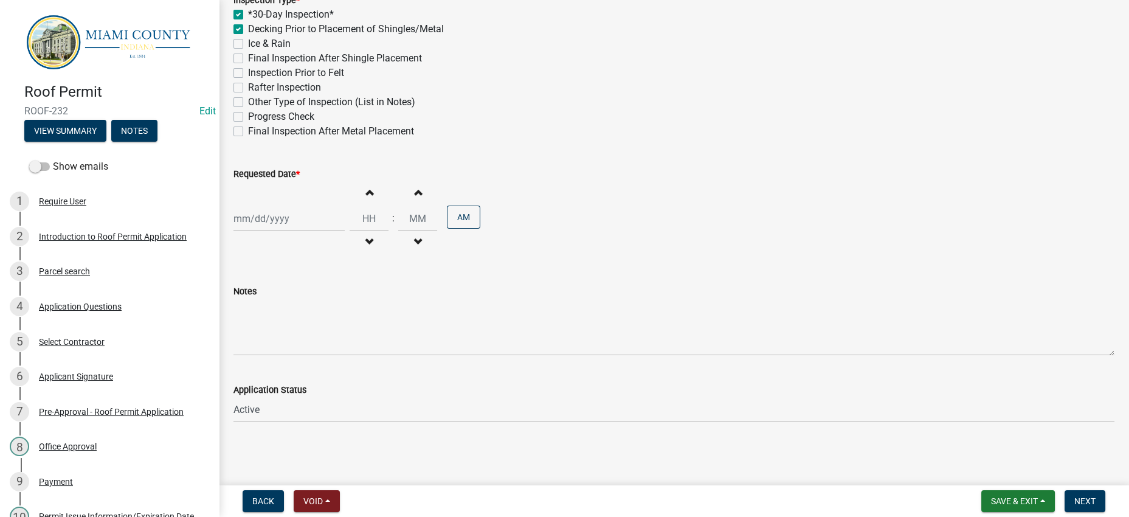
click at [310, 206] on div at bounding box center [289, 218] width 111 height 25
select select "8"
select select "2025"
click at [367, 260] on span "Next month" at bounding box center [362, 264] width 9 height 9
select select "9"
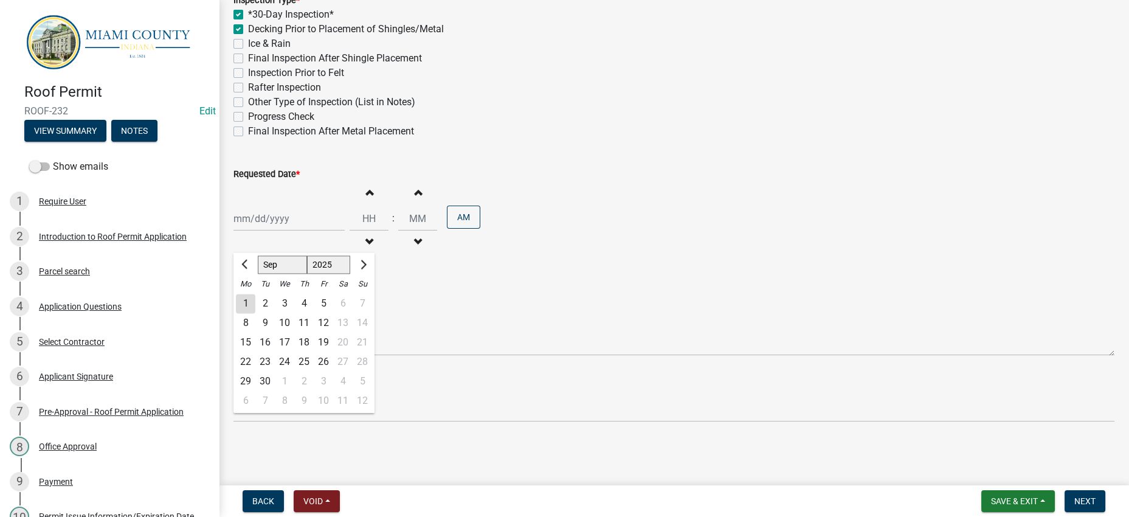
click at [251, 352] on div "22" at bounding box center [245, 361] width 19 height 19
type input "[DATE]"
click at [626, 284] on div "Notes" at bounding box center [674, 291] width 881 height 15
click at [983, 267] on div "Notes" at bounding box center [674, 311] width 881 height 89
click at [871, 284] on div "Notes" at bounding box center [674, 291] width 881 height 15
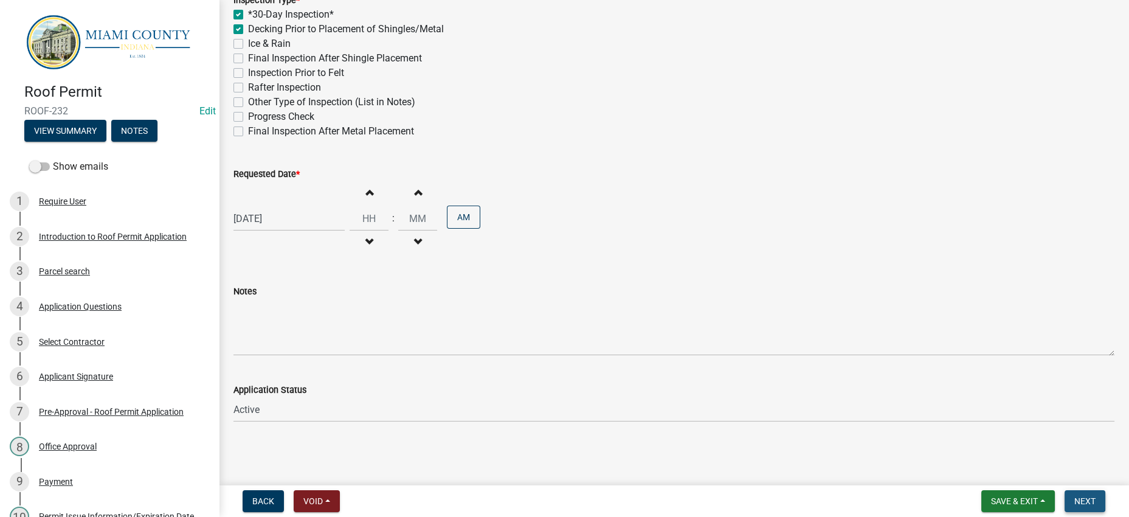
drag, startPoint x: 1075, startPoint y: 486, endPoint x: 1081, endPoint y: 492, distance: 8.6
click at [1076, 490] on button "Next" at bounding box center [1085, 501] width 41 height 22
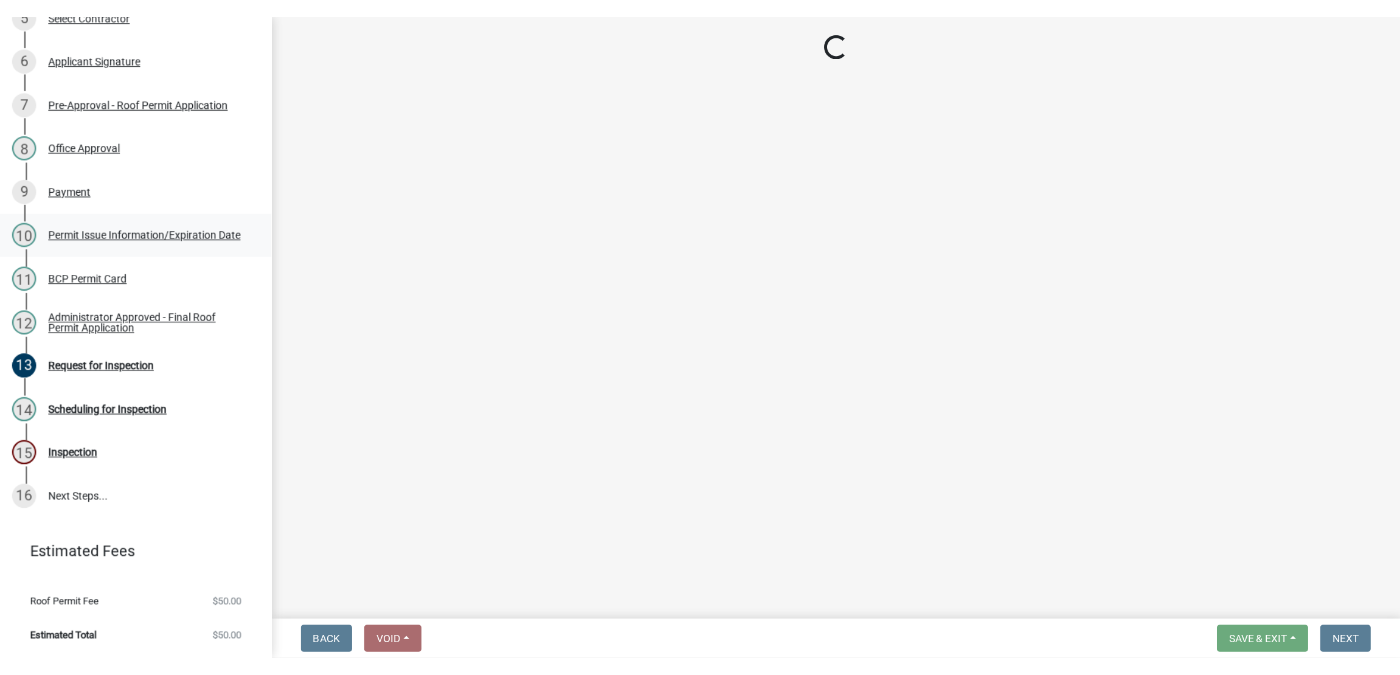
scroll to position [583, 0]
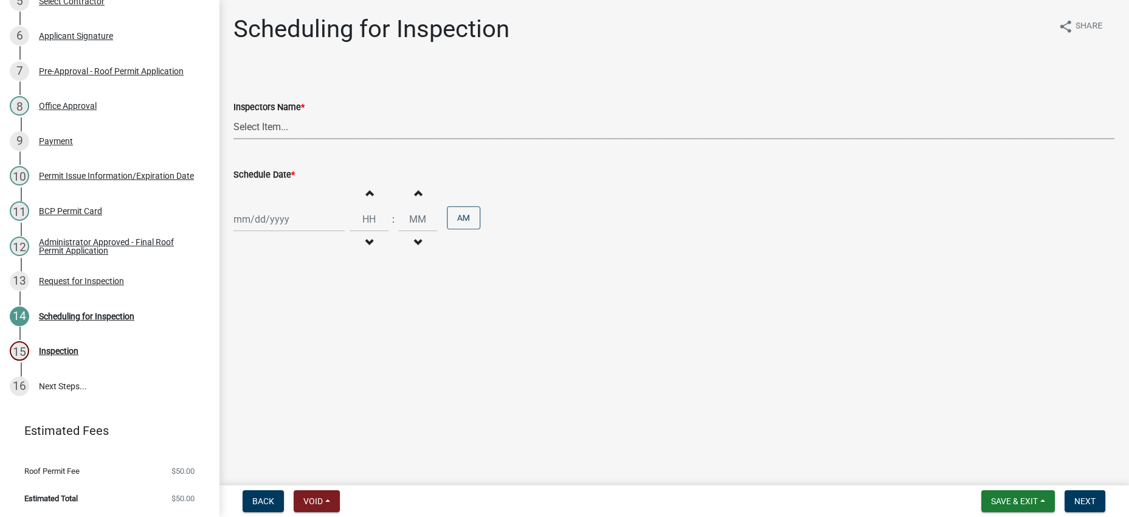
click at [386, 139] on select "Select Item... bmthomas (Brooklyn Thomas) croser (Corey) megangipson (Megan Gip…" at bounding box center [674, 126] width 881 height 25
select select "25b75ae6-03c7-4280-9b34-fcf63005d5e5"
click at [237, 139] on select "Select Item... bmthomas (Brooklyn Thomas) croser (Corey) megangipson (Megan Gip…" at bounding box center [674, 126] width 881 height 25
select select "8"
select select "2025"
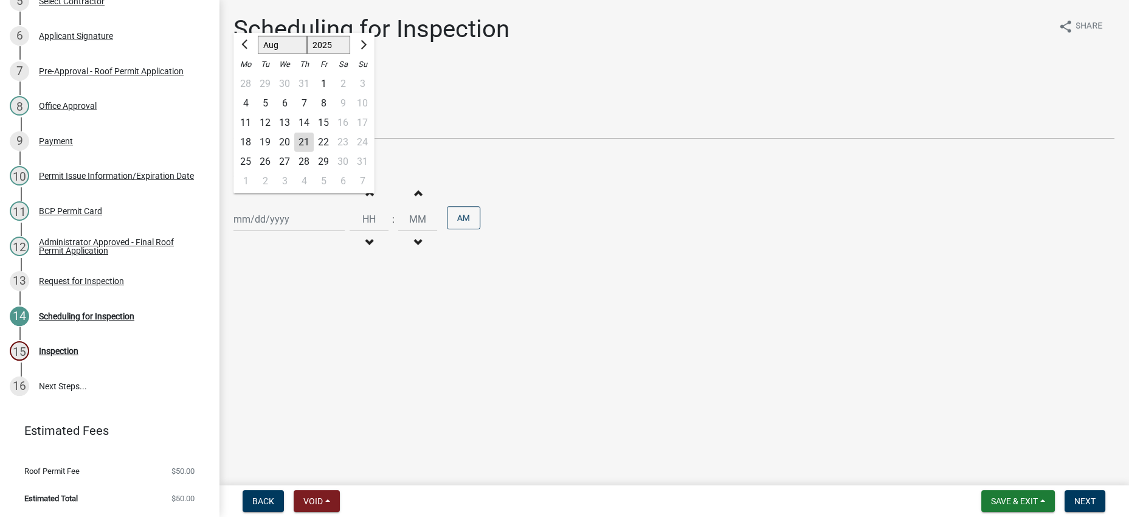
click at [327, 232] on div "Jan Feb Mar Apr May Jun Jul Aug Sep Oct Nov Dec 1525 1526 1527 1528 1529 1530 1…" at bounding box center [289, 219] width 111 height 25
click at [370, 55] on button "Next month" at bounding box center [362, 44] width 15 height 19
select select "9"
click at [253, 152] on div "22" at bounding box center [245, 142] width 19 height 19
type input "[DATE]"
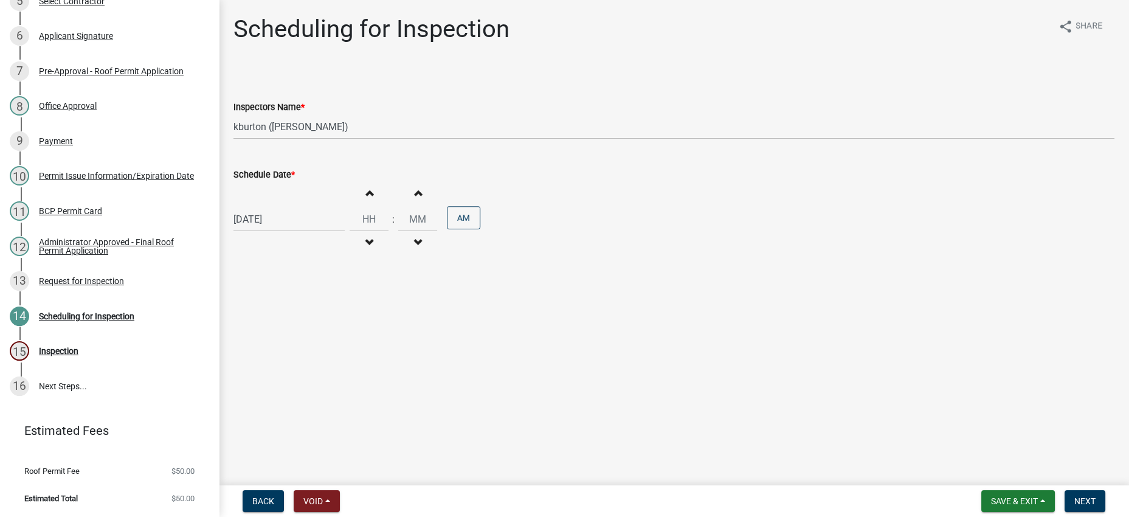
click at [760, 268] on wm-data-entity-input "Schedule Date * 09/22/2025 Increment hours Decrement hours : Increment minutes …" at bounding box center [674, 208] width 881 height 117
click at [1065, 490] on button "Next" at bounding box center [1085, 501] width 41 height 22
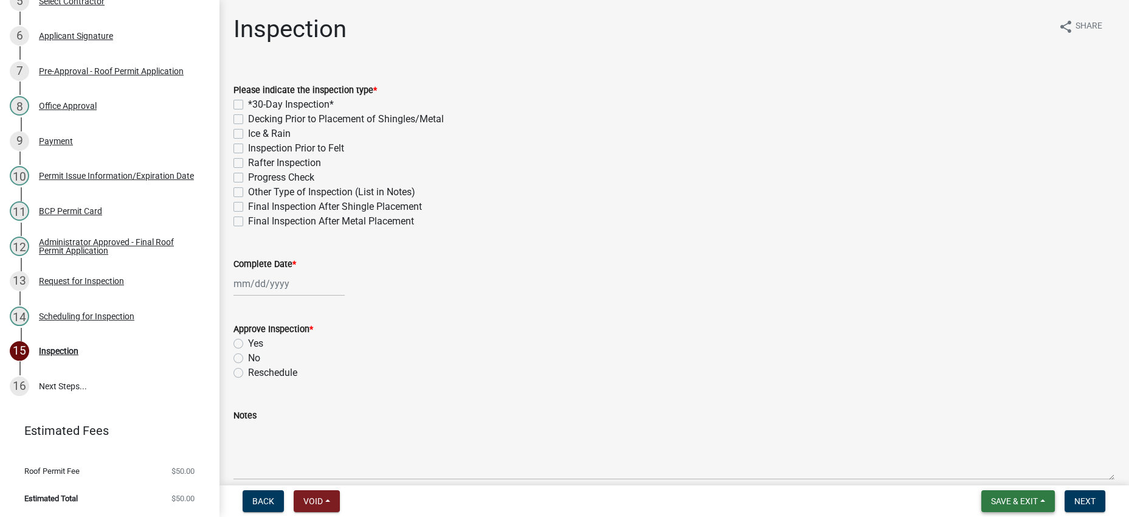
click at [991, 497] on span "Save & Exit" at bounding box center [1014, 501] width 47 height 10
click at [977, 456] on button "Save & Exit" at bounding box center [1006, 463] width 97 height 29
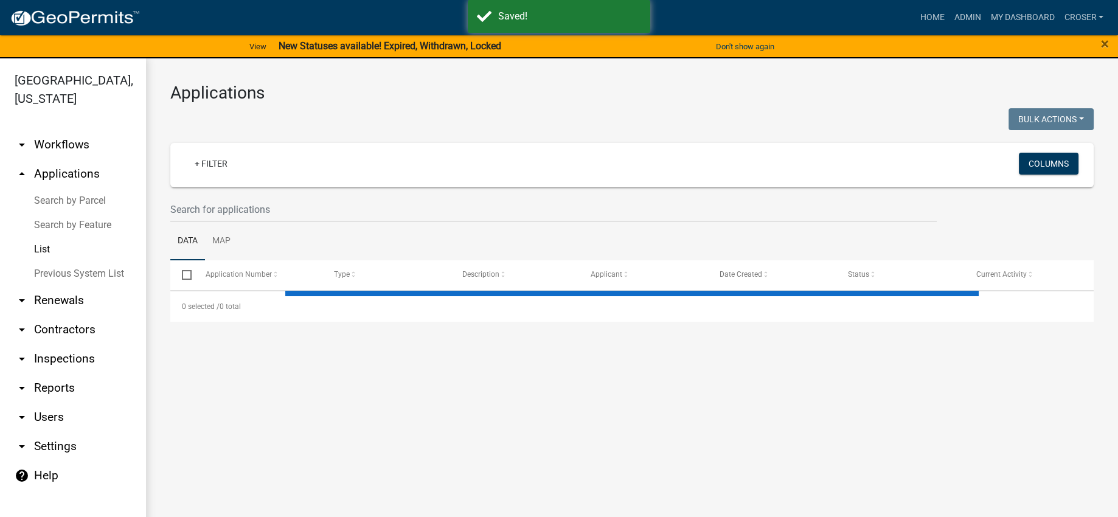
select select "3: 100"
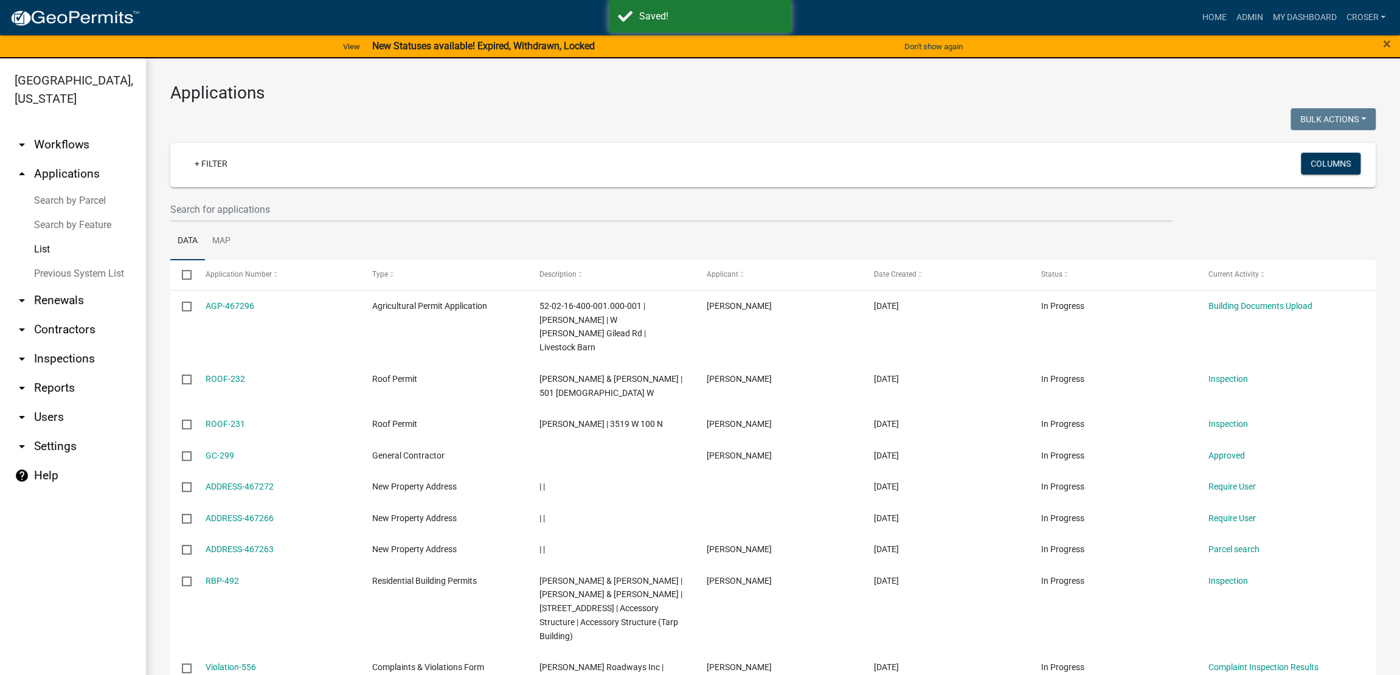
click at [81, 159] on link "arrow_drop_down Workflows" at bounding box center [73, 144] width 146 height 29
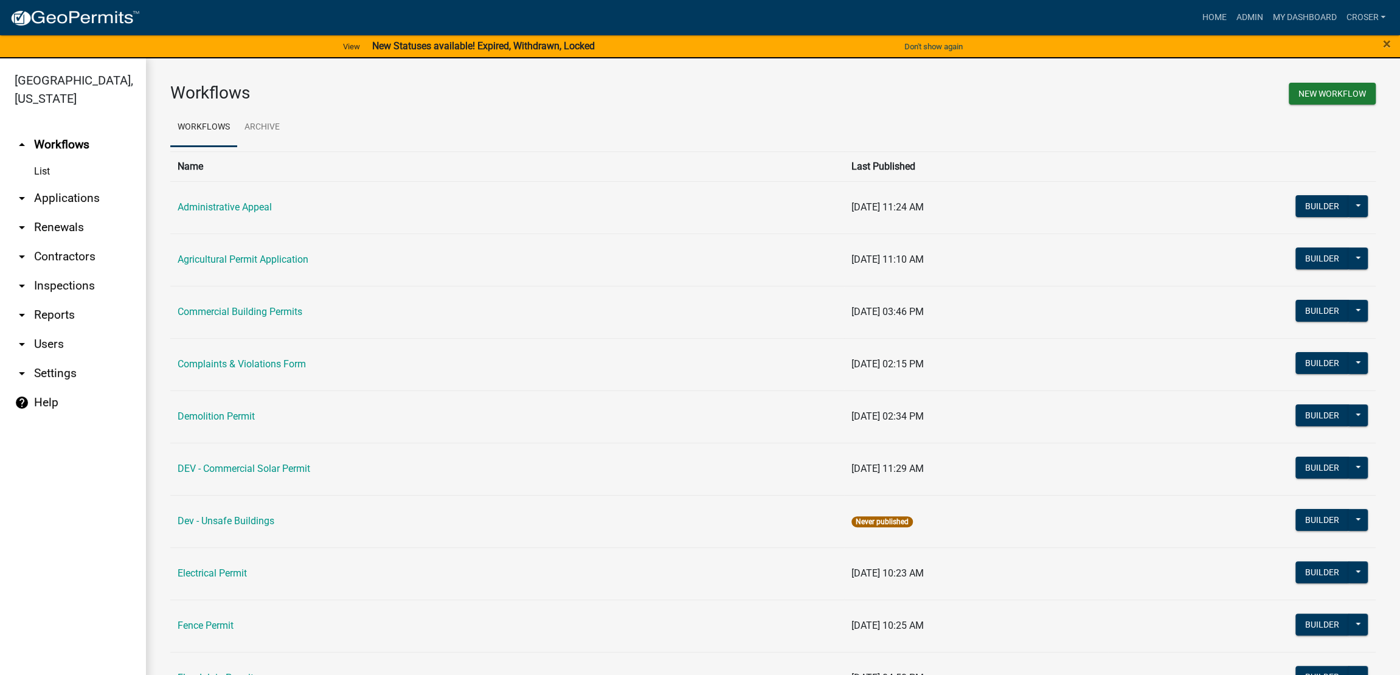
click at [60, 213] on link "arrow_drop_down Applications" at bounding box center [73, 198] width 146 height 29
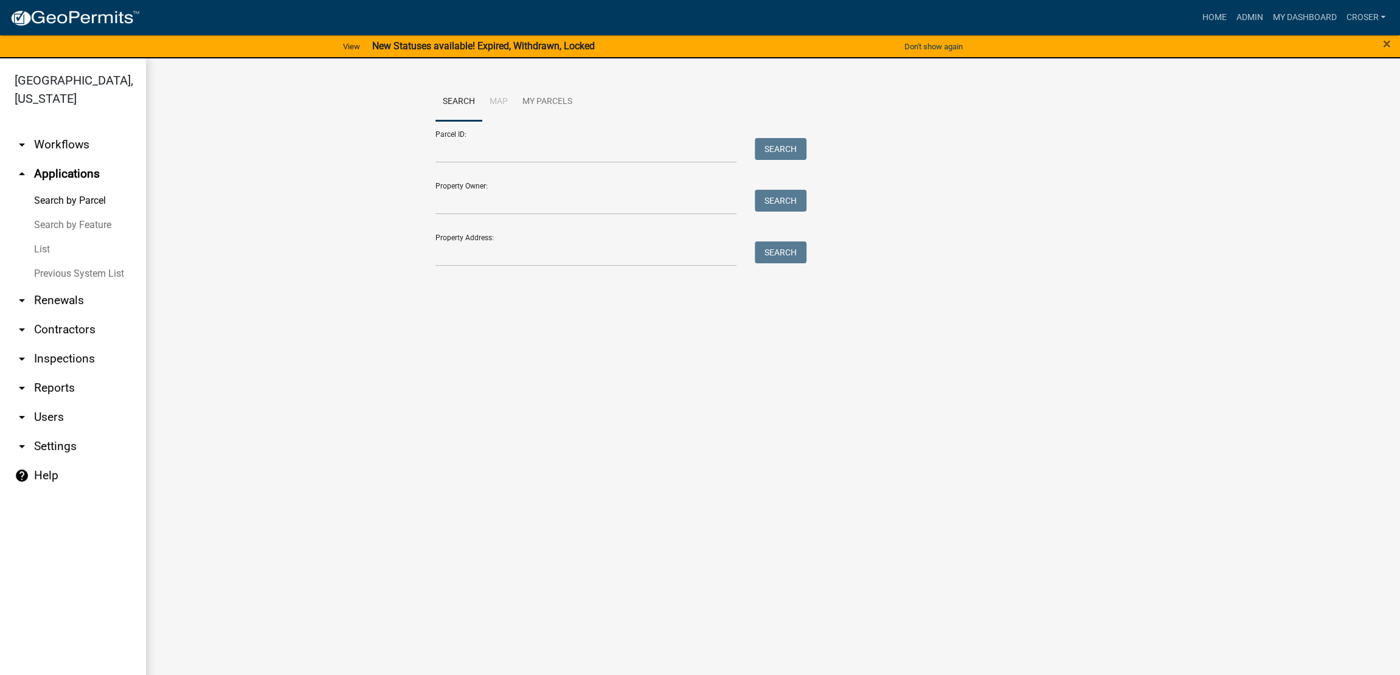
click at [46, 262] on link "List" at bounding box center [73, 249] width 146 height 24
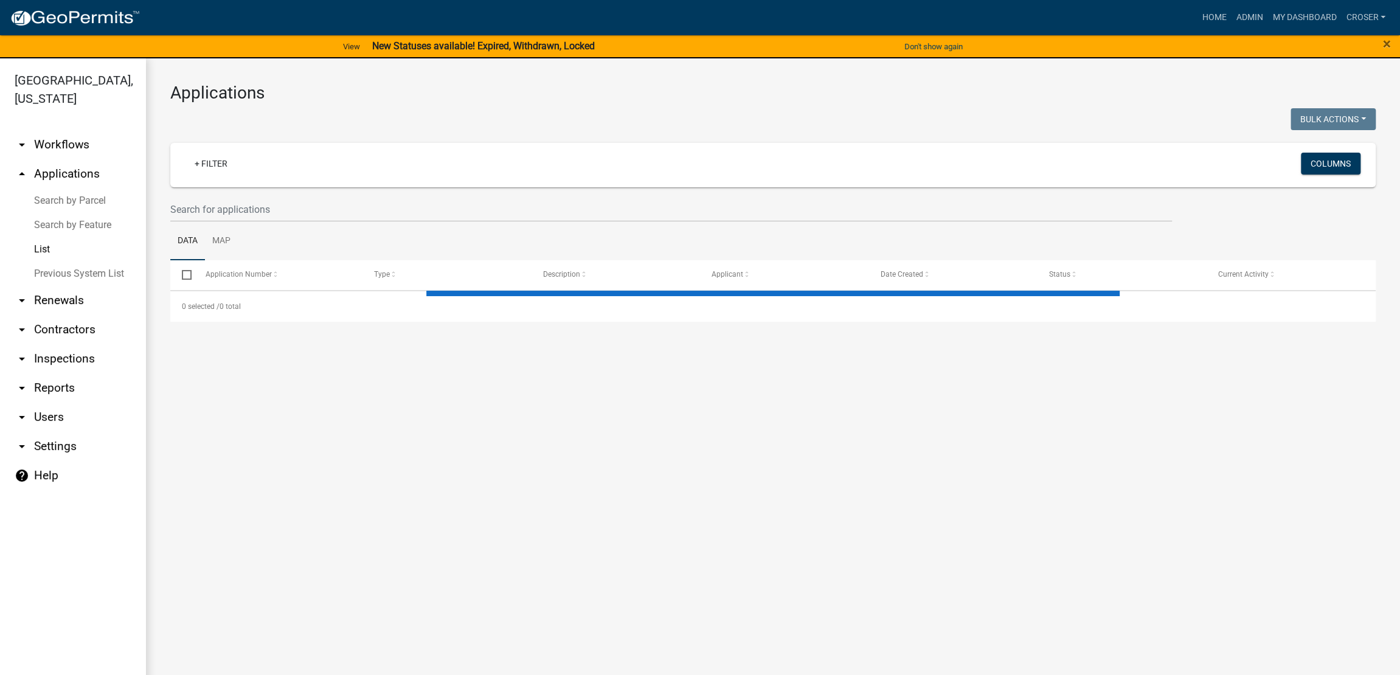
select select "3: 100"
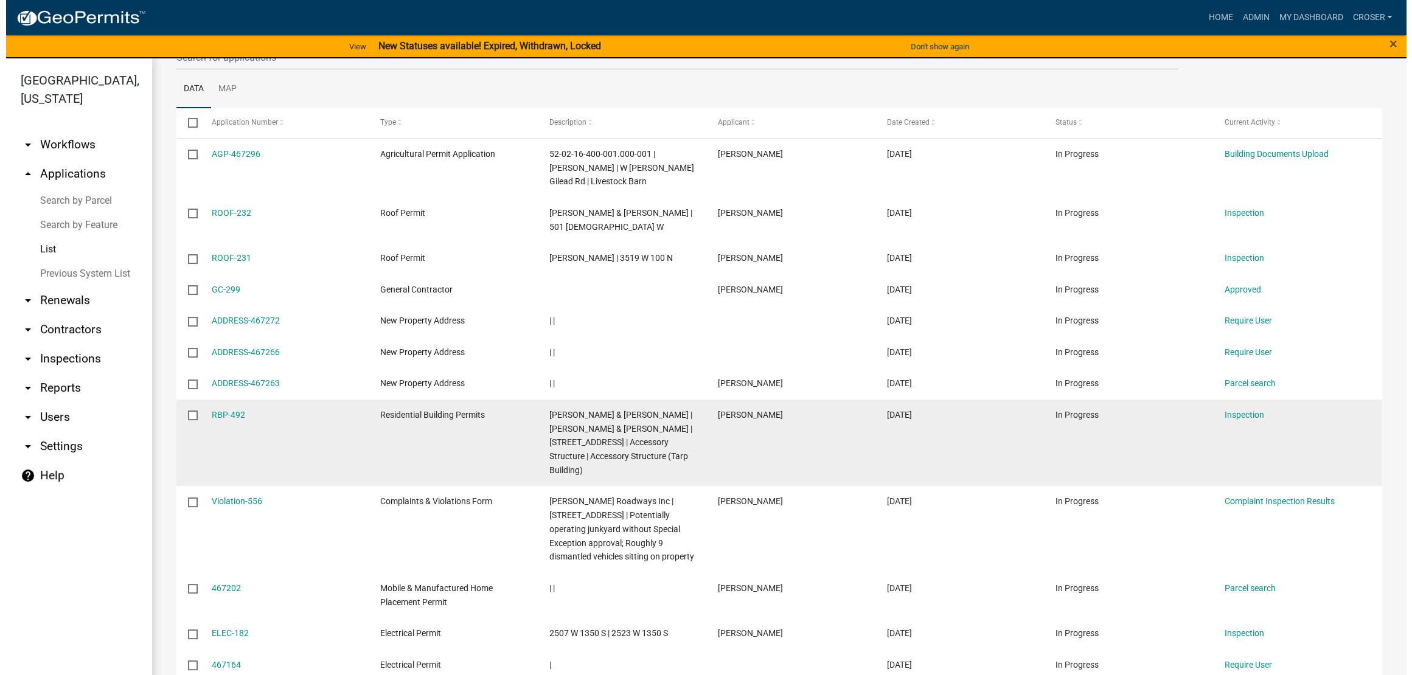
scroll to position [380, 0]
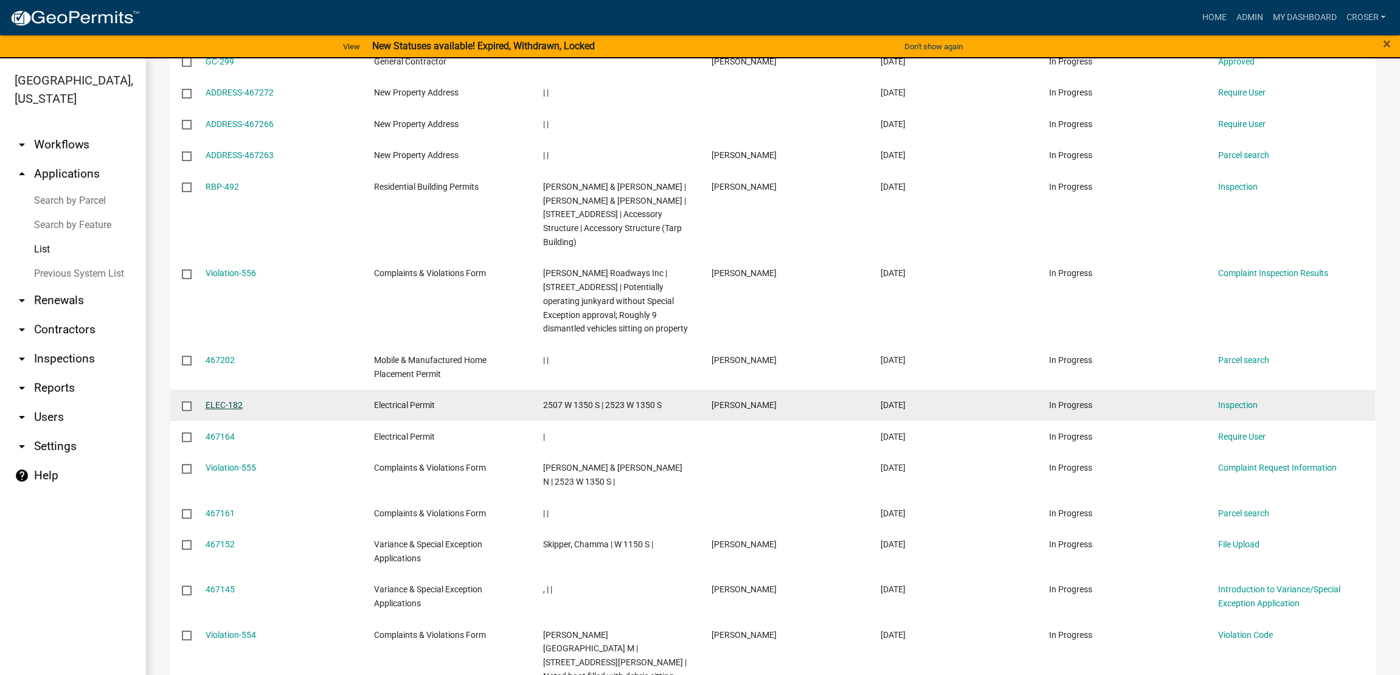
click at [239, 410] on link "ELEC-182" at bounding box center [224, 405] width 37 height 10
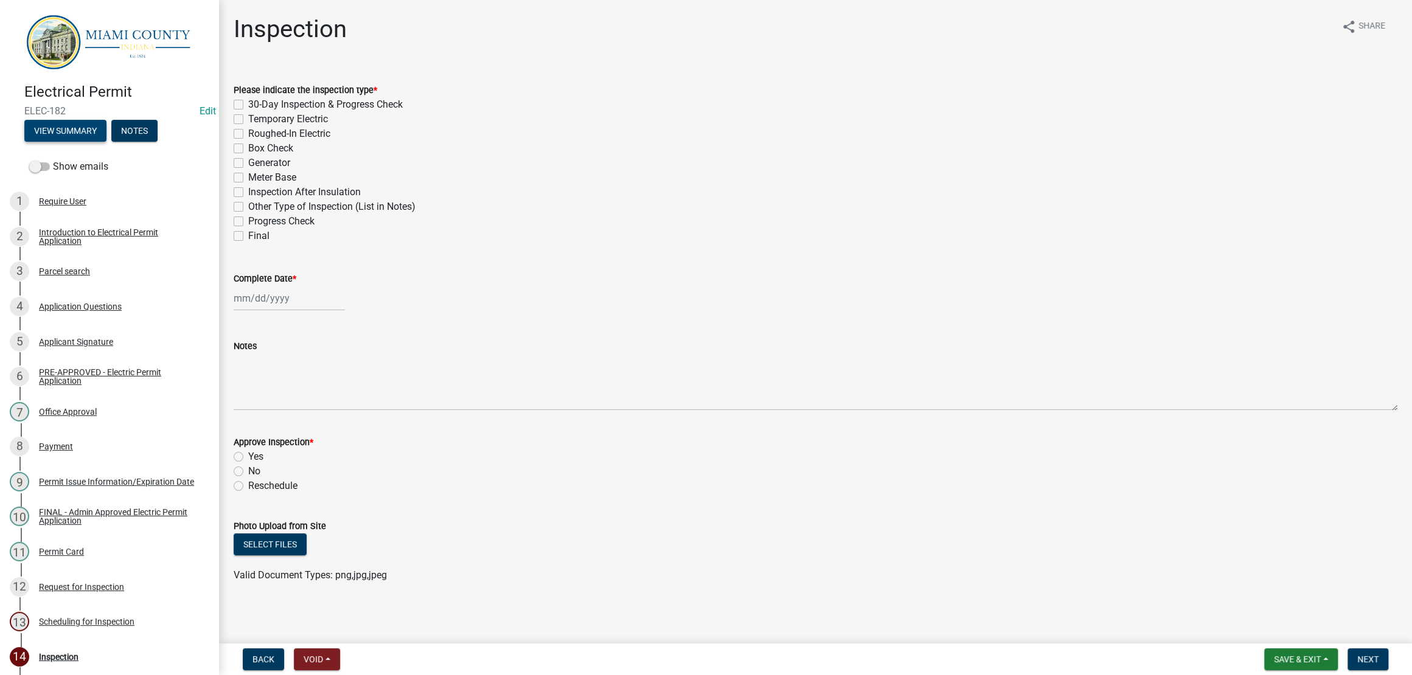
click at [106, 142] on button "View Summary" at bounding box center [65, 131] width 82 height 22
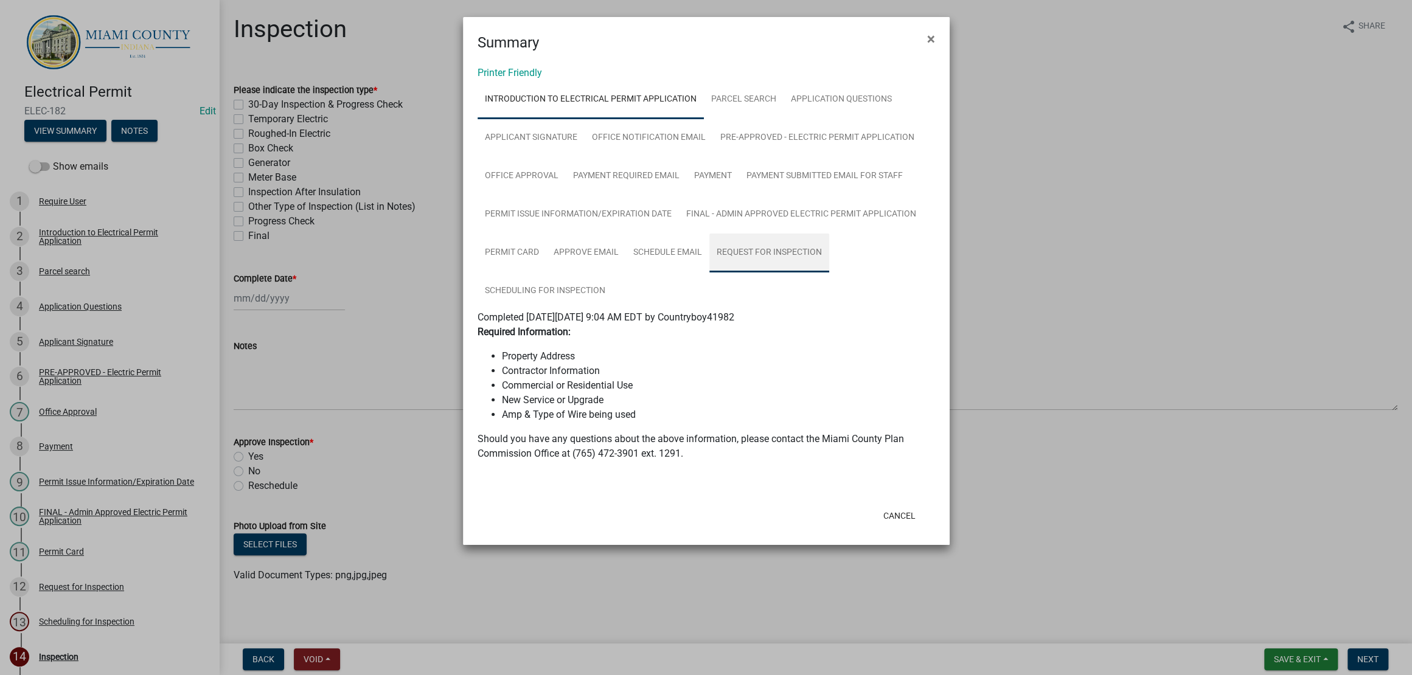
click at [780, 272] on link "Request for Inspection" at bounding box center [769, 253] width 120 height 39
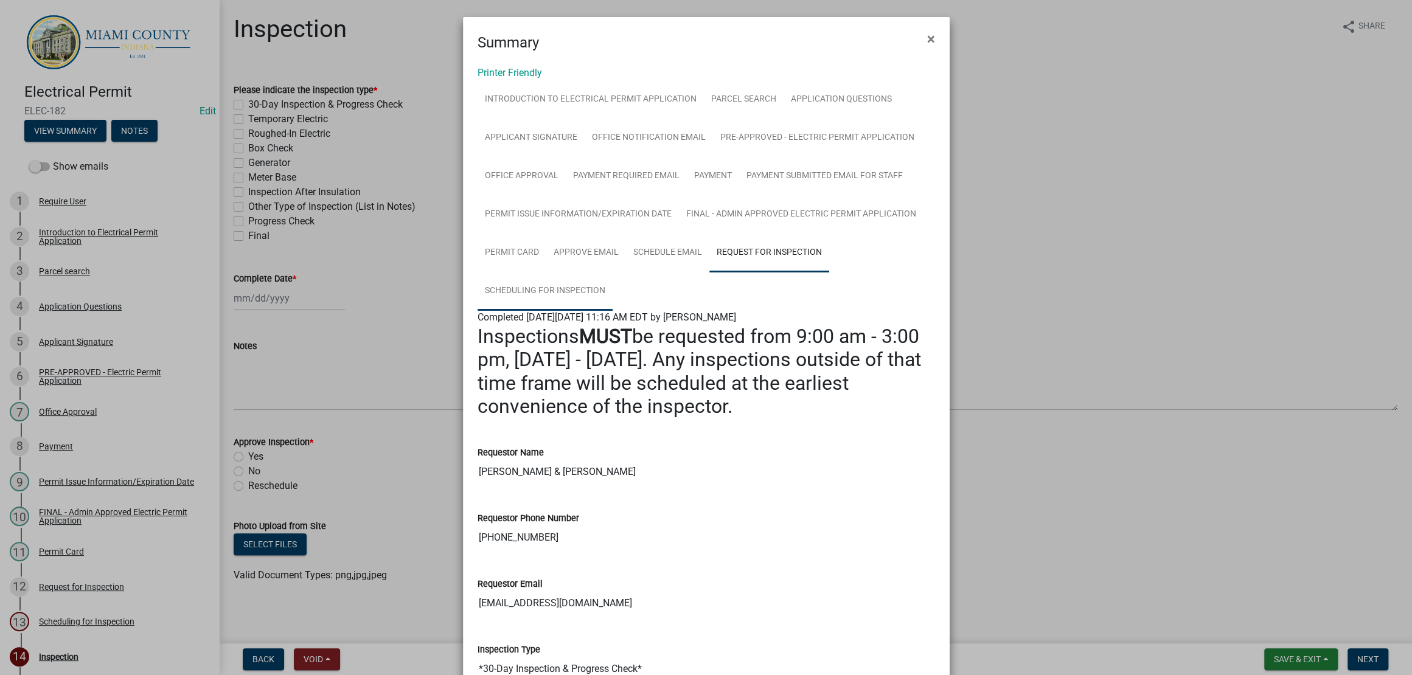
click at [553, 311] on link "Scheduling for Inspection" at bounding box center [544, 291] width 135 height 39
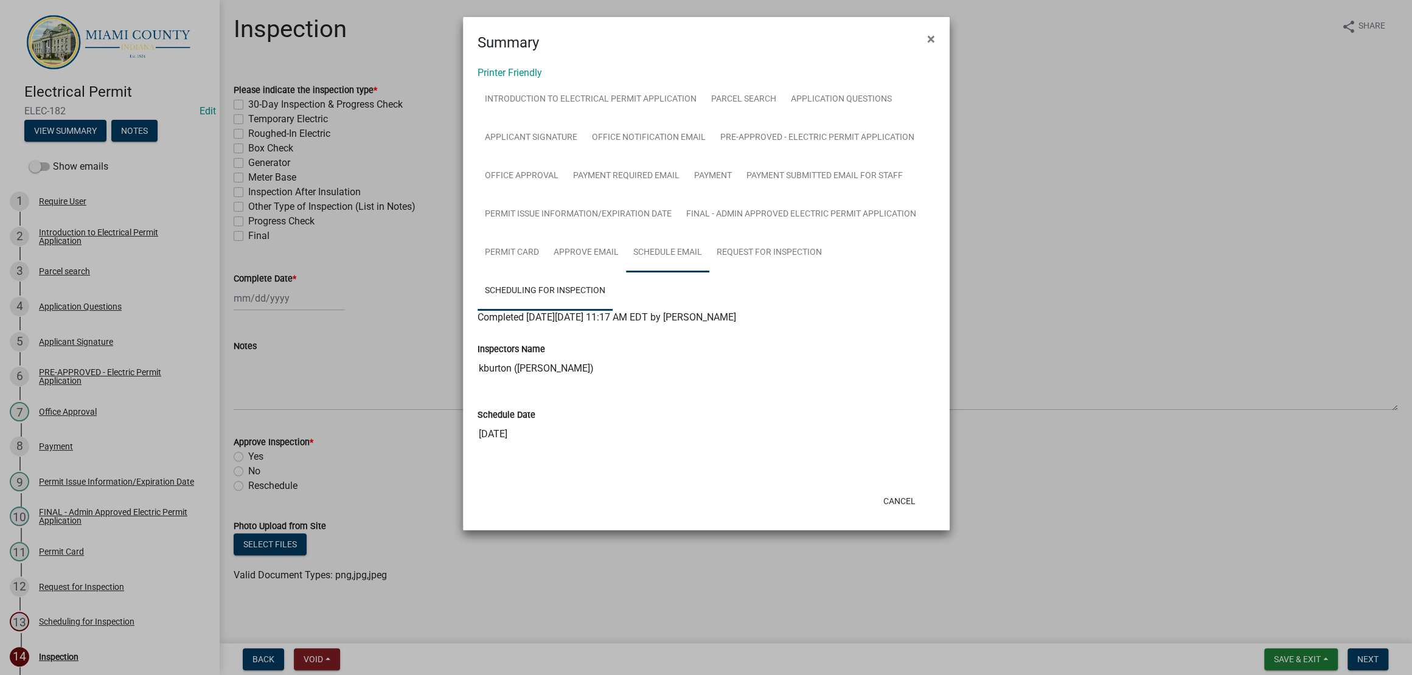
scroll to position [91, 0]
click at [794, 272] on link "Request for Inspection" at bounding box center [769, 253] width 120 height 39
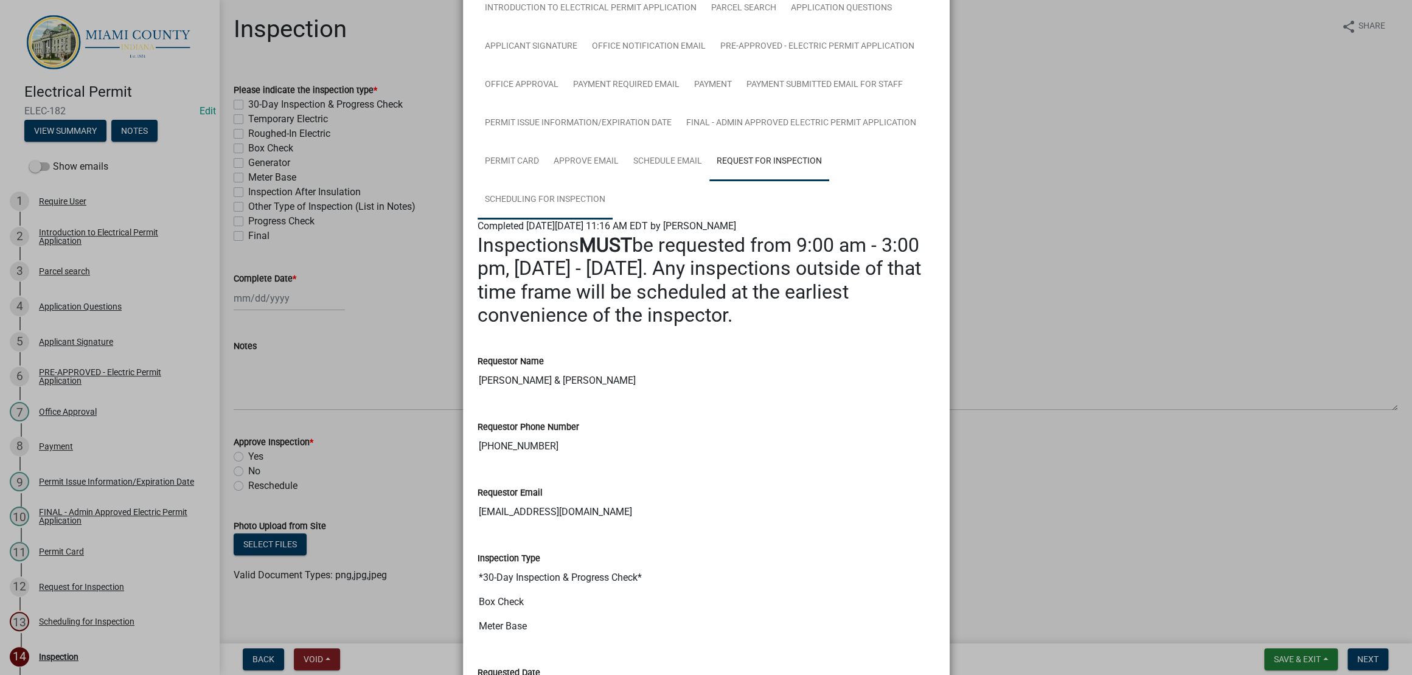
click at [612, 220] on link "Scheduling for Inspection" at bounding box center [544, 200] width 135 height 39
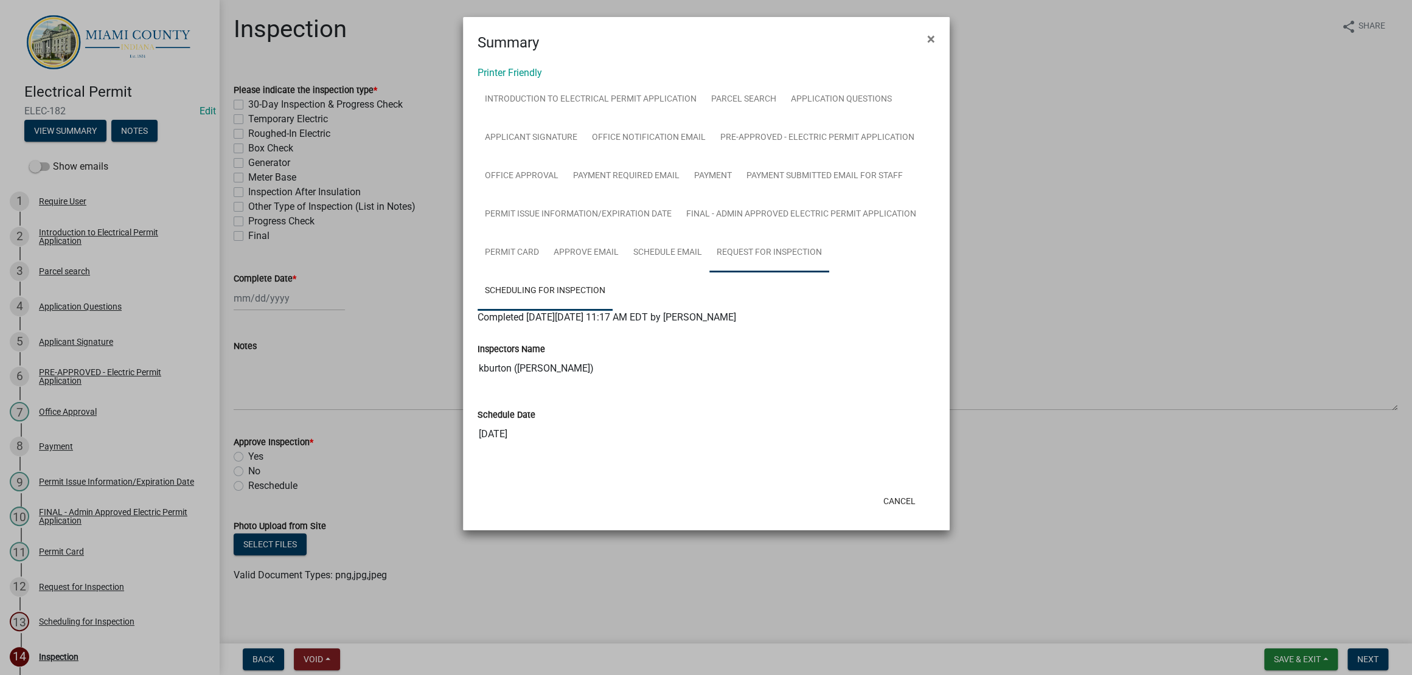
scroll to position [0, 0]
click at [783, 100] on link "Parcel search" at bounding box center [744, 99] width 80 height 39
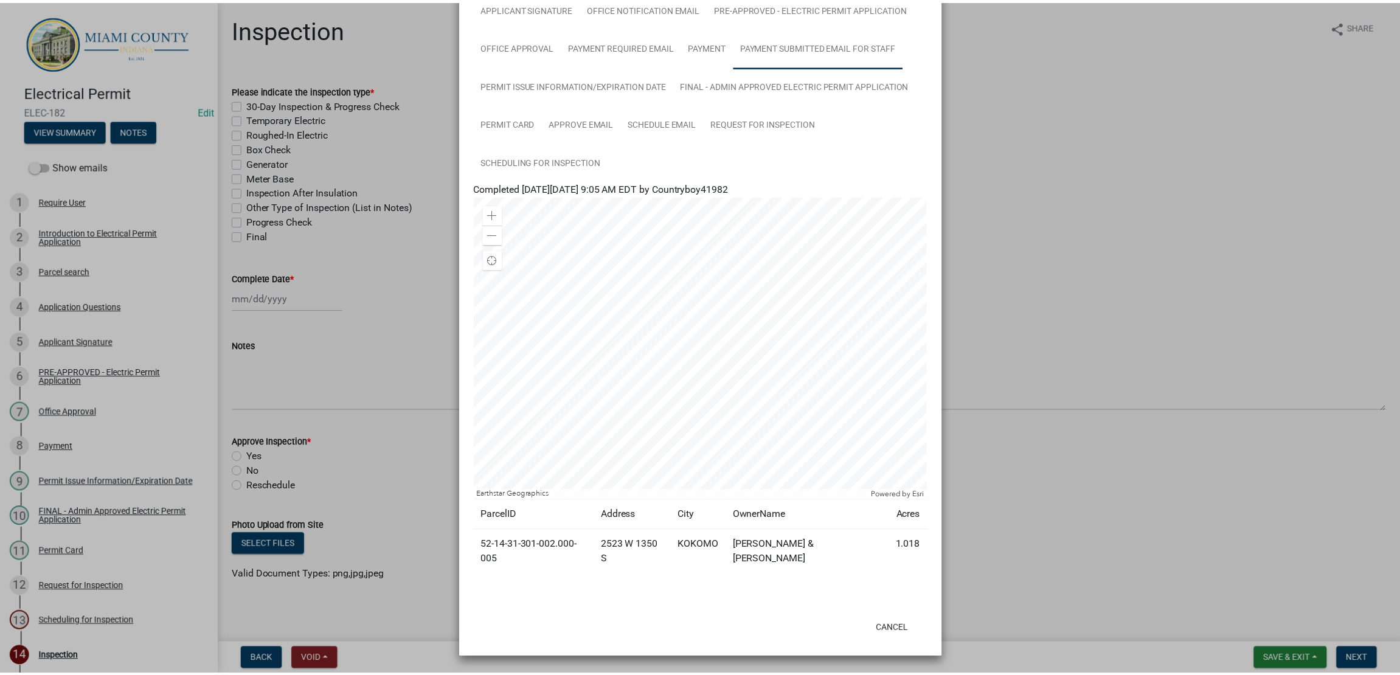
scroll to position [336, 0]
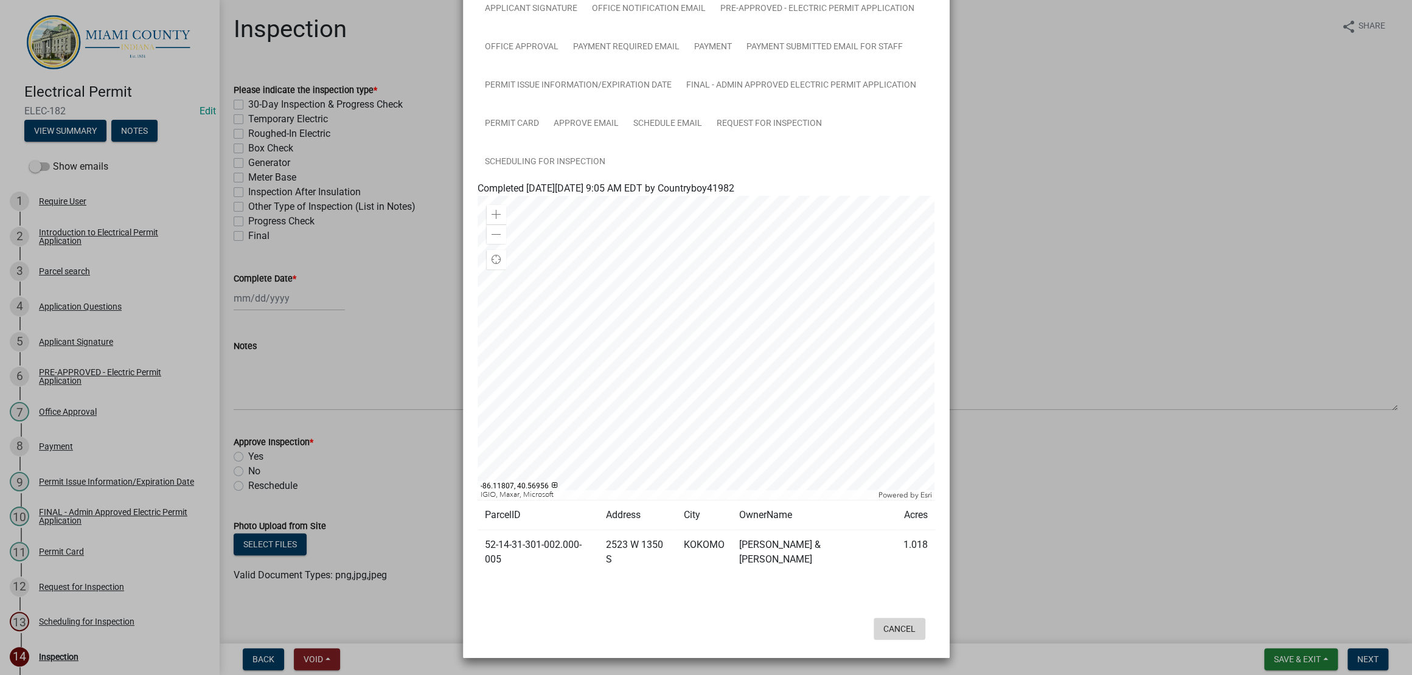
click at [884, 516] on button "Cancel" at bounding box center [899, 629] width 52 height 22
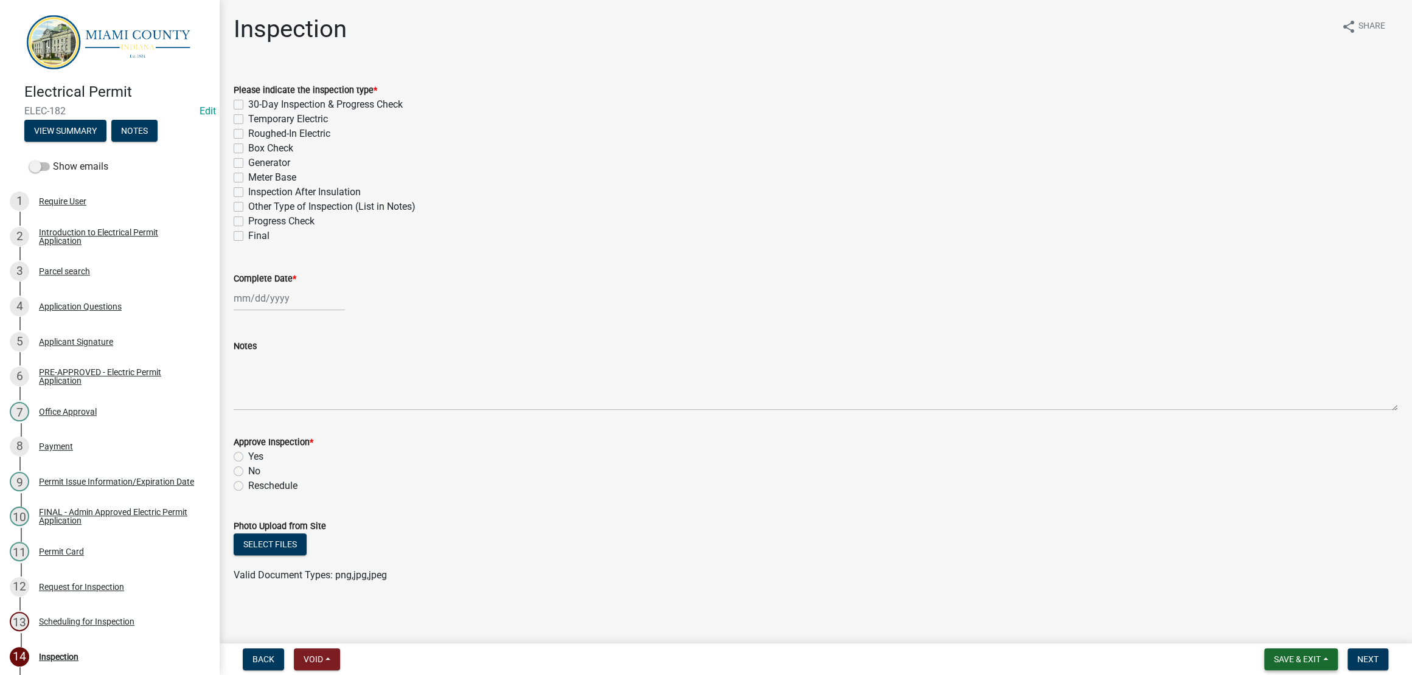
click at [1129, 516] on button "Save & Exit" at bounding box center [1301, 659] width 74 height 22
click at [1129, 516] on button "Save & Exit" at bounding box center [1288, 622] width 97 height 29
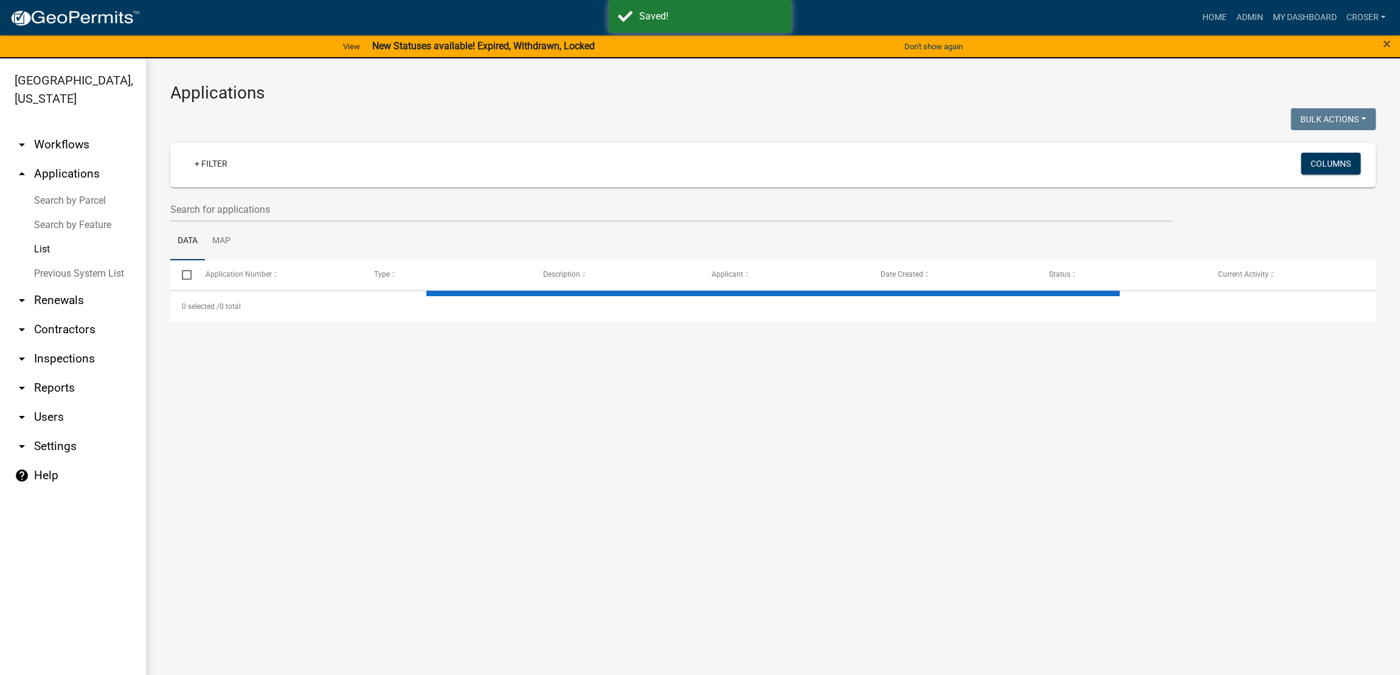
select select "3: 100"
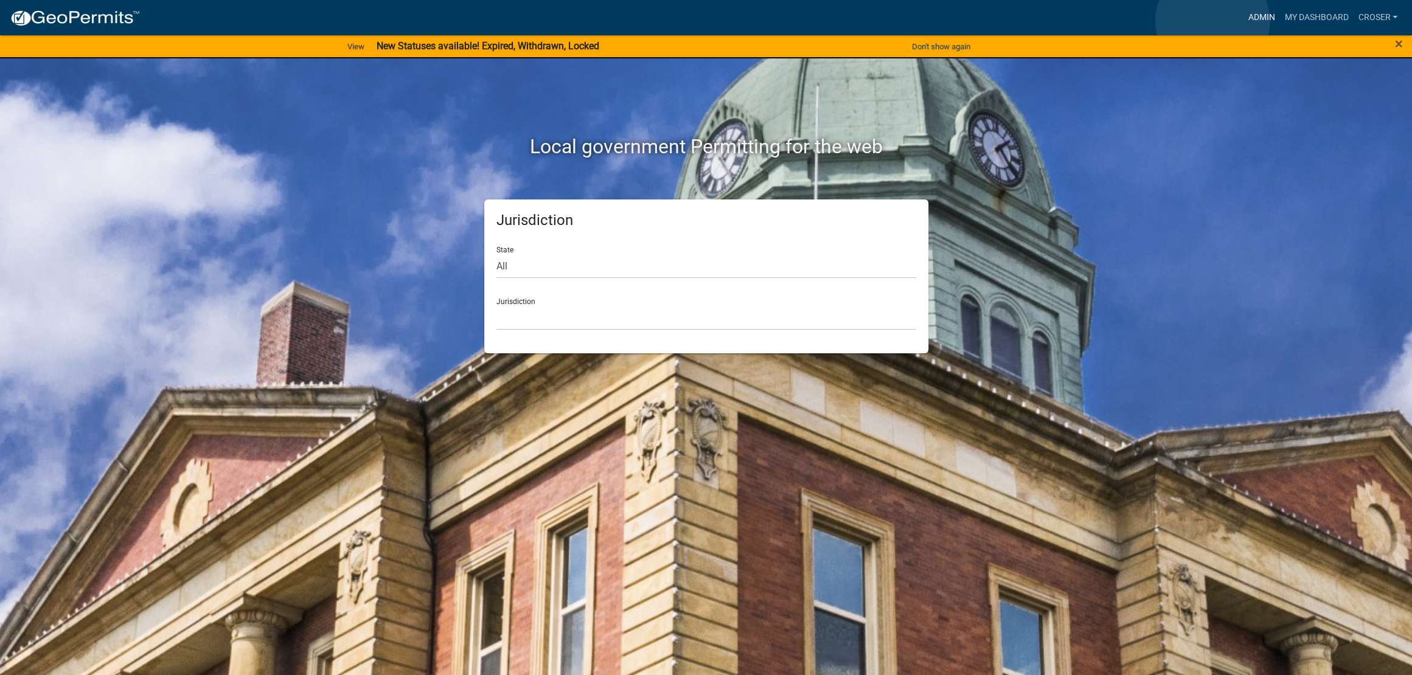
click at [1243, 22] on link "Admin" at bounding box center [1261, 17] width 36 height 23
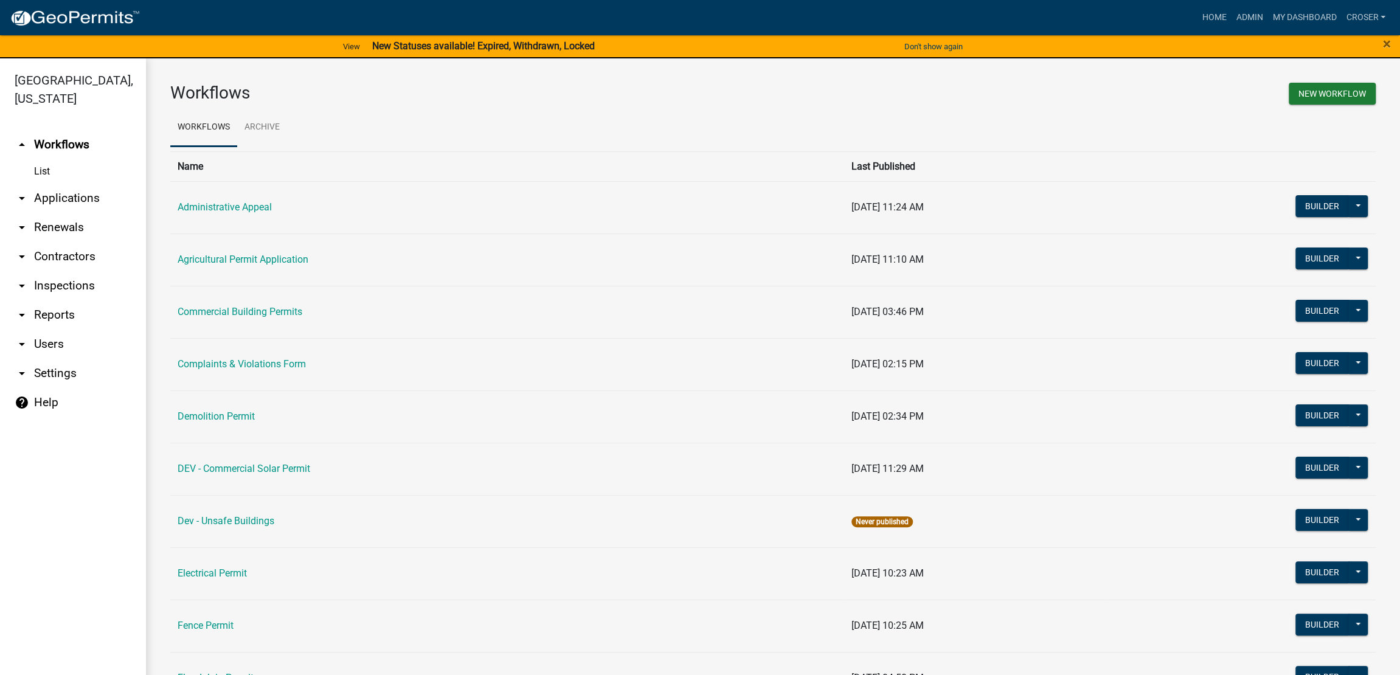
click at [81, 213] on link "arrow_drop_down Applications" at bounding box center [73, 198] width 146 height 29
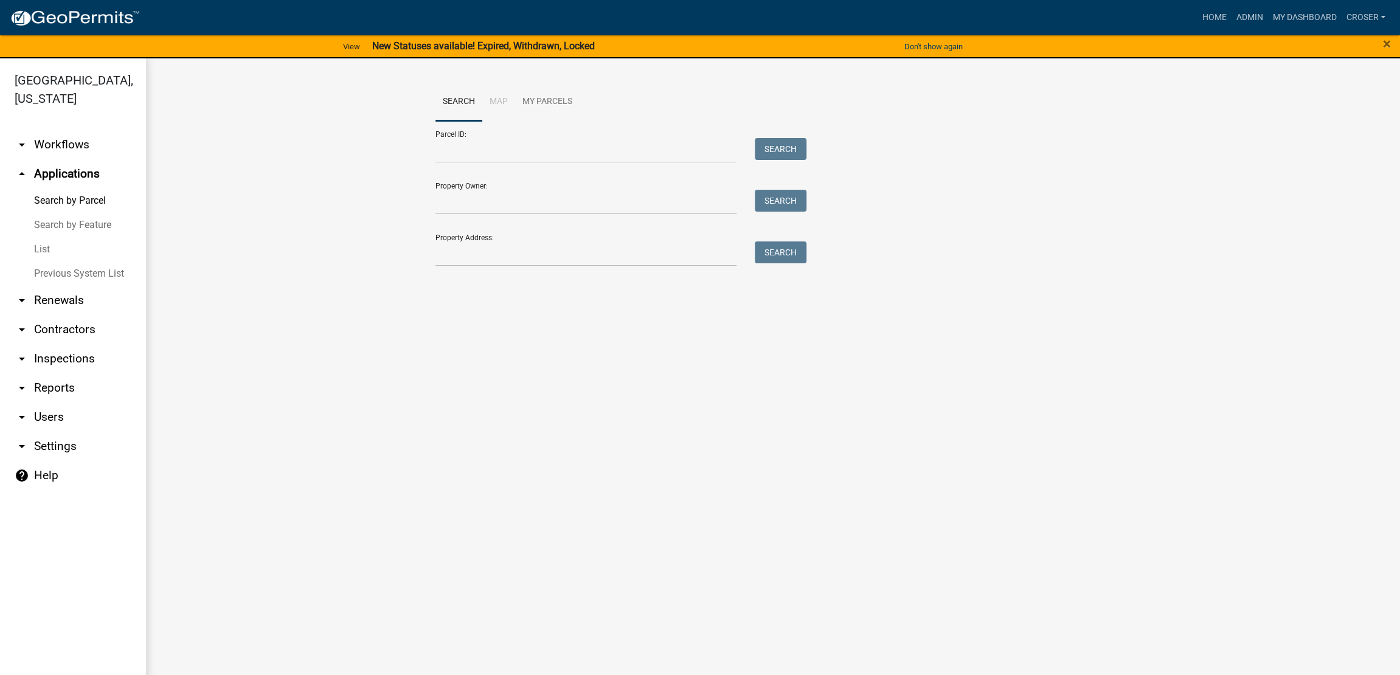
click at [46, 262] on link "List" at bounding box center [73, 249] width 146 height 24
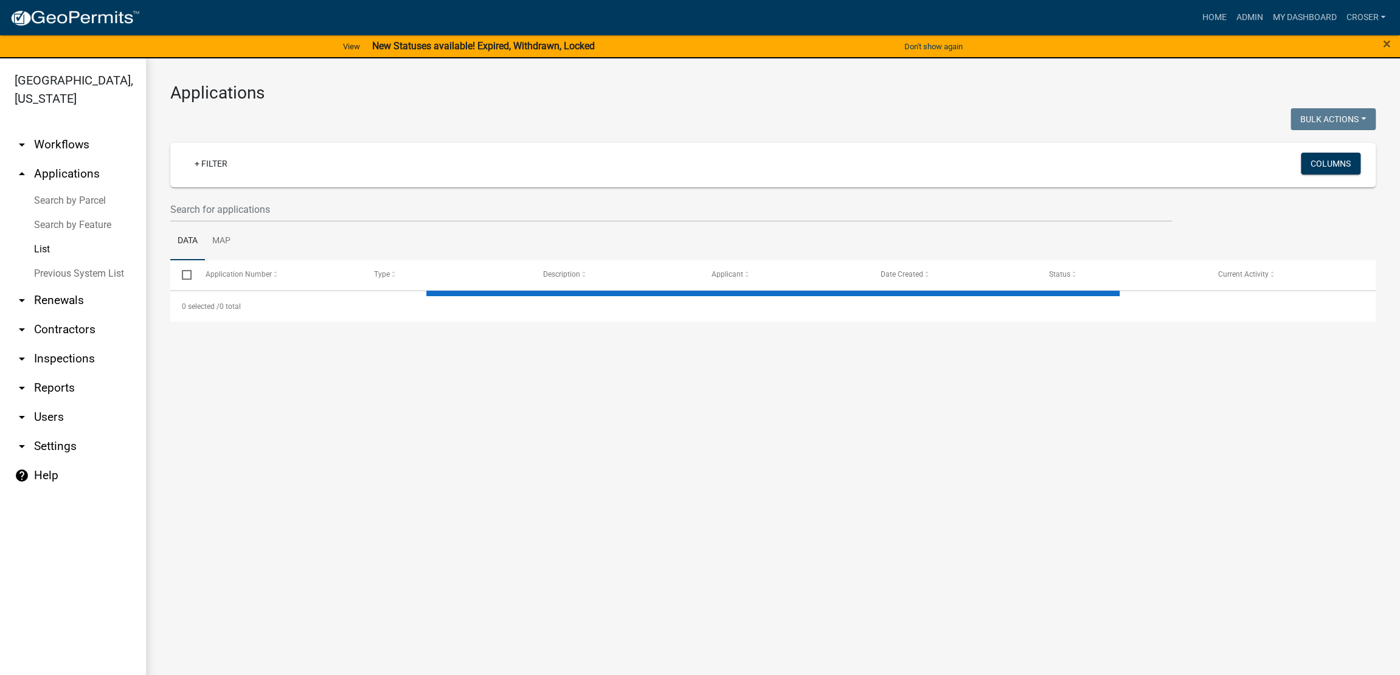
select select "3: 100"
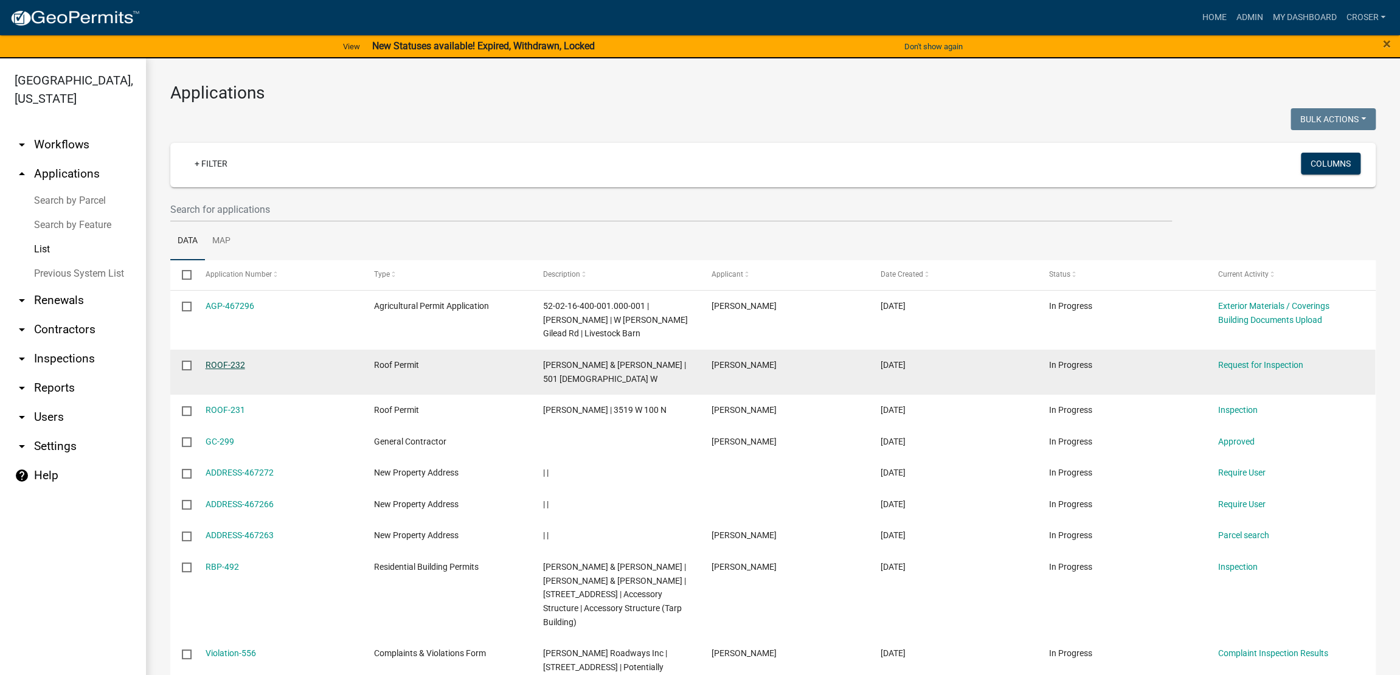
click at [238, 370] on link "ROOF-232" at bounding box center [226, 365] width 40 height 10
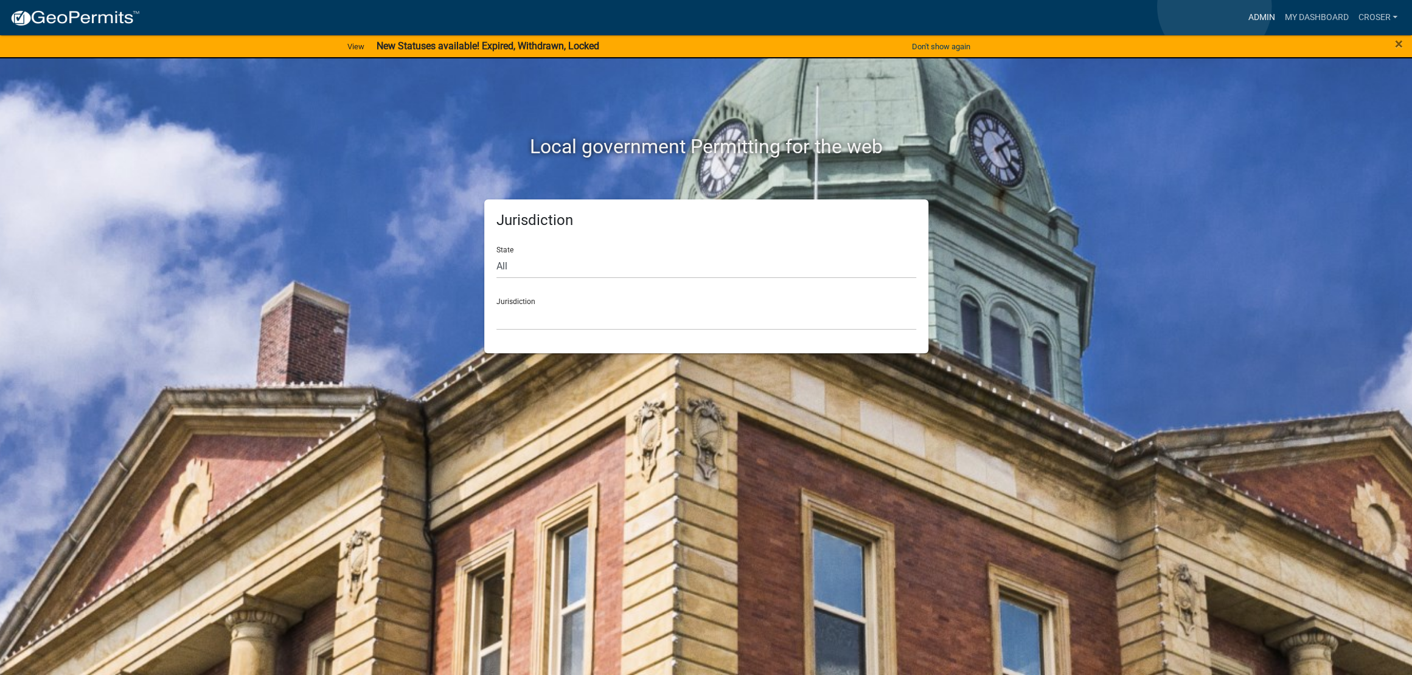
click at [1243, 7] on link "Admin" at bounding box center [1261, 17] width 36 height 23
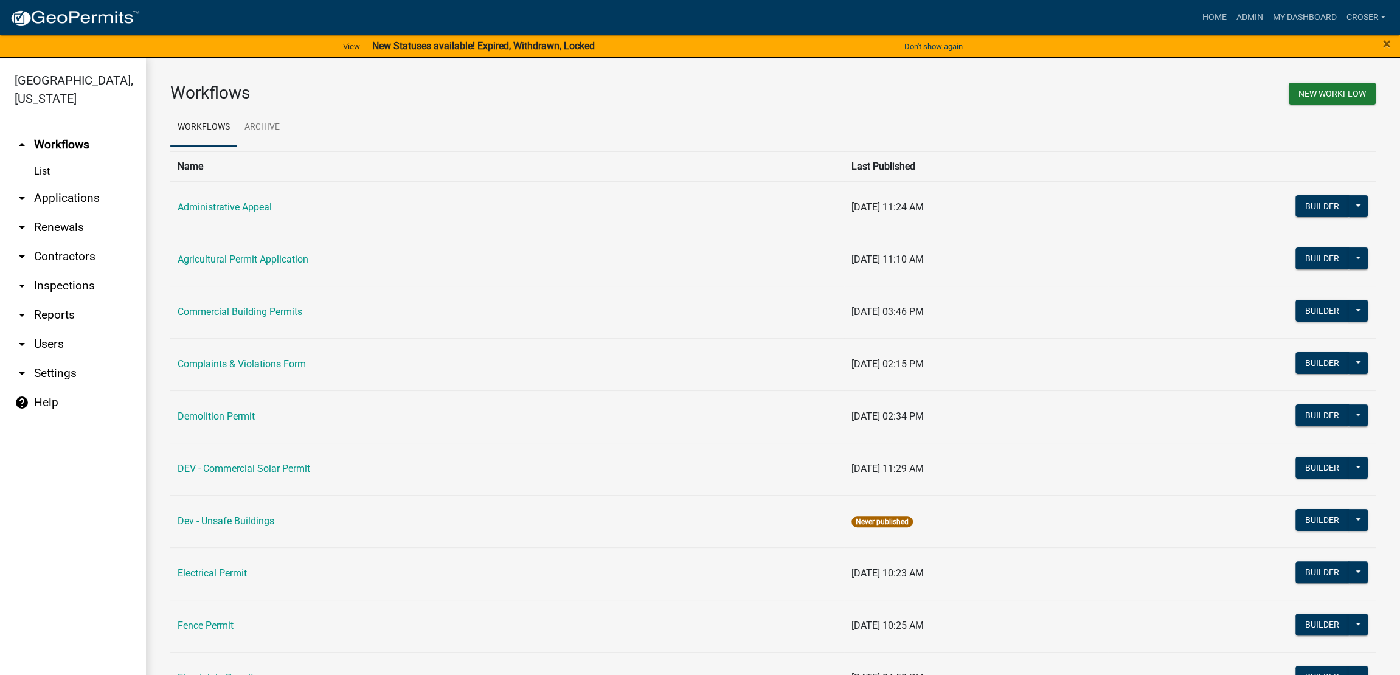
click at [97, 213] on link "arrow_drop_down Applications" at bounding box center [73, 198] width 146 height 29
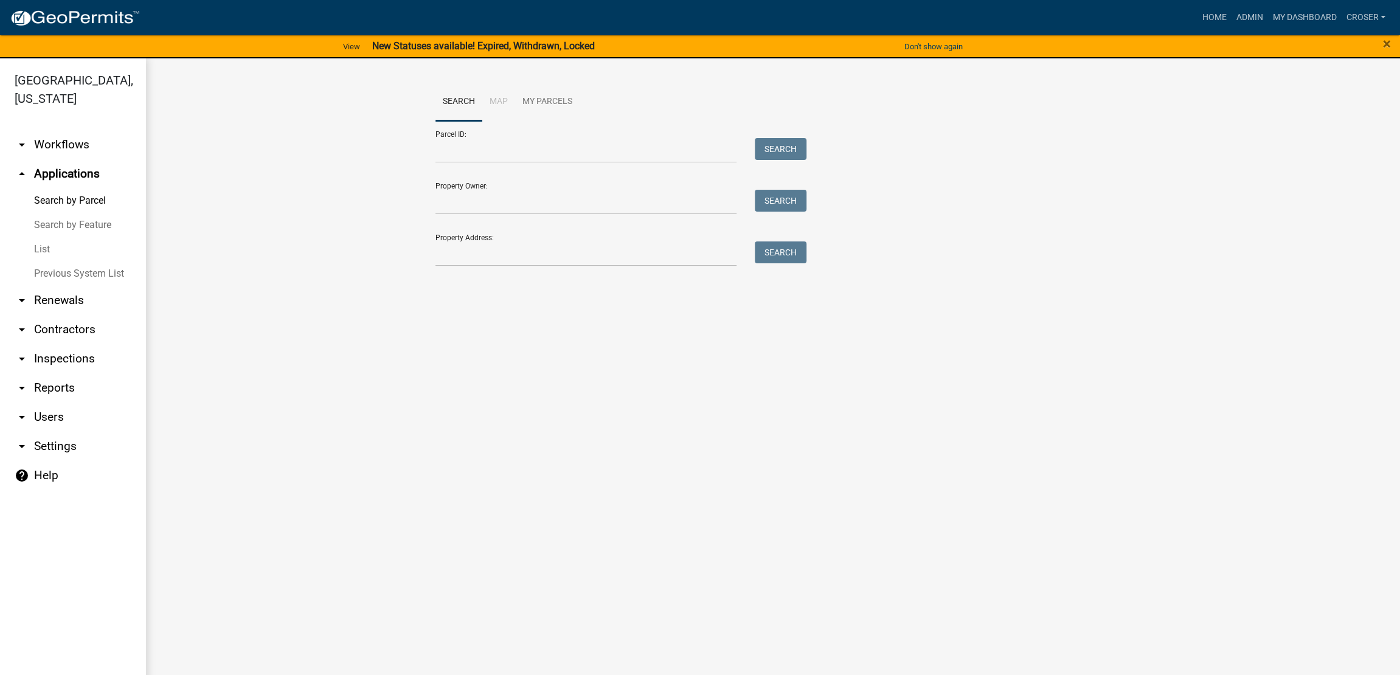
click at [47, 262] on link "List" at bounding box center [73, 249] width 146 height 24
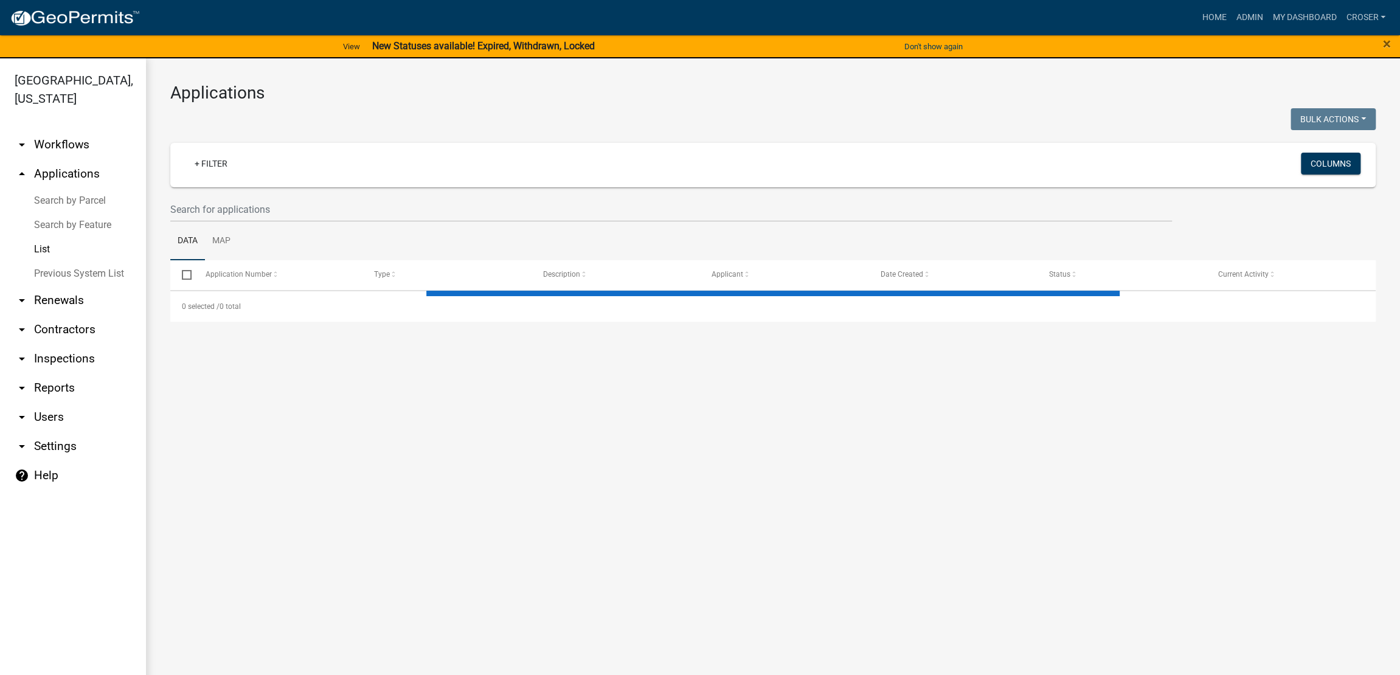
select select "3: 100"
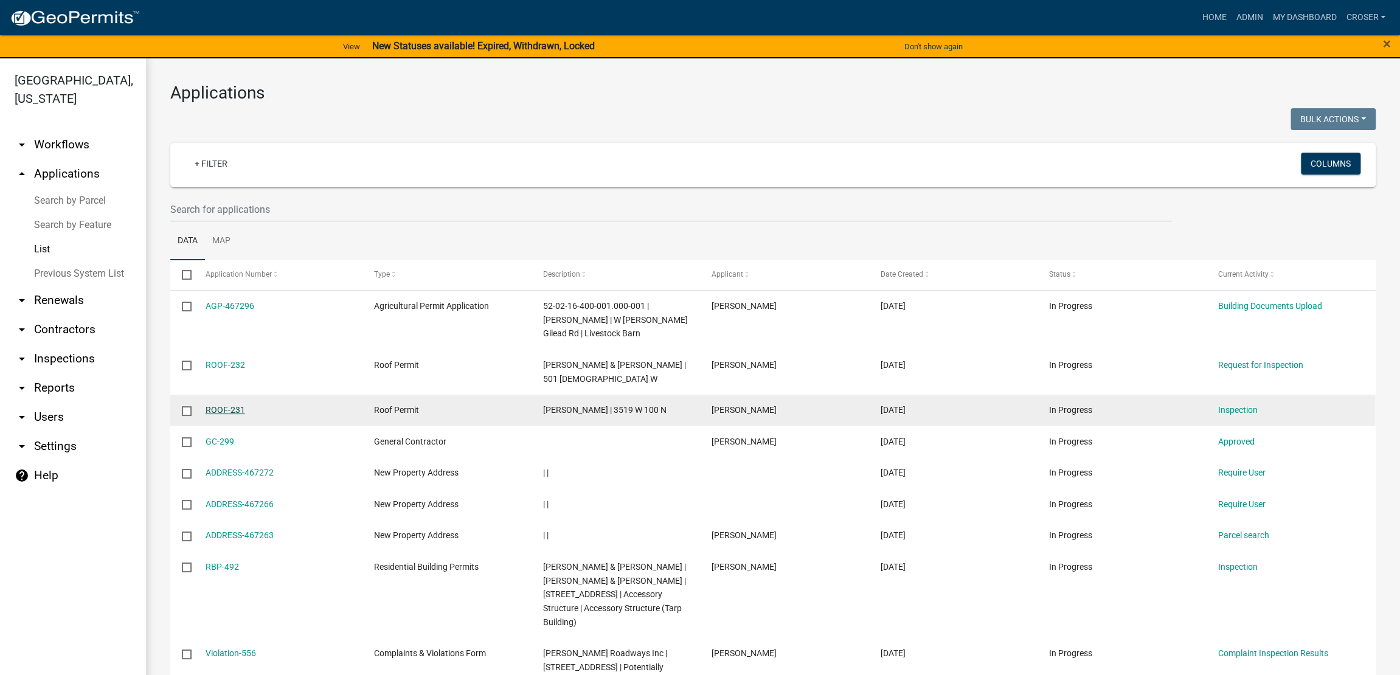
click at [231, 415] on link "ROOF-231" at bounding box center [226, 410] width 40 height 10
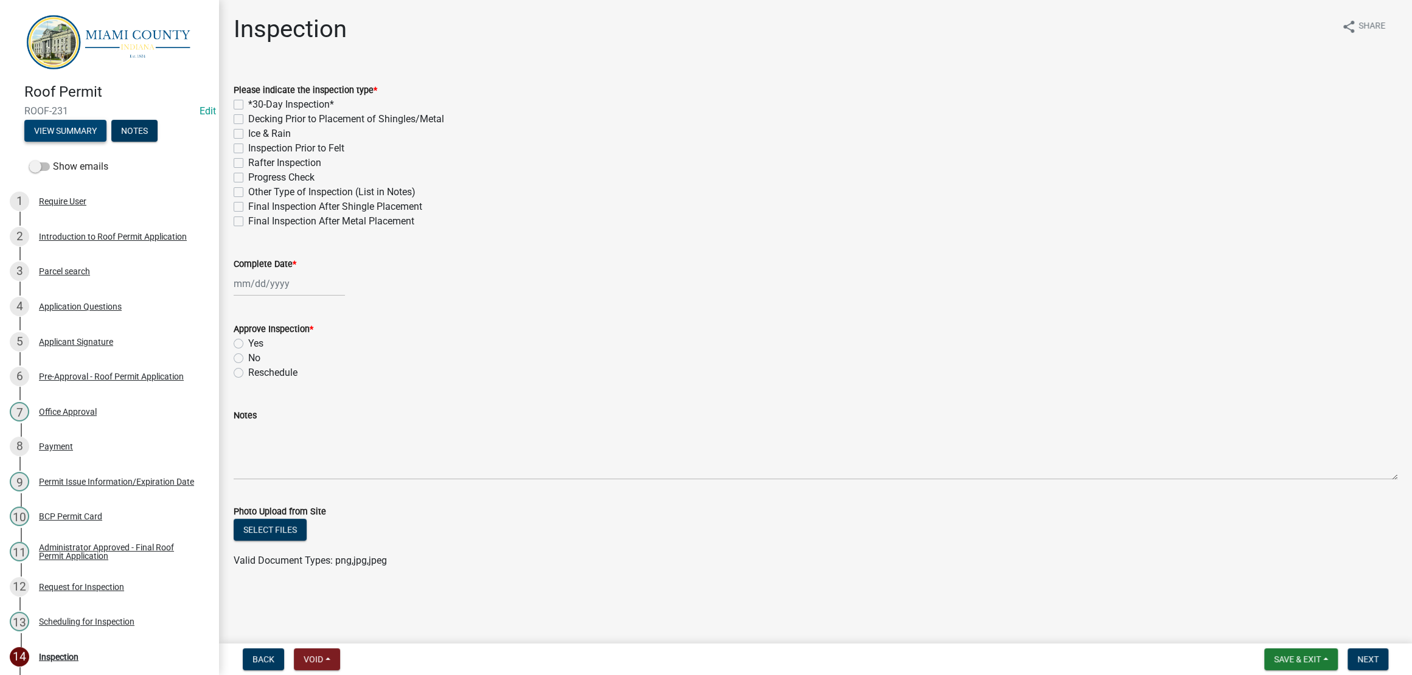
click at [45, 137] on button "View Summary" at bounding box center [65, 131] width 82 height 22
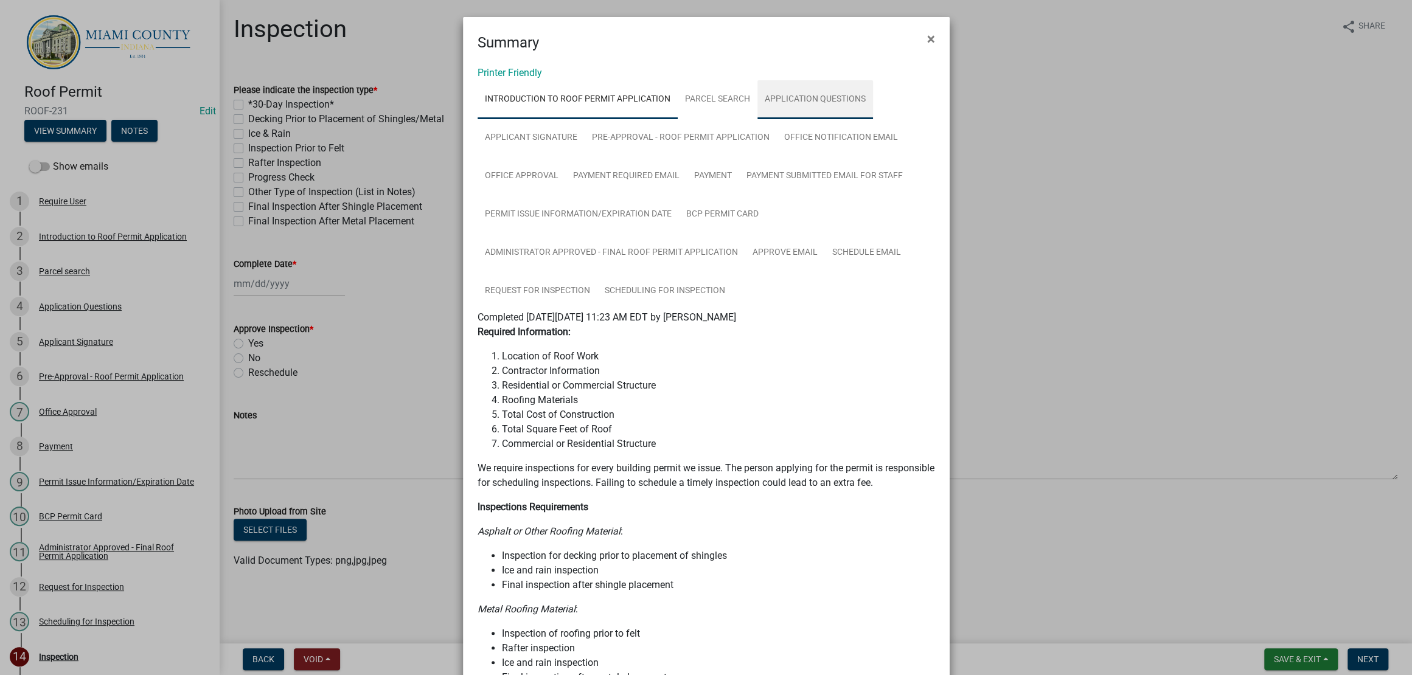
click at [757, 119] on link "Application Questions" at bounding box center [815, 99] width 116 height 39
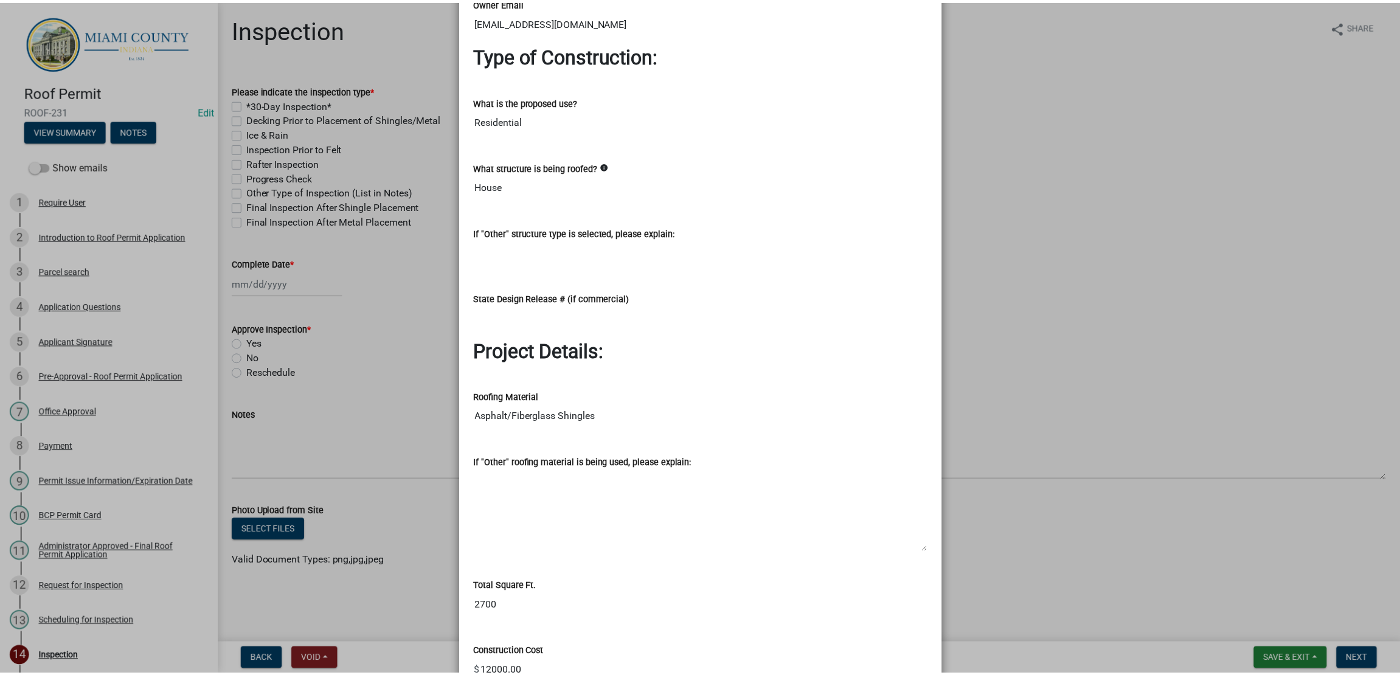
scroll to position [1367, 0]
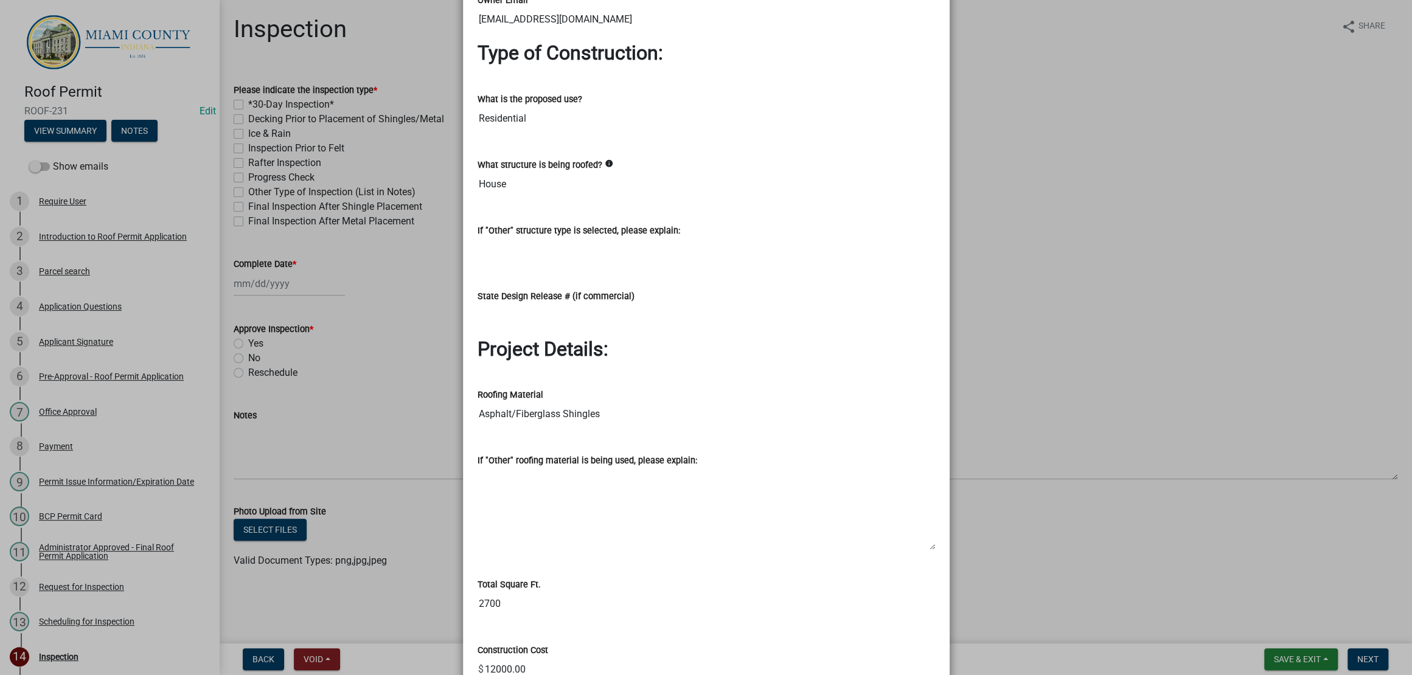
drag, startPoint x: 637, startPoint y: 449, endPoint x: 445, endPoint y: 448, distance: 192.2
click at [445, 448] on ngb-modal-window "Summary × Printer Friendly Introduction to Roof Permit Application Parcel searc…" at bounding box center [706, 337] width 1412 height 675
click at [1075, 479] on ngb-modal-window "Summary × Printer Friendly Introduction to Roof Permit Application Parcel searc…" at bounding box center [706, 337] width 1412 height 675
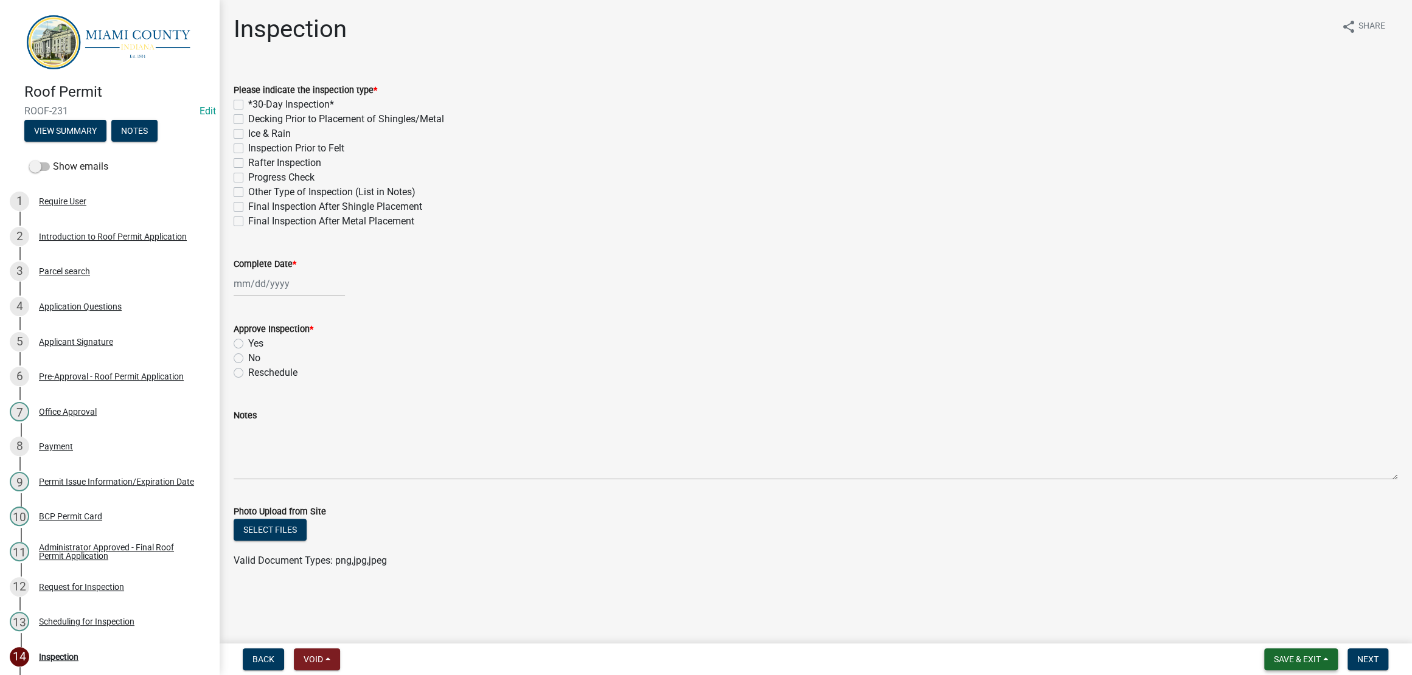
click at [1274, 654] on span "Save & Exit" at bounding box center [1297, 659] width 47 height 10
click at [1262, 608] on button "Save & Exit" at bounding box center [1288, 622] width 97 height 29
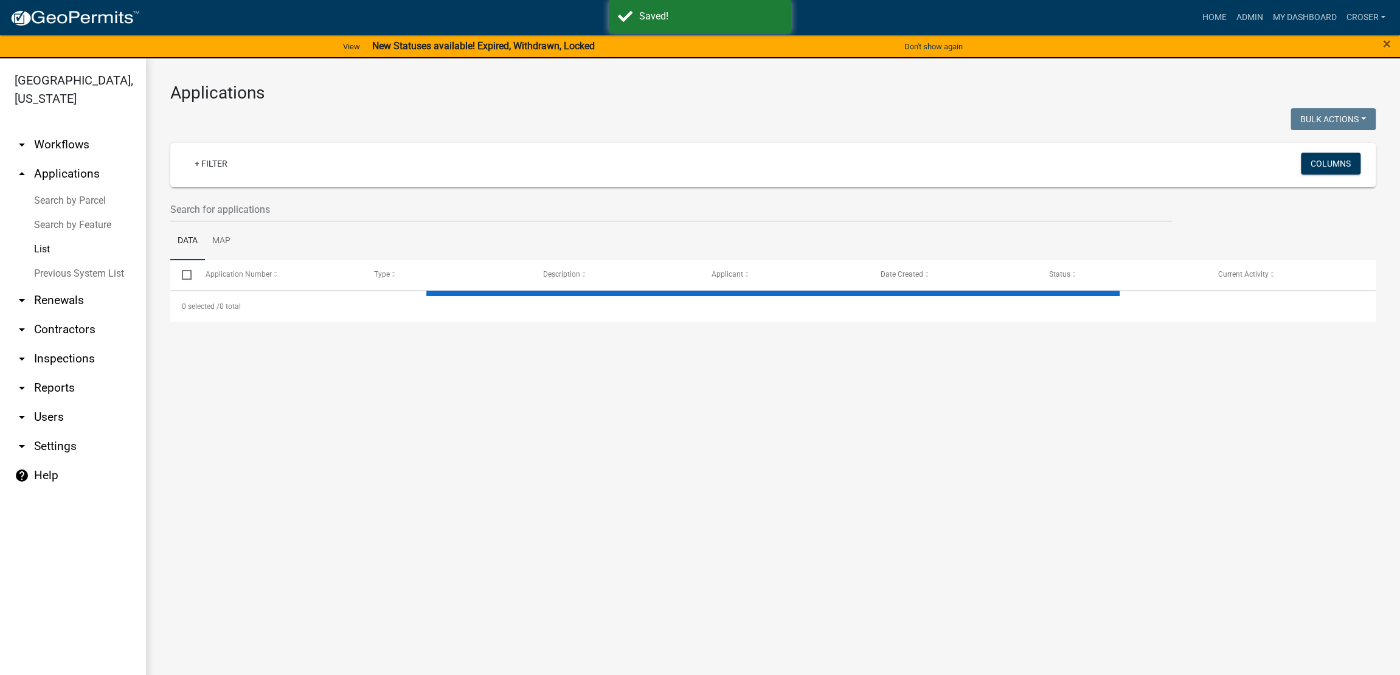
select select "3: 100"
